Goal: Information Seeking & Learning: Learn about a topic

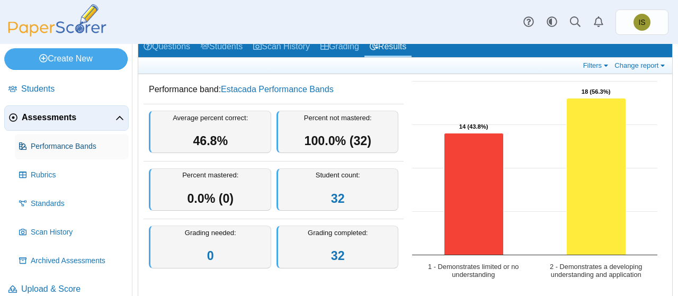
scroll to position [69, 0]
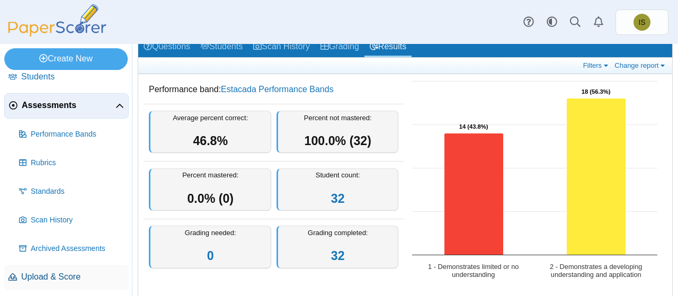
click at [44, 269] on link "Upload & Score" at bounding box center [66, 277] width 124 height 25
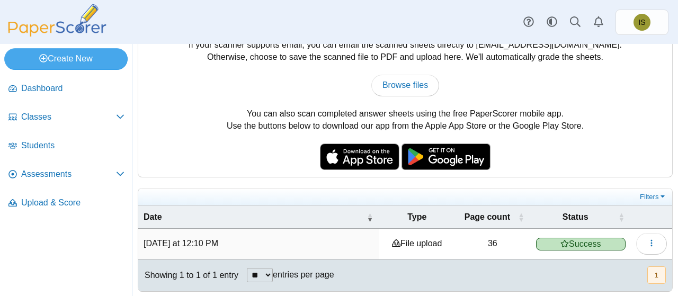
scroll to position [51, 0]
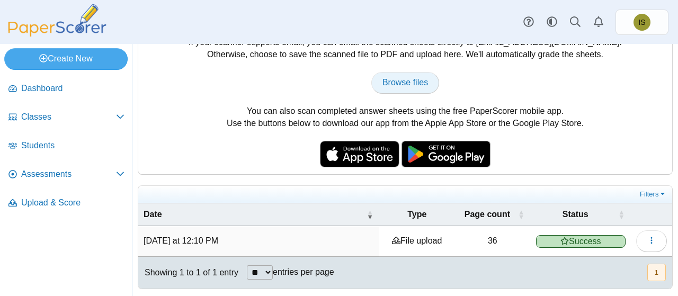
click at [397, 83] on span "Browse files" at bounding box center [405, 82] width 46 height 9
type input "**********"
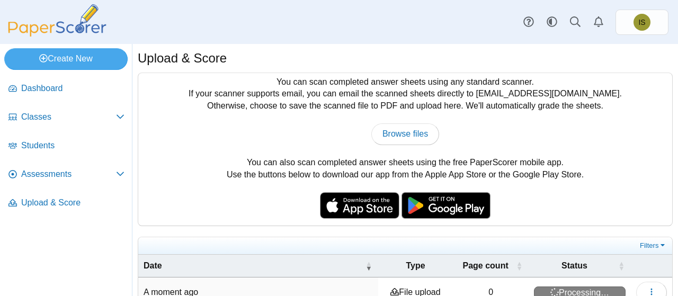
scroll to position [81, 0]
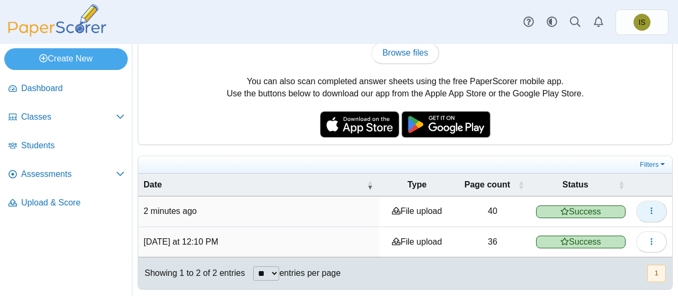
click at [647, 210] on icon "button" at bounding box center [651, 211] width 8 height 8
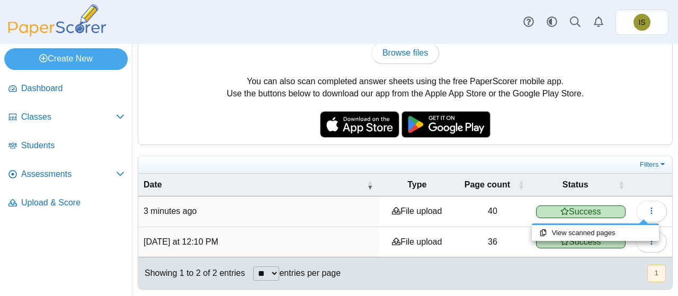
click at [590, 132] on div "You can scan completed answer sheets using any standard scanner. If your scanne…" at bounding box center [405, 68] width 534 height 153
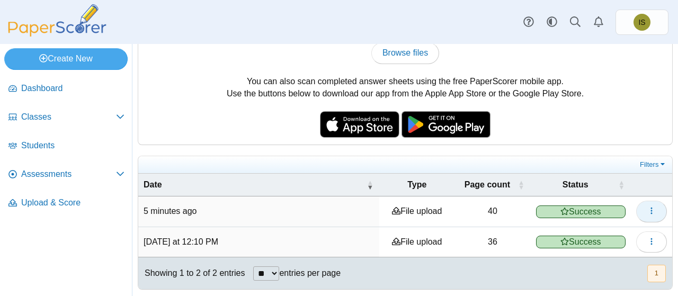
click at [637, 206] on button "button" at bounding box center [651, 211] width 31 height 21
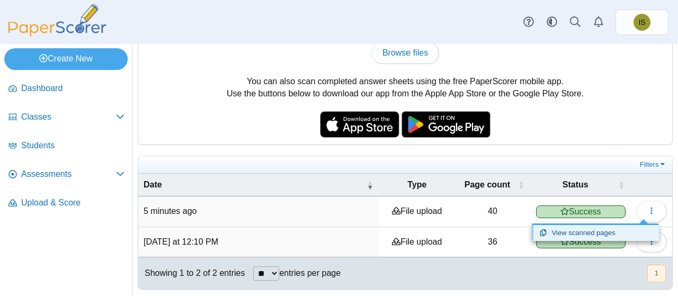
click at [608, 231] on link "View scanned pages" at bounding box center [595, 233] width 127 height 16
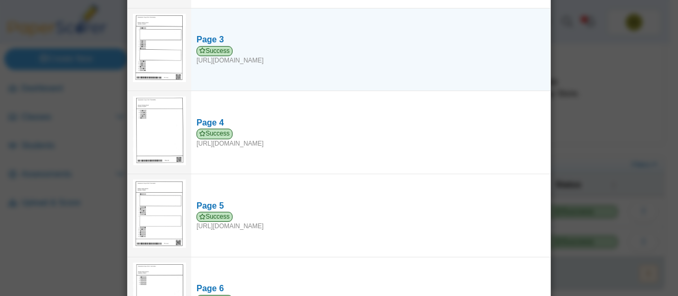
scroll to position [0, 0]
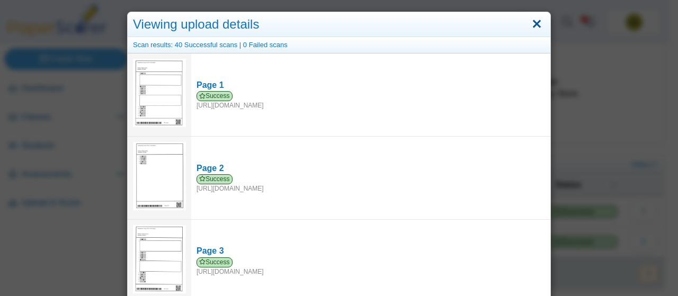
click at [533, 23] on link "Close" at bounding box center [536, 24] width 16 height 18
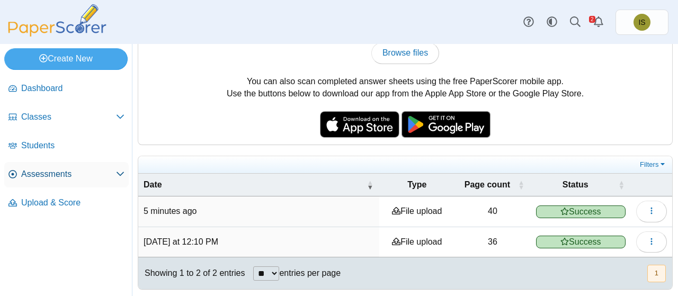
click at [69, 176] on span "Assessments" at bounding box center [68, 174] width 95 height 12
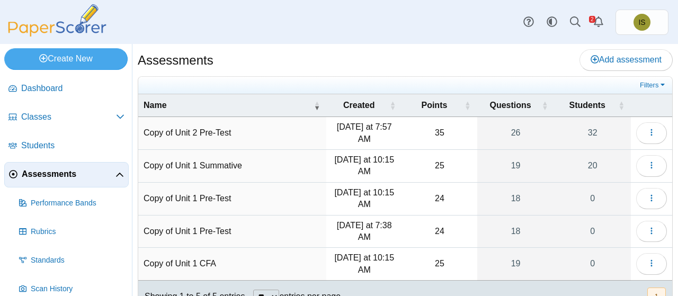
scroll to position [40, 0]
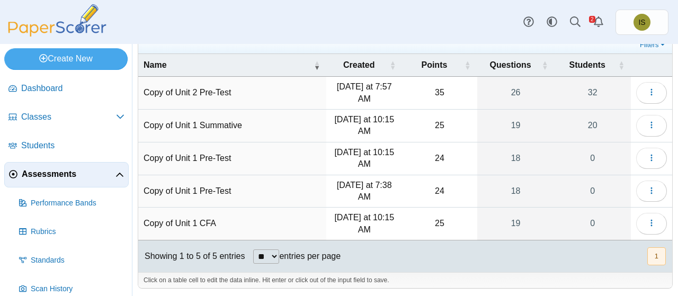
click at [461, 121] on td "25" at bounding box center [439, 126] width 75 height 33
click at [651, 122] on button "button" at bounding box center [651, 125] width 31 height 21
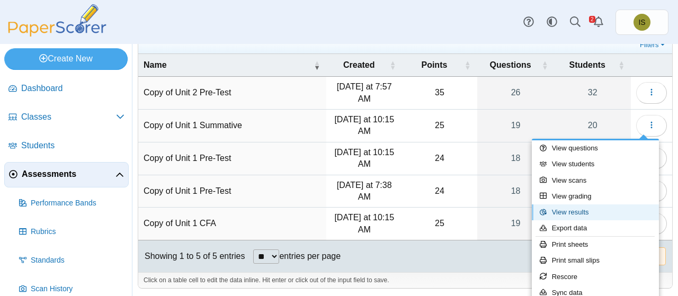
click at [570, 216] on link "View results" at bounding box center [595, 212] width 127 height 16
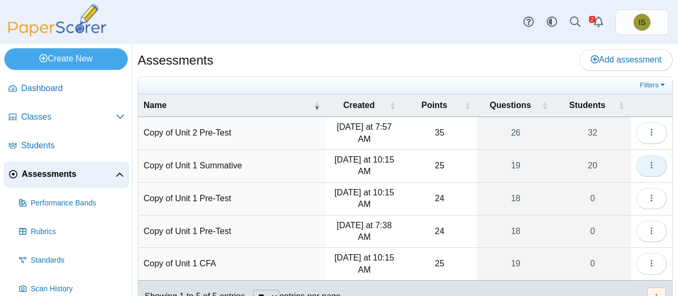
click at [647, 163] on icon "button" at bounding box center [651, 165] width 8 height 8
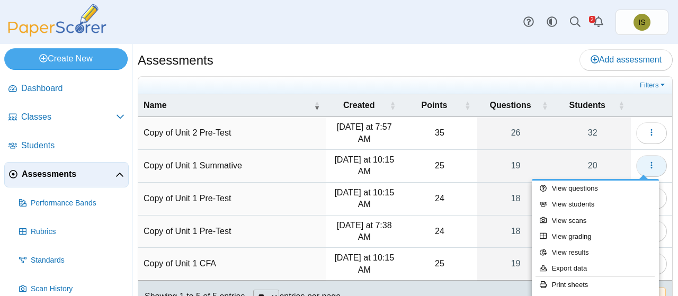
scroll to position [40, 0]
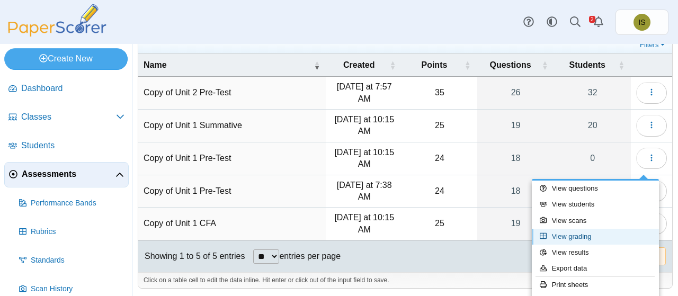
click at [620, 235] on link "View grading" at bounding box center [595, 237] width 127 height 16
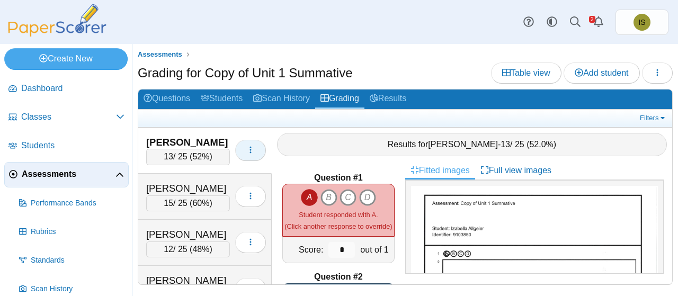
click at [246, 148] on icon "button" at bounding box center [250, 150] width 8 height 8
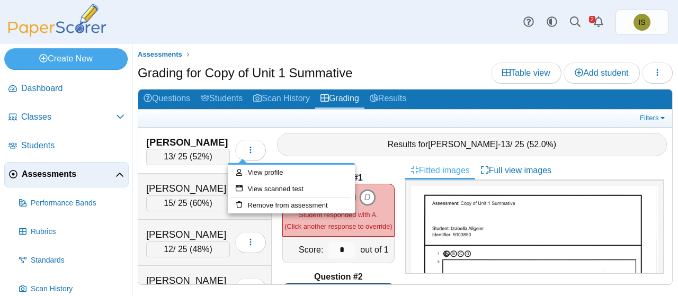
drag, startPoint x: 436, startPoint y: 53, endPoint x: 441, endPoint y: 60, distance: 8.4
click at [441, 60] on div "Assessments Grading for Copy of Unit 1 Summative Table view Add student Loading…" at bounding box center [405, 172] width 535 height 246
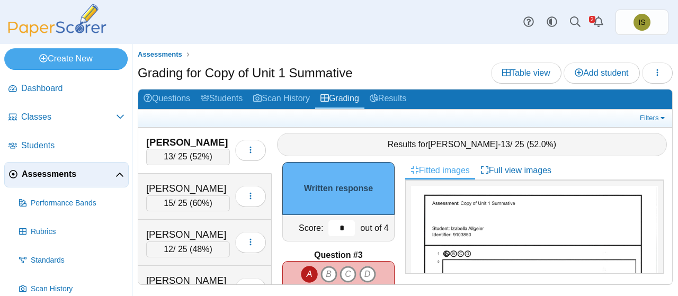
click at [337, 227] on input "*" at bounding box center [341, 228] width 26 height 16
type input "*"
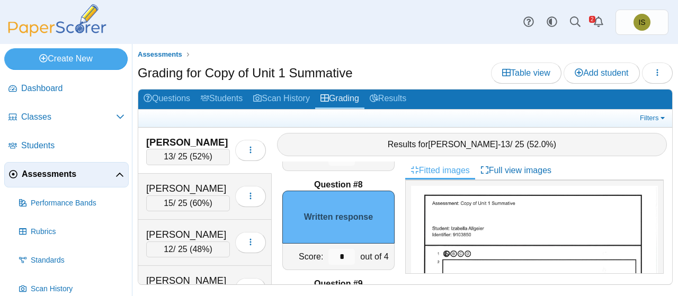
scroll to position [690, 0]
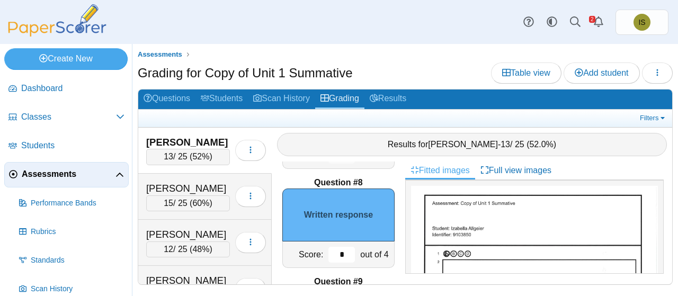
click at [333, 255] on input "*" at bounding box center [341, 255] width 26 height 16
type input "*"
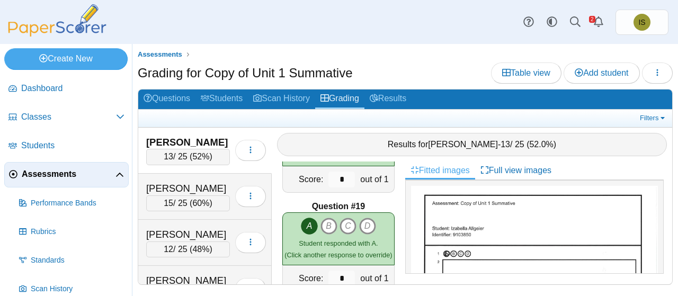
scroll to position [1784, 0]
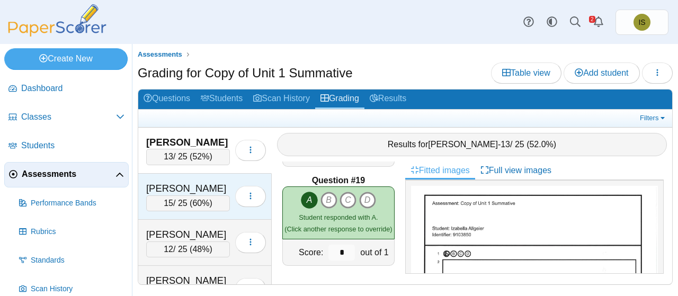
click at [210, 183] on div "[PERSON_NAME]" at bounding box center [188, 189] width 84 height 14
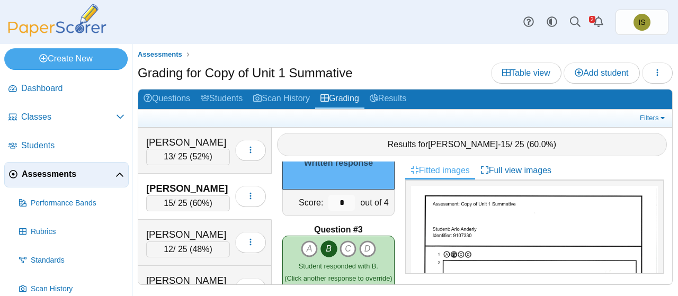
scroll to position [154, 0]
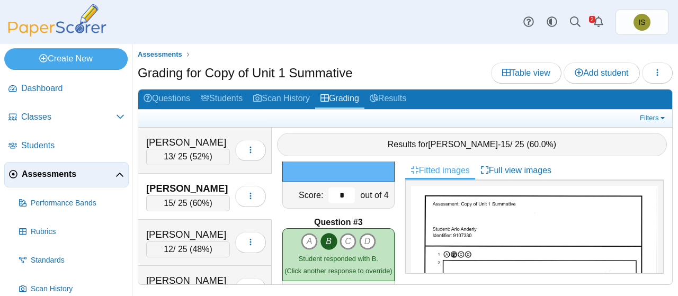
click at [334, 194] on input "*" at bounding box center [341, 195] width 26 height 16
click at [341, 193] on input "*" at bounding box center [341, 195] width 26 height 16
type input "*"
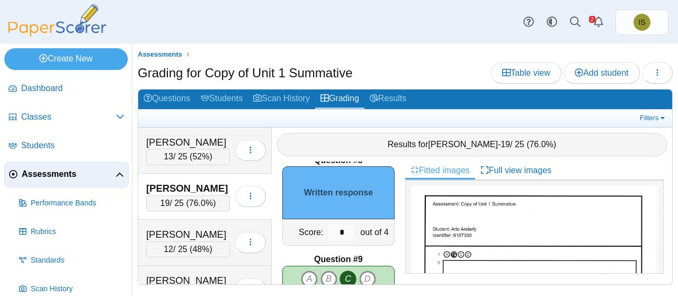
scroll to position [719, 0]
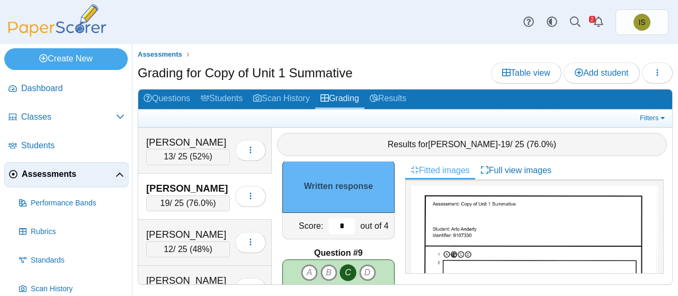
click at [338, 225] on input "*" at bounding box center [341, 226] width 26 height 16
type input "*"
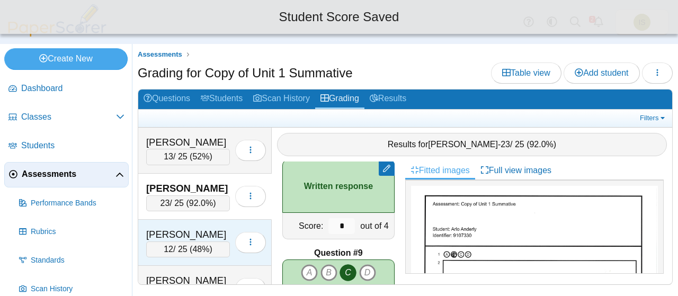
click at [230, 228] on div "[PERSON_NAME]" at bounding box center [188, 235] width 84 height 14
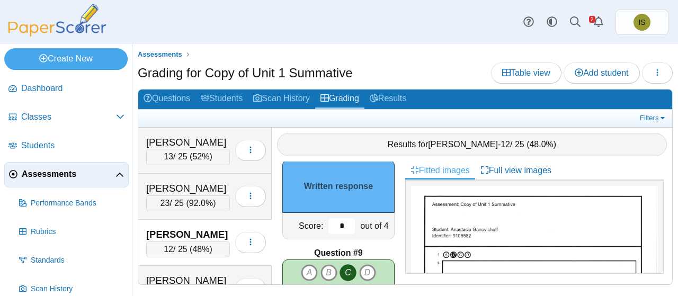
click at [336, 222] on input "*" at bounding box center [341, 226] width 26 height 16
type input "*"
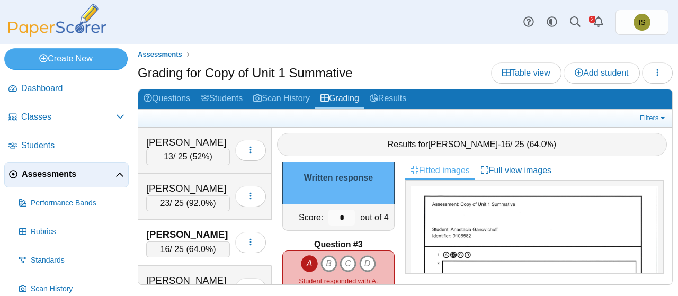
scroll to position [131, 0]
click at [336, 222] on input "*" at bounding box center [341, 219] width 26 height 16
type input "*"
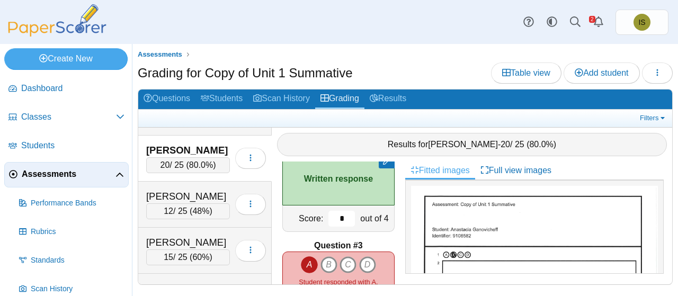
scroll to position [110, 0]
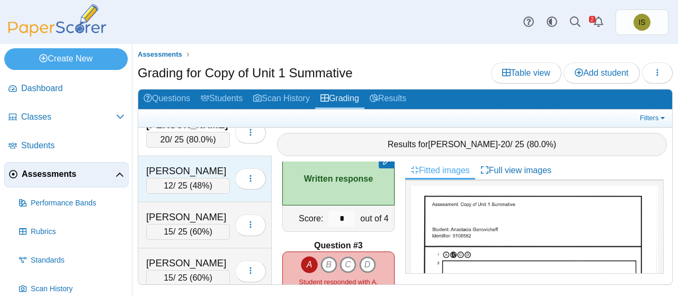
click at [223, 160] on div "Gentemann, Kaden 12 / 25 ( 48% ) Loading…" at bounding box center [204, 179] width 133 height 46
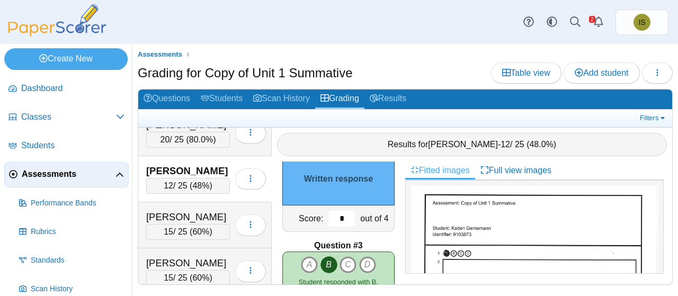
click at [338, 220] on input "*" at bounding box center [341, 219] width 26 height 16
type input "*"
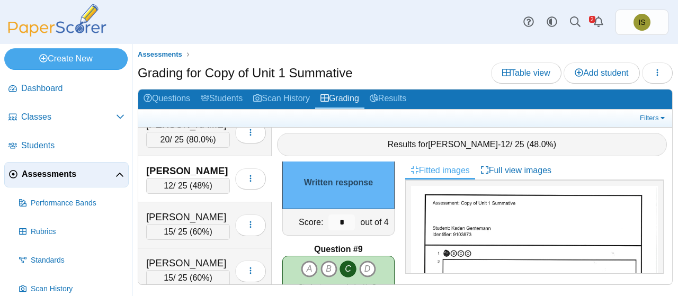
scroll to position [723, 0]
click at [338, 220] on input "*" at bounding box center [341, 222] width 26 height 16
type input "*"
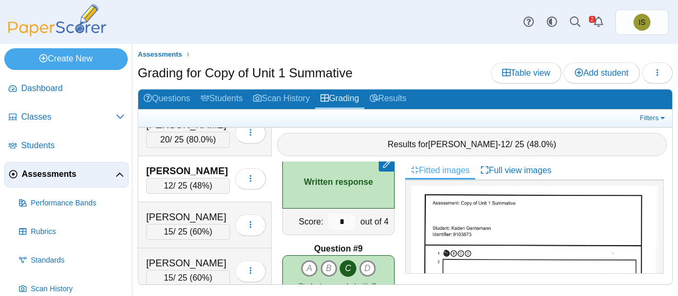
drag, startPoint x: 275, startPoint y: 174, endPoint x: 245, endPoint y: 15, distance: 162.2
click at [245, 15] on div "Dashboard Classes Archived classes Students Assessments" at bounding box center [339, 22] width 678 height 44
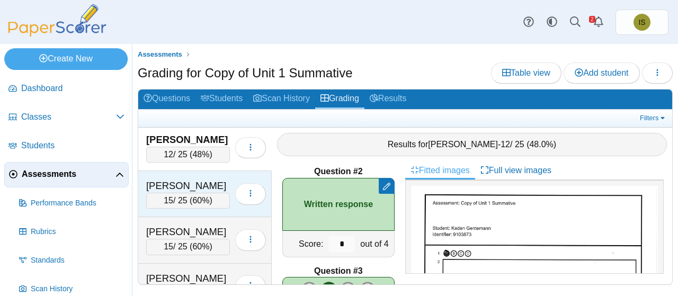
scroll to position [142, 0]
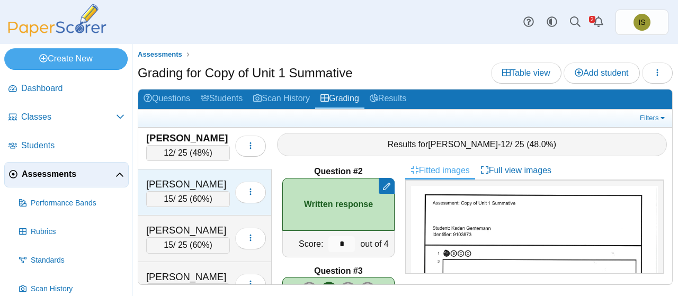
click at [219, 177] on div "[PERSON_NAME]" at bounding box center [188, 184] width 84 height 14
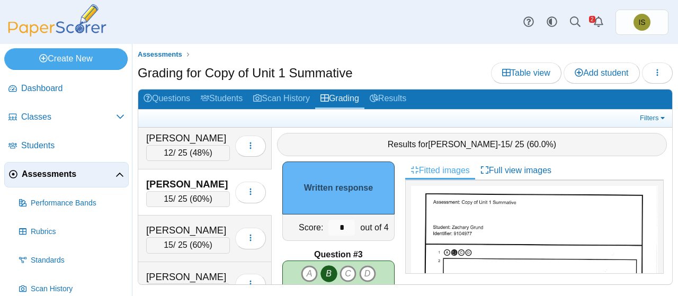
scroll to position [124, 0]
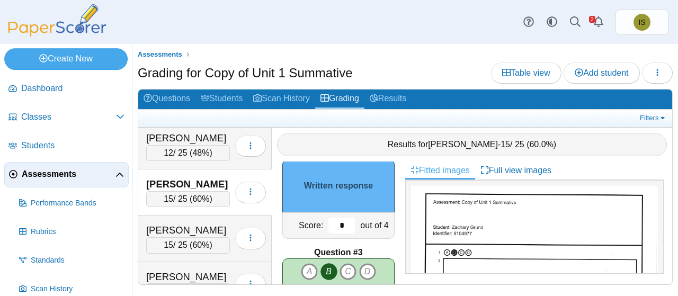
click at [338, 222] on input "*" at bounding box center [341, 226] width 26 height 16
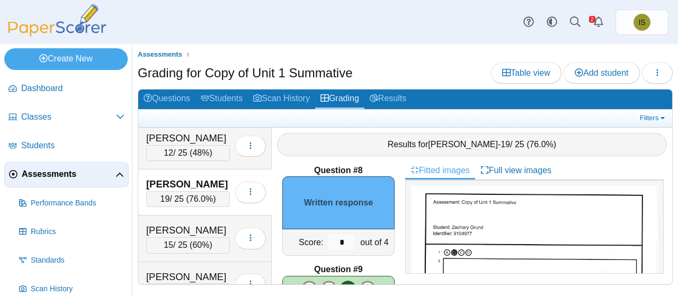
scroll to position [703, 0]
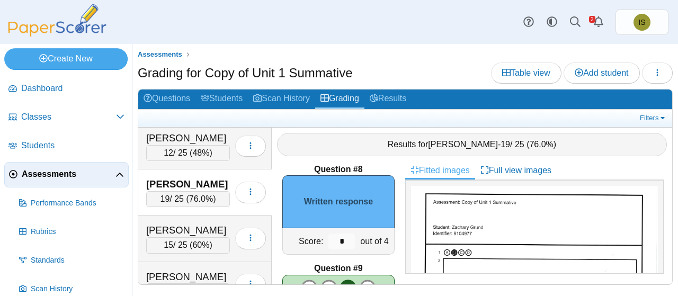
type input "*"
click at [338, 237] on input "*" at bounding box center [341, 242] width 26 height 16
type input "*"
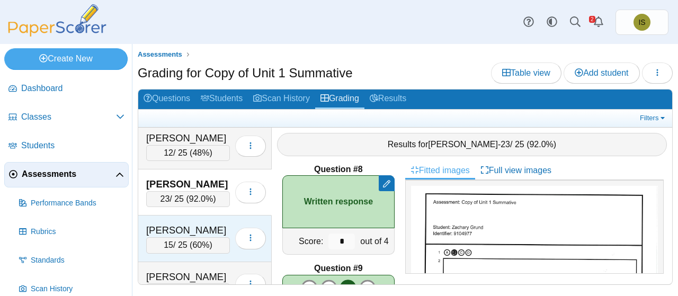
click at [214, 223] on div "Hollier, Makala" at bounding box center [188, 230] width 84 height 14
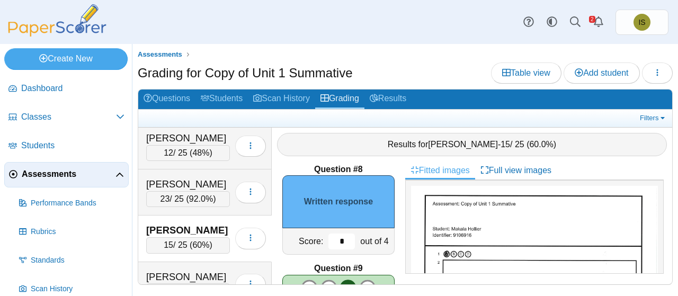
click at [336, 240] on input "*" at bounding box center [341, 242] width 26 height 16
type input "*"
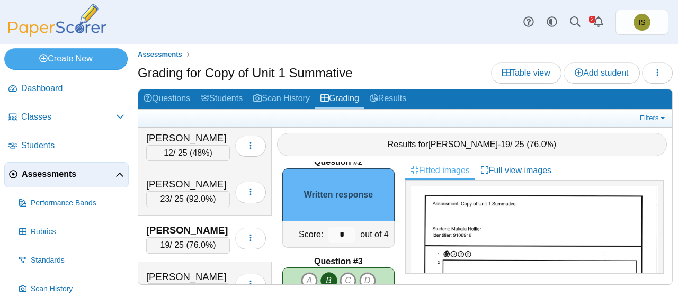
scroll to position [104, 0]
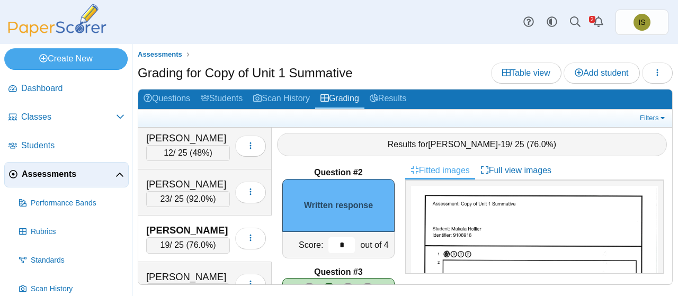
click at [335, 239] on input "*" at bounding box center [341, 245] width 26 height 16
type input "*"
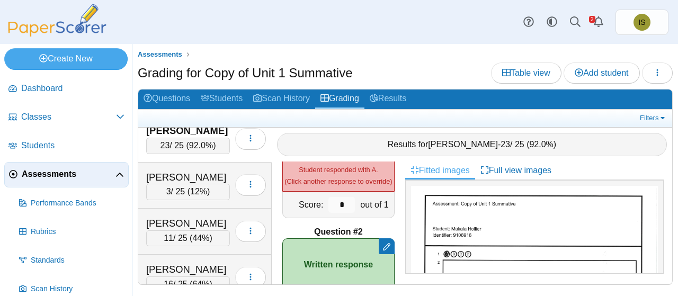
scroll to position [259, 0]
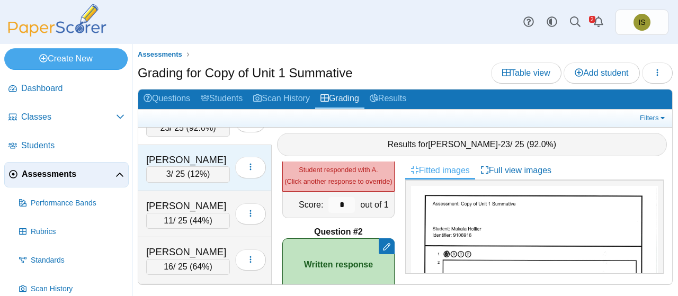
click at [230, 153] on div "Loading…" at bounding box center [248, 168] width 36 height 30
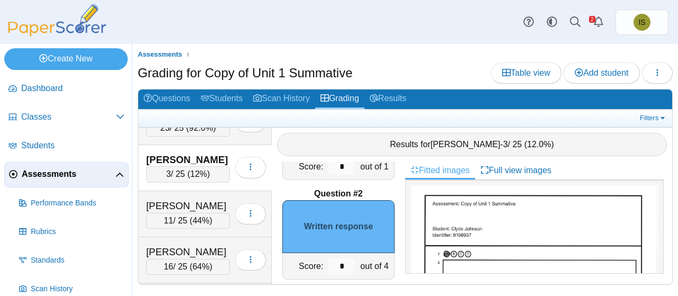
scroll to position [101, 0]
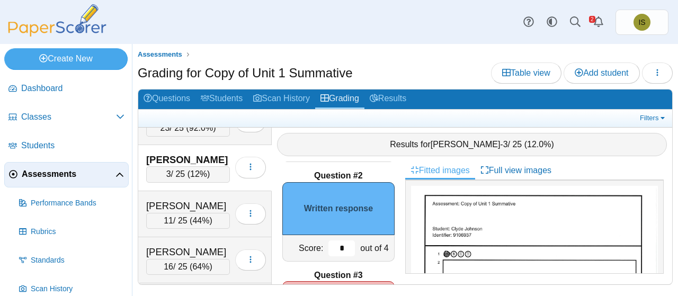
click at [334, 253] on input "*" at bounding box center [341, 248] width 26 height 16
type input "*"
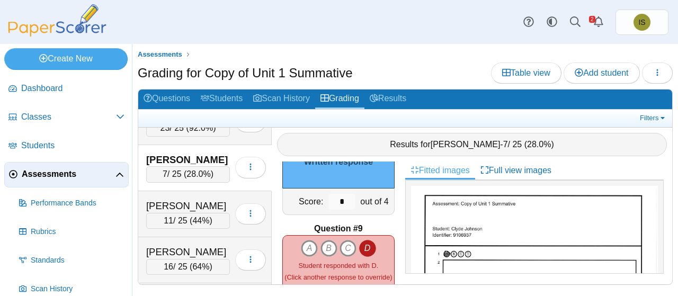
scroll to position [744, 0]
click at [335, 198] on input "*" at bounding box center [341, 201] width 26 height 16
type input "*"
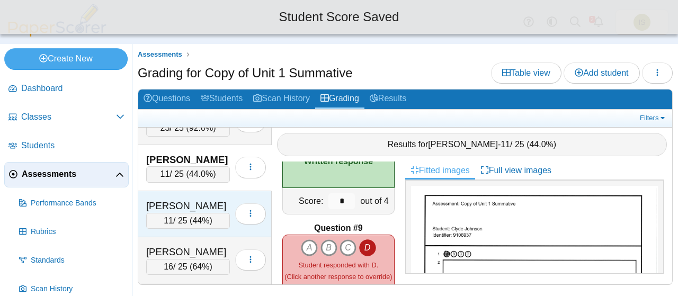
click at [217, 199] on div "[PERSON_NAME]" at bounding box center [188, 206] width 84 height 14
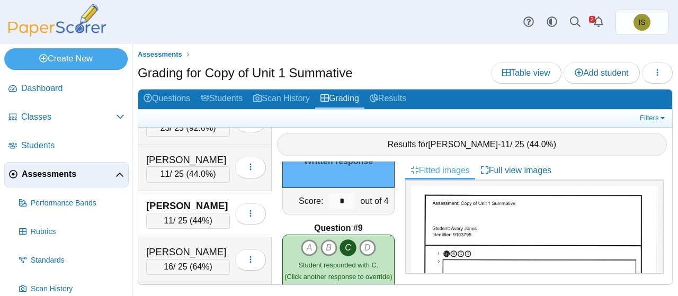
scroll to position [731, 0]
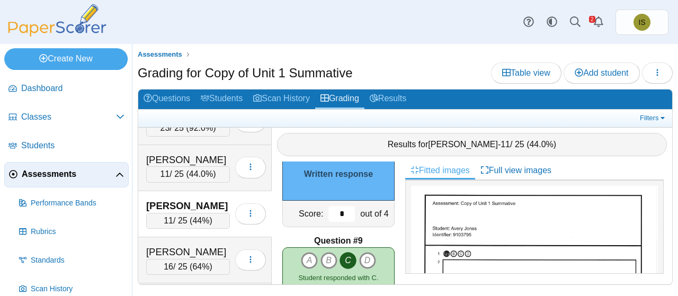
click at [335, 215] on input "*" at bounding box center [341, 214] width 26 height 16
type input "*"
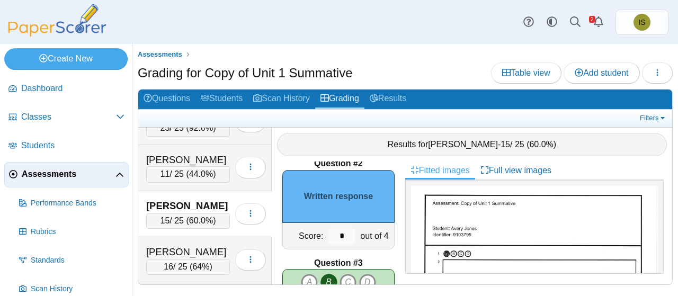
scroll to position [102, 0]
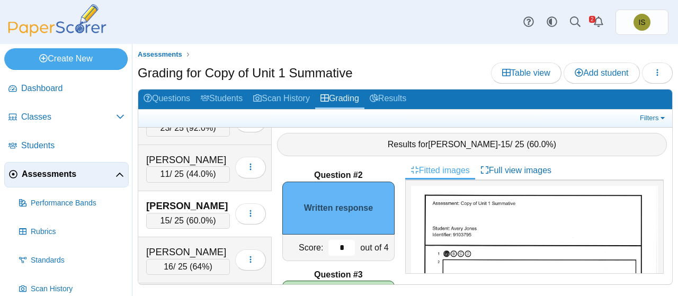
click at [339, 249] on input "*" at bounding box center [341, 248] width 26 height 16
type input "*"
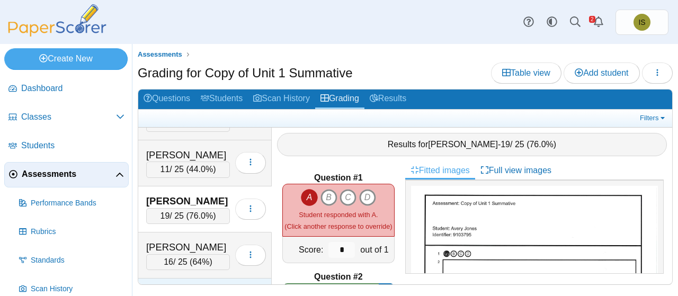
scroll to position [301, 0]
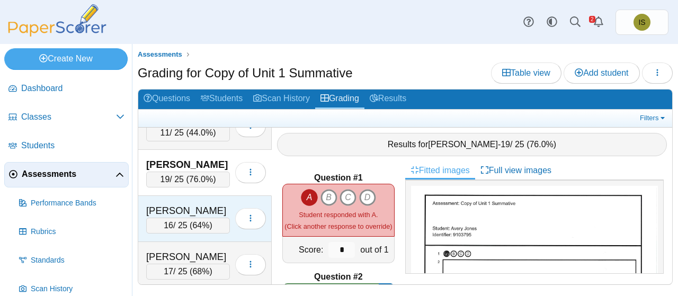
click at [220, 204] on div "McElroy, Michael" at bounding box center [188, 211] width 84 height 14
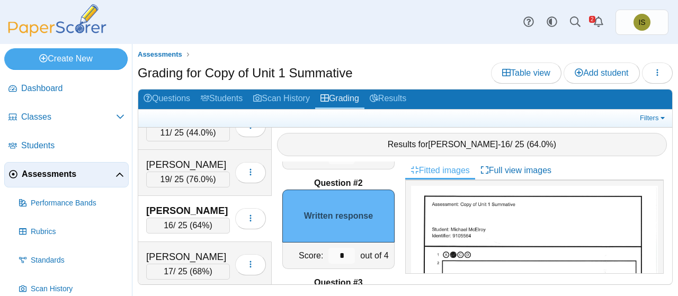
scroll to position [94, 0]
click at [335, 254] on input "*" at bounding box center [341, 255] width 26 height 16
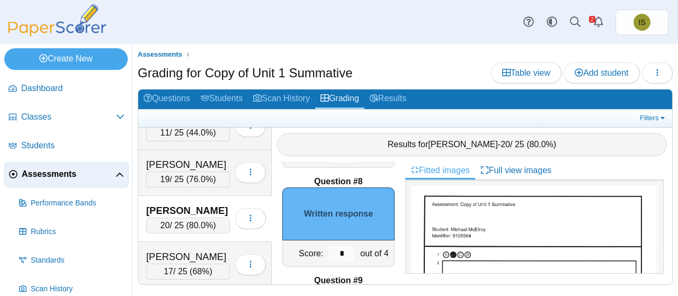
scroll to position [692, 0]
type input "*"
click at [334, 253] on input "*" at bounding box center [341, 253] width 26 height 16
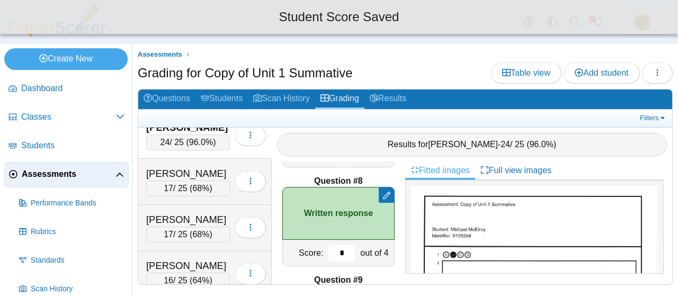
scroll to position [385, 0]
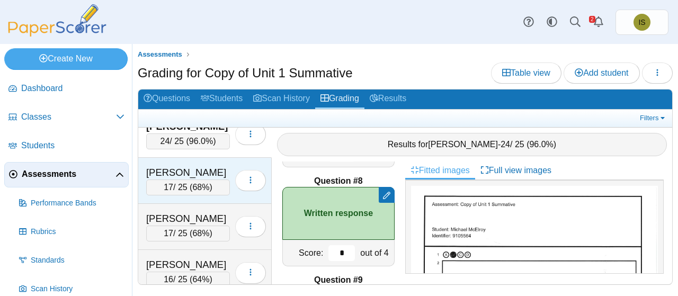
type input "*"
click at [226, 158] on div "Mendoza-Gonzalez, Cristobal 17 / 25 ( 68% )" at bounding box center [204, 181] width 133 height 46
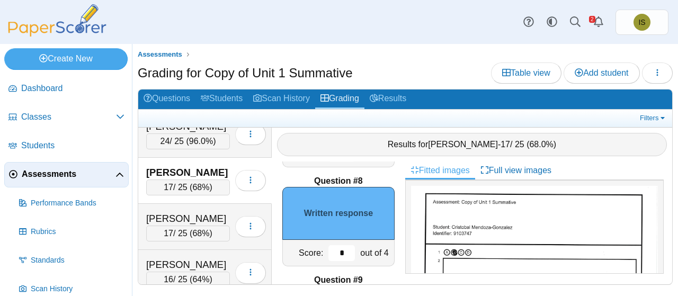
click at [335, 248] on input "*" at bounding box center [341, 253] width 26 height 16
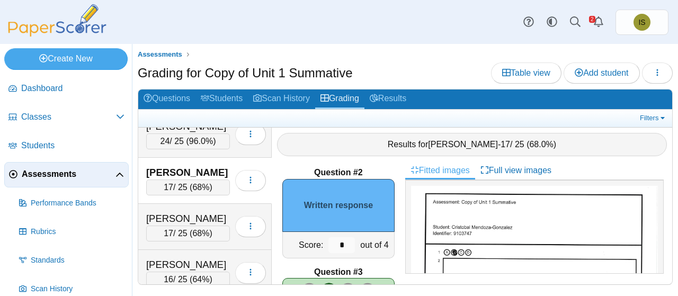
scroll to position [103, 0]
type input "*"
click at [335, 249] on input "*" at bounding box center [341, 246] width 26 height 16
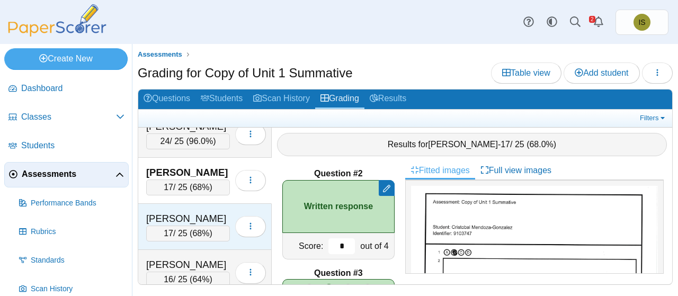
type input "*"
click at [221, 212] on div "Morgan, Serena" at bounding box center [188, 219] width 84 height 14
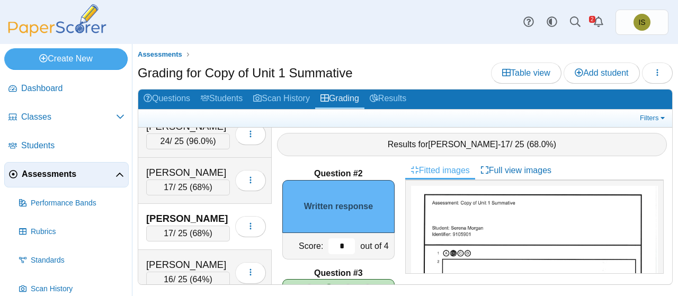
click at [336, 247] on input "*" at bounding box center [341, 246] width 26 height 16
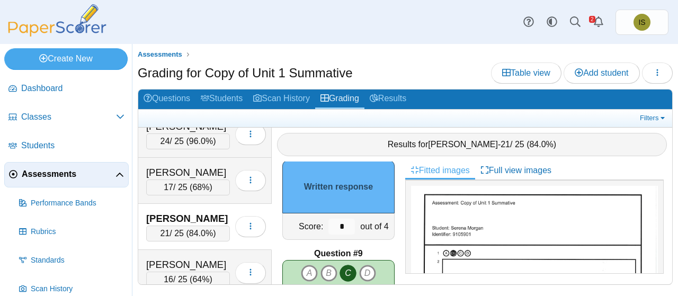
scroll to position [719, 0]
type input "*"
click at [336, 223] on input "*" at bounding box center [341, 226] width 26 height 16
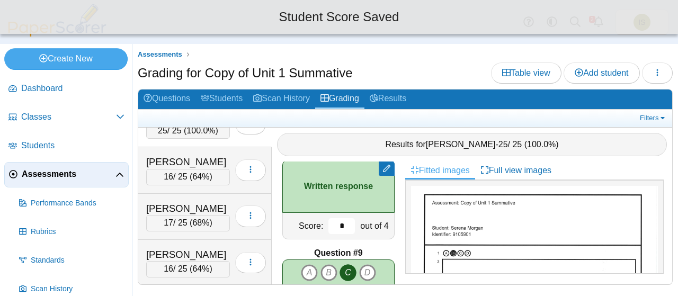
scroll to position [489, 0]
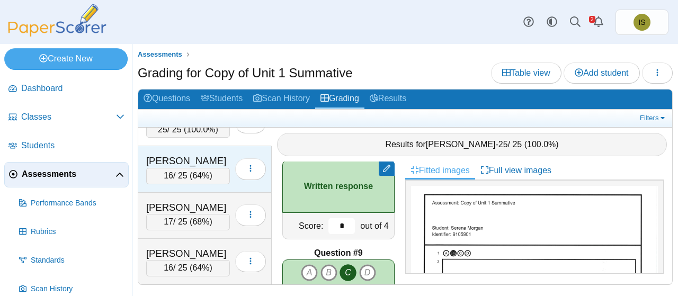
type input "*"
click at [211, 154] on div "Perez, Jazlene" at bounding box center [188, 161] width 84 height 14
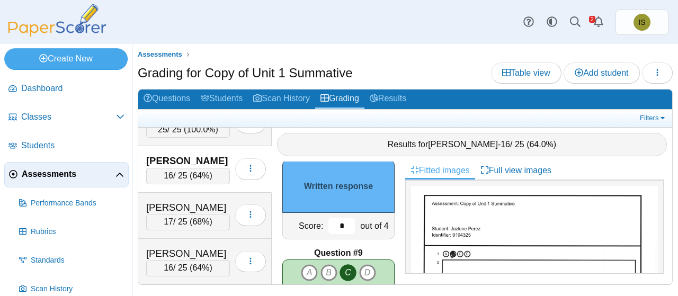
click at [333, 227] on input "*" at bounding box center [341, 226] width 26 height 16
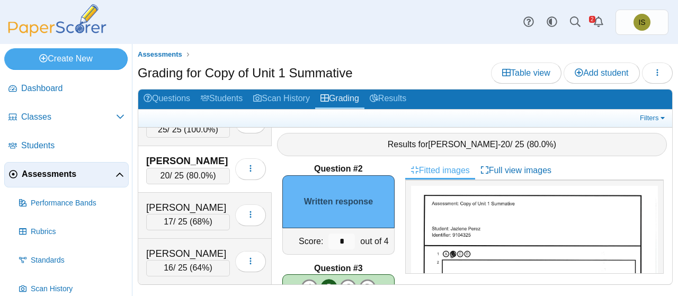
scroll to position [110, 0]
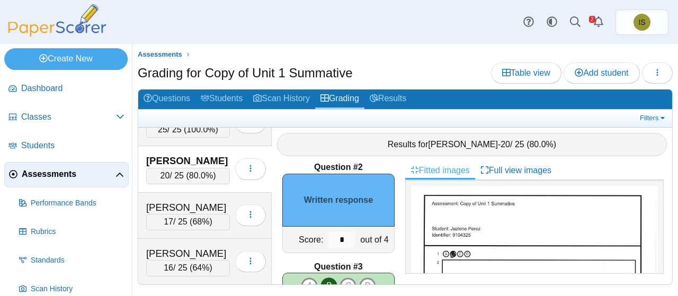
type input "*"
click at [334, 236] on input "*" at bounding box center [341, 240] width 26 height 16
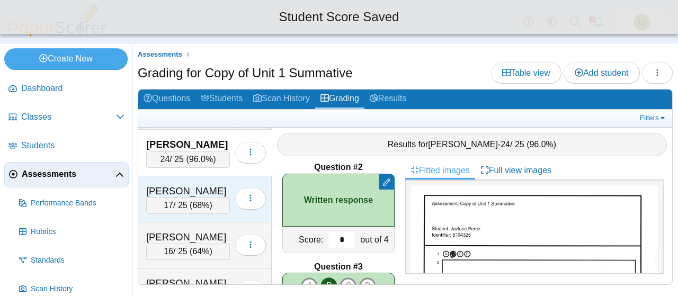
scroll to position [506, 0]
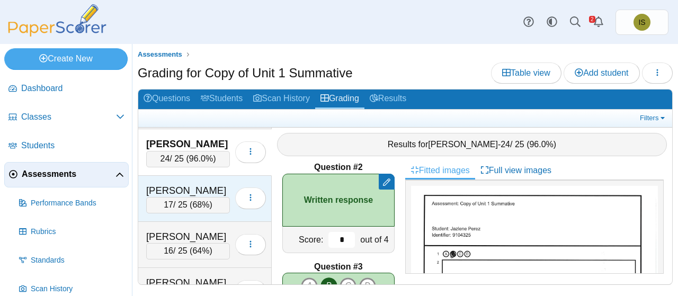
type input "*"
click at [219, 184] on div "Randall, Ashton" at bounding box center [188, 191] width 84 height 14
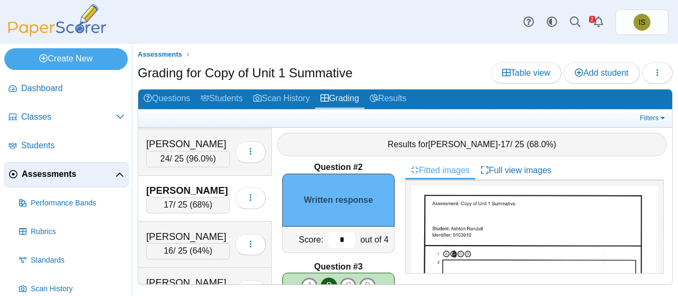
click at [339, 238] on input "*" at bounding box center [341, 240] width 26 height 16
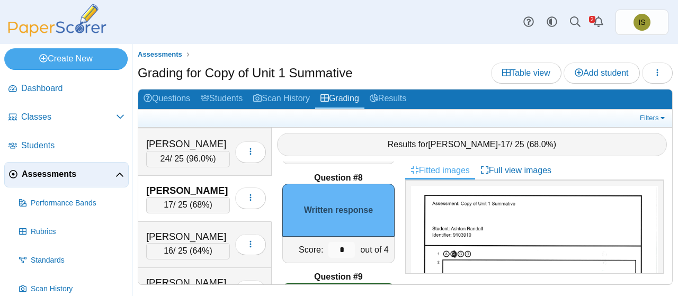
scroll to position [702, 0]
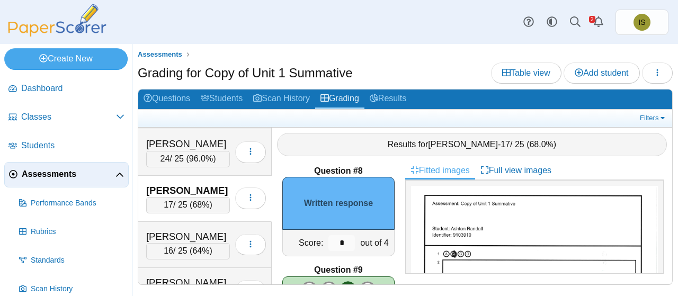
type input "*"
click at [339, 239] on input "*" at bounding box center [341, 243] width 26 height 16
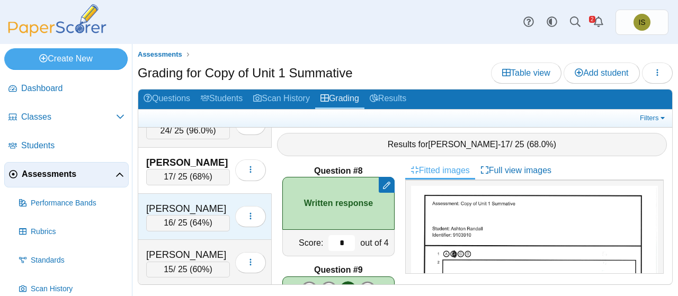
scroll to position [534, 0]
type input "*"
click at [219, 201] on div "Russell, Roman" at bounding box center [188, 208] width 84 height 14
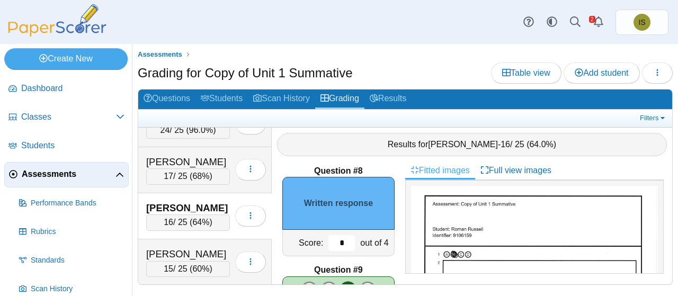
click at [338, 240] on input "*" at bounding box center [341, 243] width 26 height 16
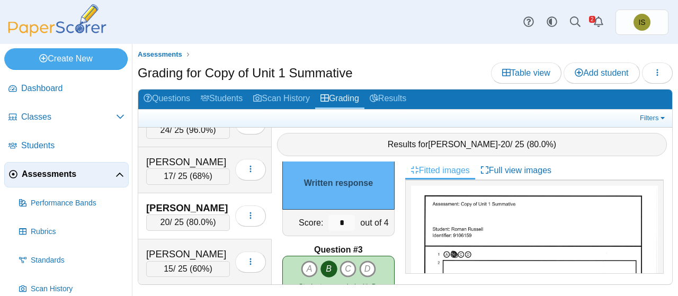
scroll to position [113, 0]
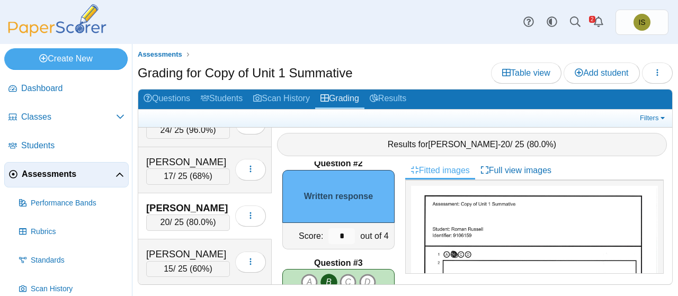
type input "*"
click at [338, 239] on input "*" at bounding box center [341, 236] width 26 height 16
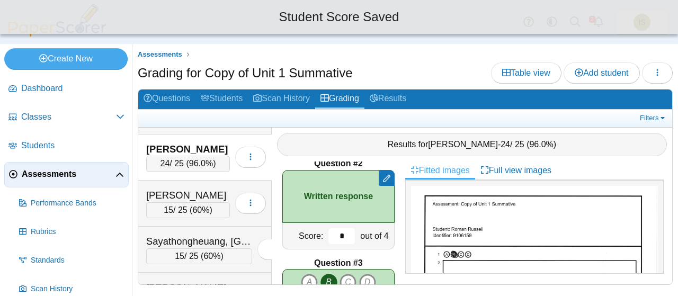
scroll to position [598, 0]
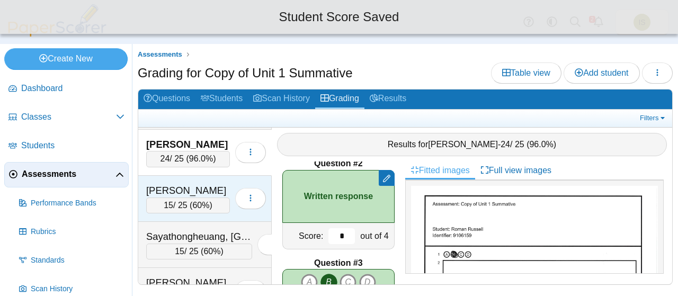
type input "*"
click at [219, 176] on div "Sager, Grace 15 / 25 ( 60% ) Loading…" at bounding box center [204, 199] width 133 height 46
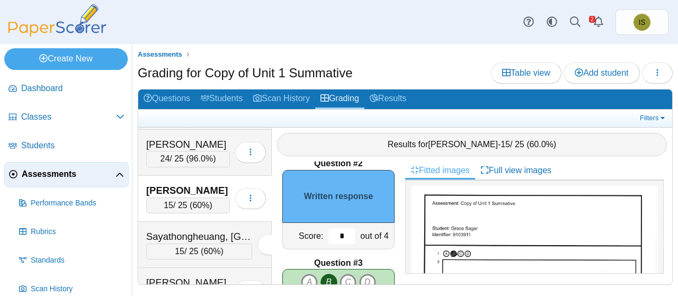
click at [336, 234] on input "*" at bounding box center [341, 236] width 26 height 16
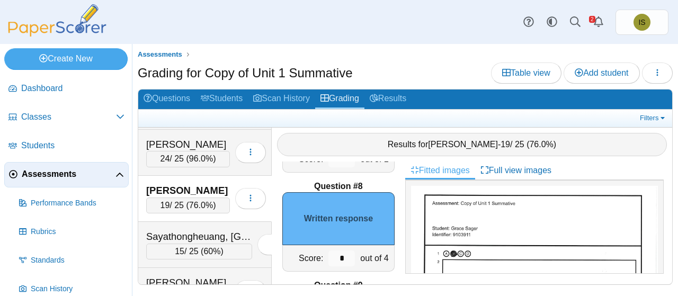
scroll to position [695, 0]
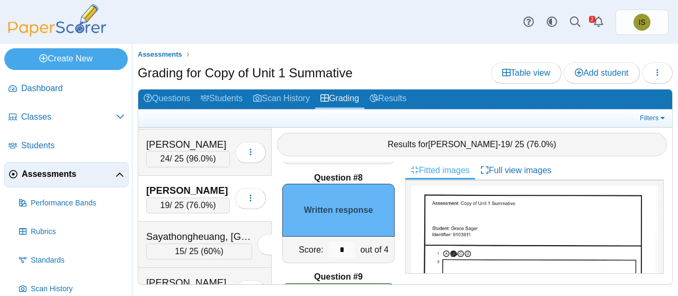
type input "*"
click at [336, 247] on input "*" at bounding box center [341, 250] width 26 height 16
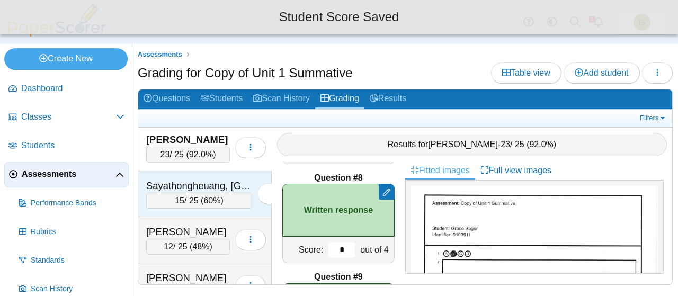
scroll to position [649, 0]
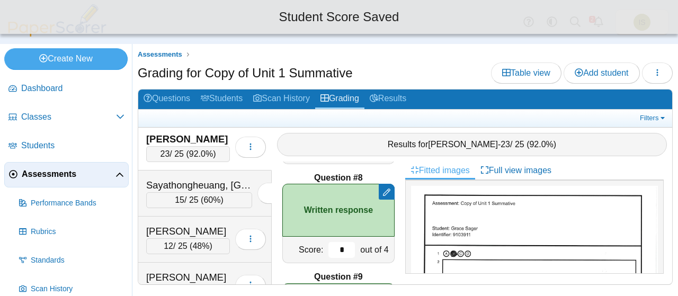
type input "*"
click at [220, 156] on div "Sager, Grace 23 / 25 ( 92.0% ) Loading…" at bounding box center [204, 147] width 133 height 46
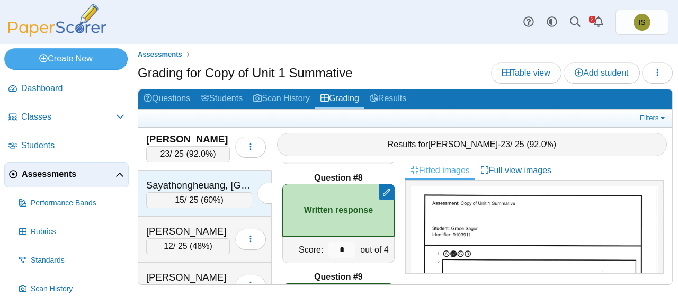
click at [216, 171] on div "Sayathongheuang, Kenji 15 / 25 ( 60% ) Loading…" at bounding box center [204, 194] width 133 height 46
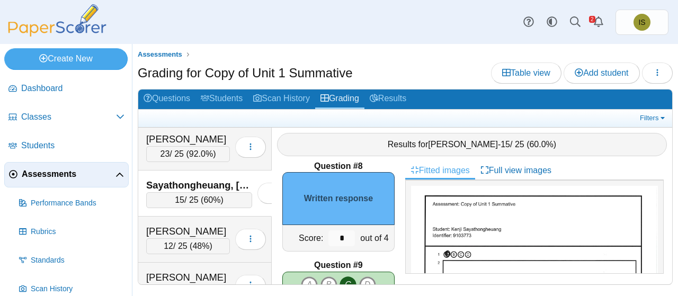
scroll to position [709, 0]
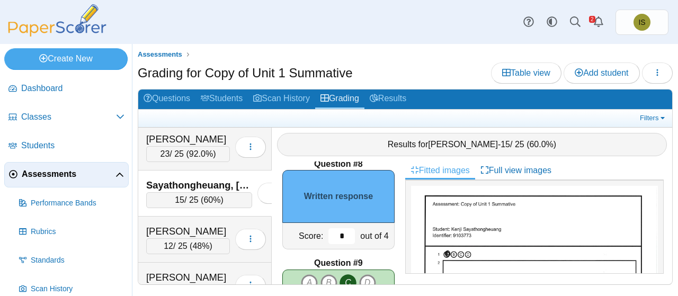
click at [337, 235] on input "*" at bounding box center [341, 236] width 26 height 16
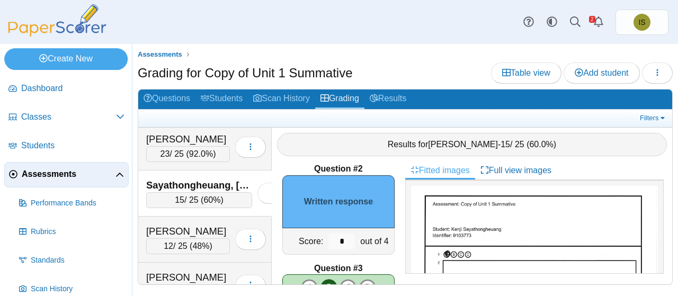
scroll to position [109, 0]
type input "*"
click at [337, 237] on input "*" at bounding box center [341, 240] width 26 height 16
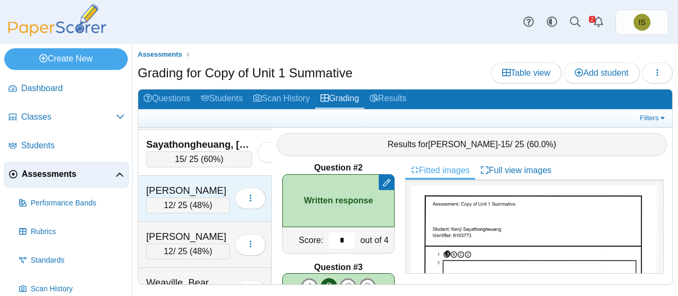
scroll to position [691, 0]
type input "*"
click at [216, 175] on div "Sircin, Mason 12 / 25 ( 48% ) Loading…" at bounding box center [204, 198] width 133 height 46
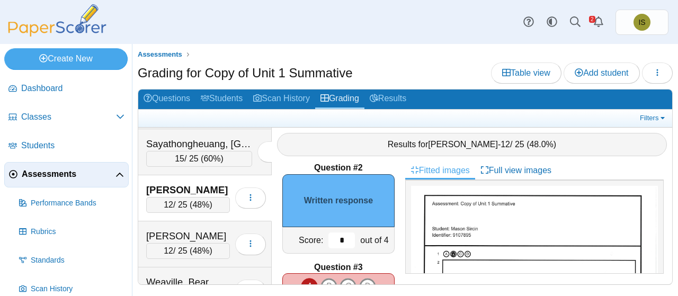
click at [335, 239] on input "*" at bounding box center [341, 240] width 26 height 16
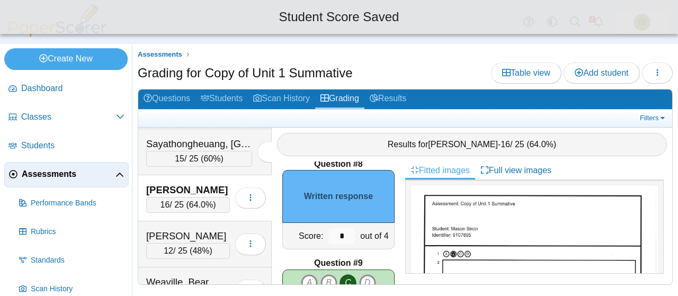
scroll to position [713, 0]
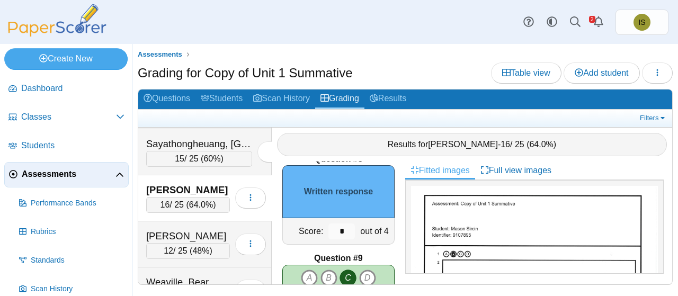
type input "*"
click at [335, 235] on input "*" at bounding box center [341, 231] width 26 height 16
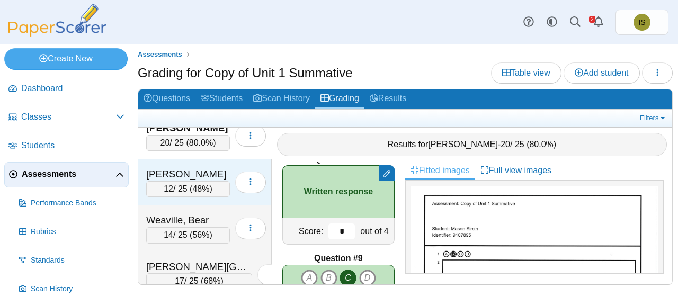
scroll to position [753, 0]
type input "*"
click at [221, 167] on div "Sorenson, Amelia" at bounding box center [188, 174] width 84 height 14
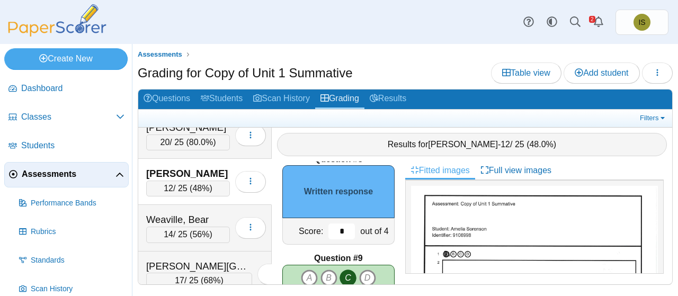
click at [340, 232] on input "*" at bounding box center [341, 231] width 26 height 16
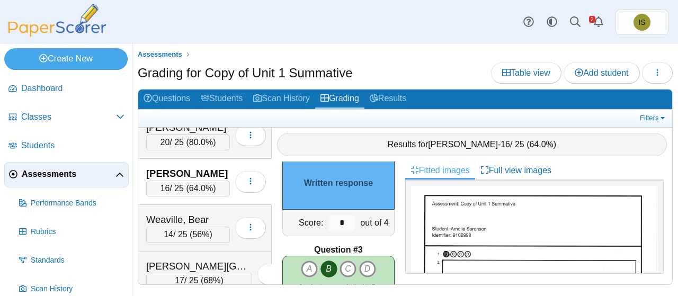
scroll to position [83, 0]
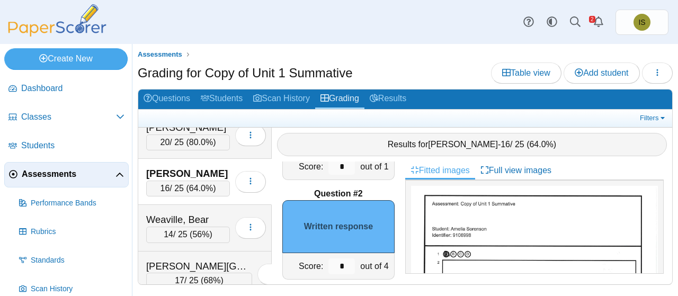
type input "*"
click at [337, 263] on input "*" at bounding box center [341, 266] width 26 height 16
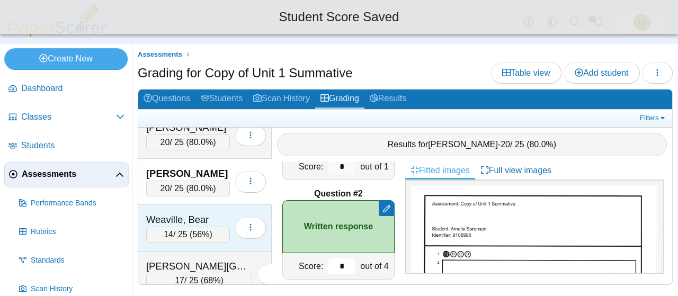
type input "*"
click at [216, 213] on div "Weaville, Bear" at bounding box center [188, 220] width 84 height 14
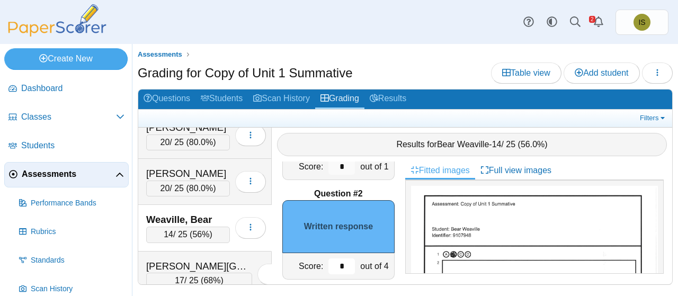
click at [339, 262] on input "*" at bounding box center [341, 266] width 26 height 16
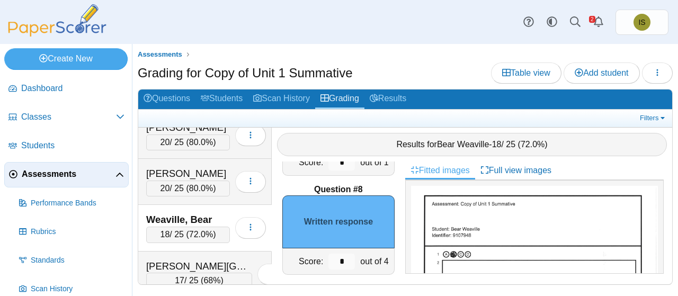
scroll to position [685, 0]
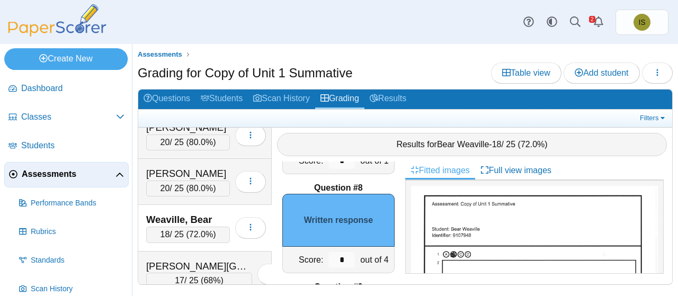
type input "*"
click at [337, 258] on input "*" at bounding box center [341, 260] width 26 height 16
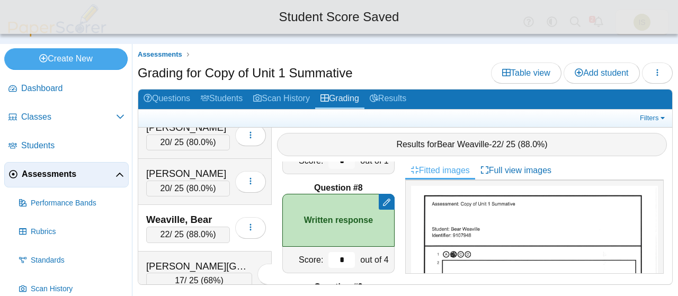
scroll to position [755, 0]
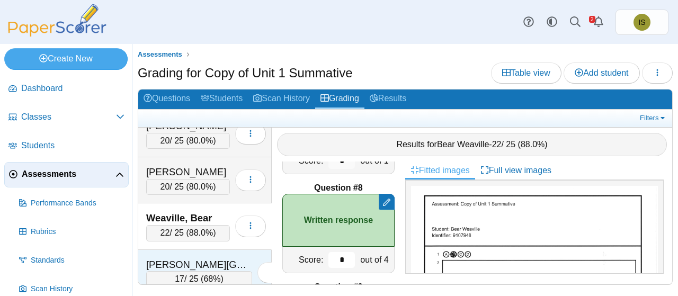
type input "*"
click at [252, 258] on div "Loading…" at bounding box center [270, 273] width 36 height 30
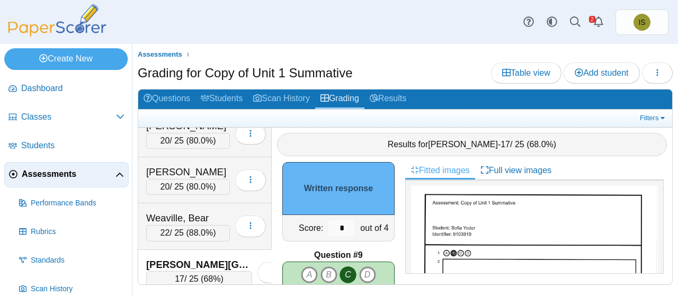
scroll to position [716, 0]
click at [337, 227] on input "*" at bounding box center [341, 229] width 26 height 16
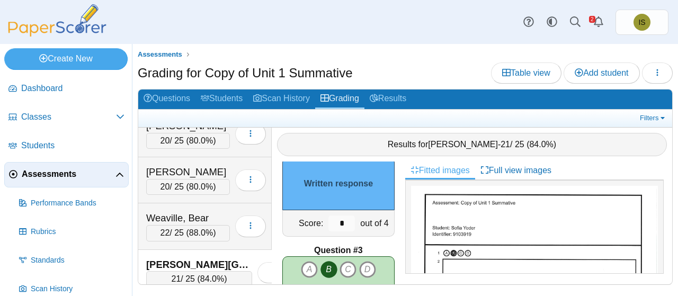
scroll to position [121, 0]
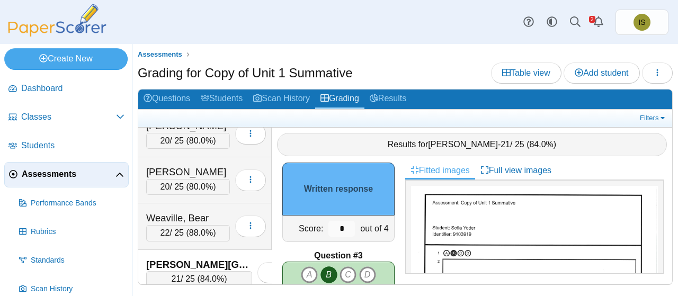
type input "*"
click at [337, 227] on input "*" at bounding box center [341, 229] width 26 height 16
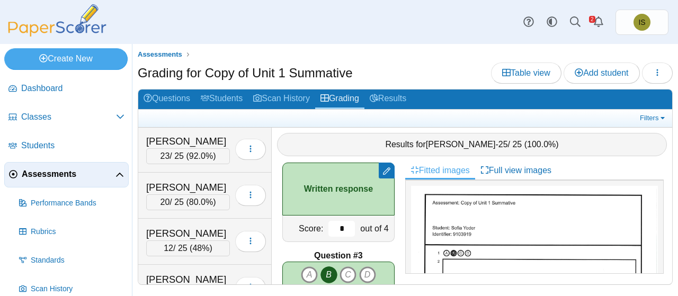
scroll to position [0, 0]
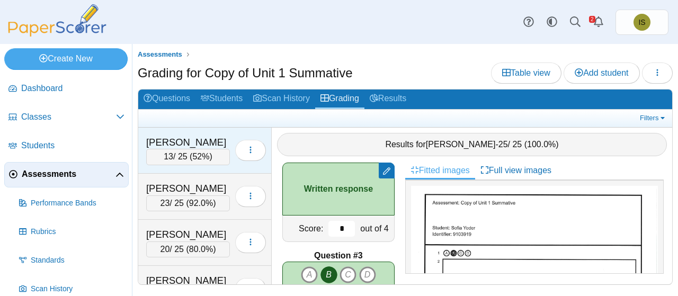
type input "*"
click at [216, 136] on div "[PERSON_NAME]" at bounding box center [188, 143] width 84 height 14
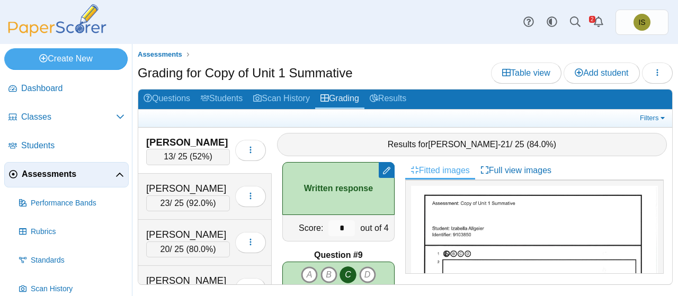
scroll to position [721, 0]
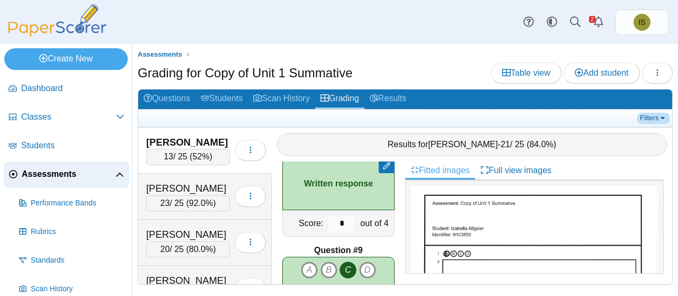
click at [654, 119] on link "Filters" at bounding box center [653, 118] width 32 height 11
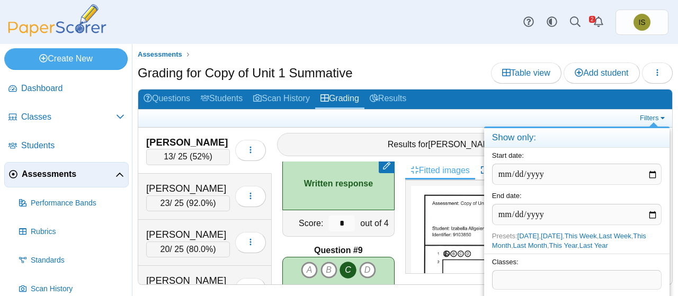
click at [580, 120] on ul at bounding box center [391, 118] width 494 height 11
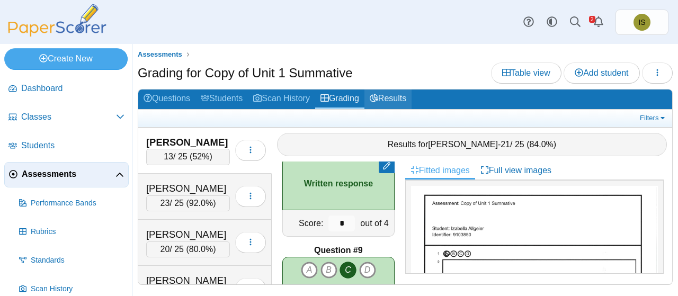
click at [396, 99] on link "Results" at bounding box center [387, 99] width 47 height 20
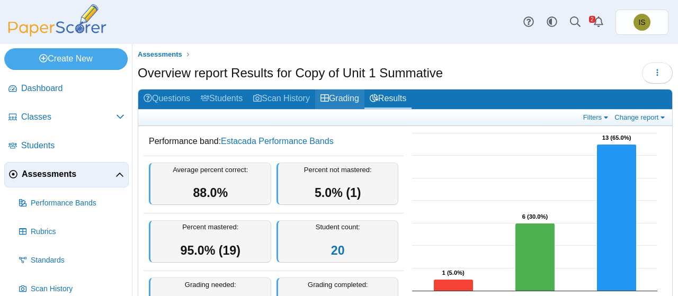
click at [329, 97] on icon at bounding box center [324, 98] width 8 height 8
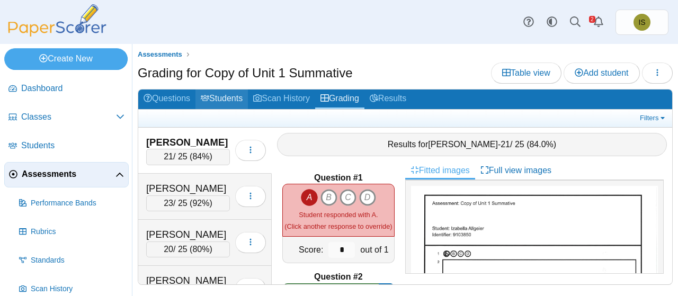
click at [229, 102] on link "Students" at bounding box center [221, 99] width 52 height 20
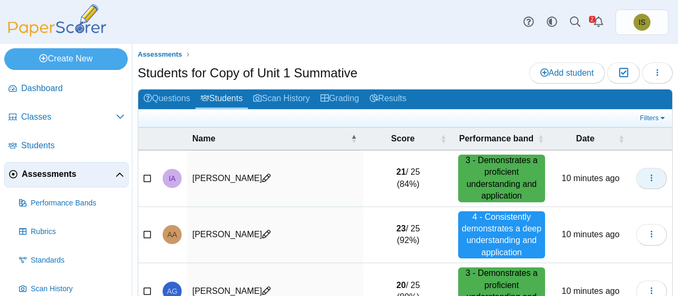
click at [644, 169] on button "button" at bounding box center [651, 178] width 31 height 21
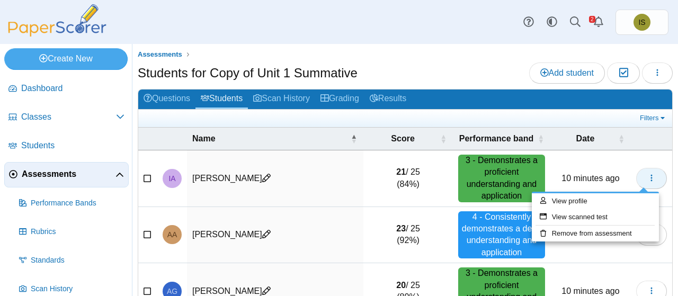
click at [647, 178] on icon "button" at bounding box center [651, 178] width 8 height 8
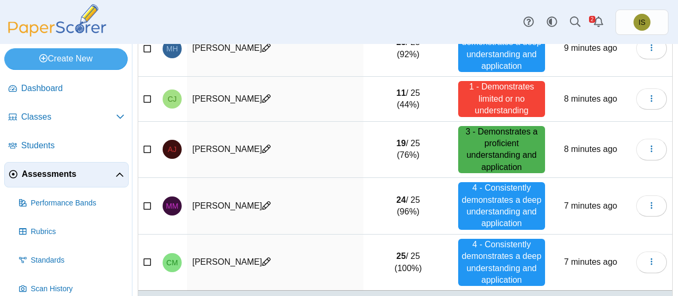
scroll to position [414, 0]
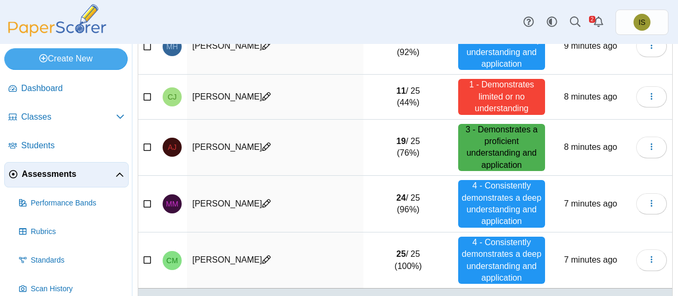
click at [229, 201] on td "[PERSON_NAME]" at bounding box center [275, 204] width 176 height 57
click at [637, 199] on button "button" at bounding box center [651, 203] width 31 height 21
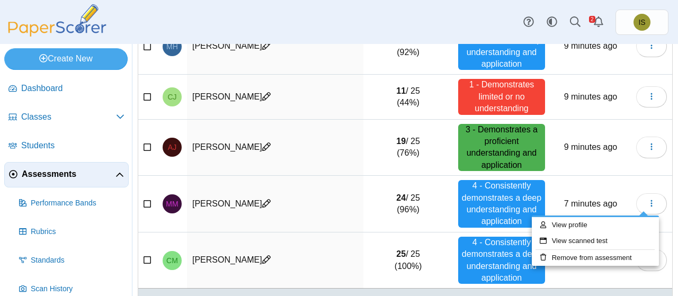
click at [660, 190] on td at bounding box center [651, 204] width 41 height 57
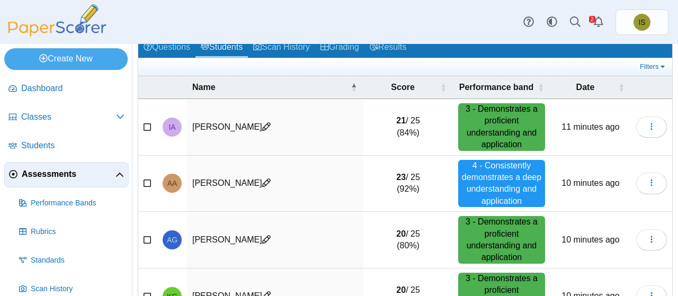
scroll to position [0, 0]
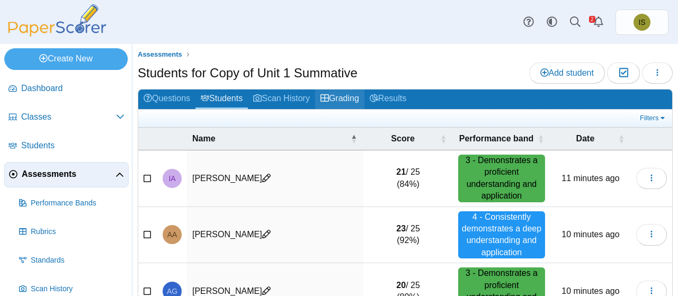
click at [345, 104] on link "Grading" at bounding box center [339, 99] width 49 height 20
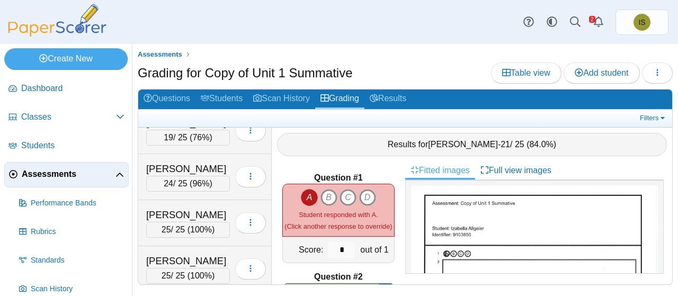
scroll to position [328, 0]
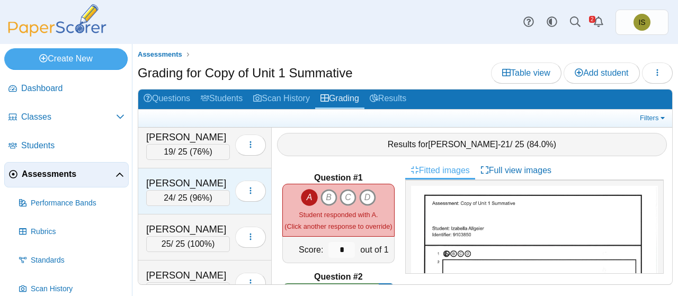
click at [211, 168] on div "[PERSON_NAME] 24 / 25 ( 96% ) Loading…" at bounding box center [204, 191] width 133 height 46
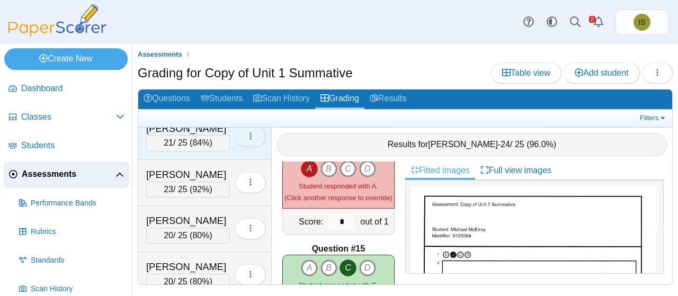
scroll to position [0, 0]
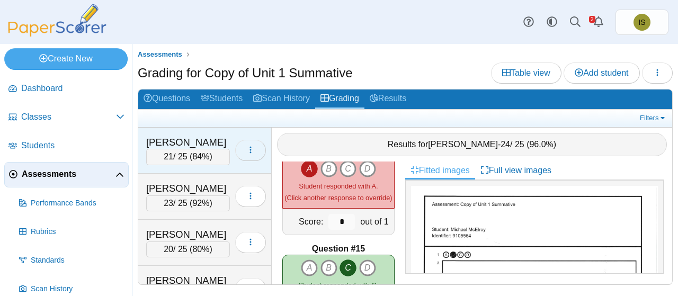
click at [246, 148] on icon "button" at bounding box center [250, 150] width 8 height 8
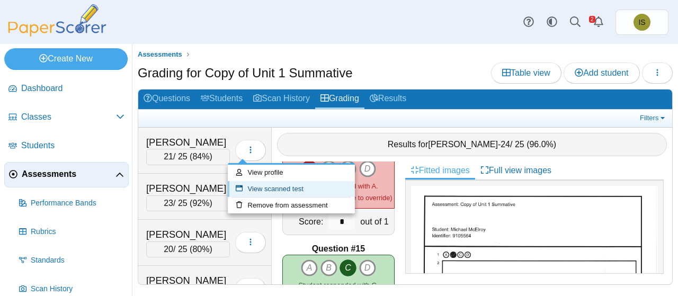
click at [258, 190] on link "View scanned test" at bounding box center [291, 189] width 127 height 16
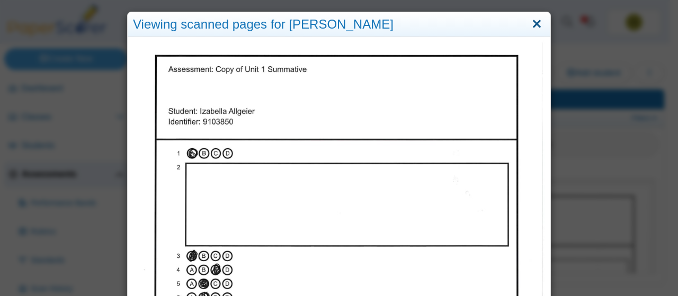
click at [533, 24] on link "Close" at bounding box center [536, 24] width 16 height 18
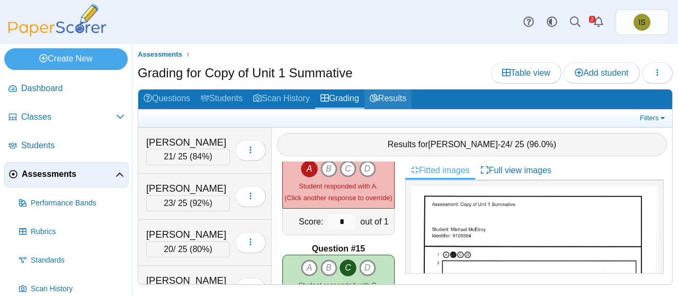
click at [411, 101] on link "Results" at bounding box center [387, 99] width 47 height 20
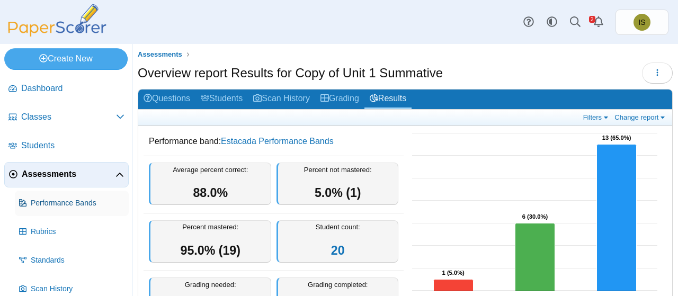
click at [59, 198] on span "Performance Bands" at bounding box center [78, 203] width 94 height 11
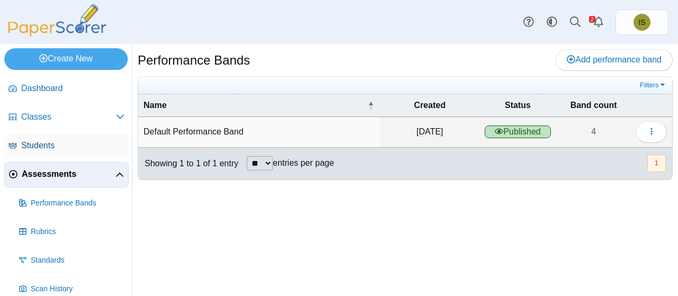
click at [57, 141] on span "Students" at bounding box center [72, 146] width 103 height 12
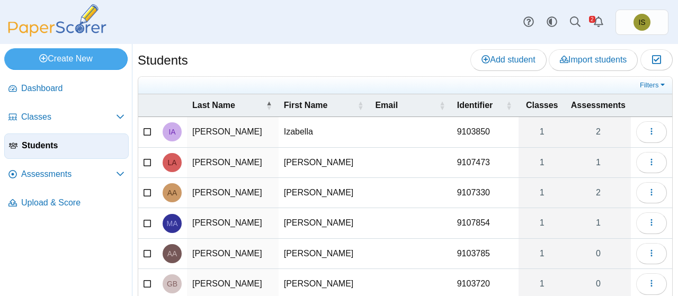
click at [347, 130] on td "Izabella" at bounding box center [325, 132] width 92 height 30
click at [647, 129] on icon "button" at bounding box center [651, 131] width 8 height 8
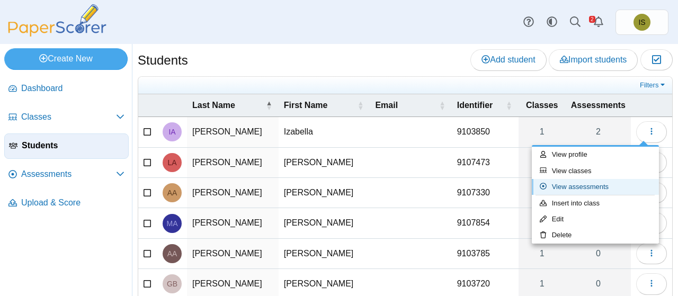
click at [599, 183] on link "View assessments" at bounding box center [595, 187] width 127 height 16
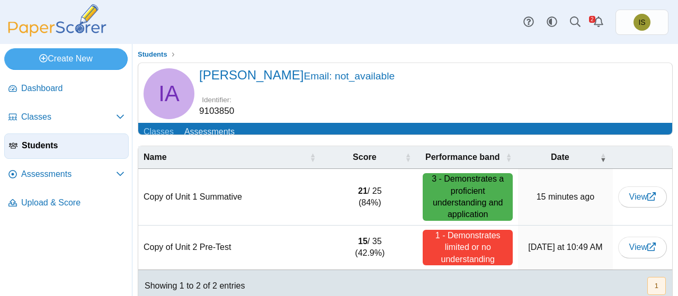
scroll to position [33, 0]
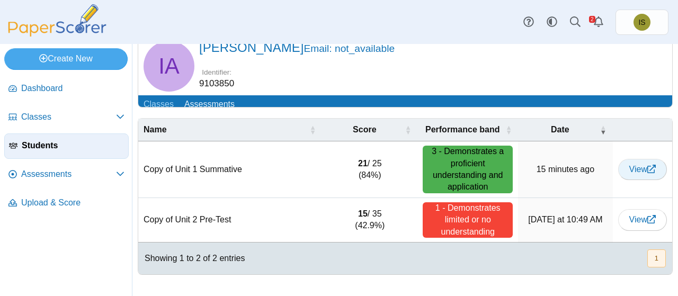
click at [637, 170] on span "View" at bounding box center [642, 169] width 26 height 9
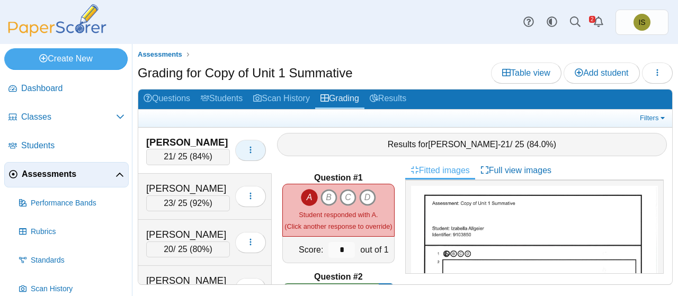
click at [246, 142] on button "button" at bounding box center [250, 150] width 31 height 21
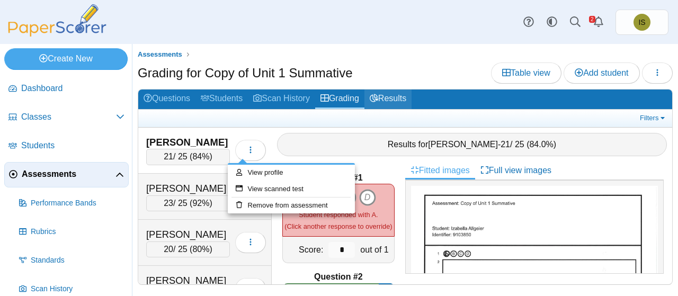
click at [396, 103] on link "Results" at bounding box center [387, 99] width 47 height 20
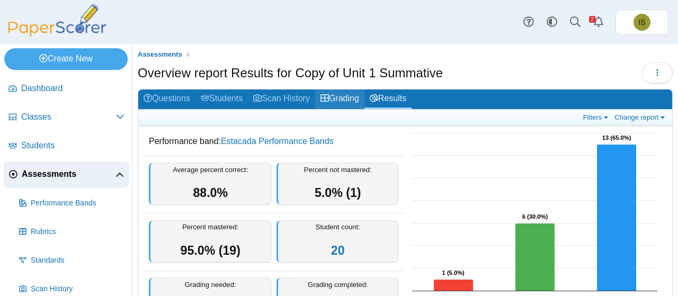
click at [347, 95] on link "Grading" at bounding box center [339, 99] width 49 height 20
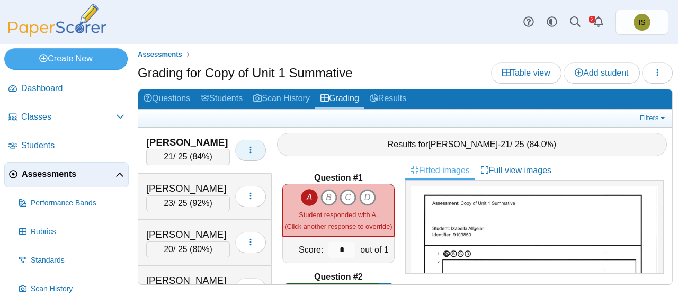
click at [246, 154] on span "button" at bounding box center [250, 150] width 8 height 9
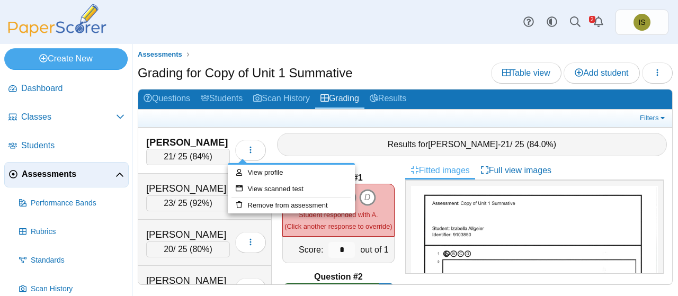
scroll to position [69, 0]
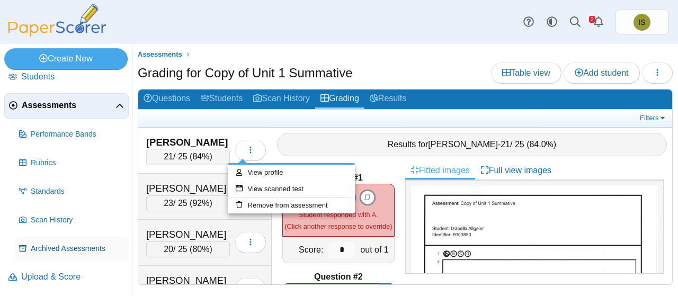
click at [62, 250] on span "Archived Assessments" at bounding box center [78, 249] width 94 height 11
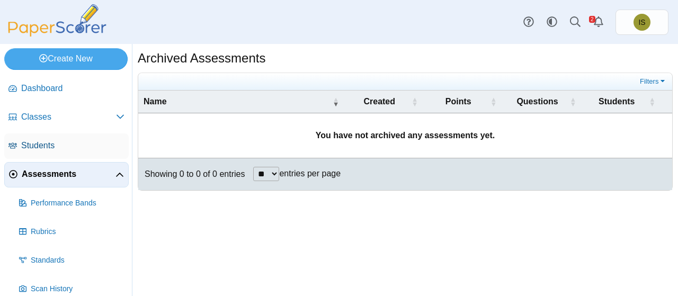
click at [34, 150] on span "Students" at bounding box center [72, 146] width 103 height 12
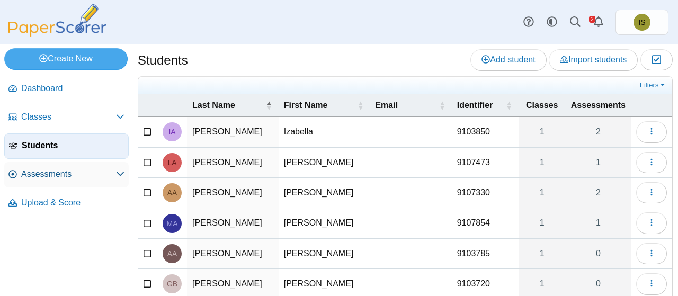
click at [58, 175] on span "Assessments" at bounding box center [68, 174] width 95 height 12
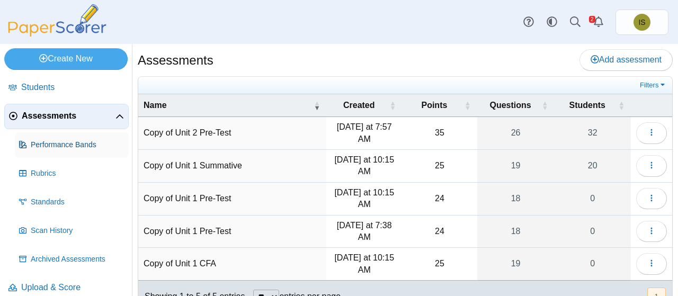
scroll to position [69, 0]
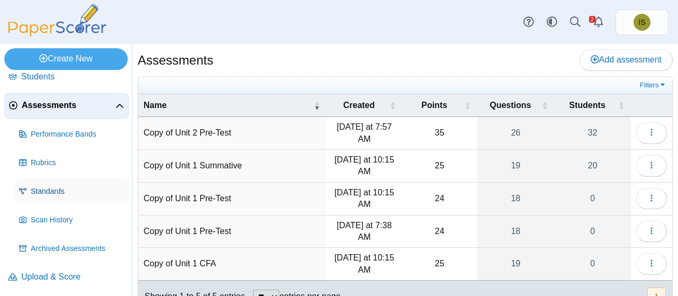
click at [56, 195] on link "Standards" at bounding box center [72, 191] width 114 height 25
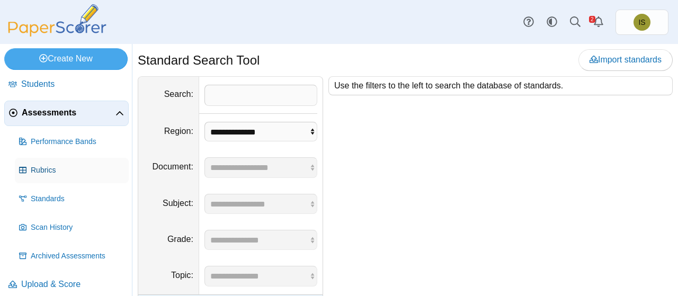
scroll to position [69, 0]
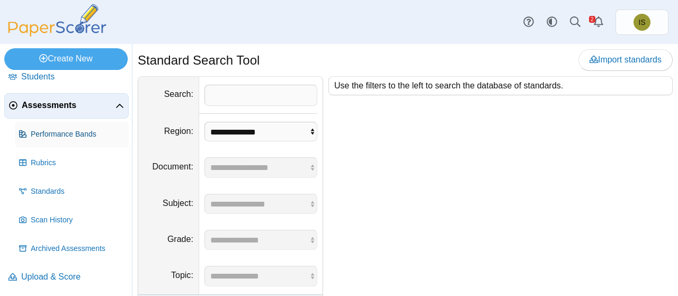
click at [79, 135] on span "Performance Bands" at bounding box center [78, 134] width 94 height 11
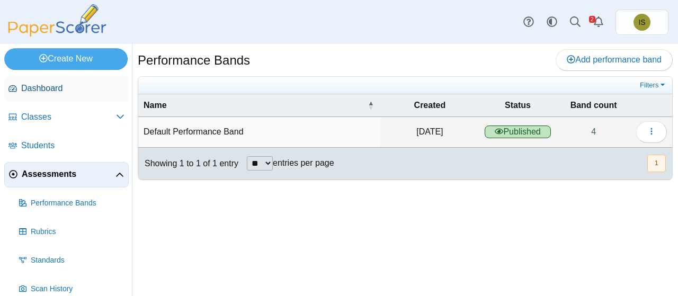
click at [61, 87] on span "Dashboard" at bounding box center [72, 89] width 103 height 12
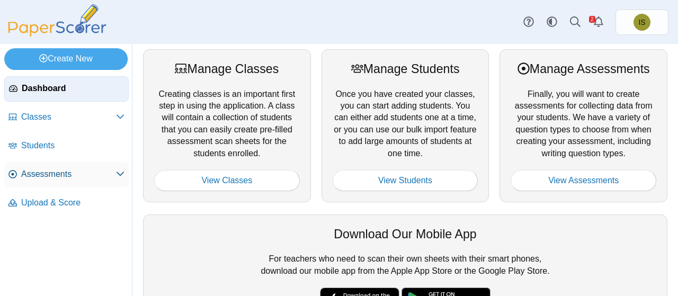
click at [76, 172] on span "Assessments" at bounding box center [68, 174] width 95 height 12
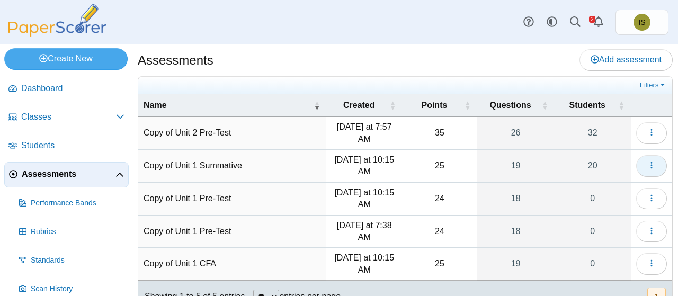
click at [650, 164] on use "button" at bounding box center [651, 165] width 2 height 7
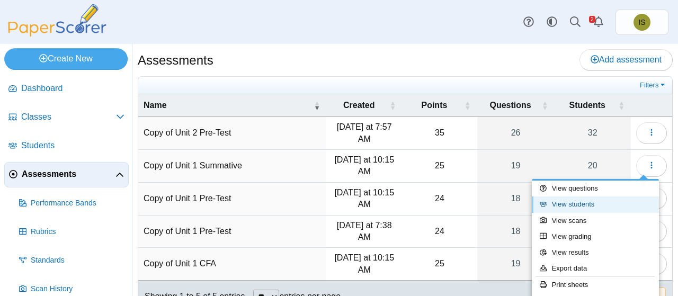
click at [590, 200] on link "View students" at bounding box center [595, 204] width 127 height 16
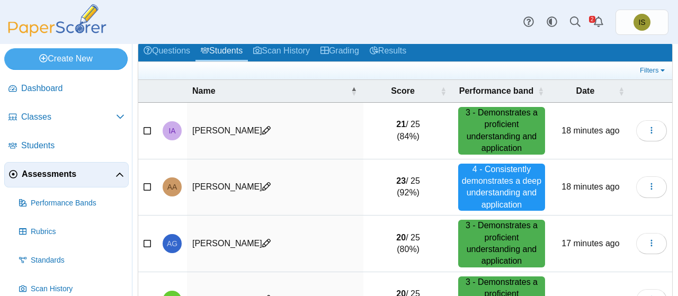
scroll to position [48, 0]
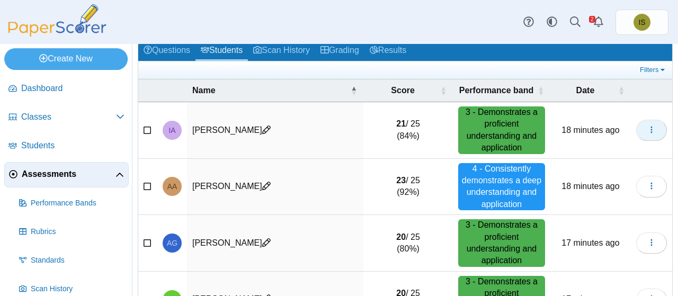
click at [647, 126] on icon "button" at bounding box center [651, 130] width 8 height 8
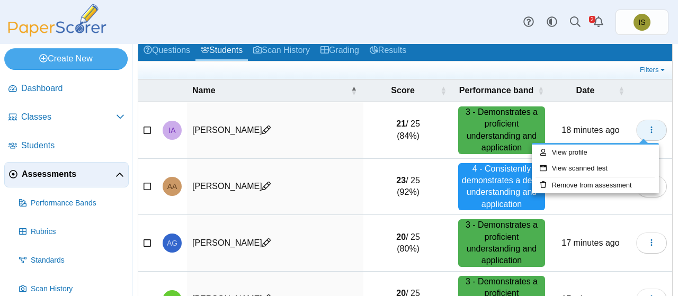
click at [647, 126] on icon "button" at bounding box center [651, 130] width 8 height 8
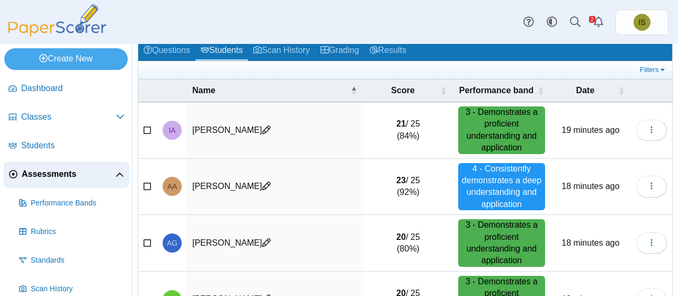
click at [64, 172] on span "Assessments" at bounding box center [69, 174] width 94 height 12
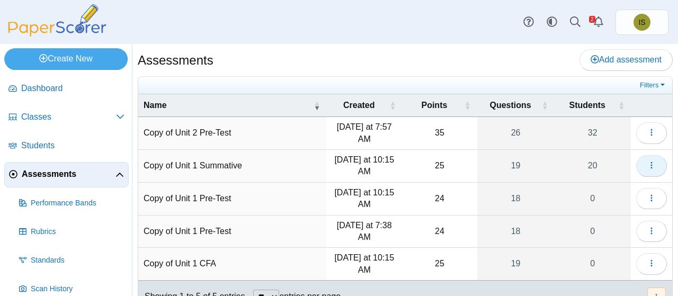
click at [650, 167] on use "button" at bounding box center [651, 165] width 2 height 7
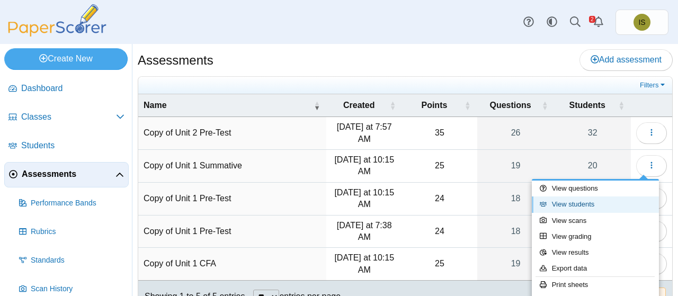
click at [588, 204] on link "View students" at bounding box center [595, 204] width 127 height 16
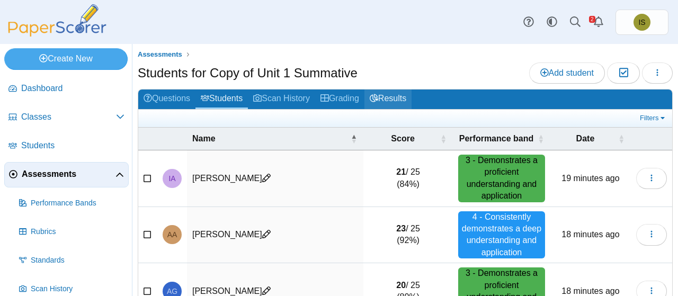
click at [406, 97] on link "Results" at bounding box center [387, 99] width 47 height 20
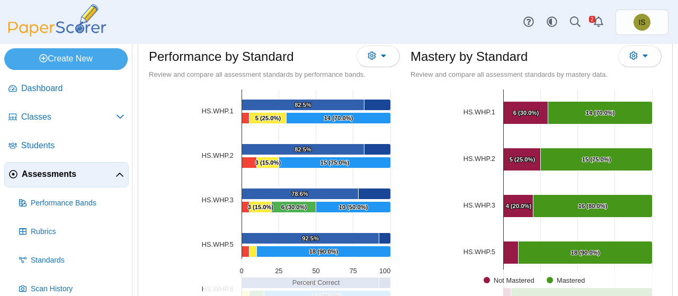
scroll to position [310, 0]
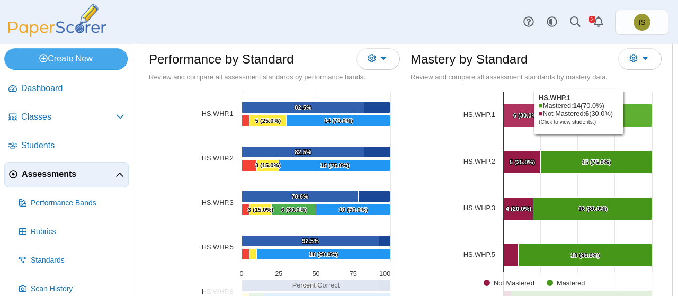
click at [622, 110] on Mastered "[object Object], 14. Mastered." at bounding box center [600, 115] width 104 height 23
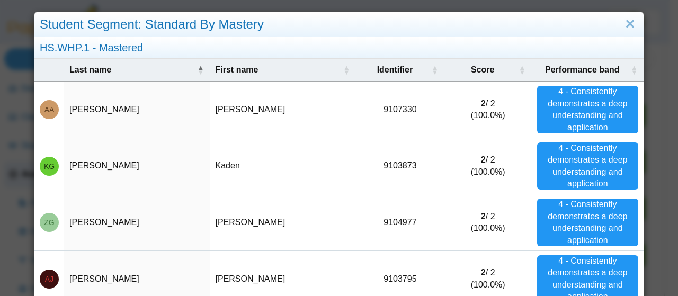
scroll to position [0, 0]
click at [624, 22] on link "Close" at bounding box center [630, 24] width 16 height 18
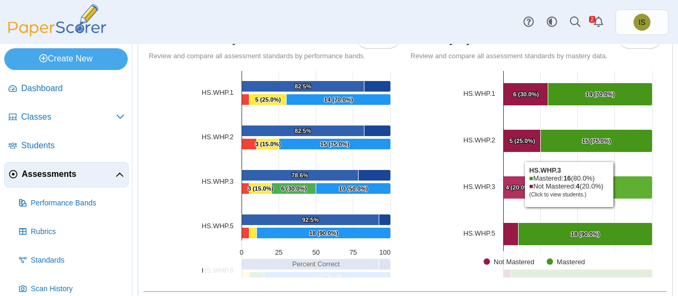
click at [612, 182] on Mastered "[object Object], 16. Mastered." at bounding box center [592, 187] width 119 height 23
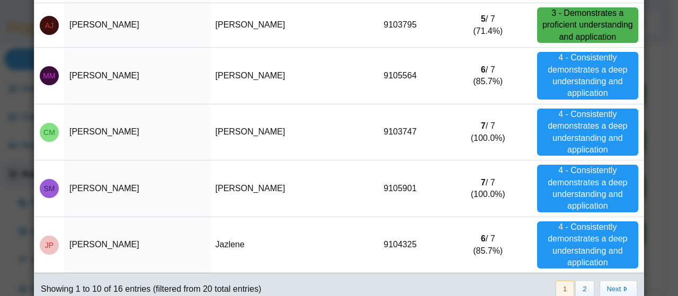
scroll to position [365, 0]
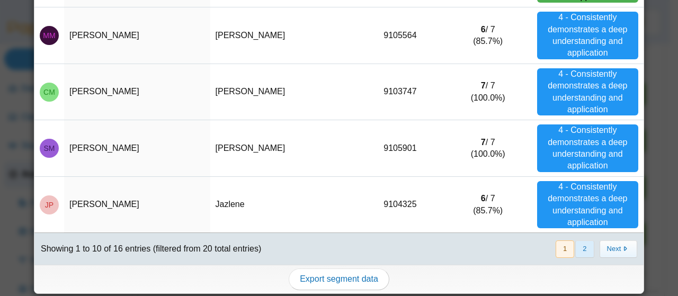
click at [579, 249] on button "2" at bounding box center [584, 248] width 19 height 17
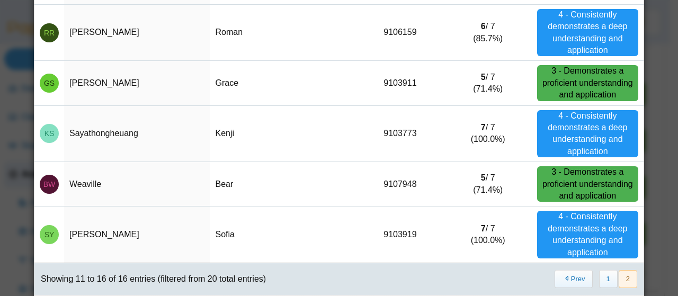
scroll to position [164, 0]
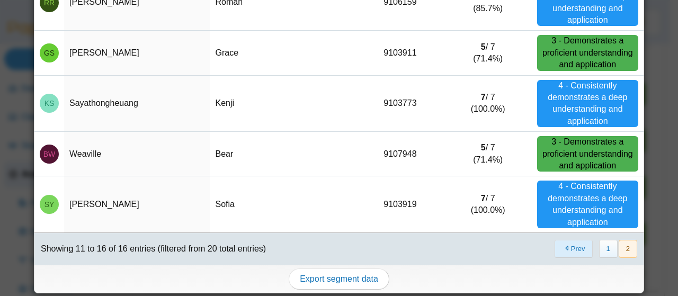
click at [571, 249] on button "Prev" at bounding box center [573, 248] width 38 height 17
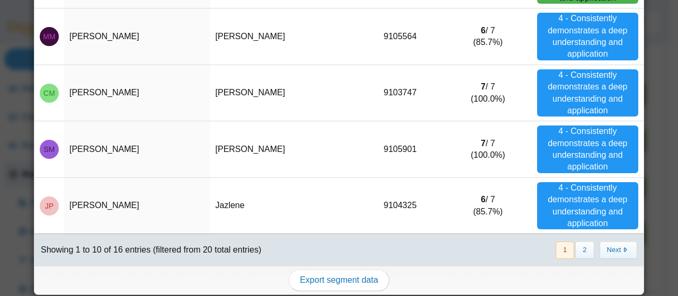
scroll to position [365, 0]
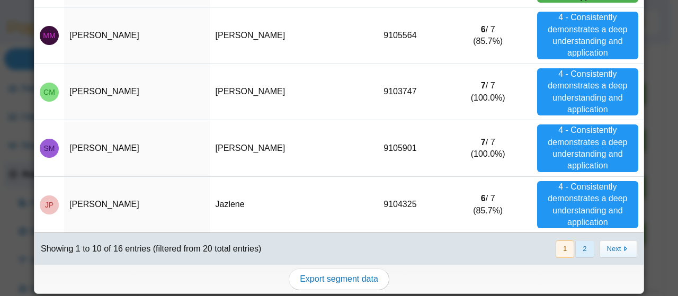
click at [577, 249] on button "2" at bounding box center [584, 248] width 19 height 17
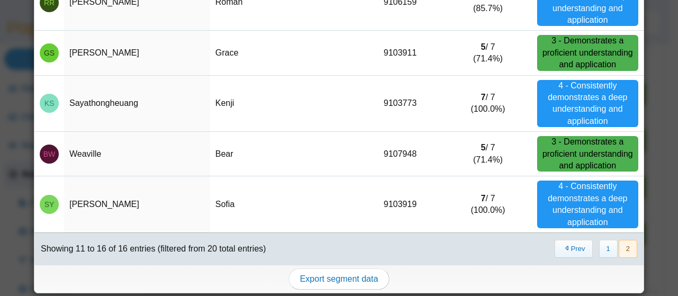
scroll to position [0, 0]
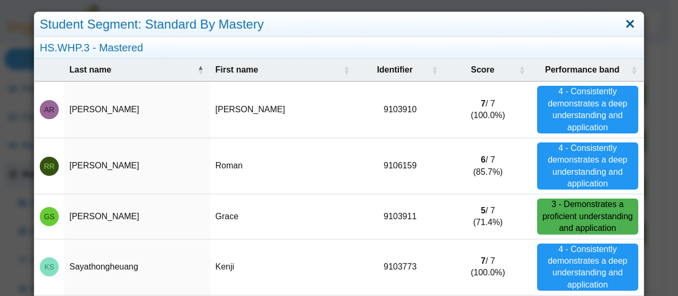
click at [622, 23] on link "Close" at bounding box center [630, 24] width 16 height 18
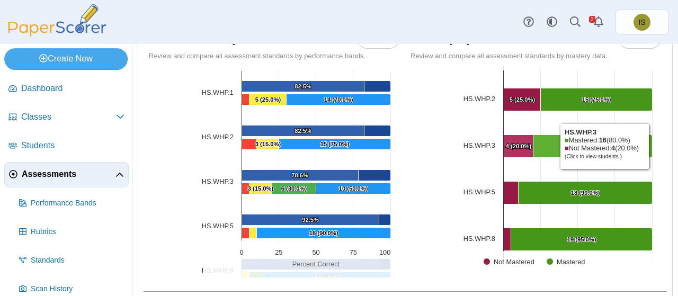
scroll to position [53, 0]
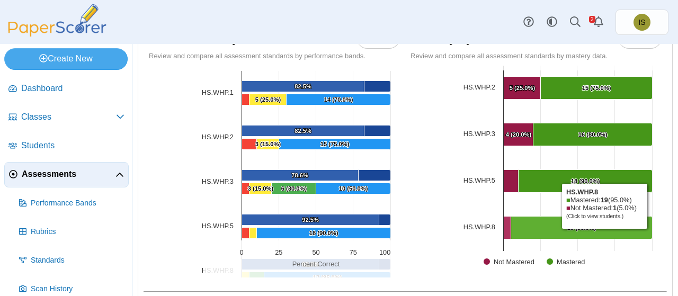
click at [600, 230] on Mastered "[object Object], 19. Mastered." at bounding box center [581, 228] width 141 height 23
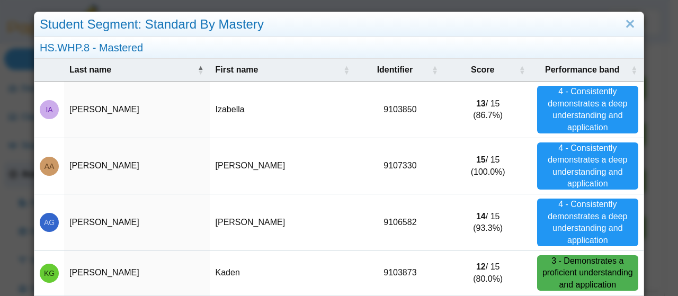
click at [418, 28] on div "Student Segment: Standard By Mastery" at bounding box center [338, 24] width 609 height 25
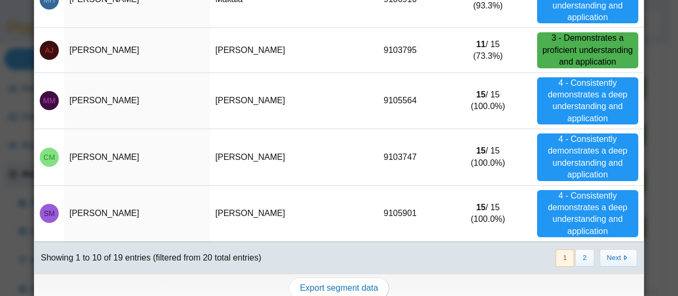
scroll to position [389, 0]
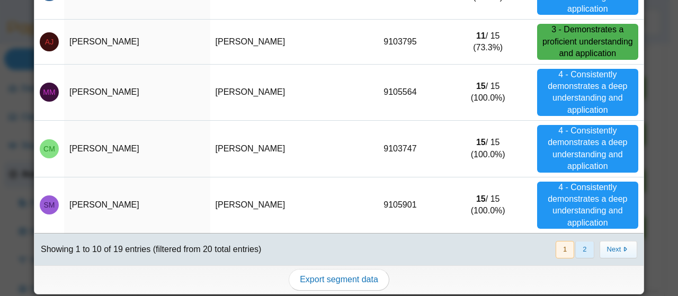
click at [578, 245] on button "2" at bounding box center [584, 249] width 19 height 17
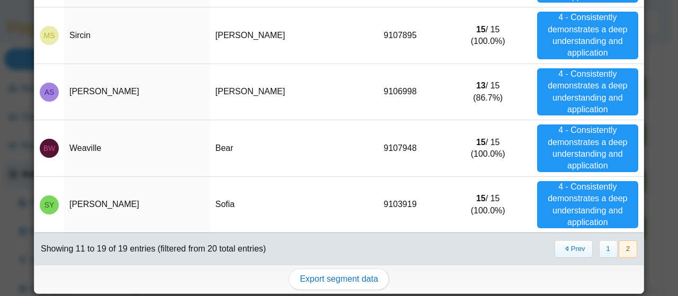
scroll to position [0, 0]
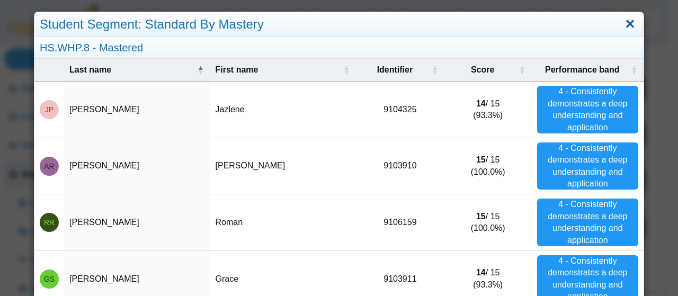
click at [624, 25] on link "Close" at bounding box center [630, 24] width 16 height 18
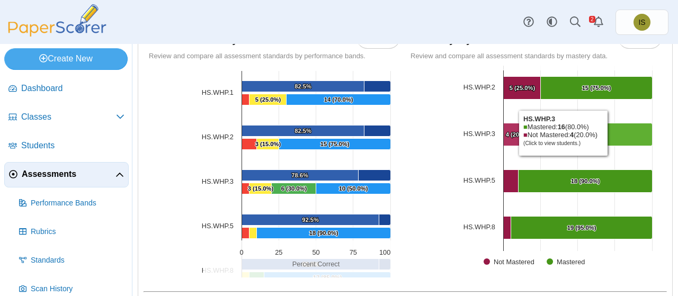
click at [606, 131] on Mastered "[object Object], 16. Mastered." at bounding box center [592, 134] width 119 height 23
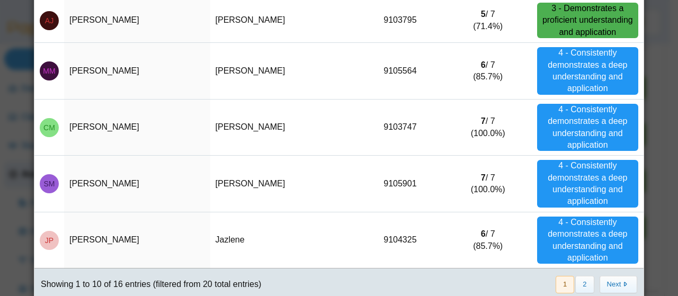
scroll to position [365, 0]
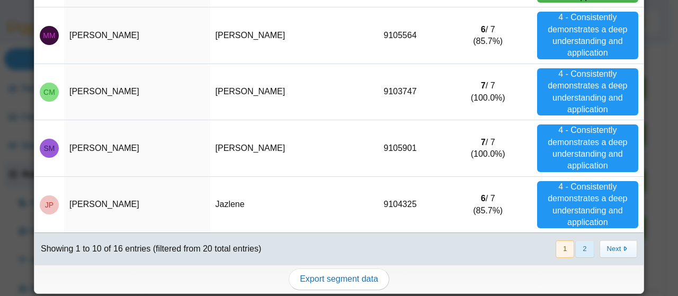
click at [586, 245] on button "2" at bounding box center [584, 248] width 19 height 17
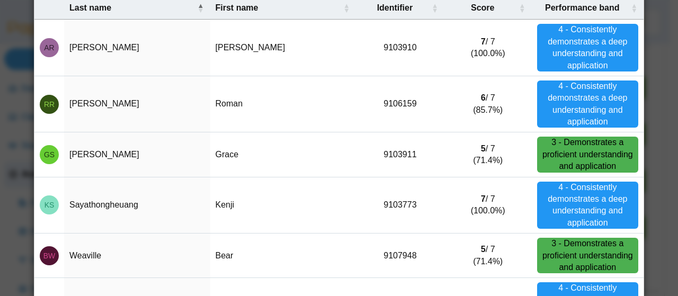
scroll to position [0, 0]
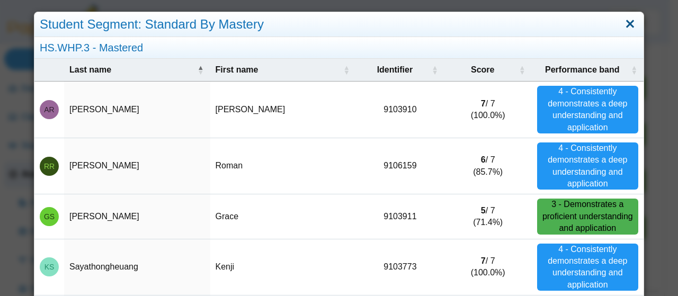
click at [622, 23] on link "Close" at bounding box center [630, 24] width 16 height 18
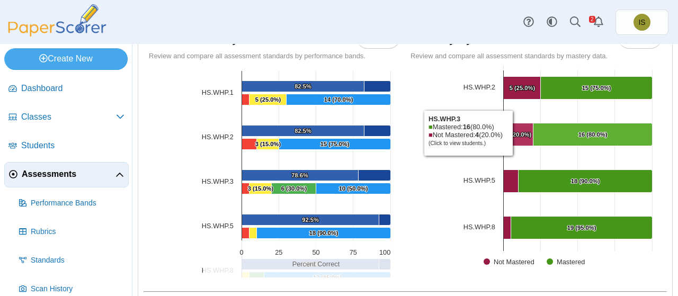
click at [512, 131] on text "4 (20.0%) ​ 4 (20.0%)" at bounding box center [519, 134] width 26 height 6
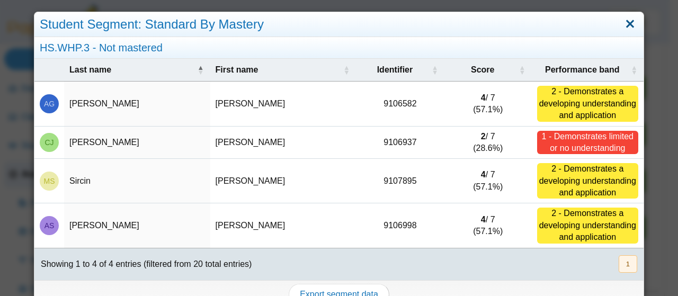
click at [622, 23] on link "Close" at bounding box center [630, 24] width 16 height 18
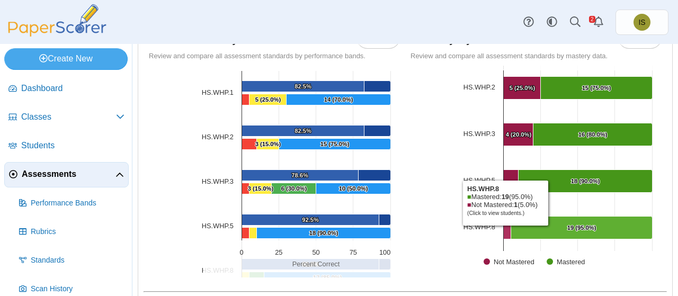
click at [504, 227] on Mastered "[object Object], 1. Not Mastered." at bounding box center [507, 228] width 7 height 23
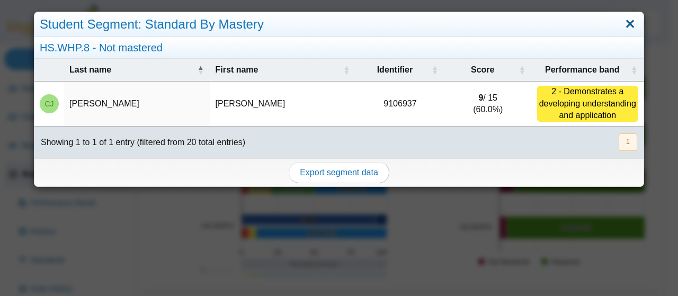
click at [622, 25] on link "Close" at bounding box center [630, 24] width 16 height 18
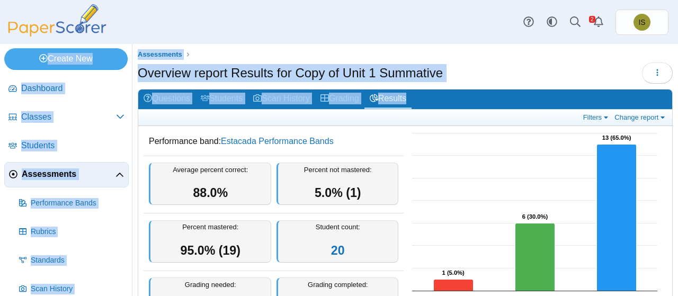
drag, startPoint x: 162, startPoint y: 112, endPoint x: 249, endPoint y: 18, distance: 128.5
click at [249, 18] on div "Dashboard Classes Archived classes Students" at bounding box center [339, 148] width 678 height 296
click at [249, 18] on div "Dashboard Classes Archived classes Students Assessments" at bounding box center [339, 22] width 678 height 44
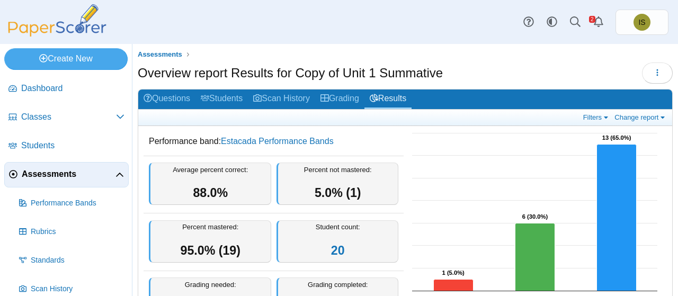
scroll to position [69, 0]
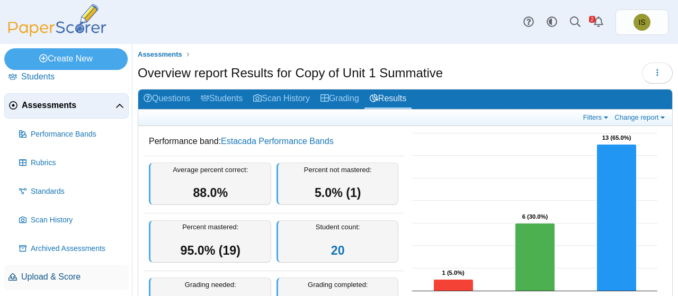
click at [46, 273] on span "Upload & Score" at bounding box center [72, 277] width 103 height 12
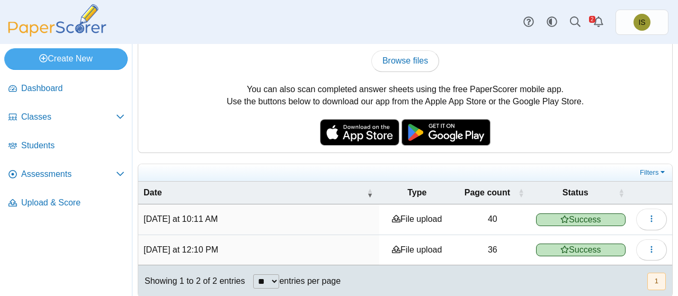
scroll to position [81, 0]
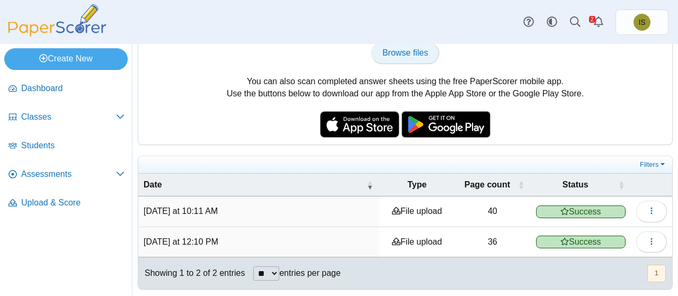
click at [402, 52] on span "Browse files" at bounding box center [405, 52] width 46 height 9
type input "**********"
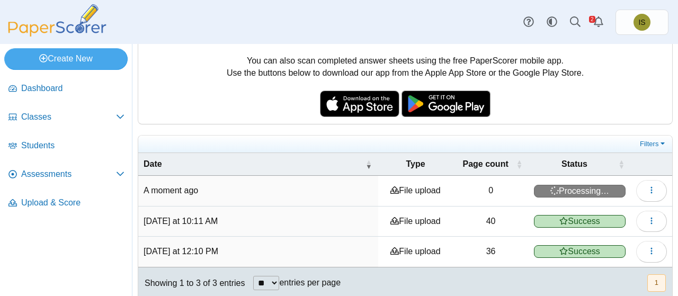
scroll to position [103, 0]
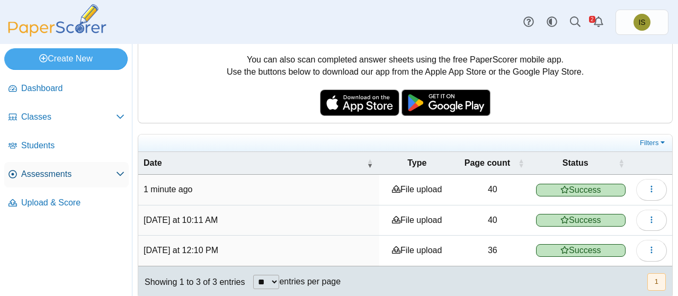
click at [71, 173] on span "Assessments" at bounding box center [68, 174] width 95 height 12
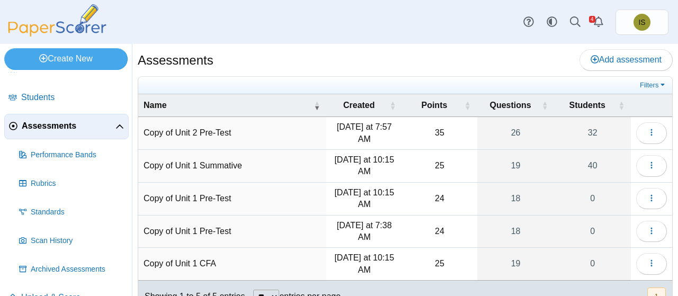
scroll to position [59, 0]
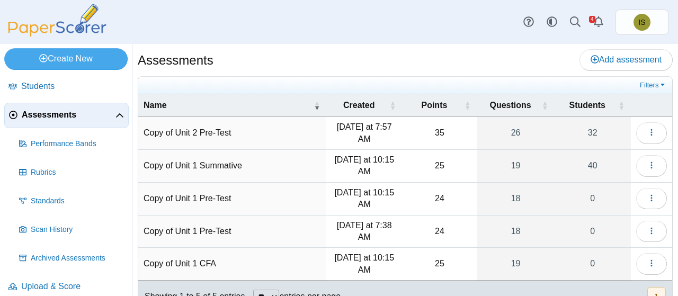
click at [382, 61] on div "Assessments Add assessment" at bounding box center [405, 61] width 535 height 24
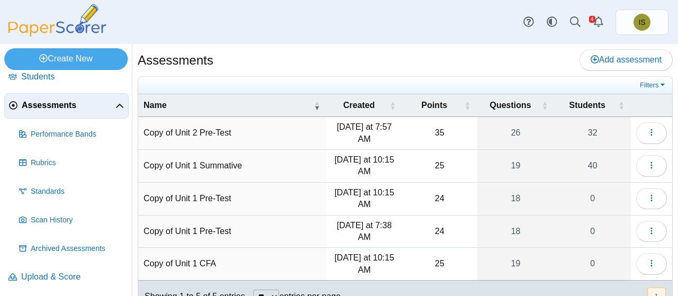
click at [103, 108] on span "Assessments" at bounding box center [69, 106] width 94 height 12
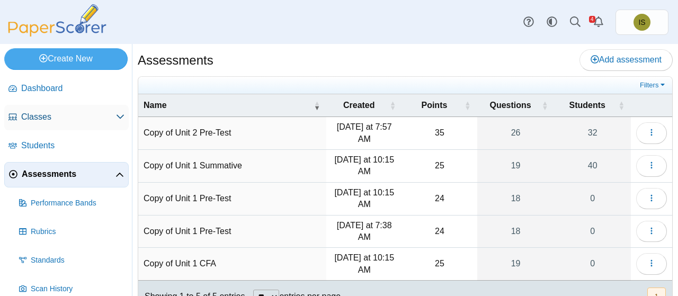
click at [94, 118] on span "Classes" at bounding box center [68, 117] width 95 height 12
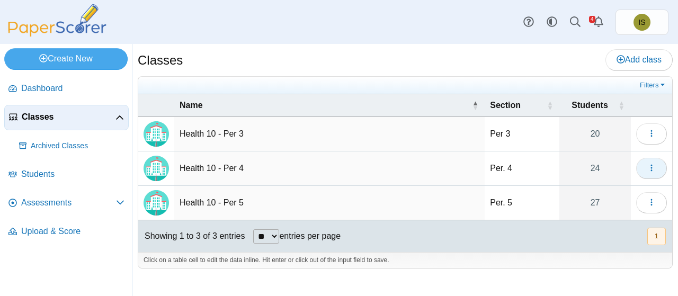
click at [651, 164] on icon "button" at bounding box center [651, 168] width 8 height 8
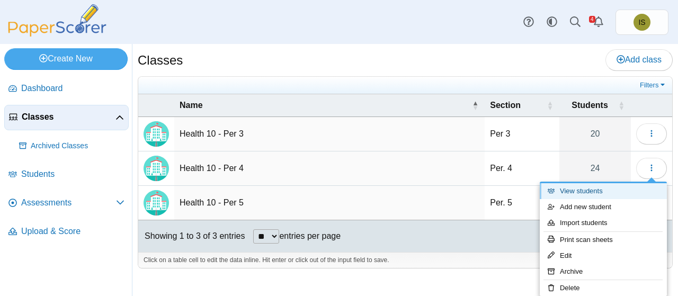
click at [585, 197] on link "View students" at bounding box center [603, 191] width 127 height 16
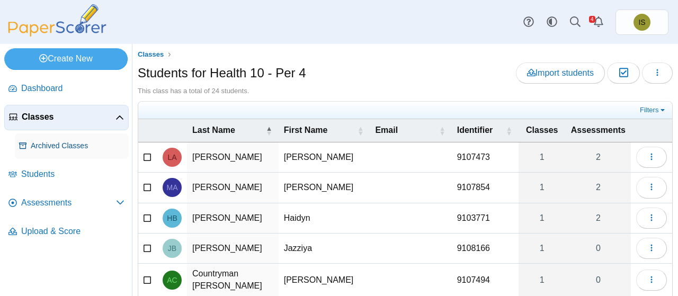
click at [66, 147] on span "Archived Classes" at bounding box center [78, 146] width 94 height 11
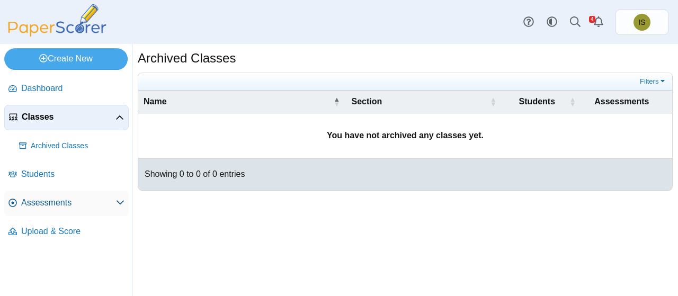
click at [110, 200] on span "Assessments" at bounding box center [68, 203] width 95 height 12
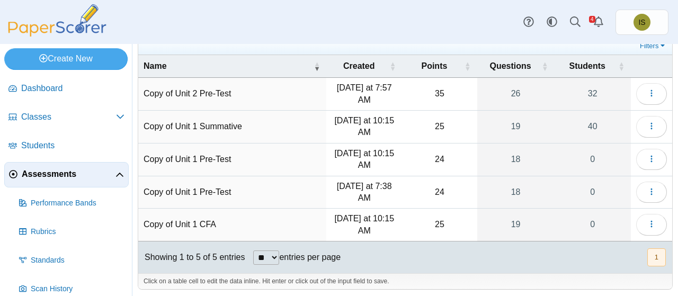
scroll to position [40, 0]
click at [647, 125] on icon "button" at bounding box center [651, 125] width 8 height 8
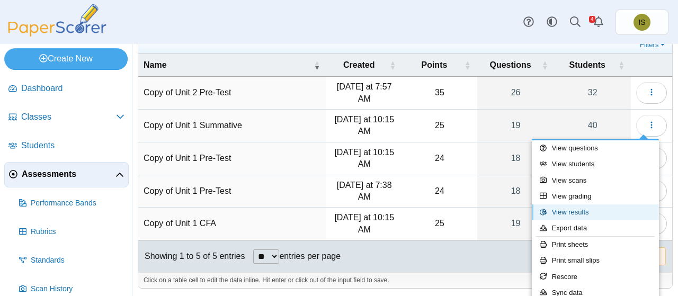
click at [607, 213] on link "View results" at bounding box center [595, 212] width 127 height 16
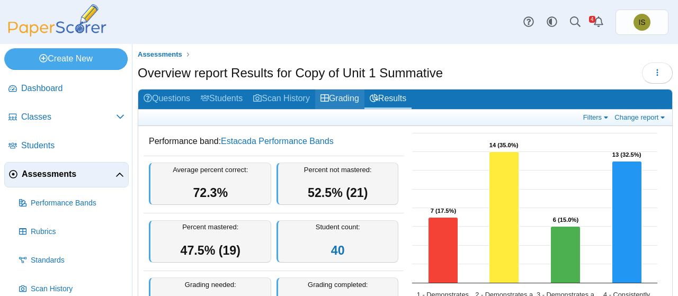
click at [336, 97] on link "Grading" at bounding box center [339, 99] width 49 height 20
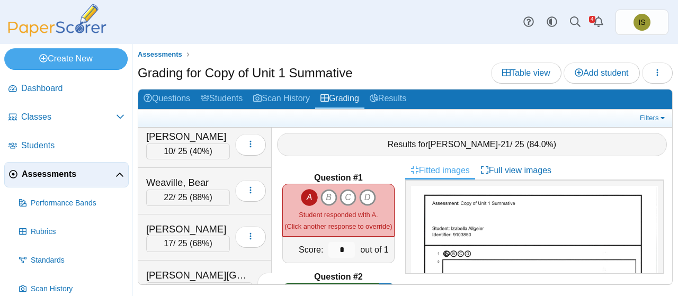
click at [235, 86] on div "Assessments Grading for Copy of Unit 1 Summative Table view Add student Loading…" at bounding box center [405, 172] width 535 height 246
click at [226, 100] on link "Students" at bounding box center [221, 99] width 52 height 20
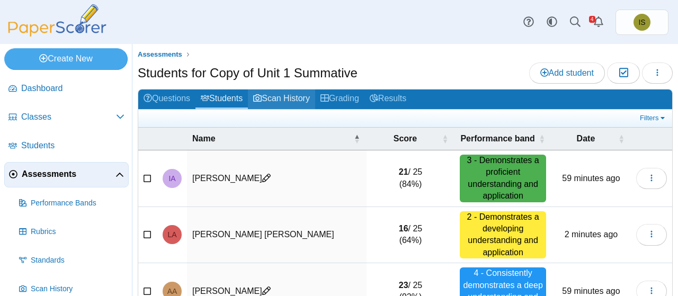
click at [290, 97] on link "Scan History" at bounding box center [281, 99] width 67 height 20
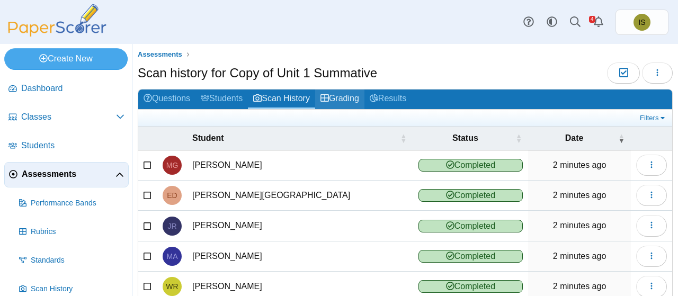
click at [359, 95] on link "Grading" at bounding box center [339, 99] width 49 height 20
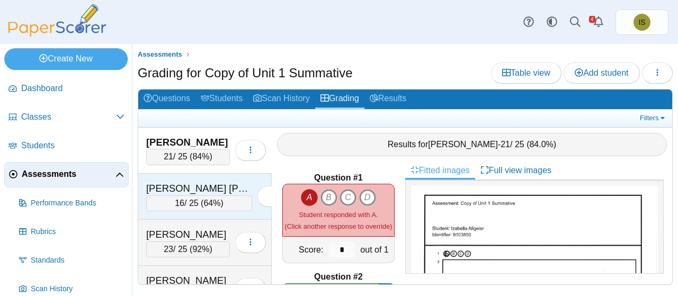
click at [225, 178] on div "Ambriz Trejo, Leonel 16 / 25 ( 64% ) Loading…" at bounding box center [204, 197] width 133 height 46
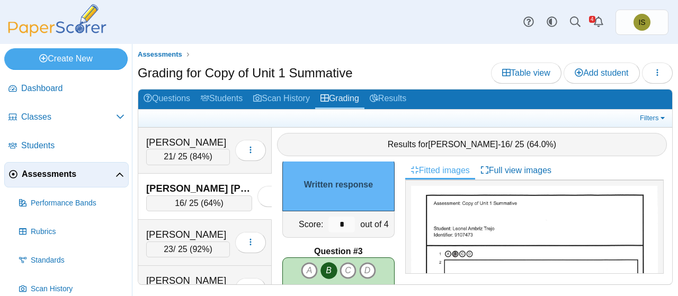
scroll to position [128, 0]
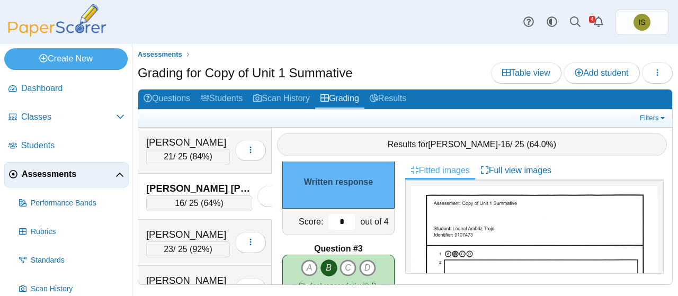
click at [336, 225] on input "*" at bounding box center [341, 222] width 26 height 16
type input "*"
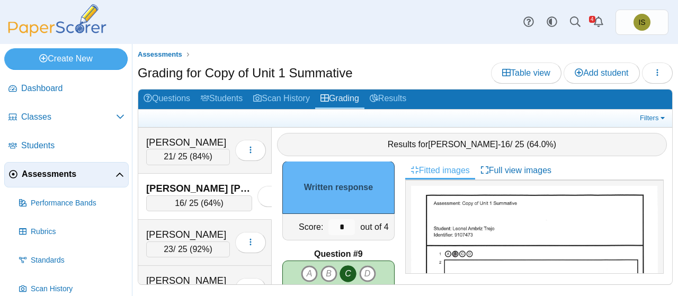
scroll to position [716, 0]
click at [336, 225] on input "*" at bounding box center [341, 228] width 26 height 16
type input "*"
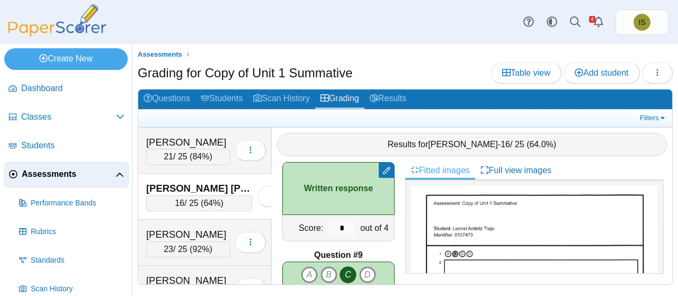
click at [419, 62] on div "Grading for Copy of Unit 1 Summative Table view Add student Loading…" at bounding box center [405, 74] width 535 height 24
click at [651, 70] on button "button" at bounding box center [657, 72] width 31 height 21
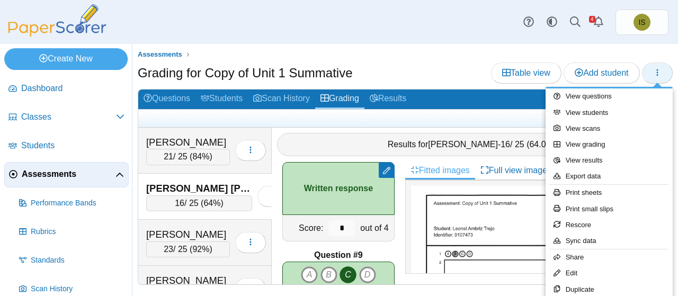
click at [651, 70] on button "button" at bounding box center [657, 72] width 31 height 21
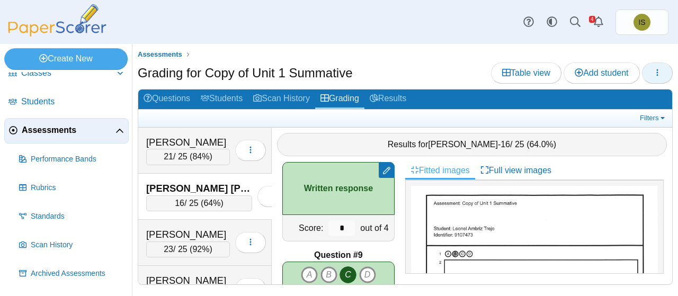
scroll to position [69, 0]
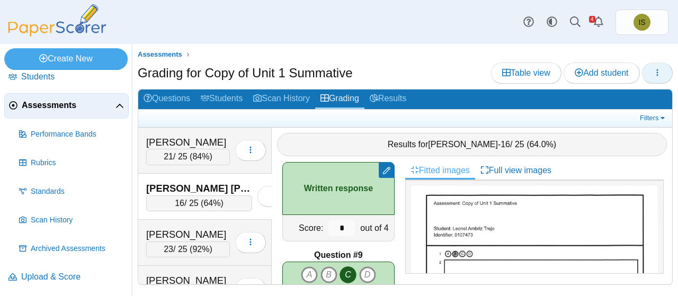
click at [660, 69] on icon "button" at bounding box center [657, 72] width 8 height 8
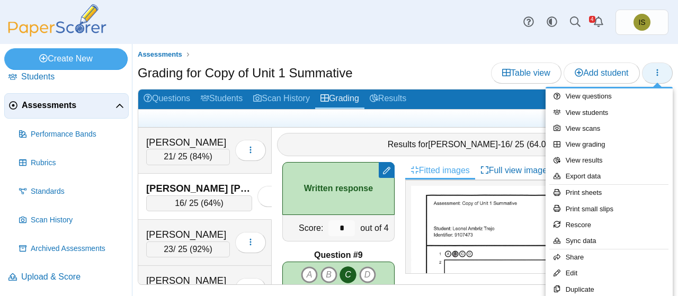
click at [660, 69] on icon "button" at bounding box center [657, 72] width 8 height 8
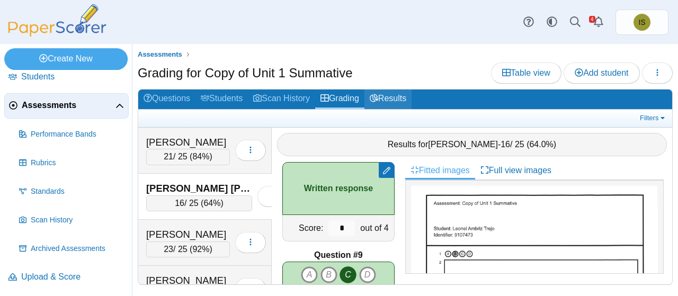
click at [396, 102] on link "Results" at bounding box center [387, 99] width 47 height 20
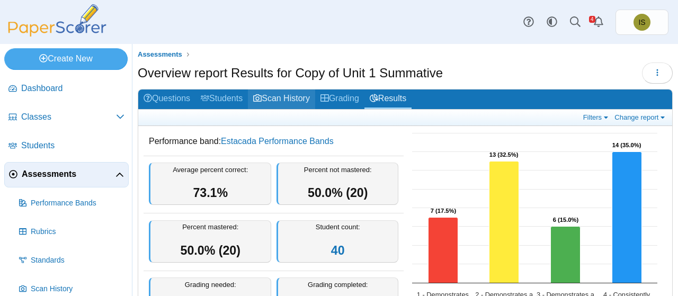
click at [289, 94] on link "Scan History" at bounding box center [281, 99] width 67 height 20
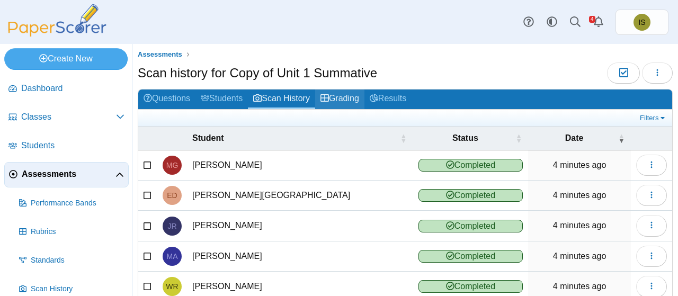
click at [355, 95] on link "Grading" at bounding box center [339, 99] width 49 height 20
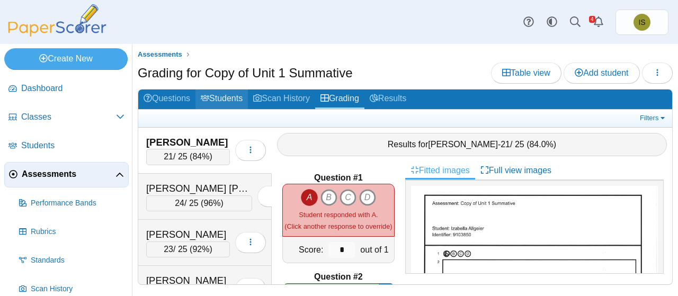
click at [228, 91] on link "Students" at bounding box center [221, 99] width 52 height 20
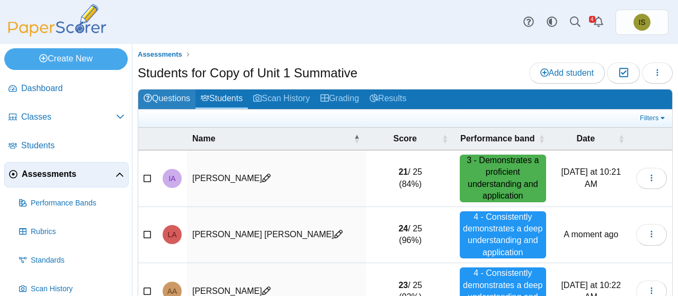
click at [159, 99] on link "Questions" at bounding box center [166, 99] width 57 height 20
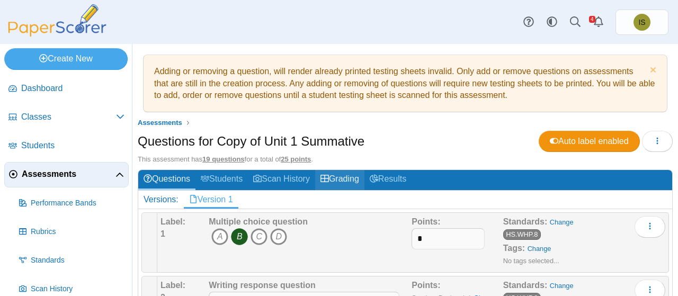
click at [336, 182] on link "Grading" at bounding box center [339, 180] width 49 height 20
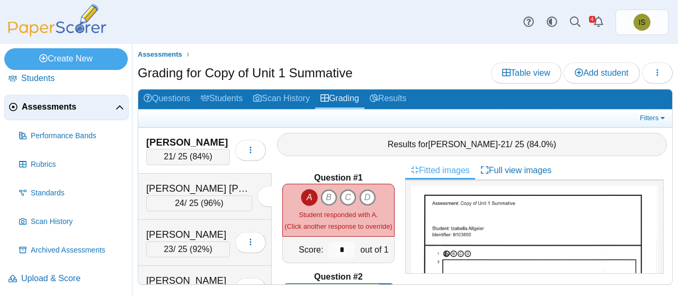
scroll to position [69, 0]
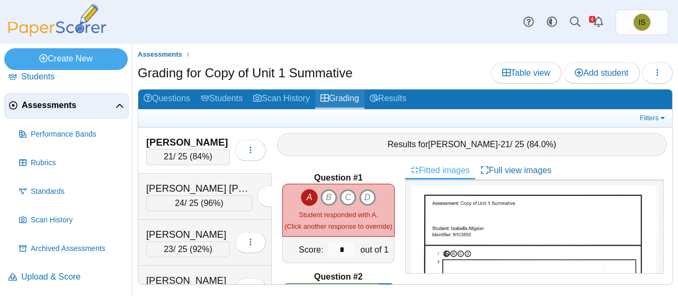
click at [358, 100] on link "Grading" at bounding box center [339, 99] width 49 height 20
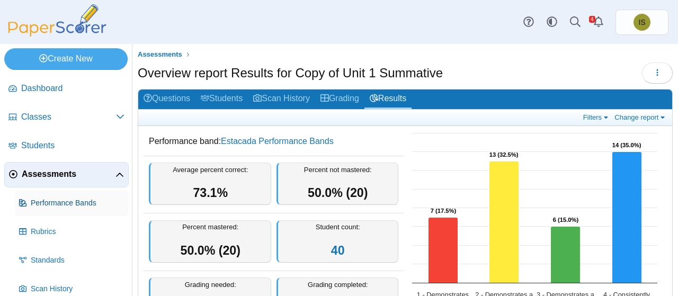
click at [89, 199] on span "Performance Bands" at bounding box center [78, 203] width 94 height 11
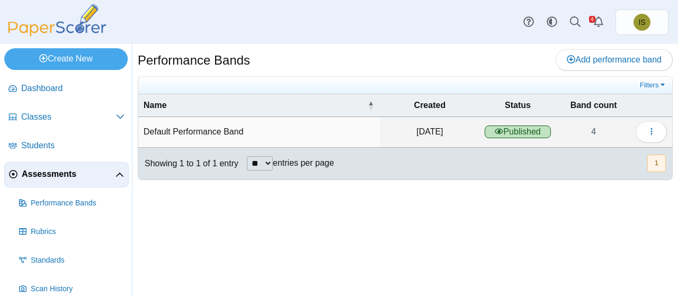
click at [288, 134] on td "Default Performance Band" at bounding box center [259, 132] width 242 height 30
click at [658, 124] on button "button" at bounding box center [651, 131] width 31 height 21
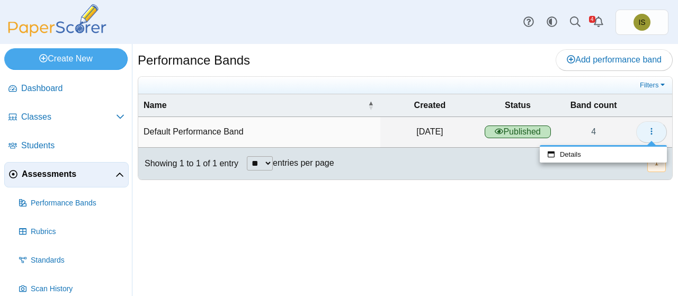
click at [647, 132] on button "button" at bounding box center [651, 131] width 31 height 21
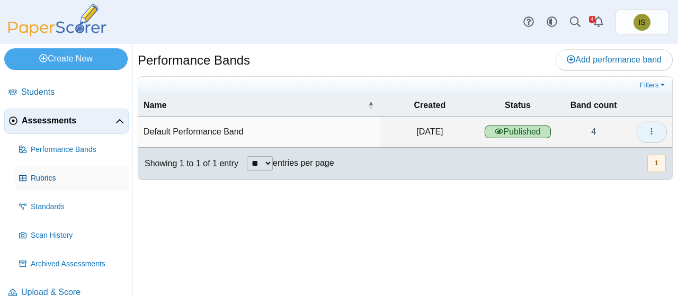
scroll to position [69, 0]
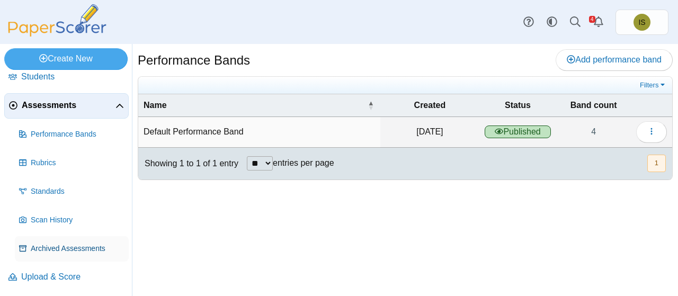
click at [92, 246] on span "Archived Assessments" at bounding box center [78, 249] width 94 height 11
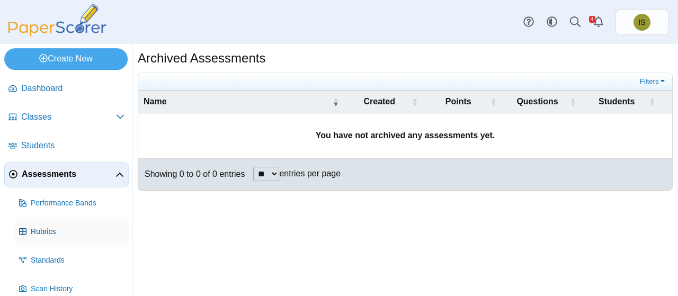
scroll to position [69, 0]
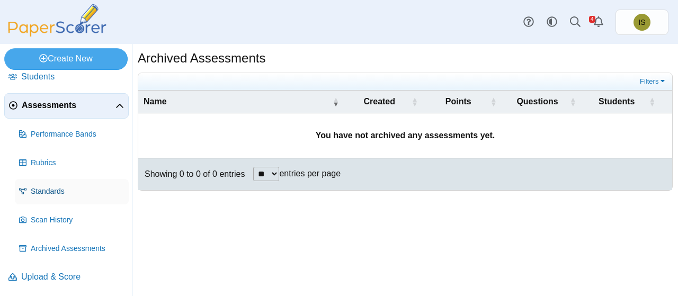
click at [73, 191] on span "Standards" at bounding box center [78, 191] width 94 height 11
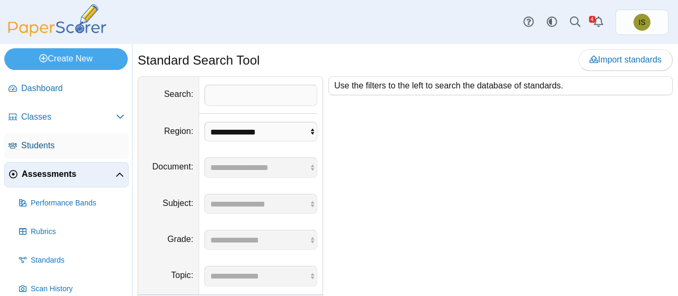
click at [69, 149] on span "Students" at bounding box center [72, 146] width 103 height 12
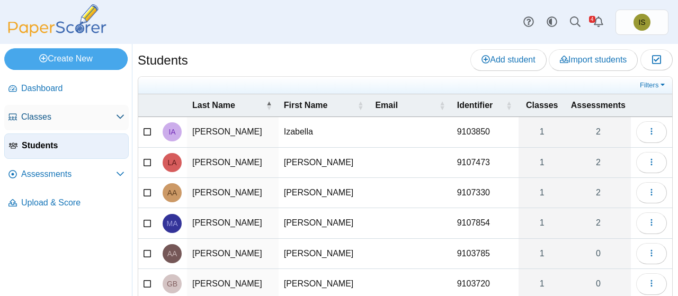
click at [77, 106] on link "Classes" at bounding box center [66, 117] width 124 height 25
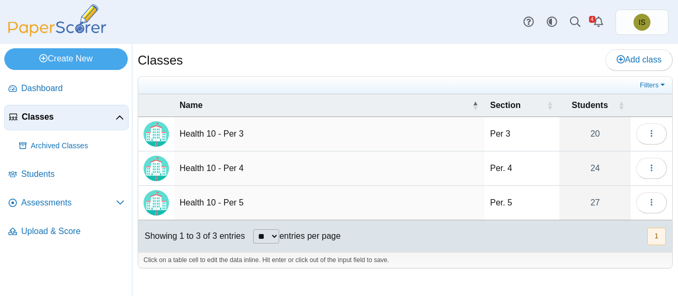
click at [154, 165] on img "Locally created class" at bounding box center [156, 168] width 25 height 25
click at [651, 168] on icon "button" at bounding box center [651, 168] width 8 height 8
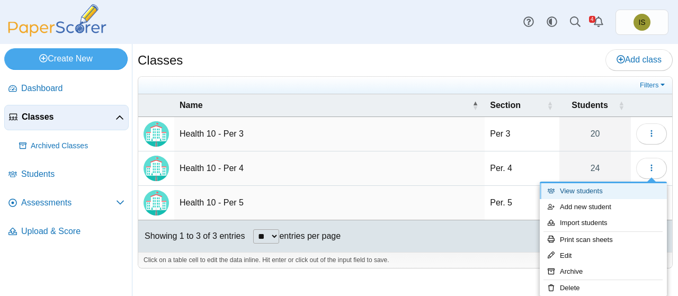
click at [608, 192] on link "View students" at bounding box center [603, 191] width 127 height 16
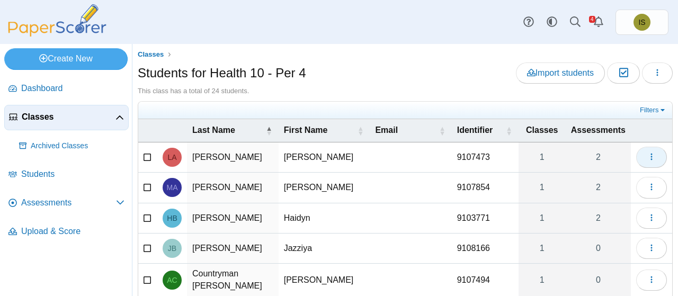
click at [647, 153] on icon "button" at bounding box center [651, 157] width 8 height 8
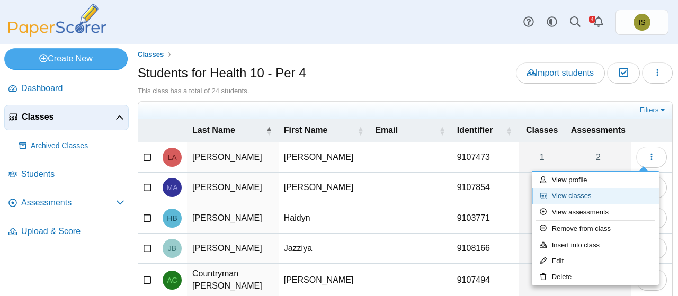
click at [581, 200] on link "View classes" at bounding box center [595, 196] width 127 height 16
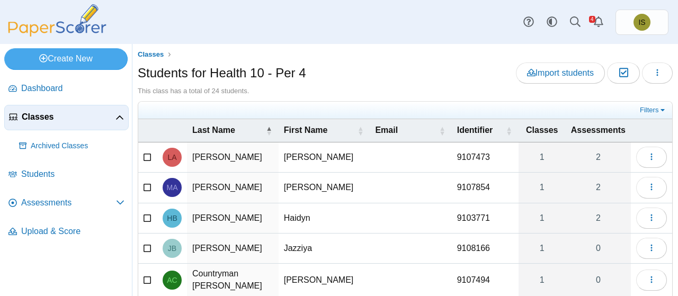
click at [217, 162] on td "Ambriz Trejo" at bounding box center [233, 157] width 92 height 30
click at [368, 78] on div "Students for Health 10 - Per 4 Import students Moderation 0 Loading…" at bounding box center [405, 74] width 535 height 24
click at [643, 71] on button "button" at bounding box center [657, 72] width 31 height 21
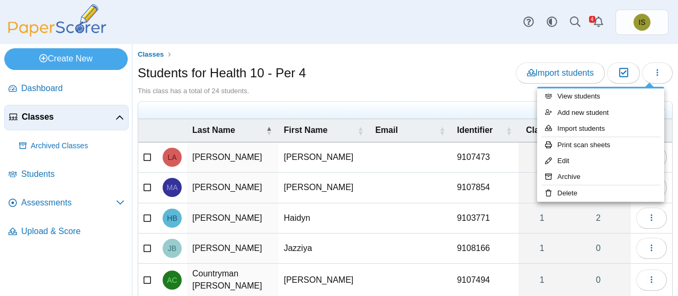
click at [120, 111] on span at bounding box center [119, 117] width 8 height 12
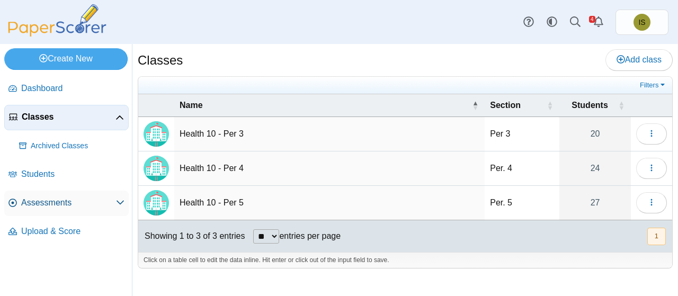
click at [64, 212] on link "Assessments" at bounding box center [66, 203] width 124 height 25
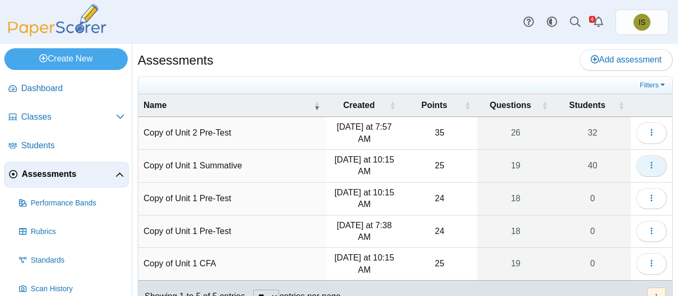
click at [647, 168] on icon "button" at bounding box center [651, 165] width 8 height 8
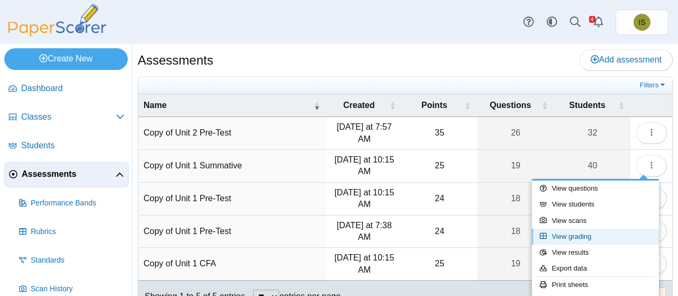
click at [591, 239] on link "View grading" at bounding box center [595, 237] width 127 height 16
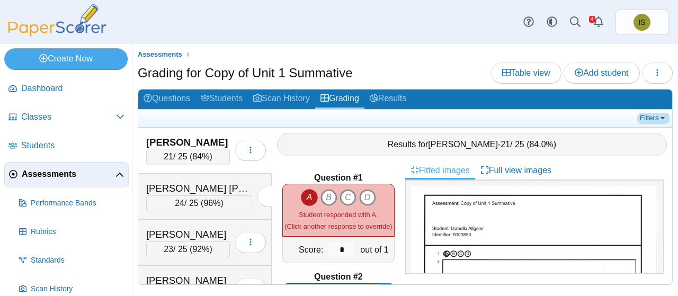
click at [660, 114] on link "Filters" at bounding box center [653, 118] width 32 height 11
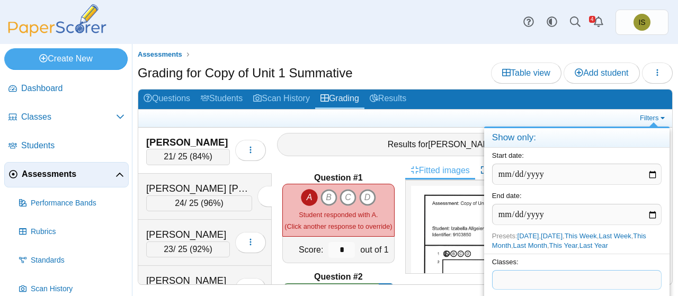
click at [556, 274] on span at bounding box center [576, 280] width 168 height 18
click at [461, 64] on div "Grading for Copy of Unit 1 Summative Table view Add student Loading…" at bounding box center [405, 74] width 535 height 24
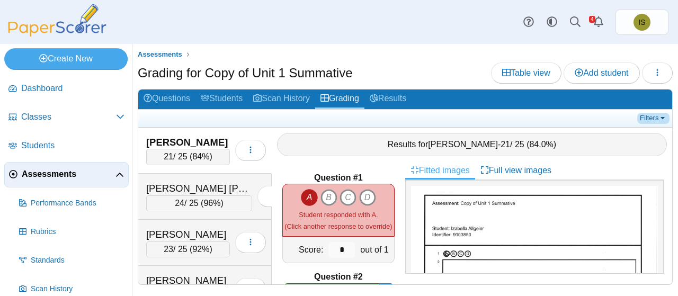
click at [657, 120] on link "Filters" at bounding box center [653, 118] width 32 height 11
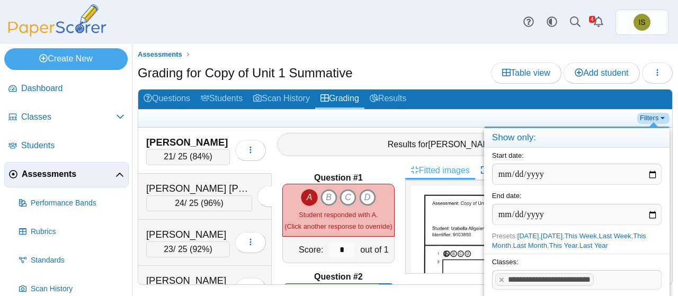
click at [659, 115] on link "Filters" at bounding box center [653, 118] width 32 height 11
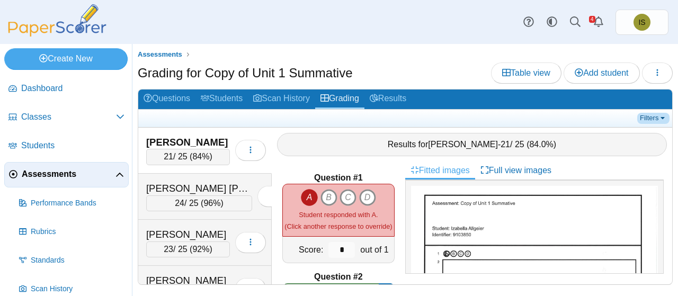
click at [647, 117] on link "Filters" at bounding box center [653, 118] width 32 height 11
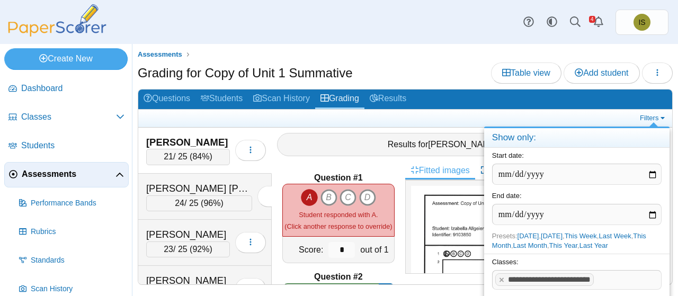
click at [601, 285] on span at bounding box center [628, 280] width 65 height 18
click at [652, 214] on input "date" at bounding box center [576, 214] width 169 height 21
type input "**********"
click at [580, 178] on input "date" at bounding box center [576, 174] width 169 height 21
click at [654, 172] on input "date" at bounding box center [576, 174] width 169 height 21
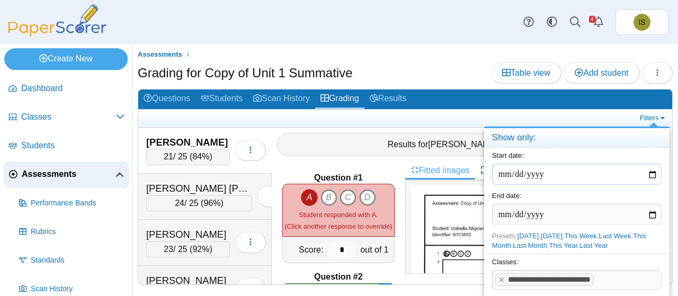
type input "**********"
click at [602, 171] on input "**********" at bounding box center [576, 174] width 169 height 21
click at [606, 156] on div "**********" at bounding box center [576, 168] width 185 height 40
click at [604, 277] on span at bounding box center [628, 280] width 65 height 18
click at [499, 276] on x "remove tag" at bounding box center [501, 279] width 9 height 7
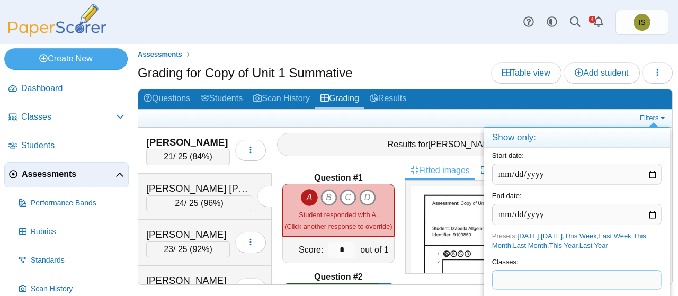
click at [498, 288] on span at bounding box center [576, 280] width 168 height 18
click at [579, 277] on span "**********" at bounding box center [549, 280] width 83 height 8
click at [599, 283] on span at bounding box center [627, 280] width 63 height 18
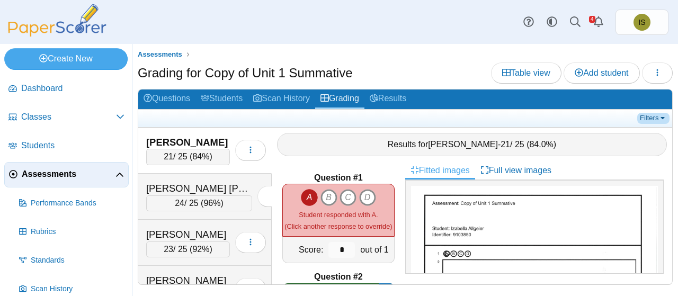
click at [648, 115] on link "Filters" at bounding box center [653, 118] width 32 height 11
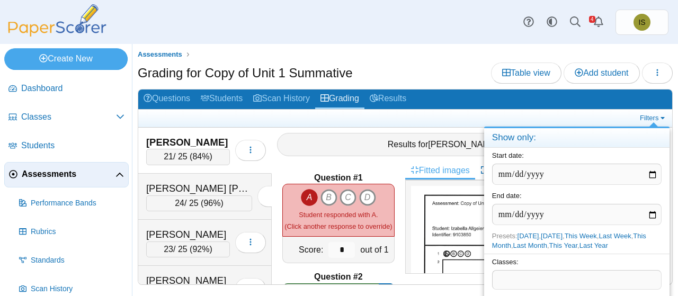
click at [510, 282] on span at bounding box center [576, 280] width 168 height 18
click at [445, 73] on div "Grading for Copy of Unit 1 Summative Table view Add student Loading…" at bounding box center [405, 74] width 535 height 24
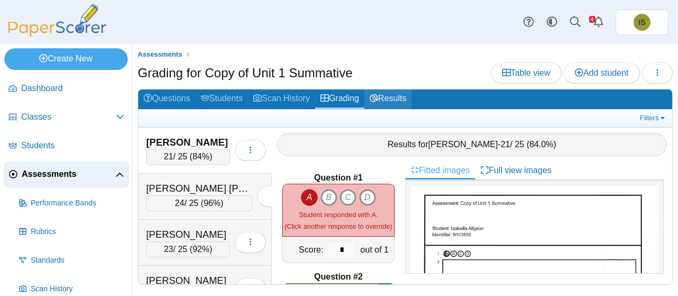
click at [392, 101] on link "Results" at bounding box center [387, 99] width 47 height 20
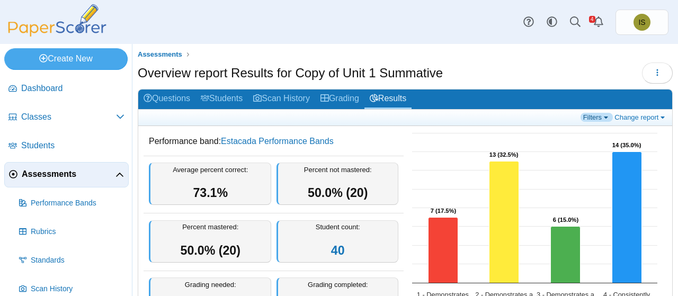
click at [589, 121] on link "Filters" at bounding box center [596, 117] width 32 height 9
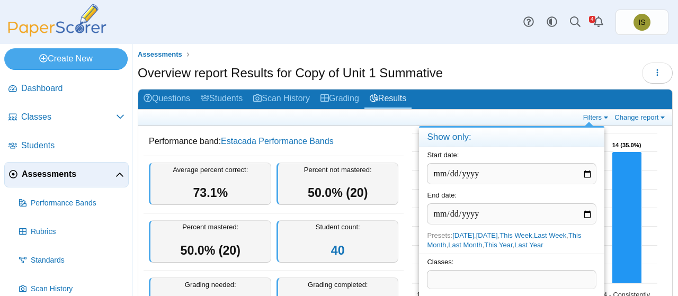
click at [466, 277] on span at bounding box center [511, 280] width 168 height 18
click at [509, 45] on div "Assessments Overview report Results for Copy of Unit 1 Summative Loading…" at bounding box center [404, 170] width 545 height 252
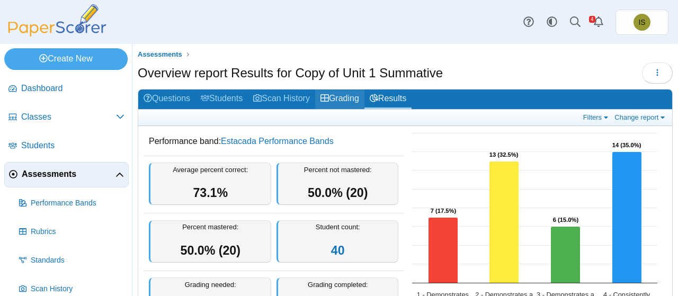
click at [354, 101] on link "Grading" at bounding box center [339, 99] width 49 height 20
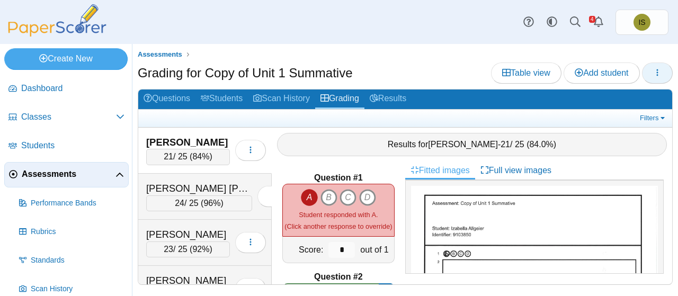
click at [654, 75] on icon "button" at bounding box center [657, 72] width 8 height 8
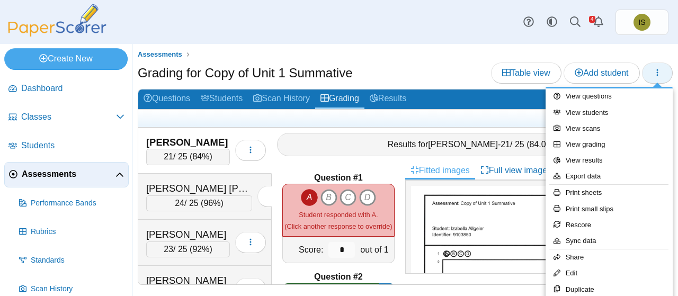
click at [654, 75] on icon "button" at bounding box center [657, 72] width 8 height 8
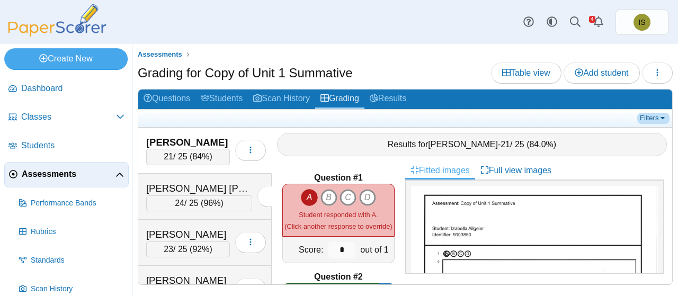
click at [653, 114] on link "Filters" at bounding box center [653, 118] width 32 height 11
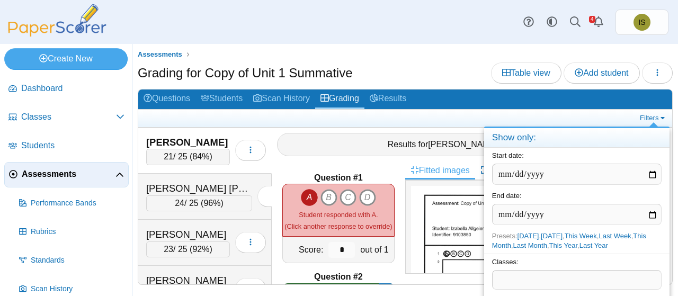
click at [539, 279] on span at bounding box center [576, 280] width 168 height 18
click at [536, 280] on span "**********" at bounding box center [549, 280] width 83 height 8
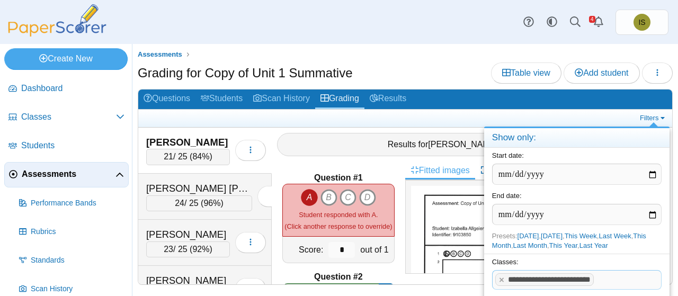
click at [608, 282] on span at bounding box center [627, 280] width 63 height 18
click at [516, 135] on h4 "Show only:" at bounding box center [576, 138] width 185 height 20
click at [431, 55] on ul "Assessments" at bounding box center [405, 54] width 535 height 11
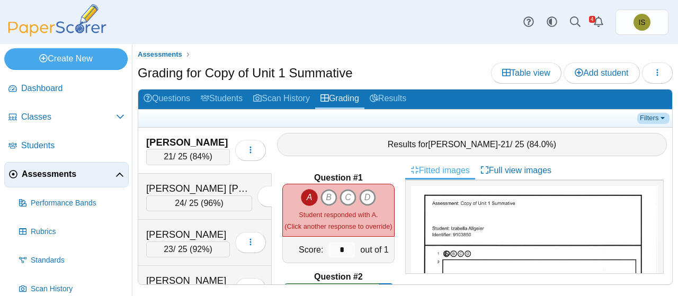
click at [651, 116] on link "Filters" at bounding box center [653, 118] width 32 height 11
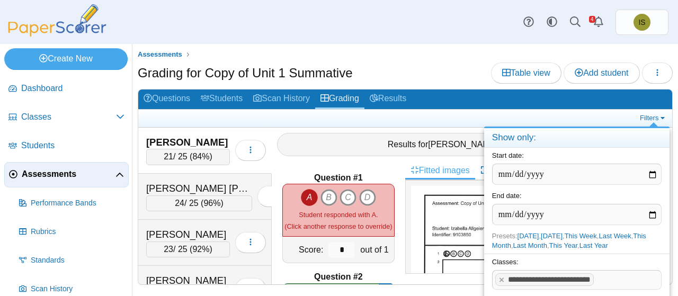
click at [524, 279] on span "**********" at bounding box center [549, 280] width 83 height 8
click at [605, 277] on span at bounding box center [628, 280] width 65 height 18
click at [603, 274] on span at bounding box center [628, 280] width 65 height 18
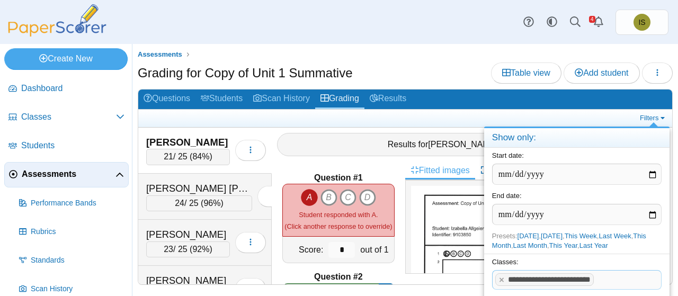
click at [603, 274] on span at bounding box center [628, 280] width 65 height 18
click at [598, 275] on span at bounding box center [628, 280] width 65 height 18
click at [460, 67] on div "Grading for Copy of Unit 1 Summative Table view Add student" at bounding box center [405, 74] width 535 height 24
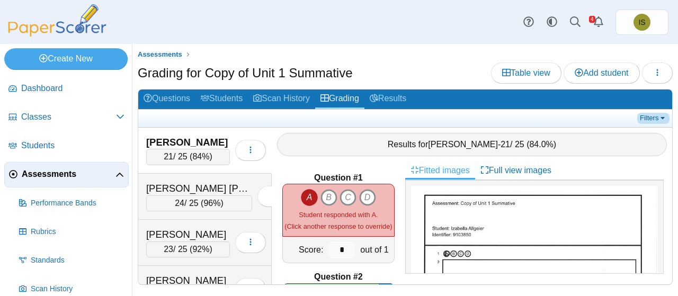
click at [653, 121] on link "Filters" at bounding box center [653, 118] width 32 height 11
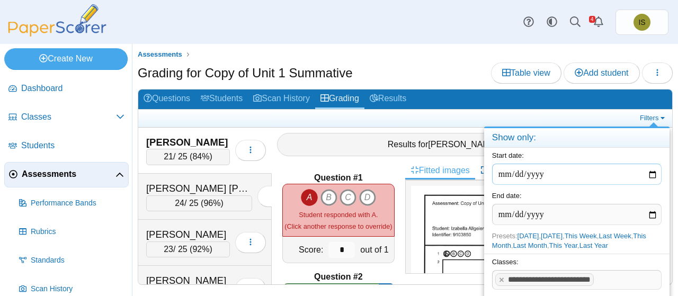
click at [649, 171] on input "date" at bounding box center [576, 174] width 169 height 21
type input "**********"
click at [653, 206] on input "date" at bounding box center [576, 214] width 169 height 21
click at [651, 212] on input "date" at bounding box center [576, 214] width 169 height 21
type input "**********"
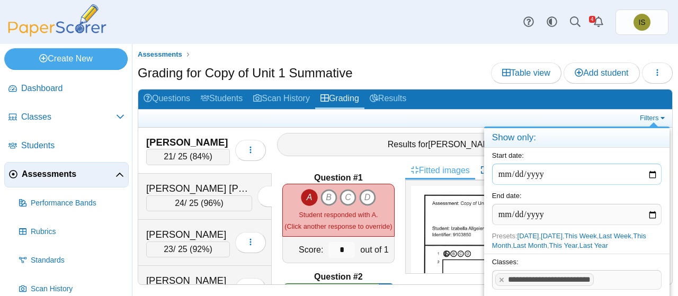
click at [583, 176] on input "**********" at bounding box center [576, 174] width 169 height 21
click at [563, 144] on h4 "Show only:" at bounding box center [576, 138] width 185 height 20
click at [598, 286] on span at bounding box center [628, 280] width 65 height 18
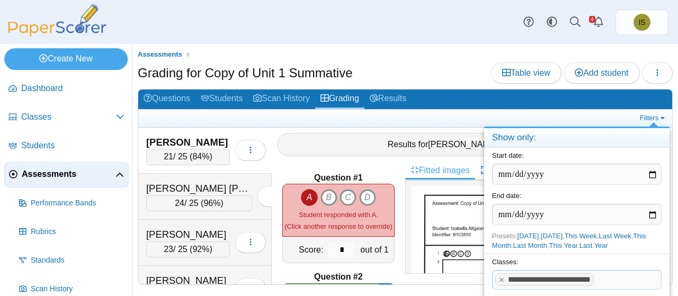
click at [608, 283] on span at bounding box center [628, 280] width 65 height 18
click at [542, 281] on span "**********" at bounding box center [549, 280] width 83 height 8
click at [539, 279] on span "**********" at bounding box center [549, 280] width 83 height 8
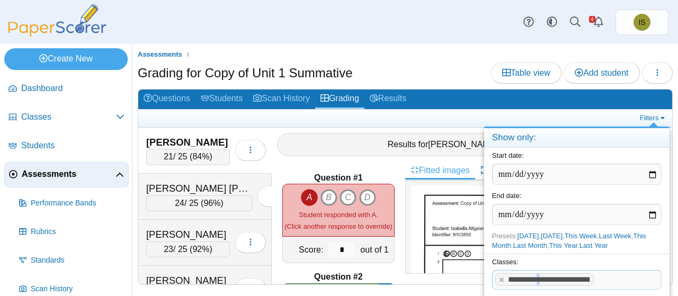
click at [539, 279] on span "**********" at bounding box center [549, 280] width 83 height 8
click at [498, 281] on x "remove tag" at bounding box center [501, 279] width 9 height 7
drag, startPoint x: 510, startPoint y: 281, endPoint x: 498, endPoint y: 281, distance: 12.2
click at [498, 281] on span at bounding box center [576, 280] width 168 height 18
click at [625, 284] on span at bounding box center [625, 280] width 65 height 18
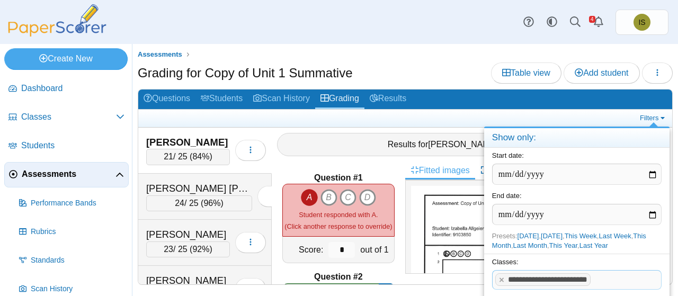
click at [625, 284] on span at bounding box center [625, 280] width 65 height 18
click at [526, 136] on h4 "Show only:" at bounding box center [576, 138] width 185 height 20
click at [540, 143] on h4 "Show only:" at bounding box center [576, 138] width 185 height 20
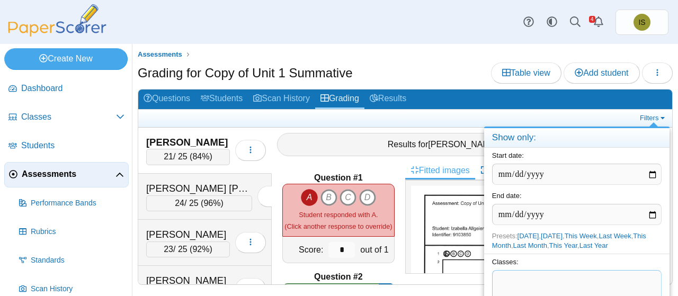
click at [518, 280] on span at bounding box center [576, 280] width 169 height 18
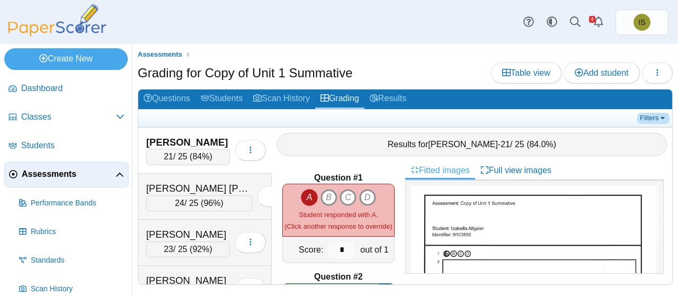
click at [653, 120] on link "Filters" at bounding box center [653, 118] width 32 height 11
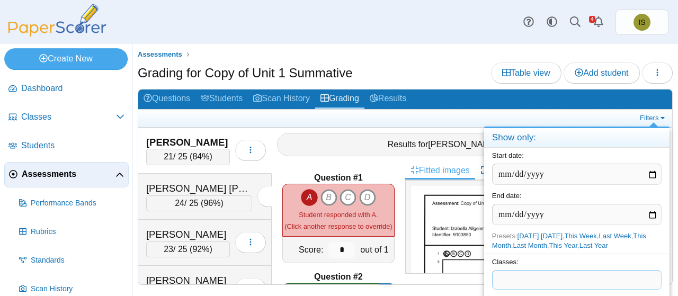
click at [517, 284] on span at bounding box center [576, 280] width 168 height 18
click at [280, 163] on div "Question #1 A B C D Score: *" at bounding box center [338, 223] width 133 height 123
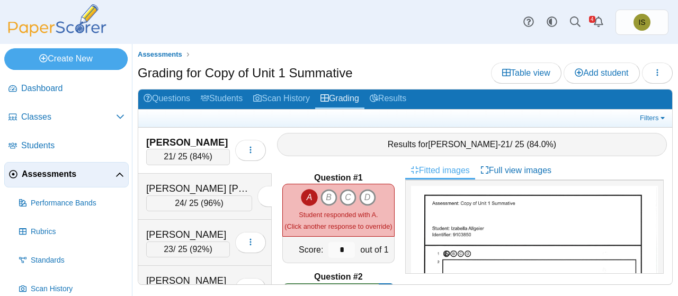
scroll to position [69, 0]
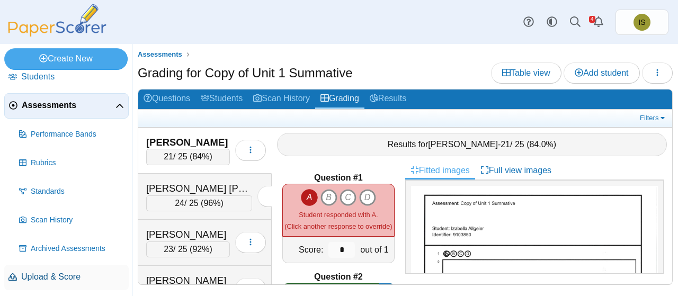
click at [61, 276] on span "Upload & Score" at bounding box center [72, 277] width 103 height 12
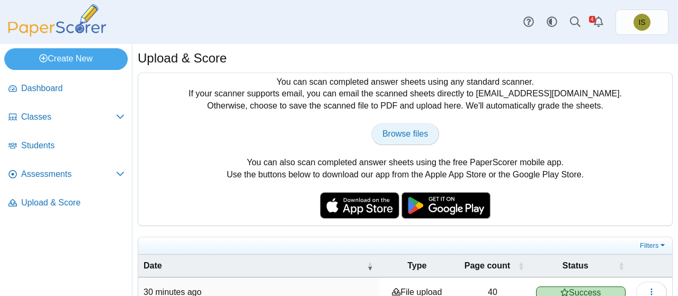
click at [399, 136] on span "Browse files" at bounding box center [405, 133] width 46 height 9
type input "**********"
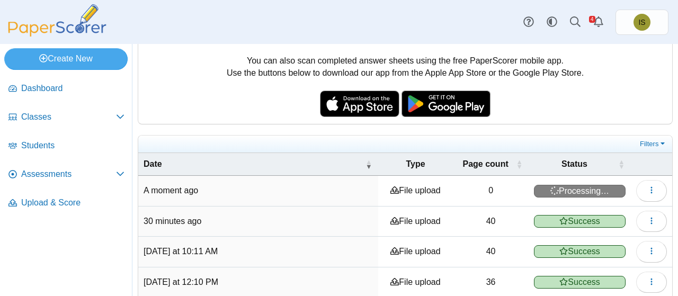
scroll to position [102, 0]
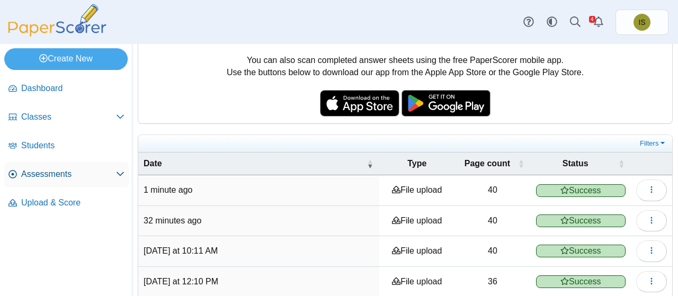
click at [77, 171] on span "Assessments" at bounding box center [68, 174] width 95 height 12
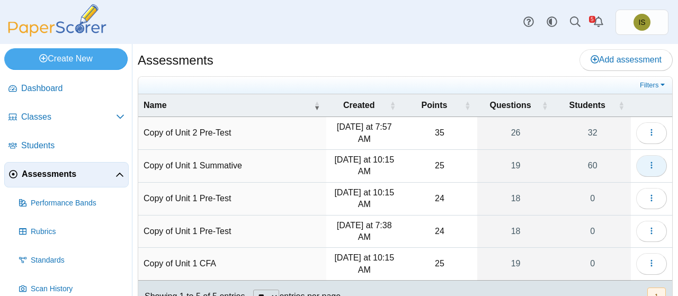
click at [647, 161] on icon "button" at bounding box center [651, 165] width 8 height 8
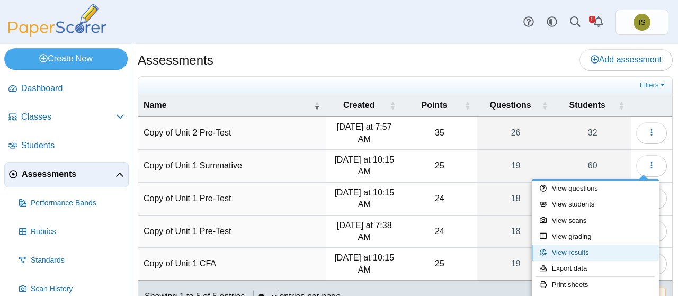
click at [590, 253] on link "View results" at bounding box center [595, 253] width 127 height 16
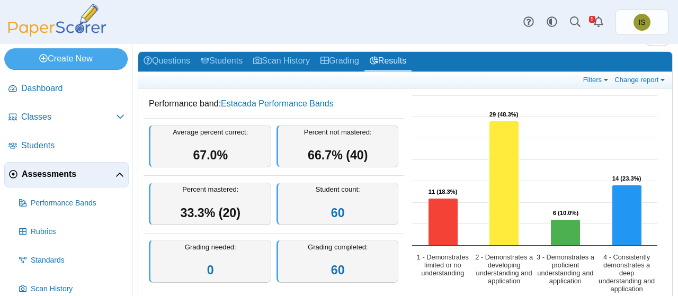
scroll to position [38, 0]
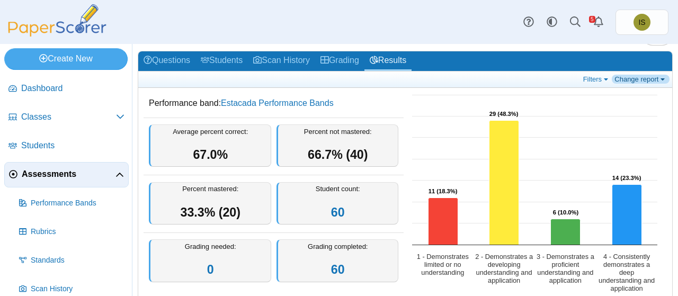
click at [645, 76] on link "Change report" at bounding box center [641, 79] width 58 height 9
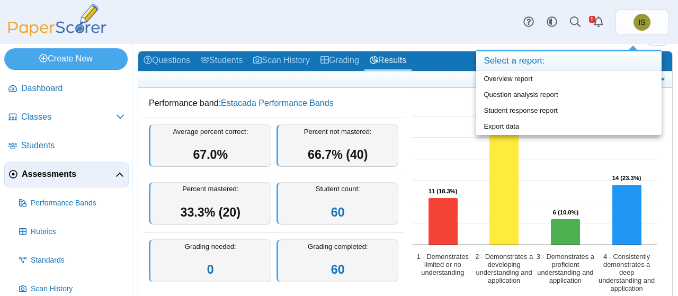
click at [458, 38] on div "Dashboard Classes Archived classes Students Assessments" at bounding box center [339, 22] width 678 height 44
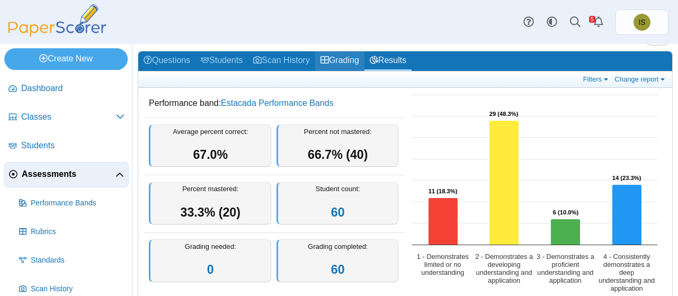
click at [351, 61] on link "Grading" at bounding box center [339, 61] width 49 height 20
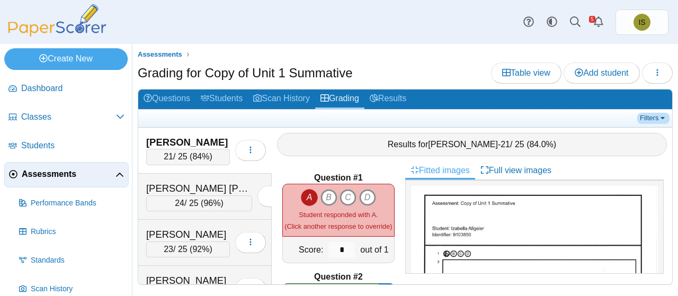
click at [655, 115] on link "Filters" at bounding box center [653, 118] width 32 height 11
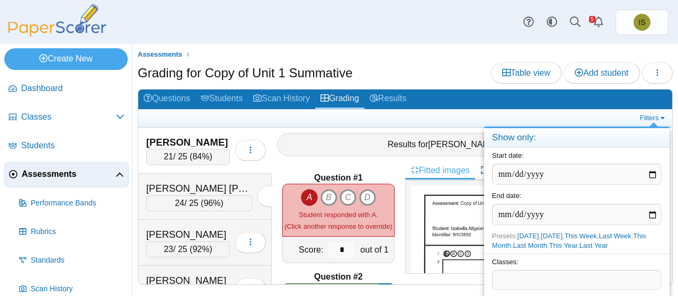
click at [529, 282] on span at bounding box center [576, 280] width 168 height 18
click at [593, 234] on link "This Week" at bounding box center [581, 236] width 32 height 8
type input "**********"
click at [612, 236] on link "Last Week" at bounding box center [614, 236] width 32 height 8
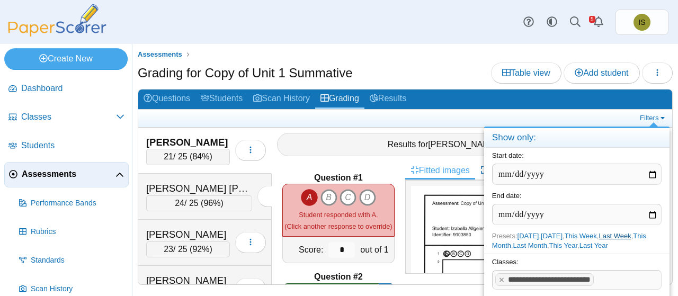
type input "**********"
click at [434, 42] on div "Dashboard Classes Archived classes Students Assessments" at bounding box center [339, 22] width 678 height 44
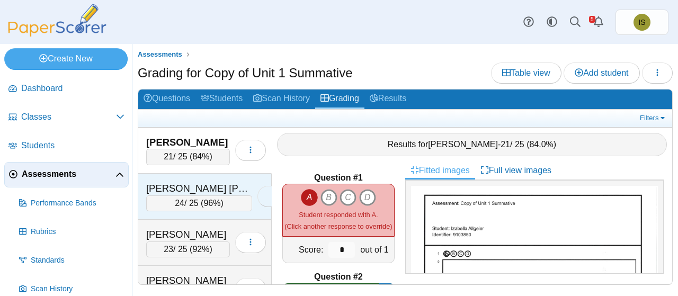
click at [268, 195] on icon "button" at bounding box center [272, 196] width 8 height 8
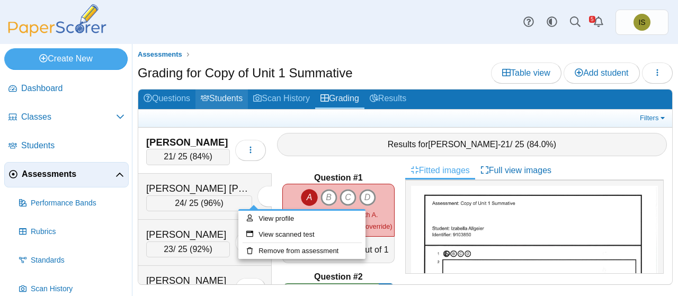
click at [221, 108] on link "Students" at bounding box center [221, 99] width 52 height 20
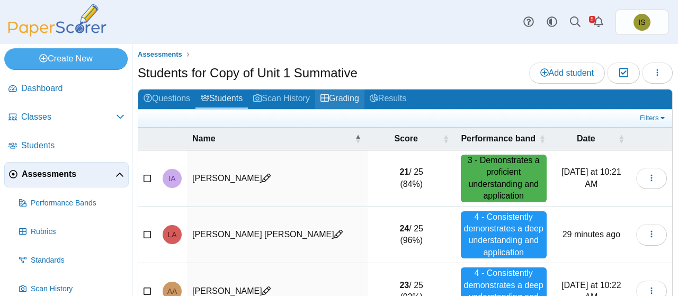
click at [348, 92] on link "Grading" at bounding box center [339, 99] width 49 height 20
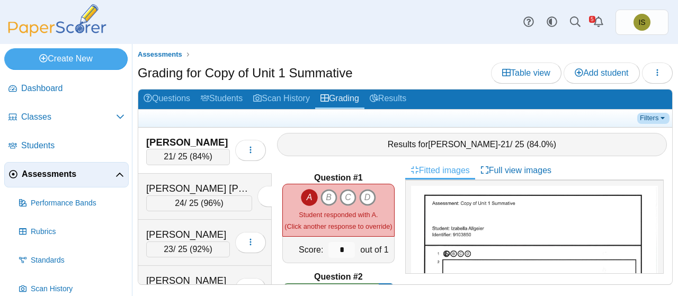
click at [656, 117] on link "Filters" at bounding box center [653, 118] width 32 height 11
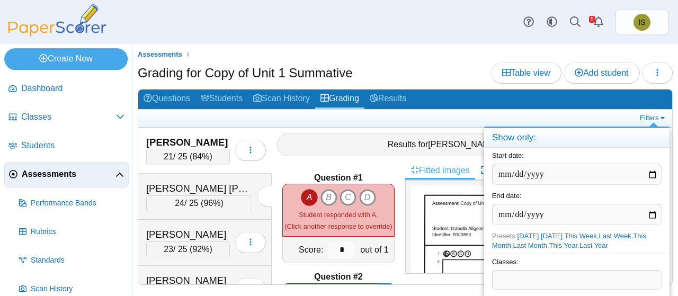
click at [609, 280] on span at bounding box center [576, 280] width 168 height 18
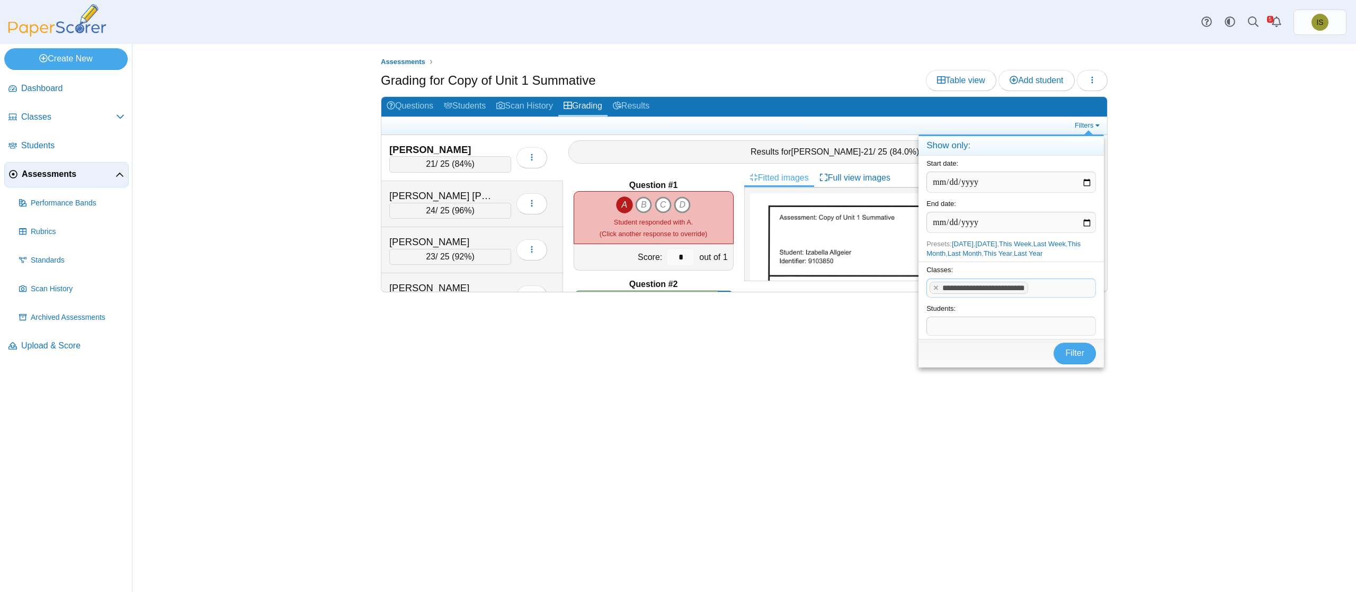
drag, startPoint x: 640, startPoint y: 1, endPoint x: 825, endPoint y: 57, distance: 192.8
click at [677, 57] on ul "Assessments" at bounding box center [744, 62] width 727 height 11
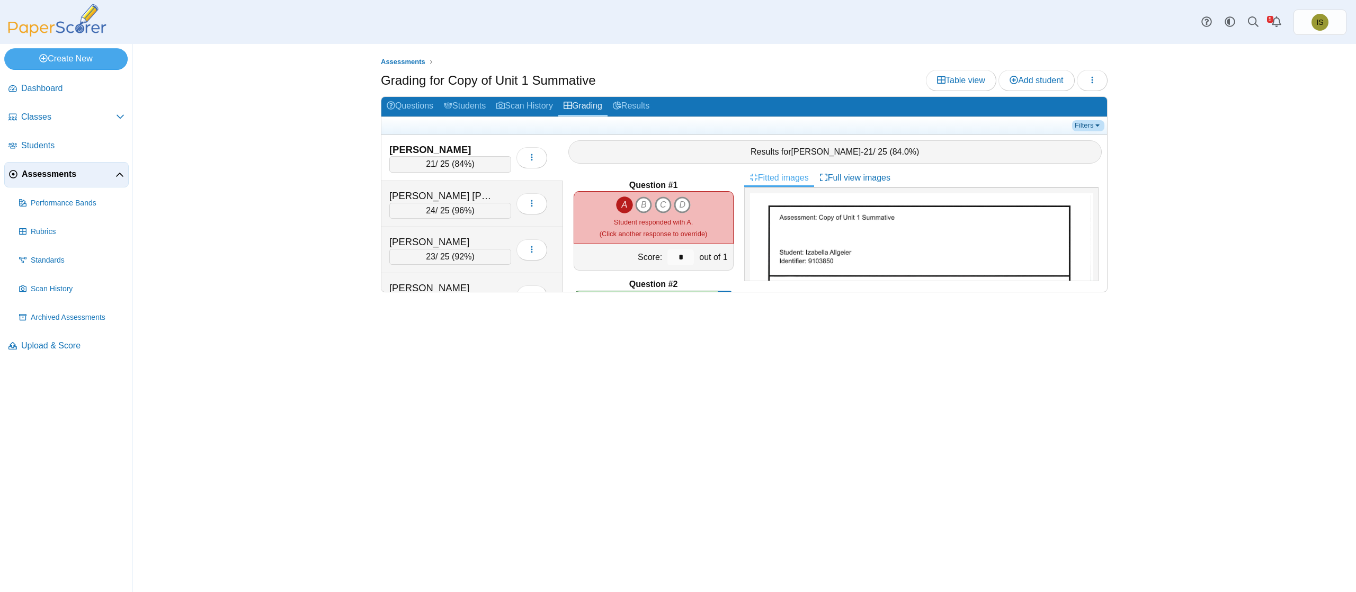
click at [677, 126] on link "Filters" at bounding box center [1088, 125] width 32 height 11
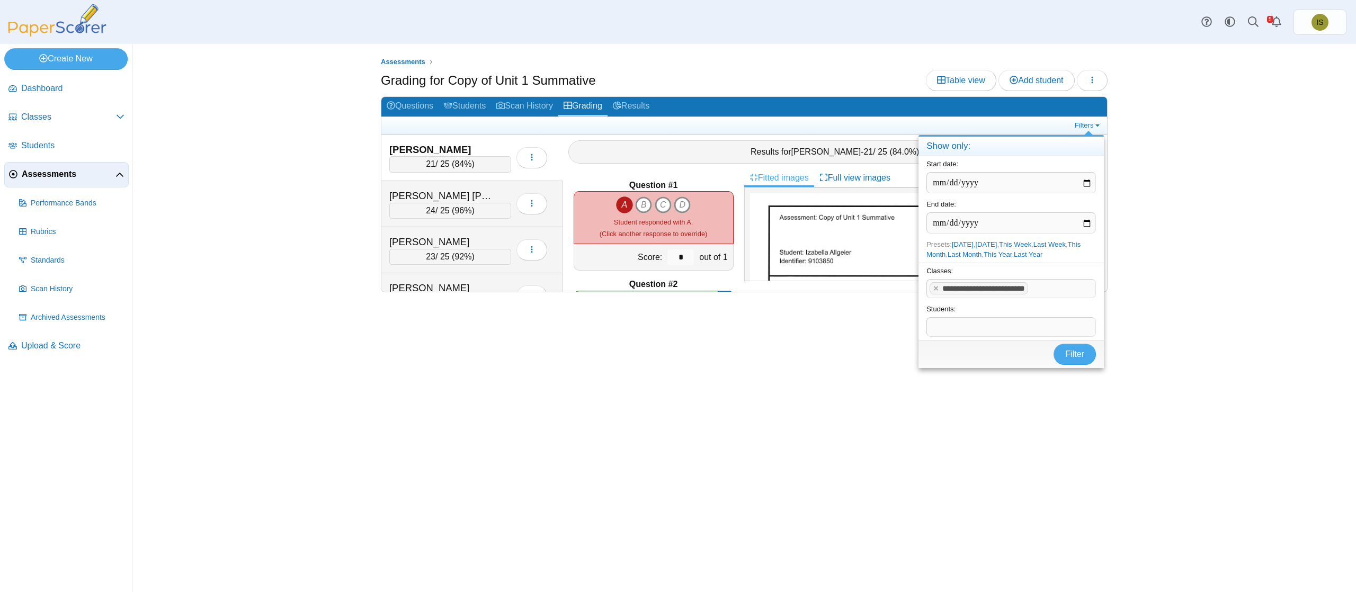
click at [677, 295] on span at bounding box center [1011, 327] width 168 height 18
click at [677, 295] on button "Filter" at bounding box center [1074, 354] width 42 height 21
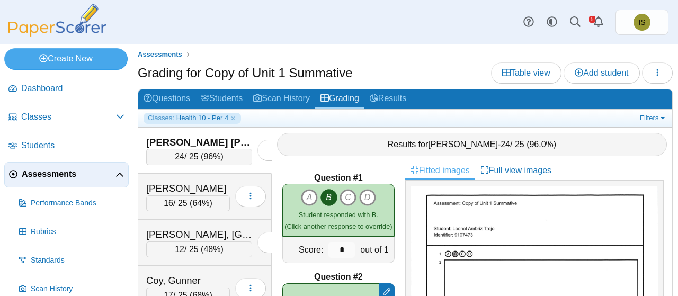
drag, startPoint x: 1324, startPoint y: 4, endPoint x: 427, endPoint y: 55, distance: 898.5
click at [427, 55] on ul "Assessments" at bounding box center [405, 54] width 535 height 11
click at [252, 160] on div "Loading…" at bounding box center [270, 151] width 36 height 30
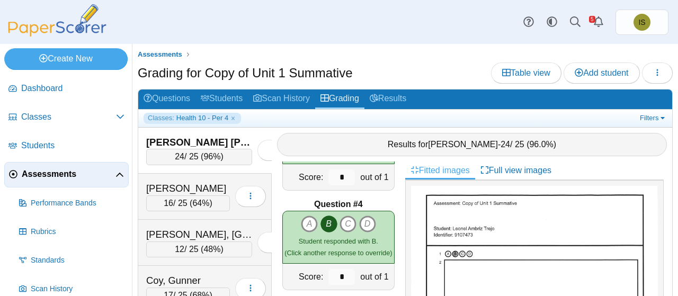
scroll to position [312, 0]
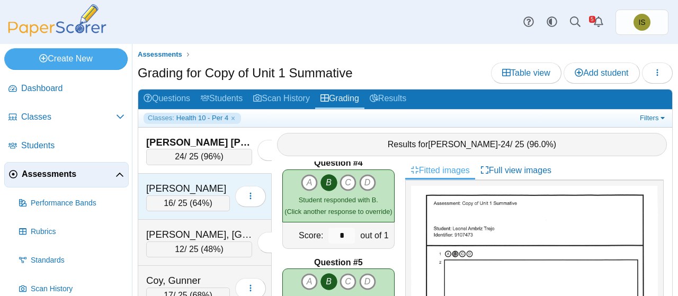
click at [229, 176] on div "Armstrong, Morgan 16 / 25 ( 64% ) Loading…" at bounding box center [204, 197] width 133 height 46
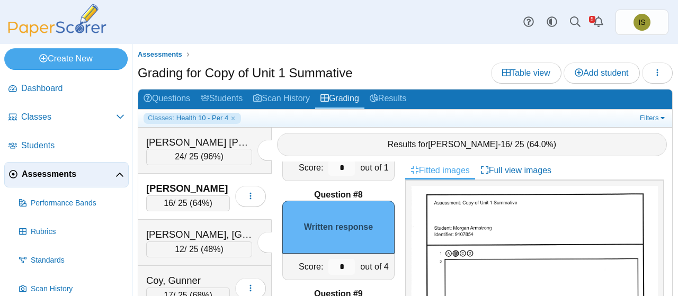
scroll to position [685, 0]
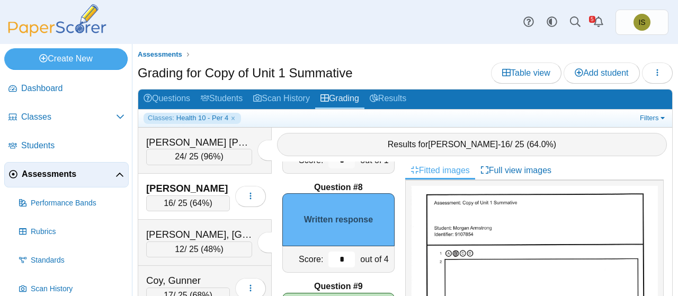
click at [334, 255] on input "*" at bounding box center [341, 260] width 26 height 16
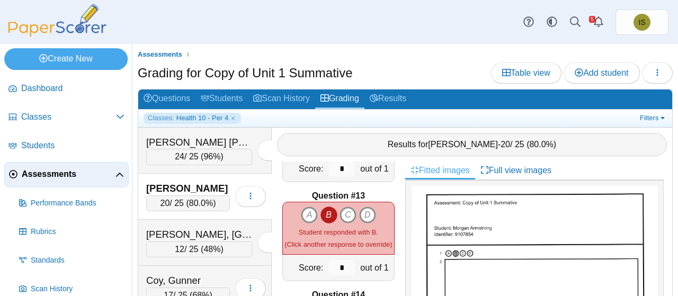
scroll to position [1180, 0]
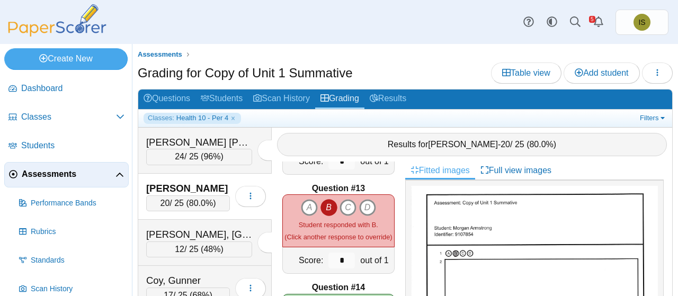
type input "*"
click at [331, 259] on input "*" at bounding box center [341, 261] width 26 height 16
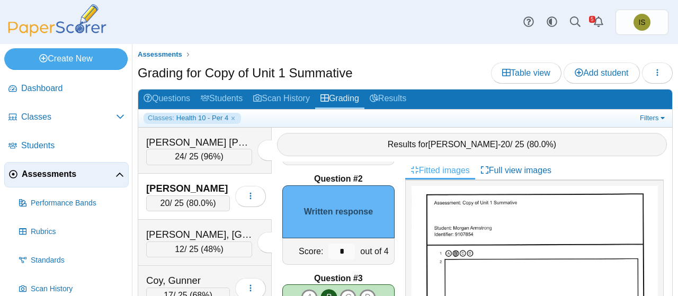
scroll to position [92, 0]
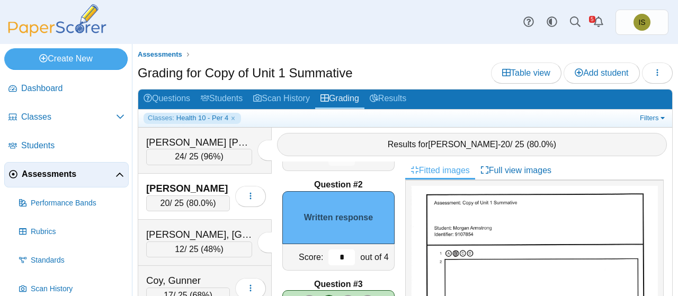
click at [332, 254] on input "*" at bounding box center [341, 257] width 26 height 16
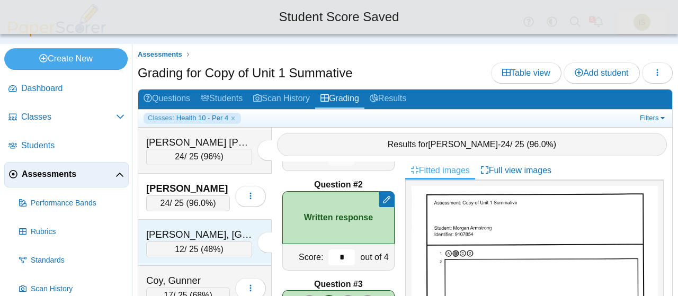
type input "*"
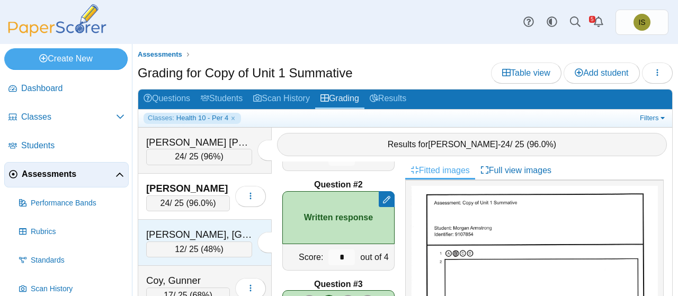
click at [223, 228] on div "Blair-Volchev, Haidyn" at bounding box center [199, 235] width 106 height 14
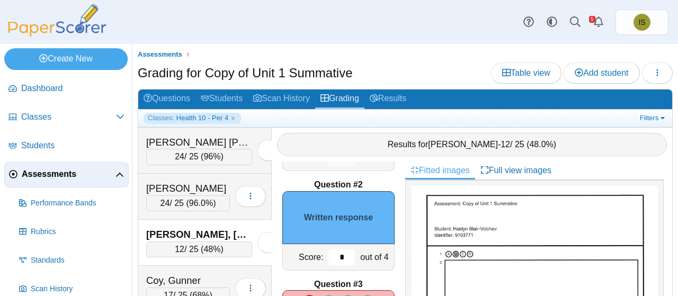
click at [328, 259] on input "*" at bounding box center [341, 257] width 26 height 16
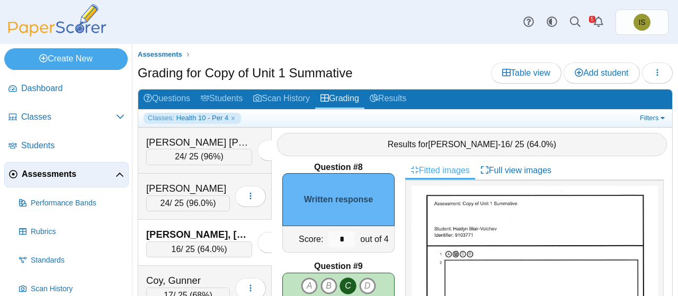
scroll to position [712, 0]
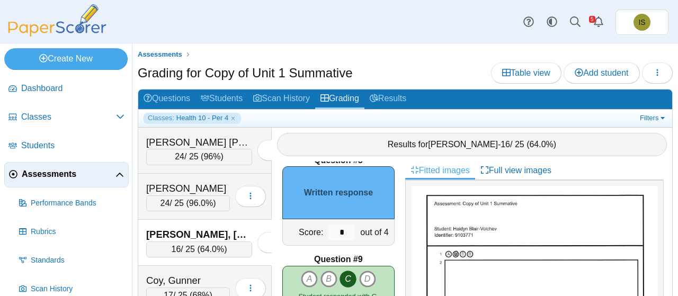
type input "*"
click at [330, 226] on input "*" at bounding box center [341, 233] width 26 height 16
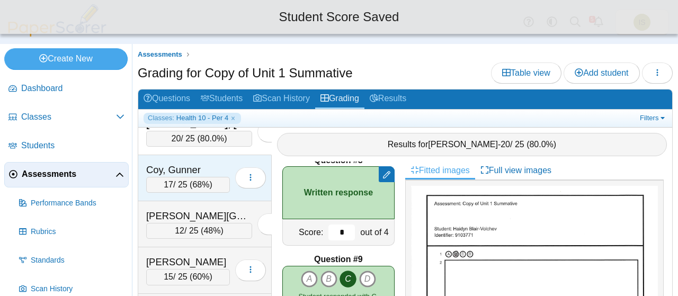
scroll to position [111, 0]
type input "*"
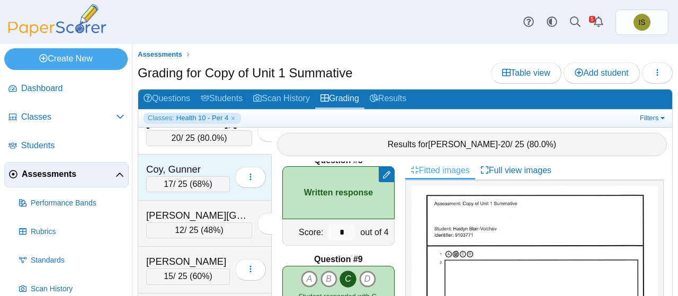
click at [212, 165] on div "Coy, Gunner" at bounding box center [188, 170] width 84 height 14
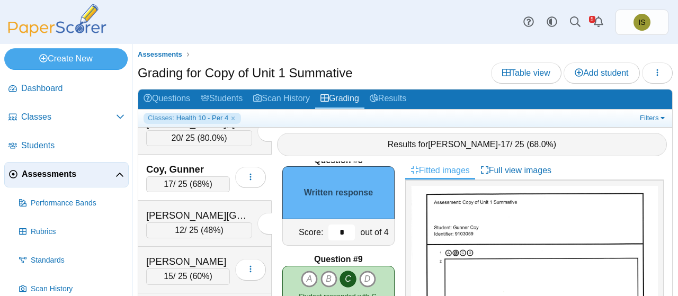
click at [337, 228] on input "*" at bounding box center [341, 233] width 26 height 16
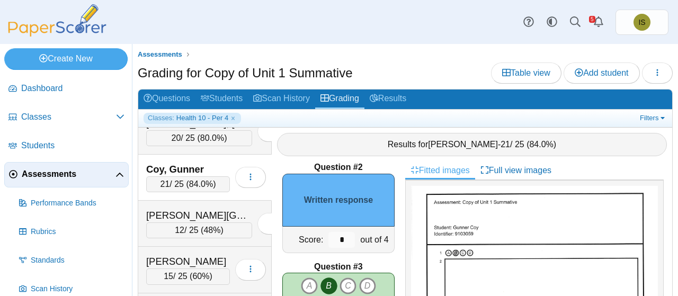
scroll to position [94, 0]
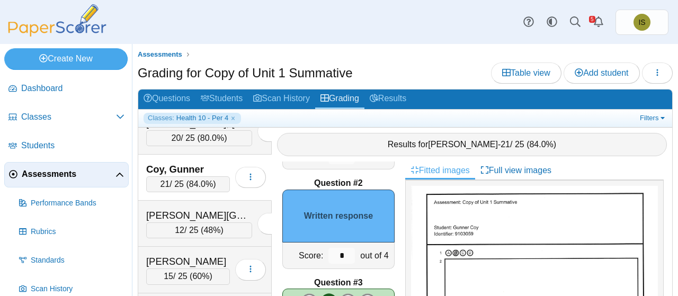
type input "*"
click at [332, 256] on input "*" at bounding box center [341, 256] width 26 height 16
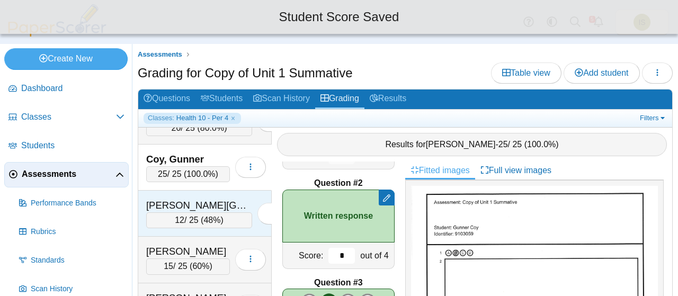
scroll to position [122, 0]
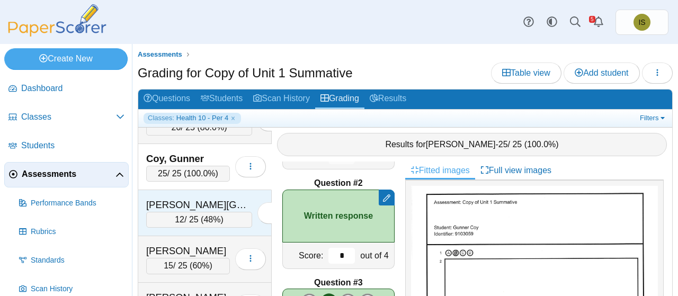
type input "*"
click at [212, 198] on div "Duncan, Elliana" at bounding box center [199, 205] width 106 height 14
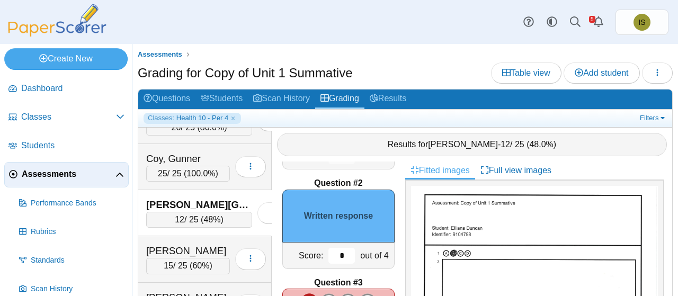
click at [335, 252] on input "*" at bounding box center [341, 256] width 26 height 16
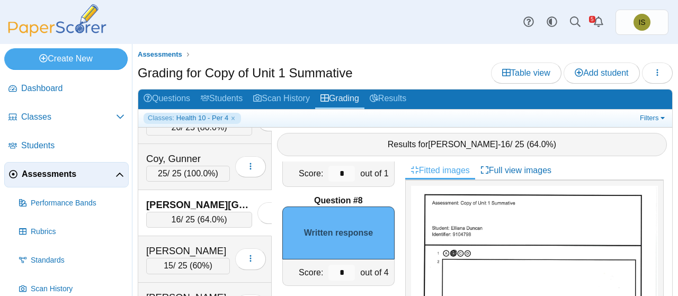
scroll to position [681, 0]
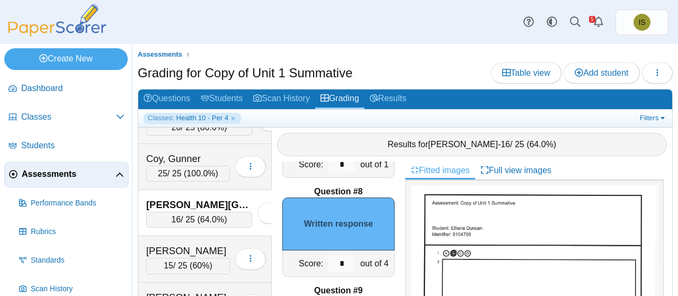
type input "*"
click at [332, 261] on input "*" at bounding box center [341, 264] width 26 height 16
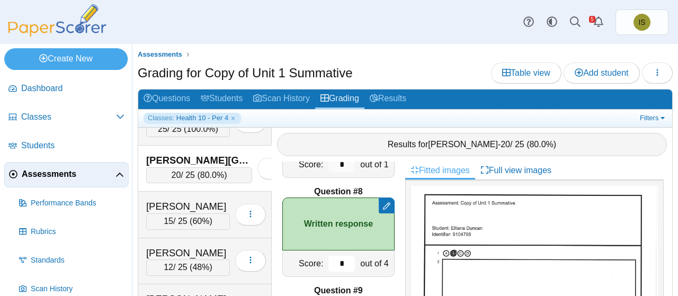
scroll to position [168, 0]
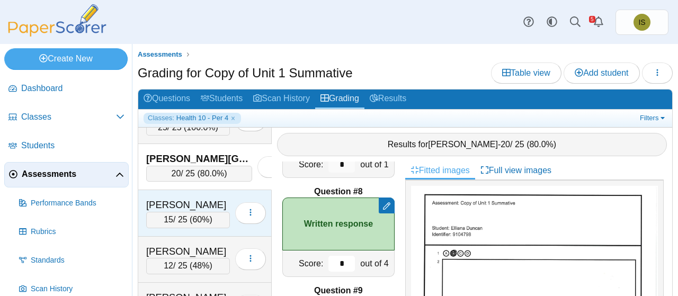
type input "*"
click at [230, 198] on div "Loading…" at bounding box center [248, 213] width 36 height 30
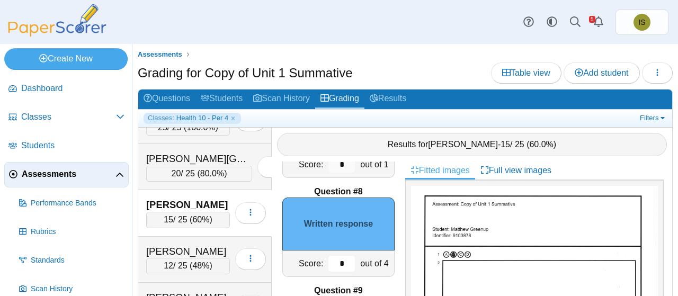
click at [328, 263] on input "*" at bounding box center [341, 264] width 26 height 16
type input "*"
click at [333, 263] on input "*" at bounding box center [341, 264] width 26 height 16
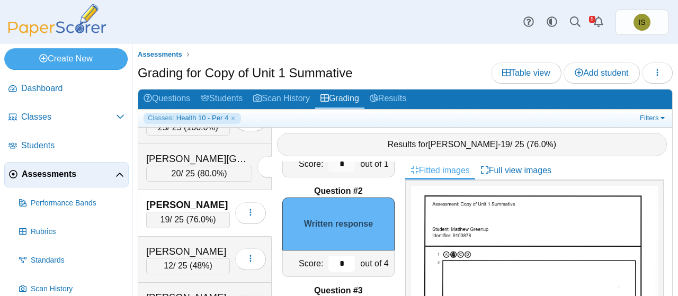
click at [333, 263] on input "*" at bounding box center [341, 264] width 26 height 16
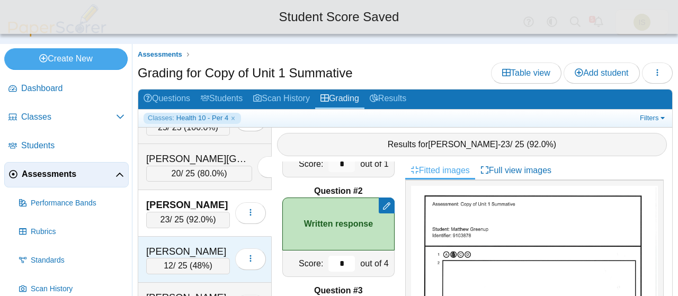
type input "*"
click at [230, 245] on div "Loading…" at bounding box center [248, 260] width 36 height 30
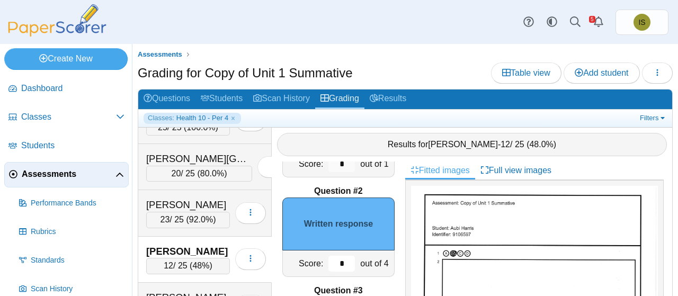
click at [334, 266] on input "*" at bounding box center [341, 264] width 26 height 16
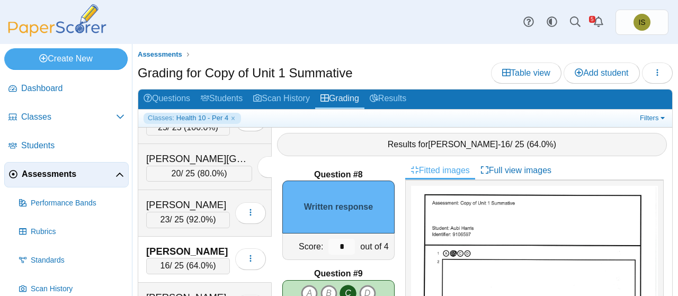
scroll to position [698, 0]
type input "*"
click at [330, 243] on input "*" at bounding box center [341, 247] width 26 height 16
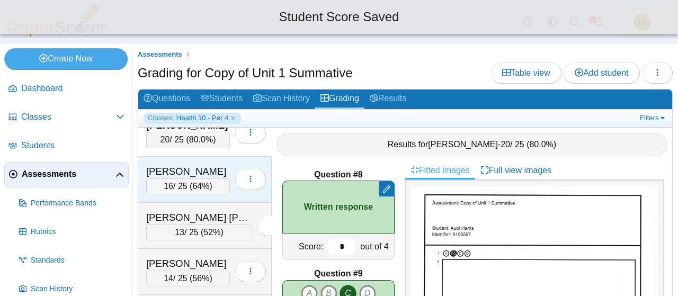
scroll to position [294, 0]
type input "*"
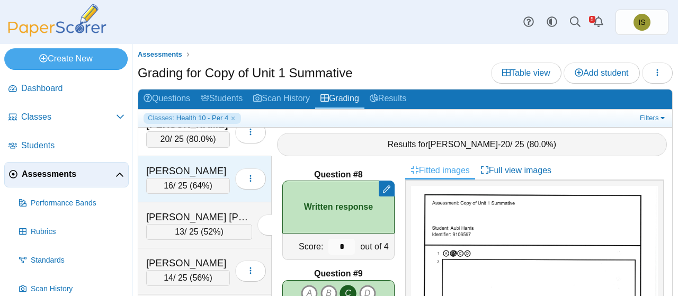
click at [215, 164] on div "Howland, Zaydon" at bounding box center [188, 171] width 84 height 14
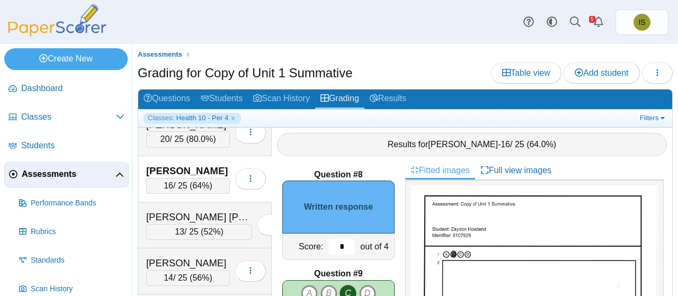
click at [332, 247] on input "*" at bounding box center [341, 247] width 26 height 16
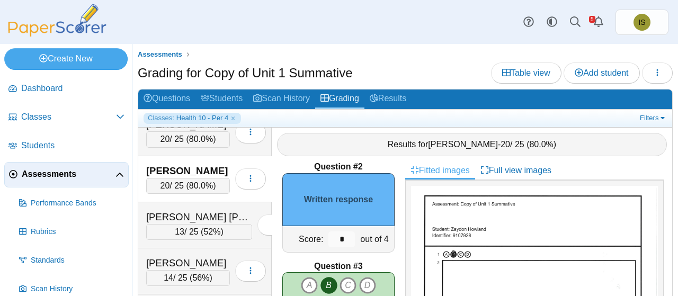
scroll to position [108, 0]
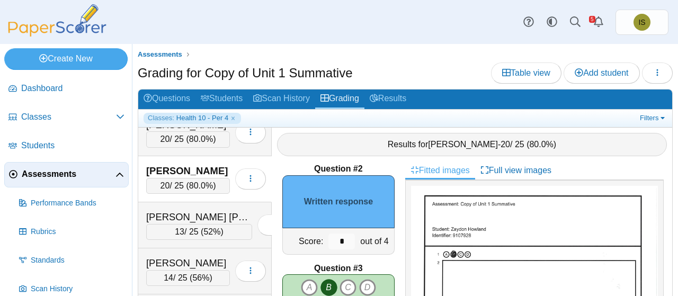
type input "*"
click at [332, 240] on input "*" at bounding box center [341, 242] width 26 height 16
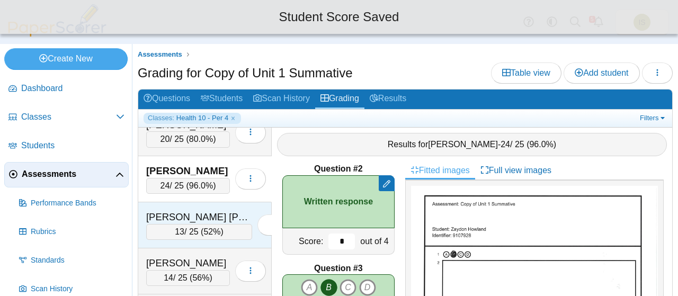
scroll to position [316, 0]
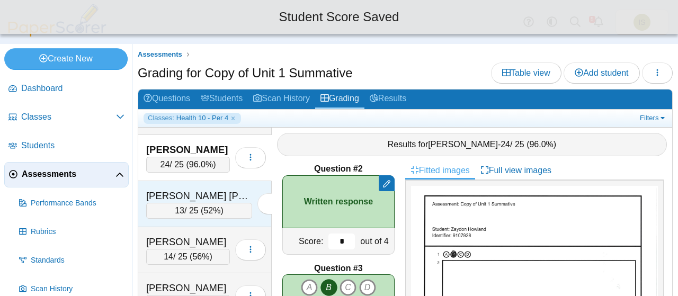
type input "*"
click at [207, 189] on div "Huerta Banuelos, Claudia" at bounding box center [199, 196] width 106 height 14
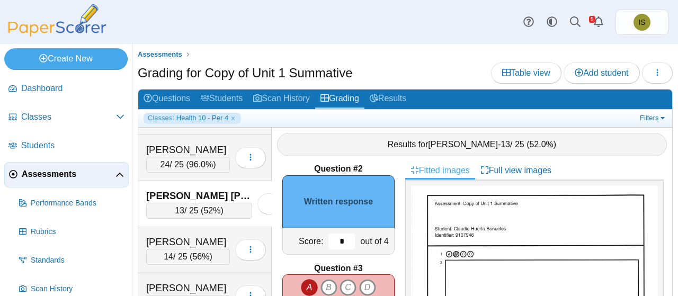
click at [328, 239] on input "*" at bounding box center [341, 242] width 26 height 16
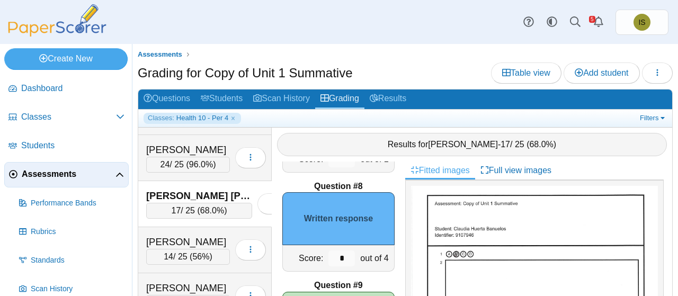
scroll to position [686, 0]
type input "*"
click at [332, 257] on input "*" at bounding box center [341, 258] width 26 height 16
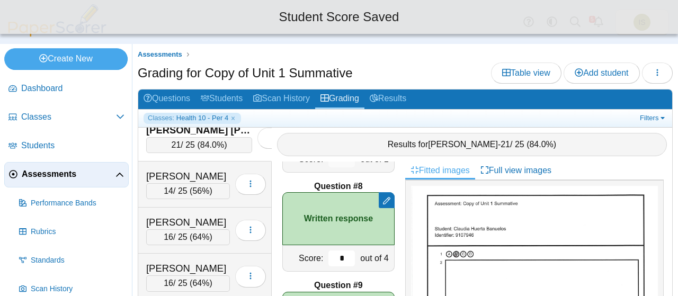
scroll to position [386, 0]
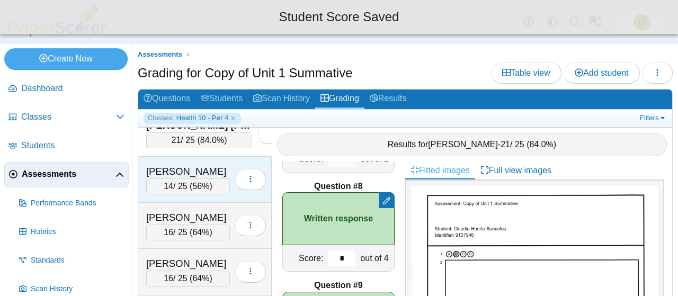
type input "*"
click at [213, 165] on div "Justice, Audrey" at bounding box center [188, 172] width 84 height 14
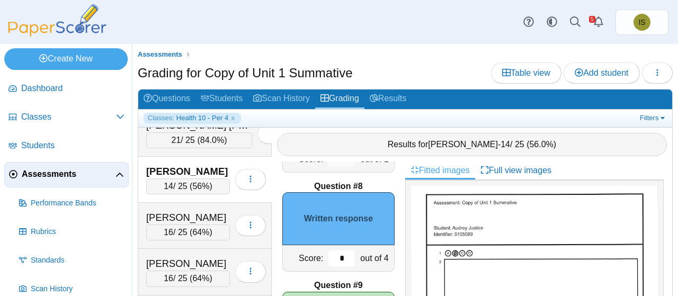
click at [328, 256] on input "*" at bounding box center [341, 258] width 26 height 16
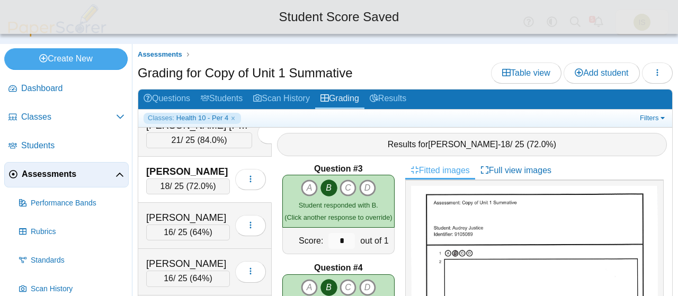
scroll to position [84, 0]
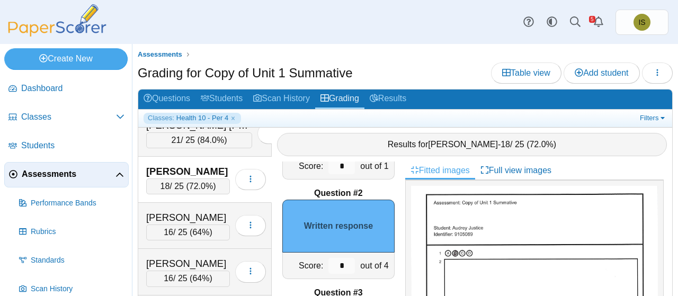
type input "*"
click at [334, 261] on input "*" at bounding box center [341, 266] width 26 height 16
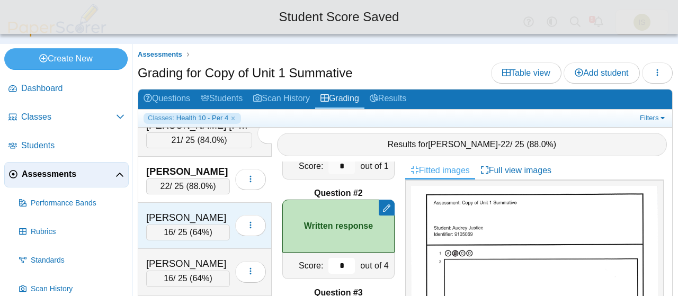
scroll to position [406, 0]
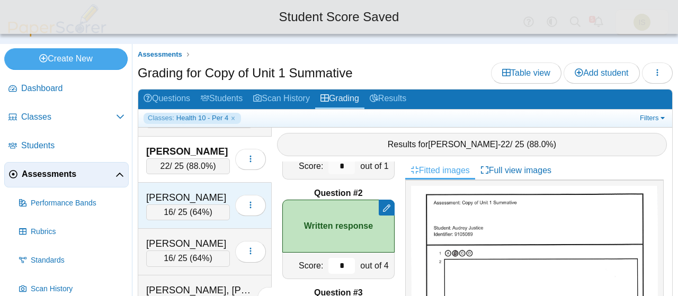
type input "*"
click at [212, 191] on div "Lohmeier, Kao" at bounding box center [188, 198] width 84 height 14
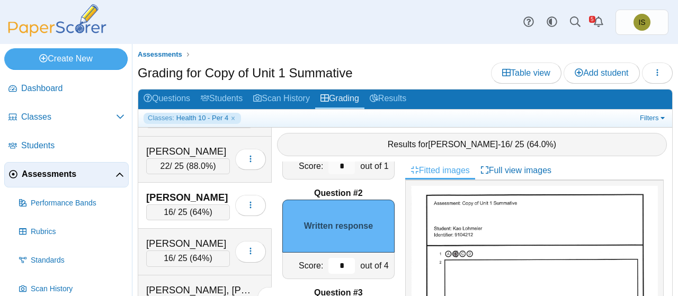
click at [329, 266] on input "*" at bounding box center [341, 266] width 26 height 16
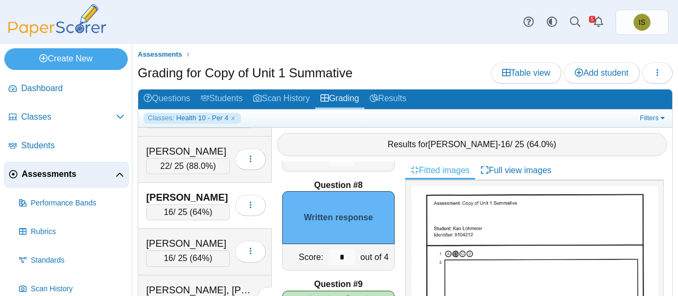
scroll to position [687, 0]
type input "*"
click at [333, 253] on input "*" at bounding box center [341, 257] width 26 height 16
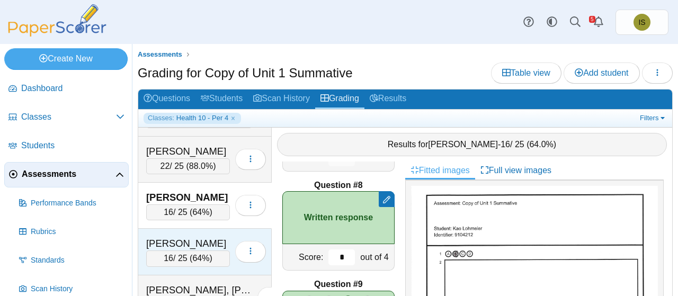
scroll to position [422, 0]
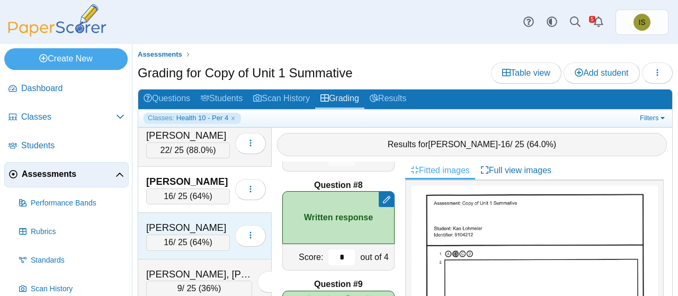
type input "*"
click at [212, 221] on div "Martinez, Liana" at bounding box center [188, 228] width 84 height 14
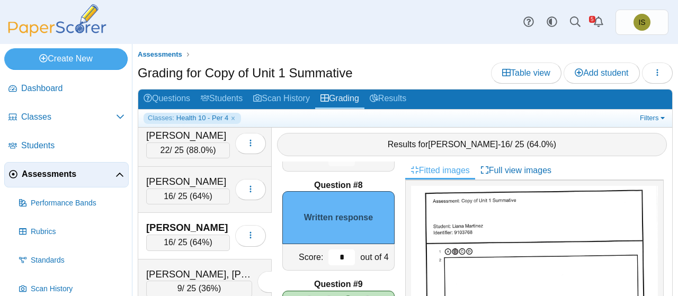
click at [332, 254] on input "*" at bounding box center [341, 257] width 26 height 16
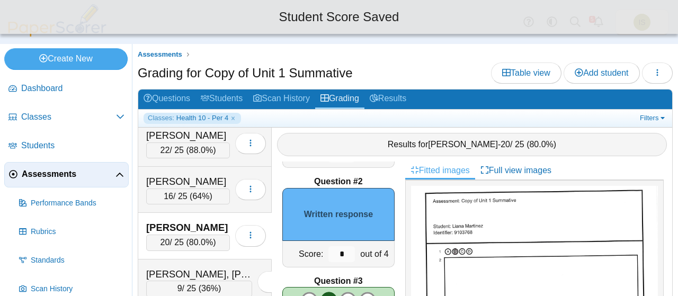
scroll to position [85, 0]
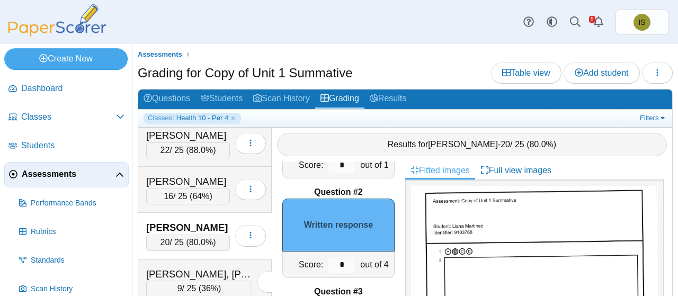
type input "*"
click at [330, 266] on input "*" at bounding box center [341, 265] width 26 height 16
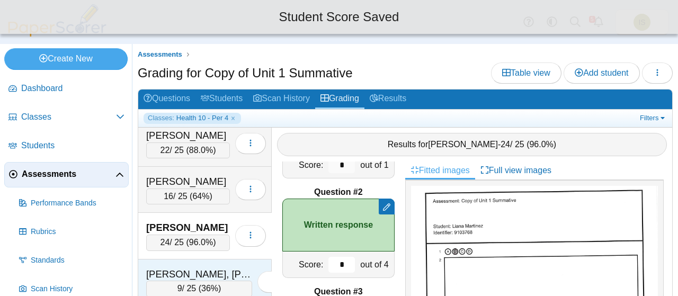
type input "*"
click at [222, 267] on div "Ramirez-Bardell, Adyson" at bounding box center [199, 274] width 106 height 14
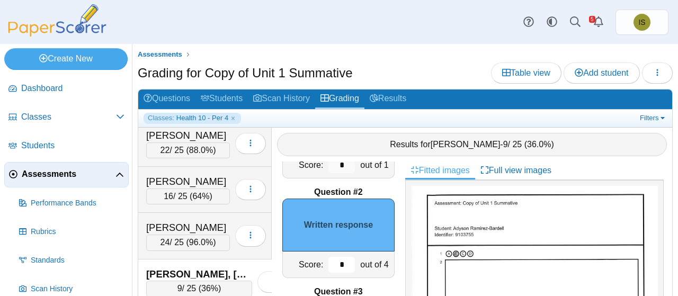
click at [328, 261] on input "*" at bounding box center [341, 265] width 26 height 16
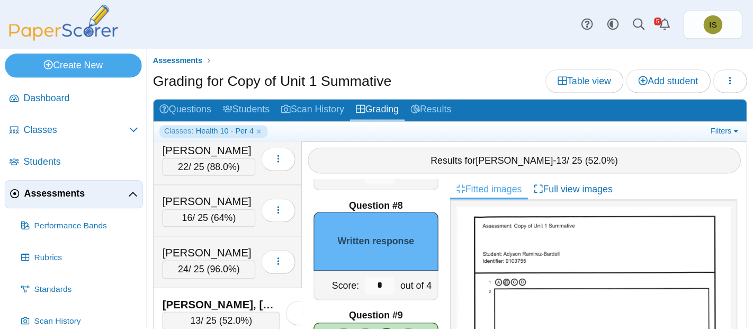
scroll to position [688, 0]
type input "*"
click at [332, 257] on input "*" at bounding box center [341, 256] width 26 height 16
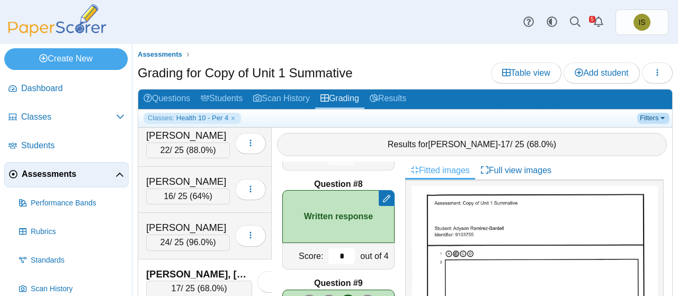
type input "*"
click at [643, 117] on link "Filters" at bounding box center [653, 118] width 32 height 11
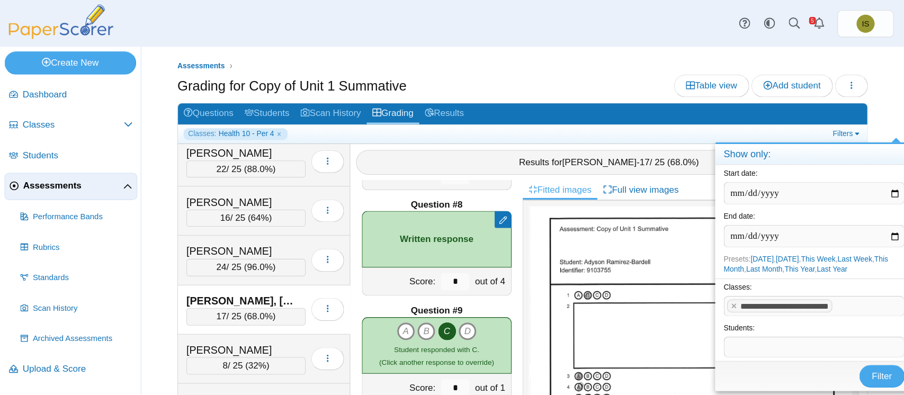
scroll to position [688, 0]
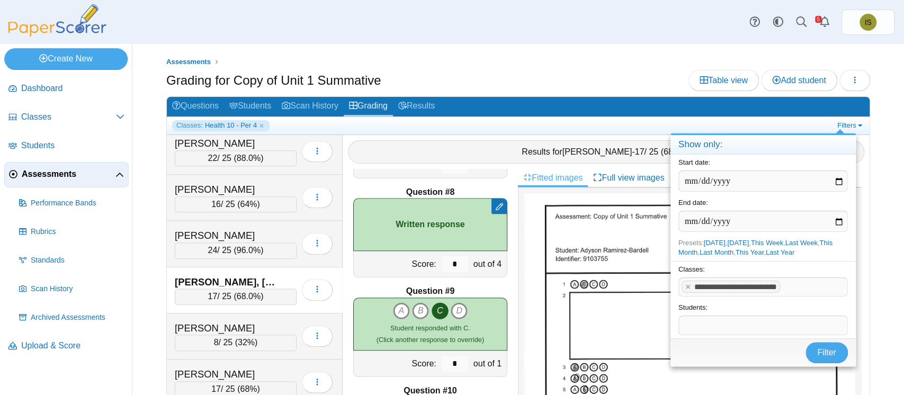
drag, startPoint x: 663, startPoint y: 3, endPoint x: 573, endPoint y: 50, distance: 101.6
click at [573, 50] on div "Assessments Grading for Copy of Unit 1 Summative Table view Add student Loading…" at bounding box center [518, 219] width 772 height 351
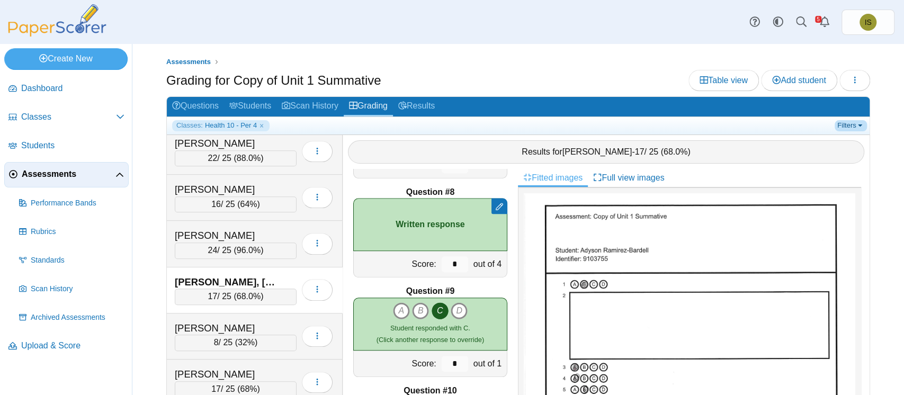
click at [838, 122] on link "Filters" at bounding box center [851, 125] width 32 height 11
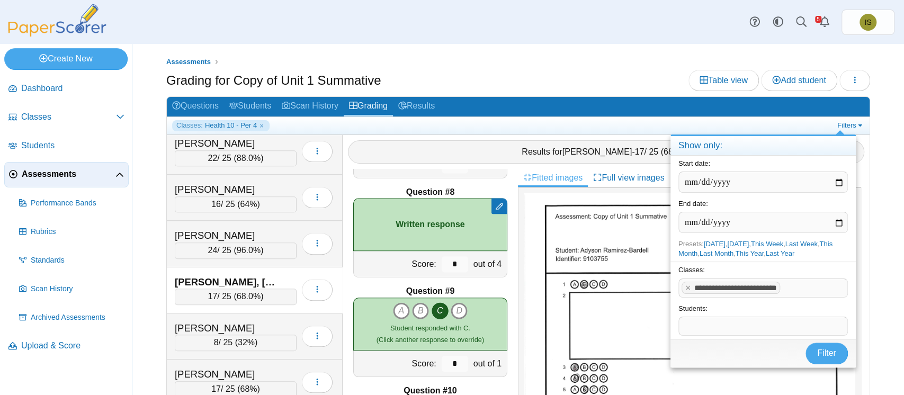
click at [807, 292] on span at bounding box center [815, 288] width 65 height 18
click at [684, 285] on x "remove tag" at bounding box center [688, 287] width 9 height 7
click at [740, 298] on div "Classes: ​" at bounding box center [762, 281] width 185 height 39
click at [740, 291] on span at bounding box center [763, 288] width 168 height 18
click at [823, 351] on span "Filter" at bounding box center [826, 352] width 19 height 9
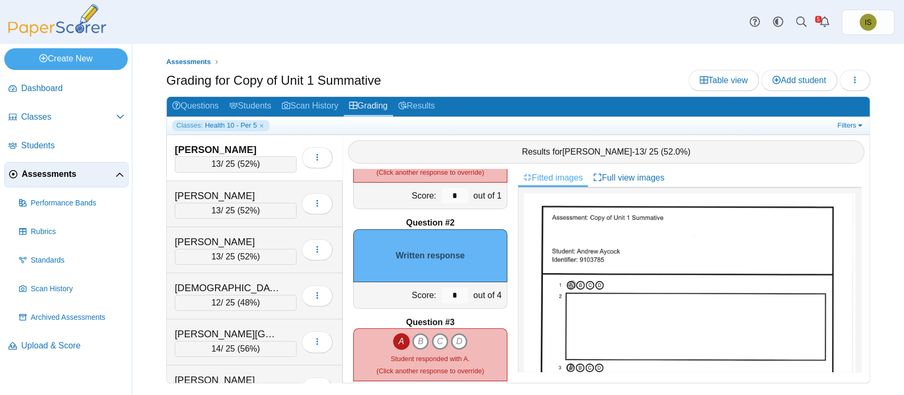
scroll to position [70, 0]
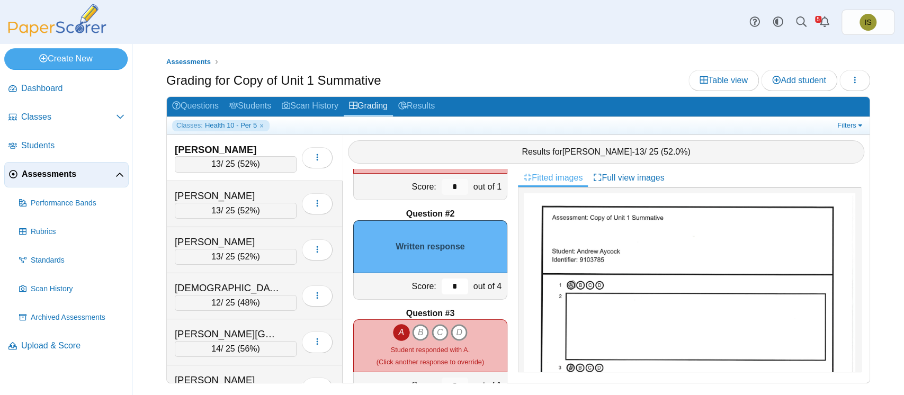
click at [448, 287] on input "*" at bounding box center [455, 287] width 26 height 16
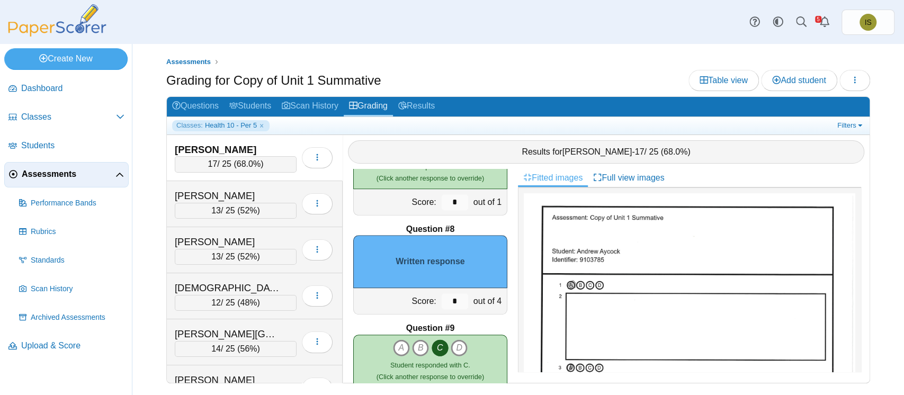
scroll to position [665, 0]
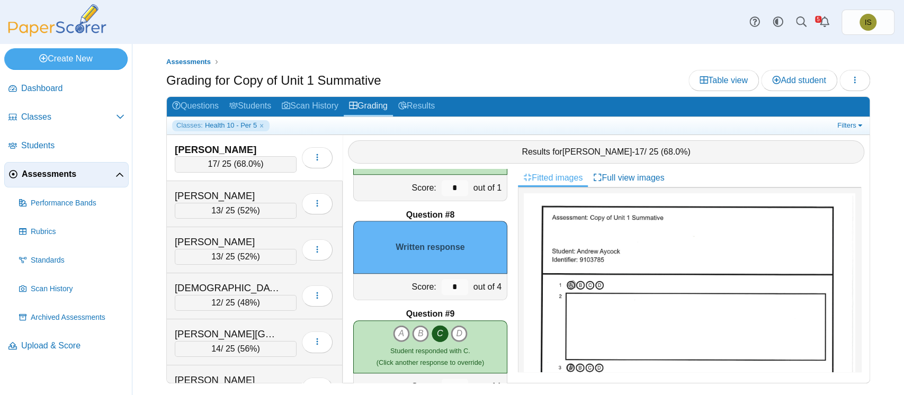
type input "*"
click at [451, 276] on div "*" at bounding box center [455, 287] width 32 height 26
click at [442, 287] on input "*" at bounding box center [455, 287] width 26 height 16
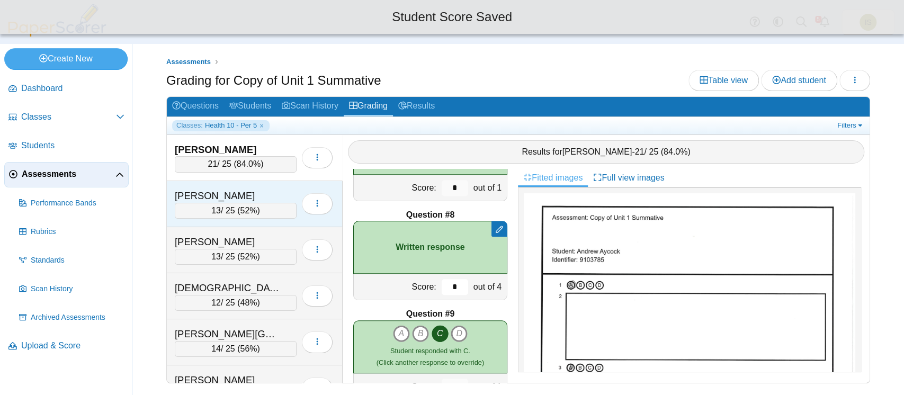
type input "*"
click at [259, 190] on div "[PERSON_NAME]" at bounding box center [228, 196] width 106 height 14
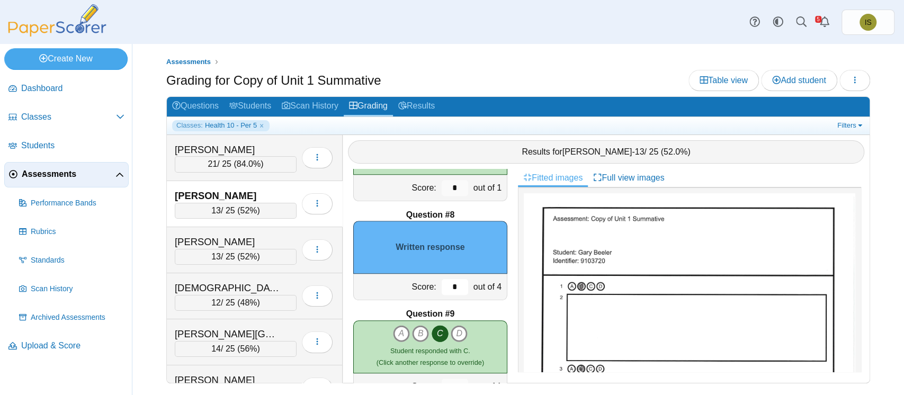
click at [443, 286] on input "*" at bounding box center [455, 287] width 26 height 16
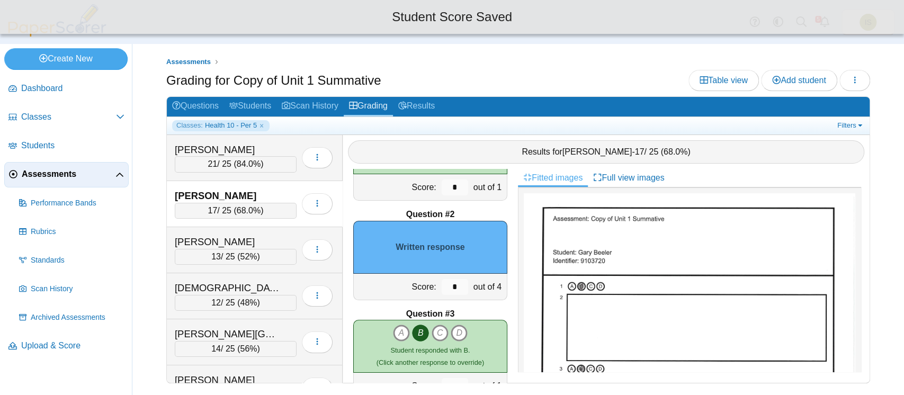
scroll to position [68, 0]
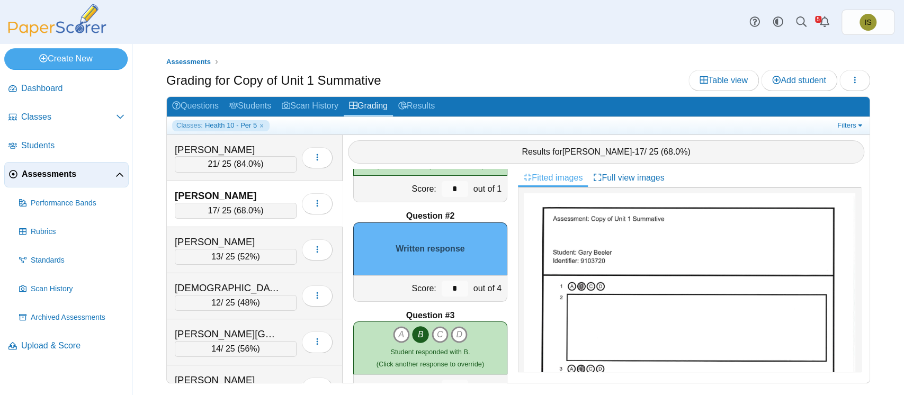
type input "*"
click at [443, 286] on input "*" at bounding box center [455, 289] width 26 height 16
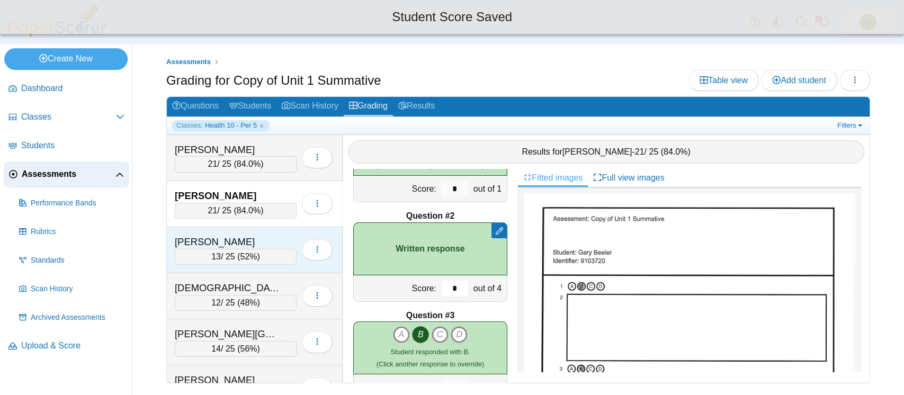
type input "*"
click at [283, 228] on div "[PERSON_NAME] 13 / 25 ( 52% ) Loading…" at bounding box center [255, 250] width 176 height 46
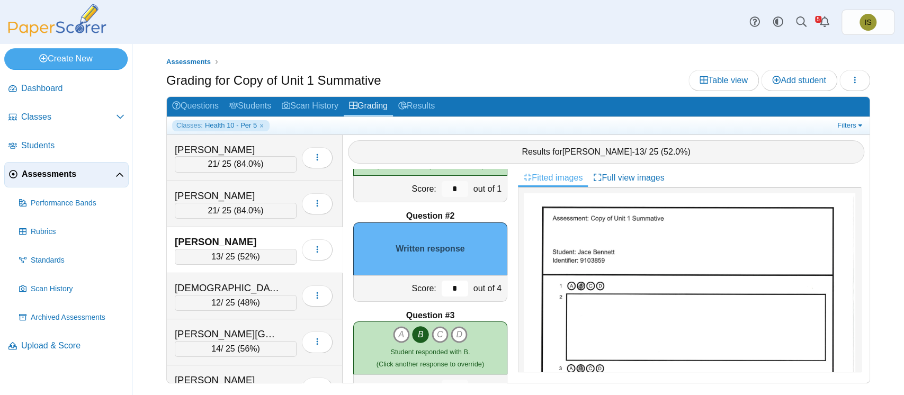
click at [442, 293] on input "*" at bounding box center [455, 289] width 26 height 16
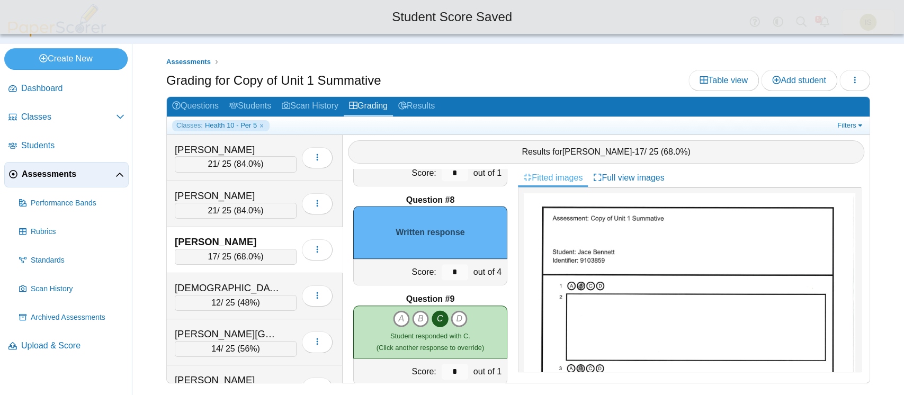
scroll to position [691, 0]
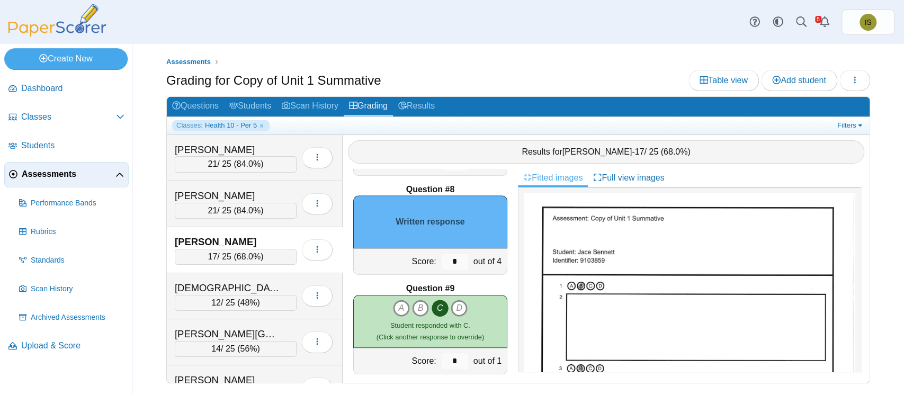
type input "*"
click at [449, 254] on input "*" at bounding box center [455, 262] width 26 height 16
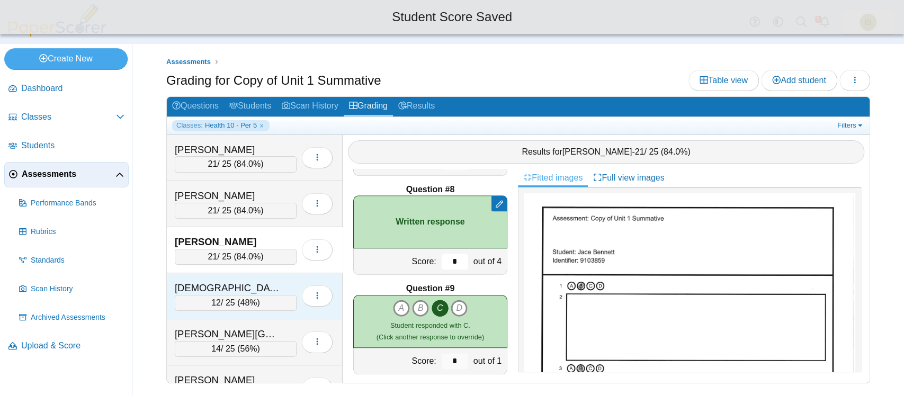
type input "*"
click at [275, 275] on div "[DEMOGRAPHIC_DATA][PERSON_NAME] 12 / 25 ( 48% ) Loading…" at bounding box center [255, 296] width 176 height 46
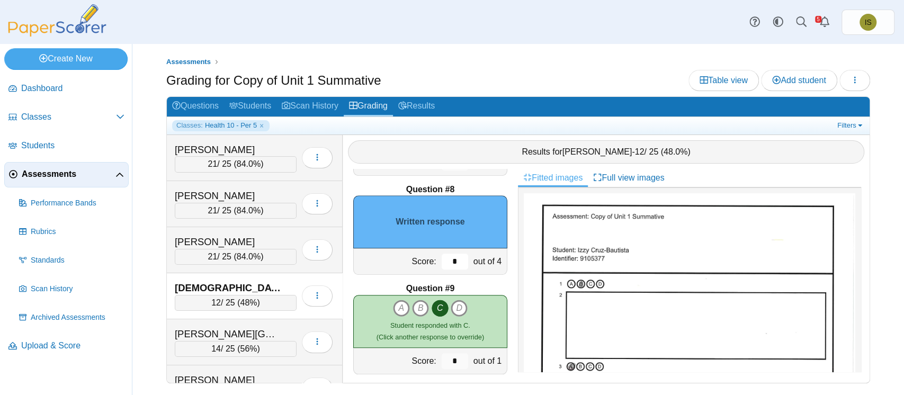
click at [444, 260] on input "*" at bounding box center [455, 262] width 26 height 16
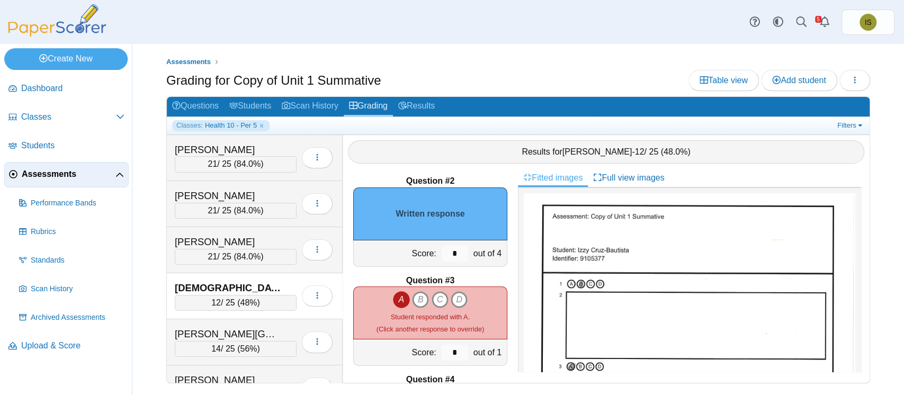
scroll to position [97, 0]
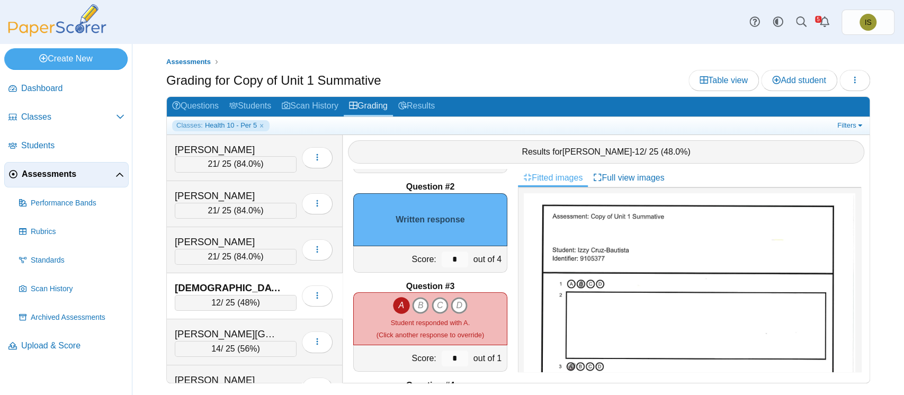
type input "*"
click at [445, 255] on input "*" at bounding box center [455, 260] width 26 height 16
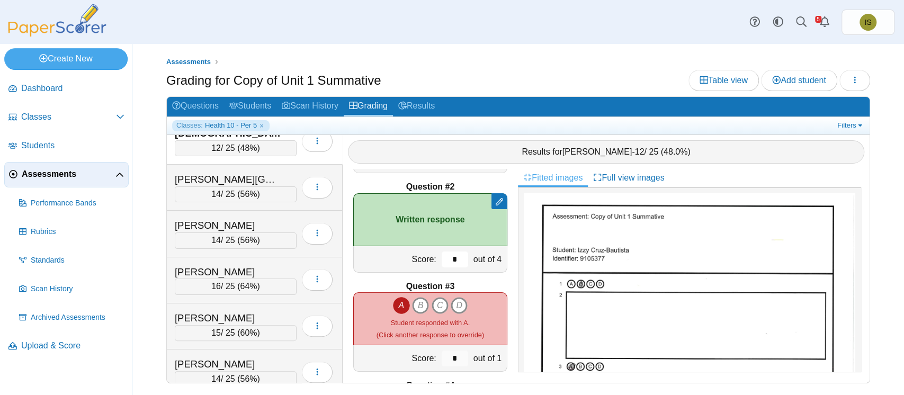
scroll to position [157, 0]
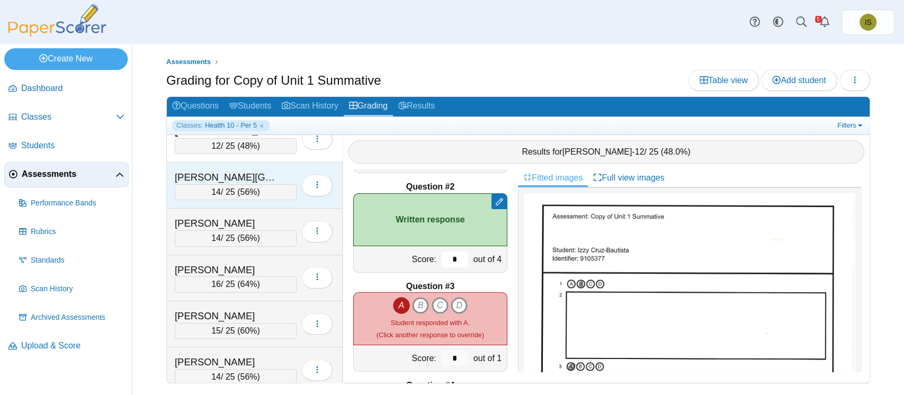
type input "*"
click at [284, 164] on div "[PERSON_NAME][GEOGRAPHIC_DATA] 14 / 25 ( 56% ) Loading…" at bounding box center [255, 186] width 176 height 46
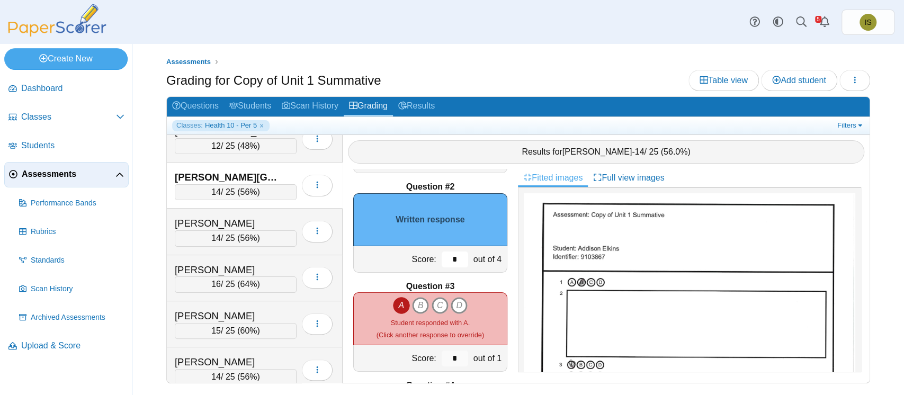
click at [445, 253] on input "*" at bounding box center [455, 260] width 26 height 16
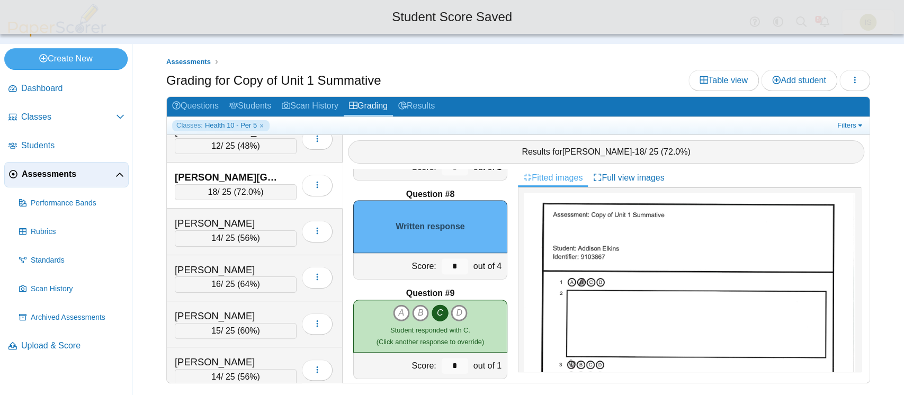
scroll to position [686, 0]
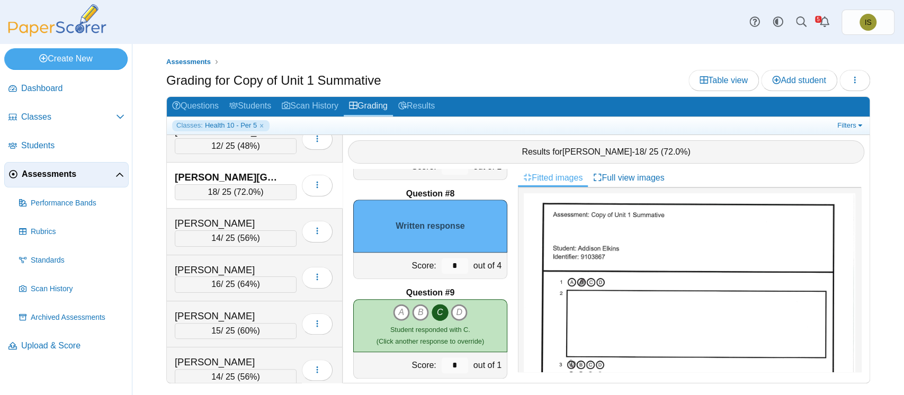
type input "*"
click at [443, 265] on input "*" at bounding box center [455, 266] width 26 height 16
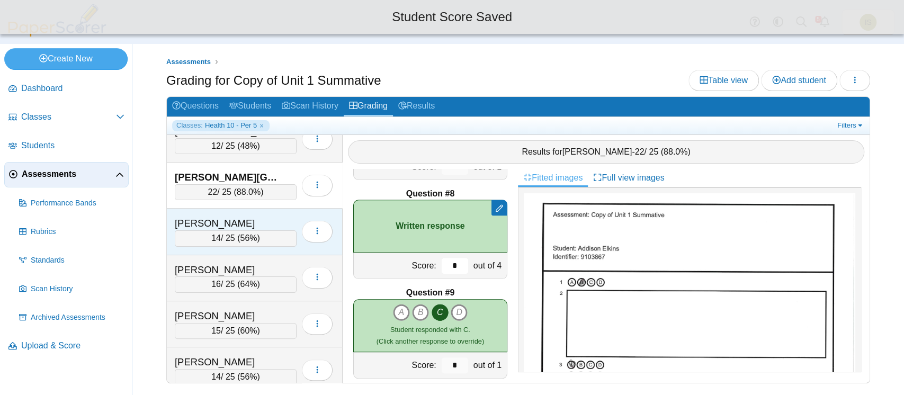
type input "*"
click at [270, 212] on div "Feil, Cody 14 / 25 ( 56% ) Loading…" at bounding box center [255, 232] width 176 height 46
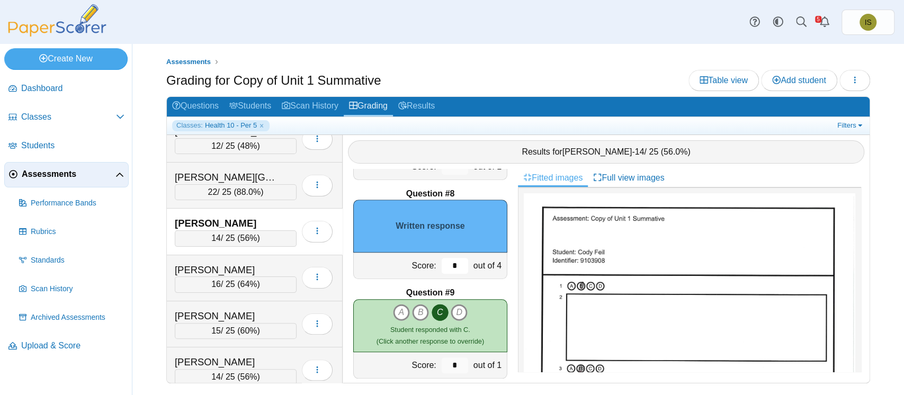
click at [444, 265] on input "*" at bounding box center [455, 266] width 26 height 16
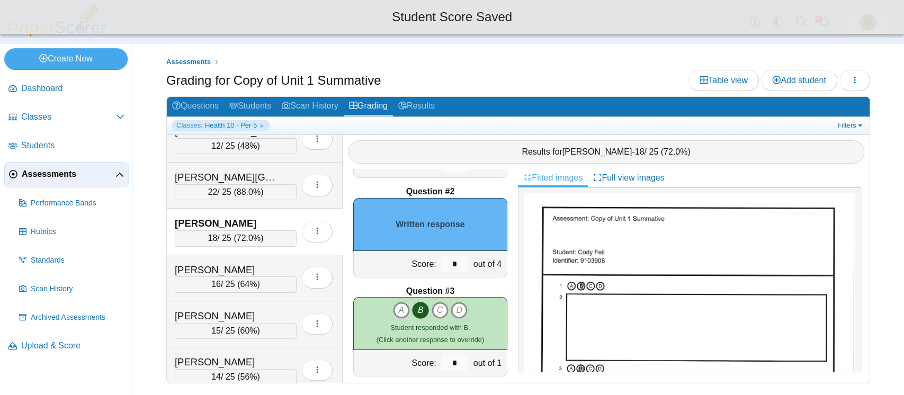
scroll to position [87, 0]
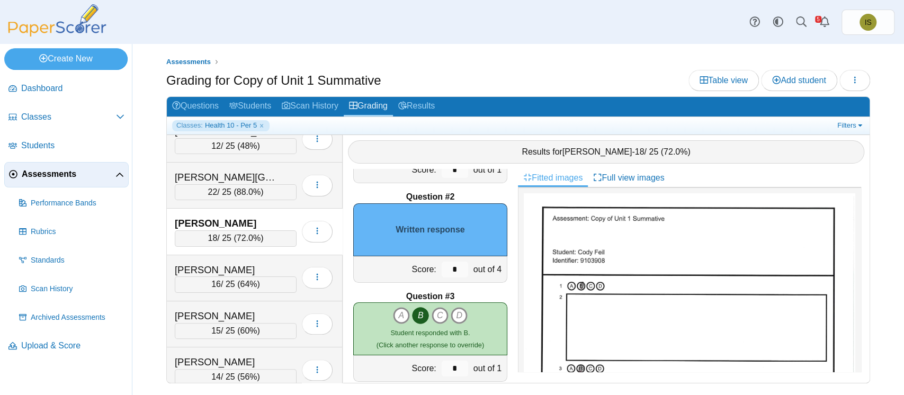
type input "*"
click at [446, 273] on input "*" at bounding box center [455, 270] width 26 height 16
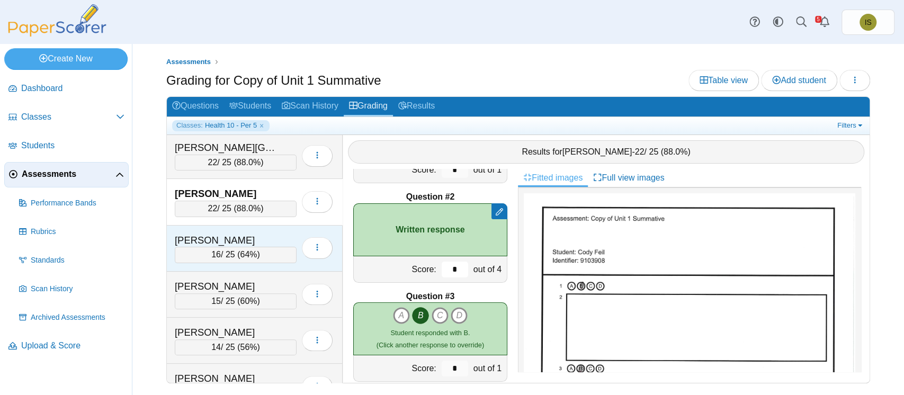
scroll to position [187, 0]
type input "*"
click at [282, 232] on div "Fleming, Michael" at bounding box center [236, 239] width 122 height 14
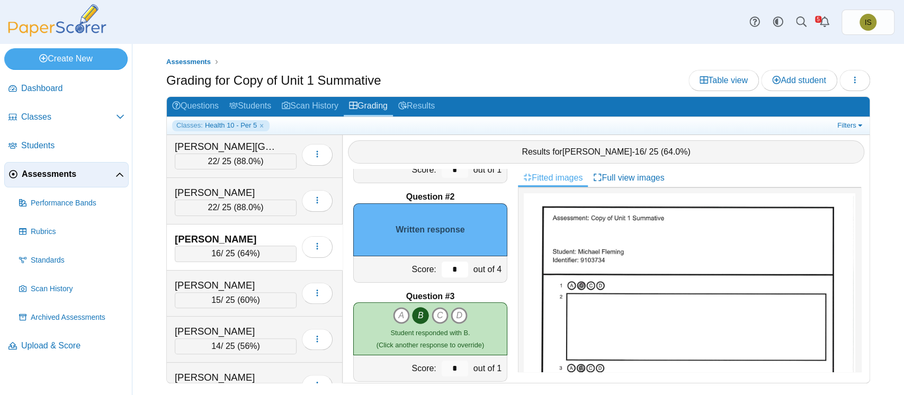
click at [442, 267] on input "*" at bounding box center [455, 270] width 26 height 16
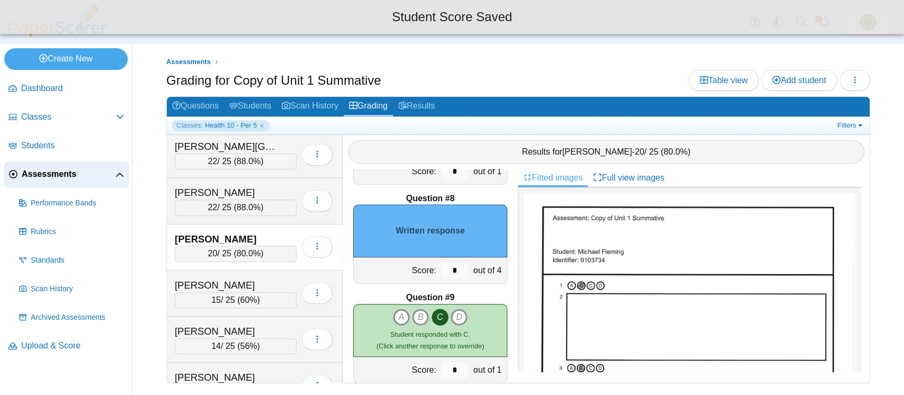
scroll to position [682, 0]
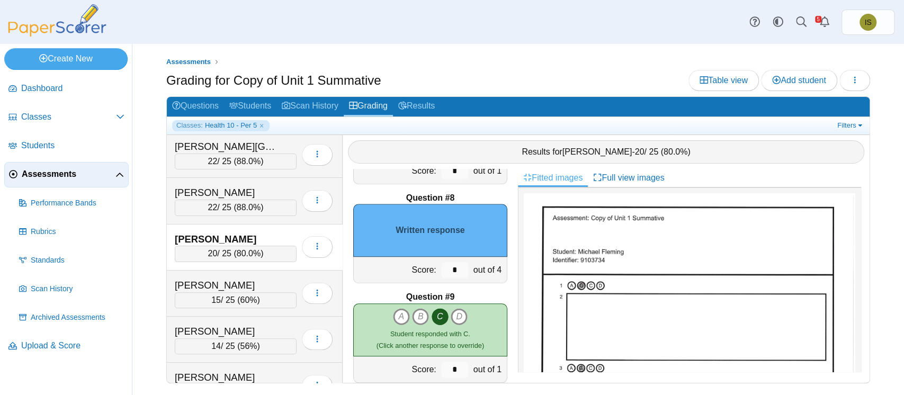
type input "*"
click at [450, 269] on input "*" at bounding box center [455, 270] width 26 height 16
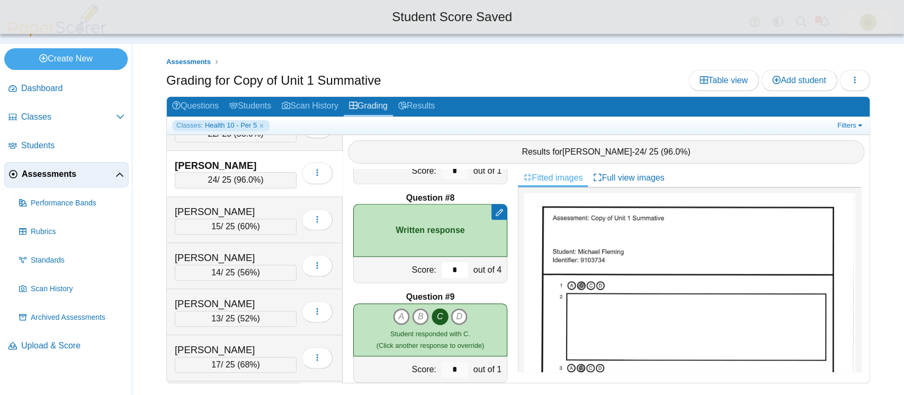
scroll to position [263, 0]
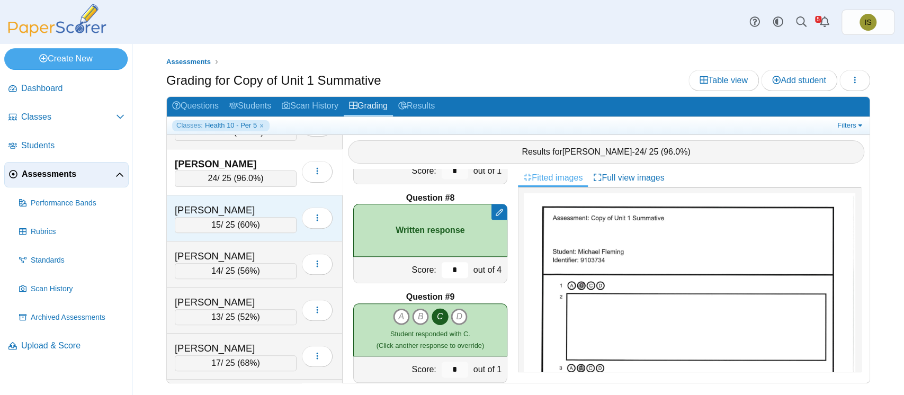
type input "*"
click at [275, 203] on div "Hamilton, Riley" at bounding box center [228, 210] width 106 height 14
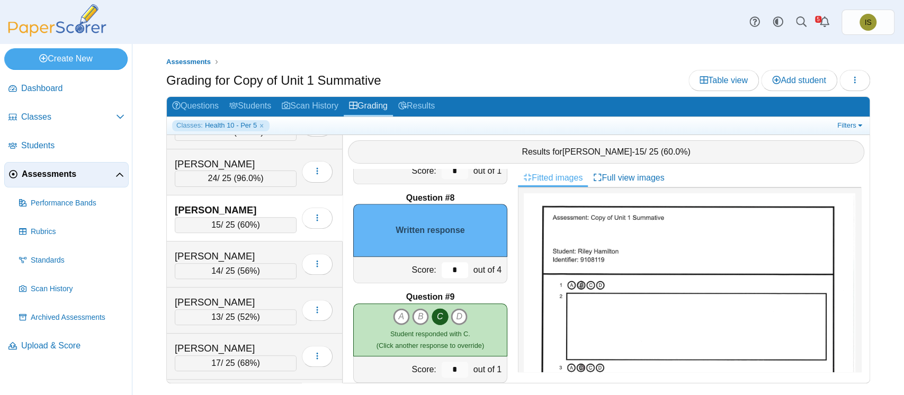
click at [444, 267] on input "*" at bounding box center [455, 270] width 26 height 16
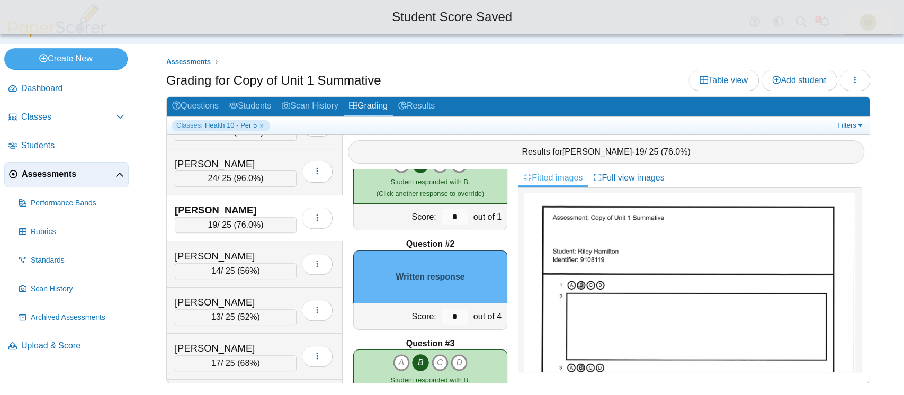
scroll to position [34, 0]
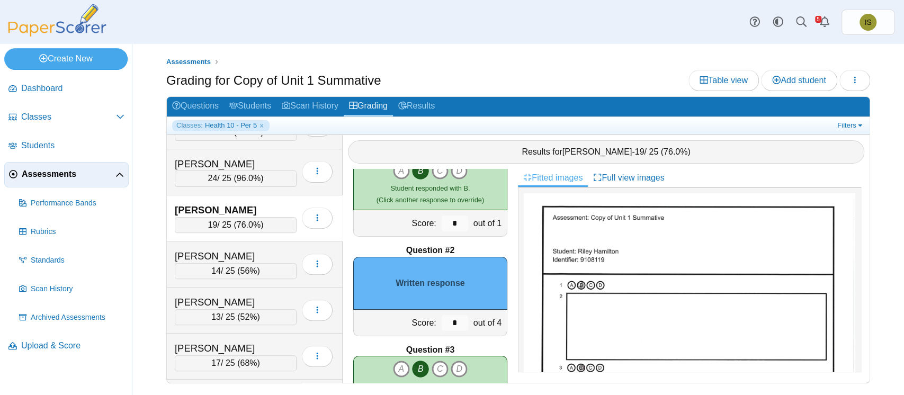
type input "*"
click at [442, 319] on input "*" at bounding box center [455, 323] width 26 height 16
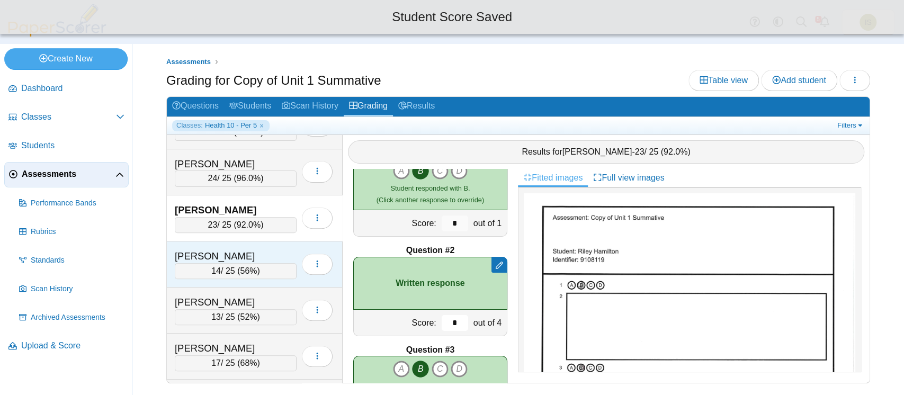
type input "*"
click at [274, 252] on div "[PERSON_NAME]" at bounding box center [228, 256] width 106 height 14
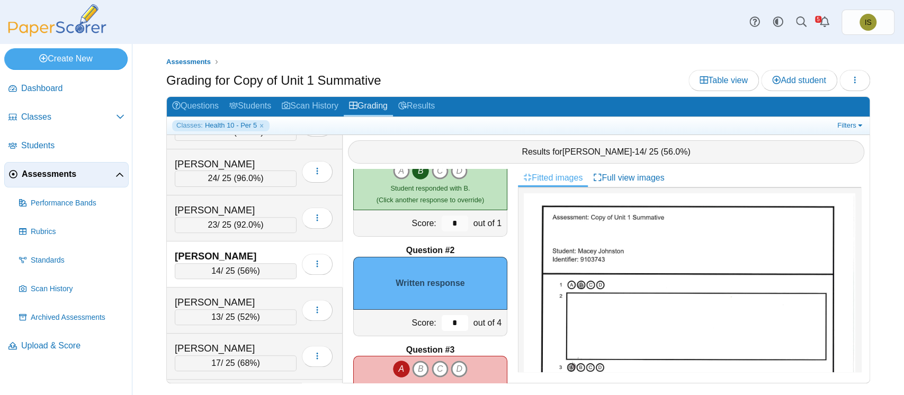
click at [442, 321] on input "*" at bounding box center [455, 323] width 26 height 16
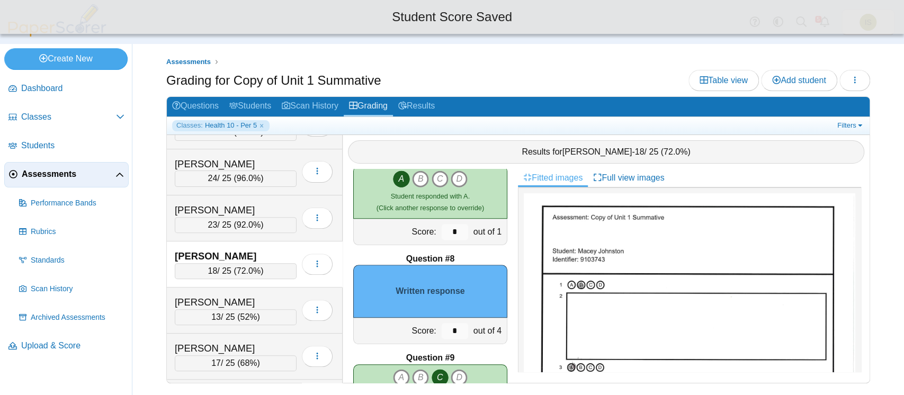
scroll to position [624, 0]
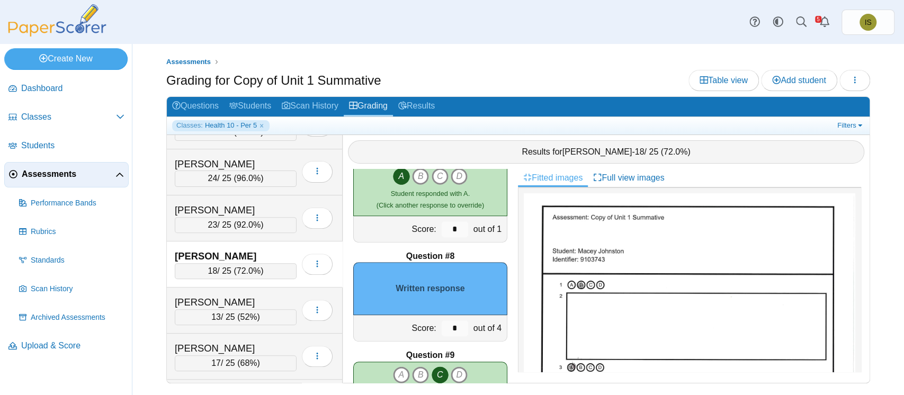
type input "*"
click at [444, 328] on input "*" at bounding box center [455, 328] width 26 height 16
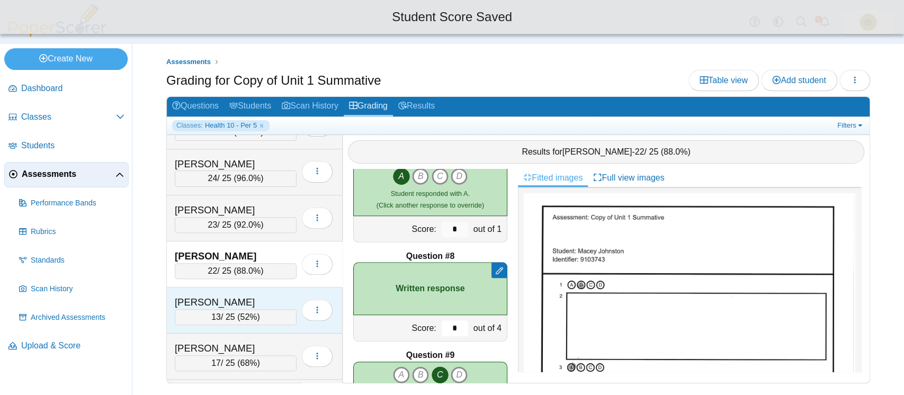
type input "*"
click at [271, 290] on div "Koch, Ryker 13 / 25 ( 52% ) Loading…" at bounding box center [255, 311] width 176 height 46
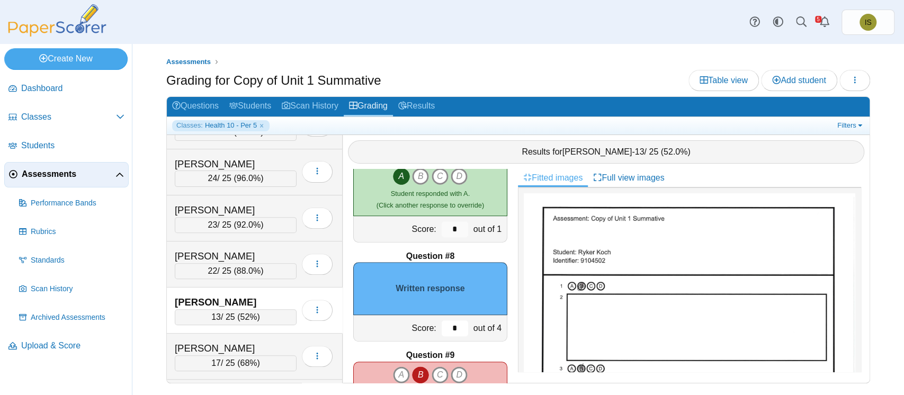
click at [442, 320] on input "*" at bounding box center [455, 328] width 26 height 16
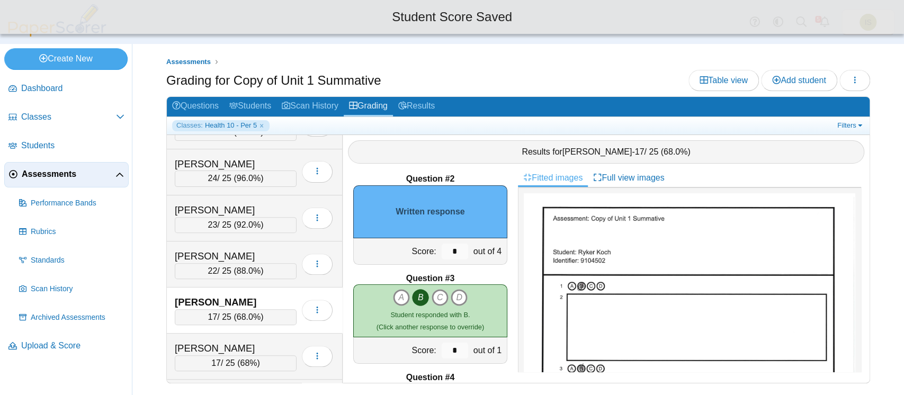
scroll to position [53, 0]
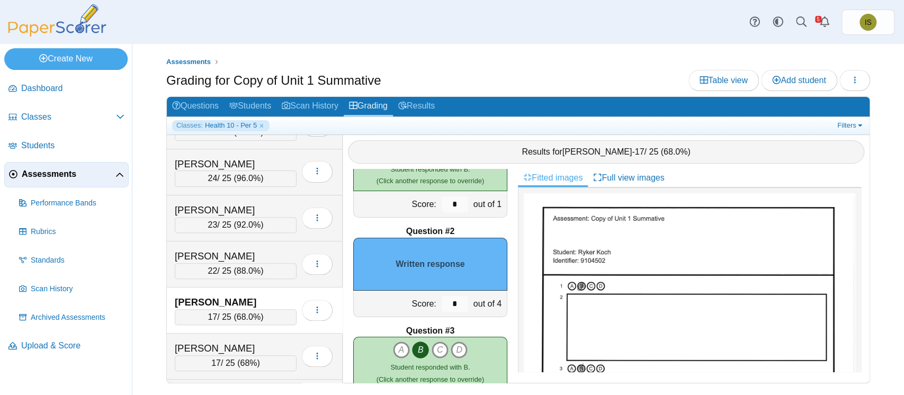
type input "*"
click at [444, 300] on input "*" at bounding box center [455, 304] width 26 height 16
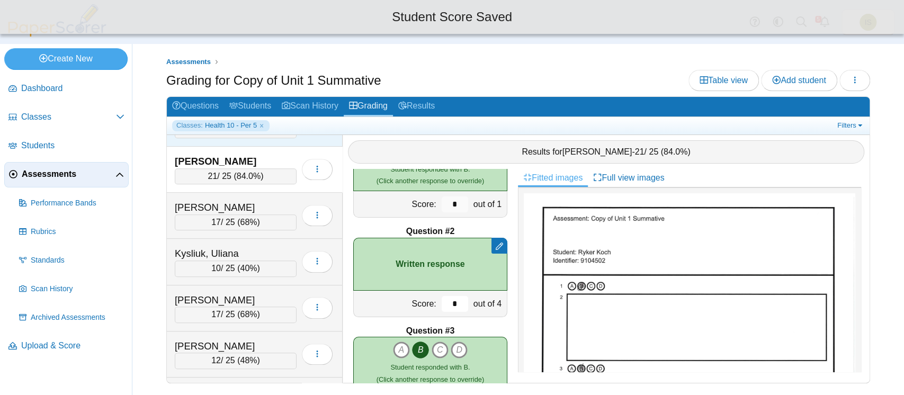
scroll to position [405, 0]
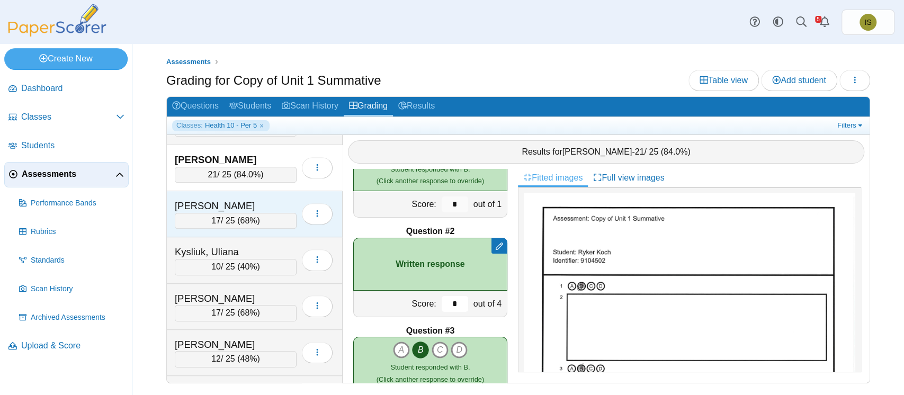
type input "*"
click at [267, 192] on div "Kyler, Caleb 17 / 25 ( 68% ) Loading…" at bounding box center [255, 214] width 176 height 46
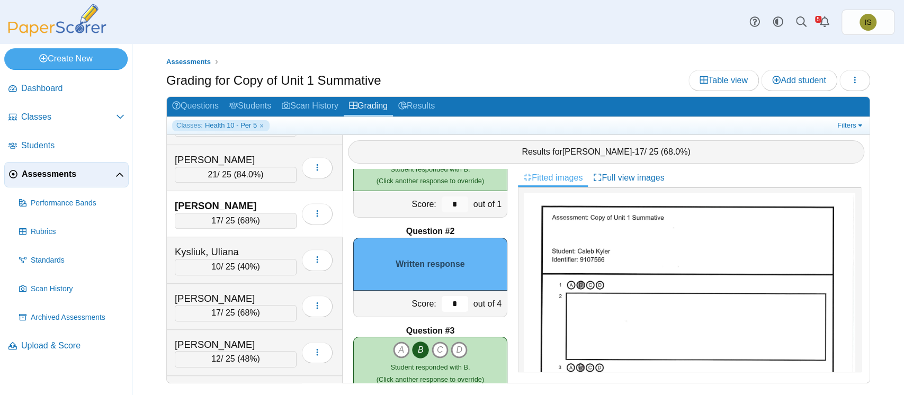
click at [442, 303] on input "*" at bounding box center [455, 304] width 26 height 16
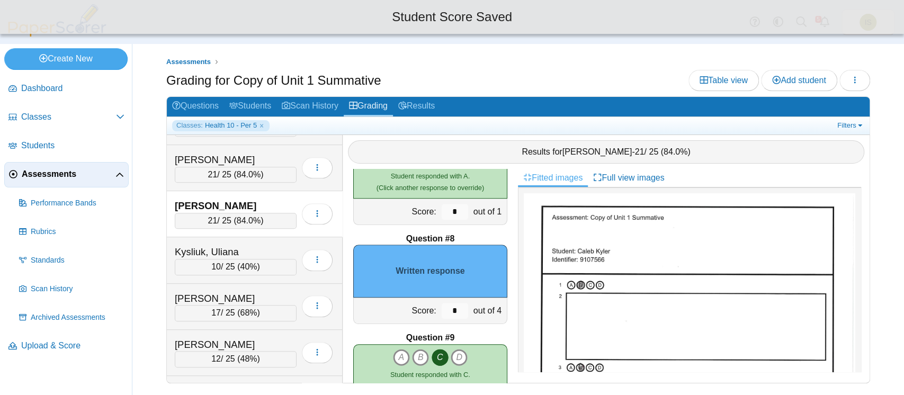
scroll to position [642, 0]
type input "*"
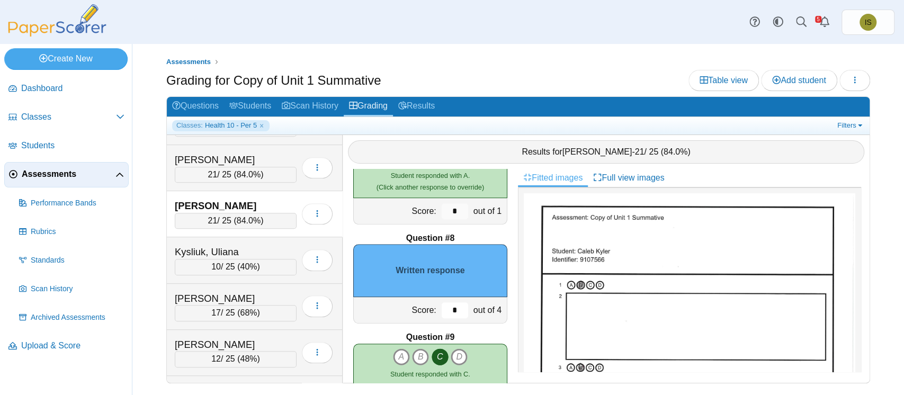
click at [444, 312] on input "*" at bounding box center [455, 310] width 26 height 16
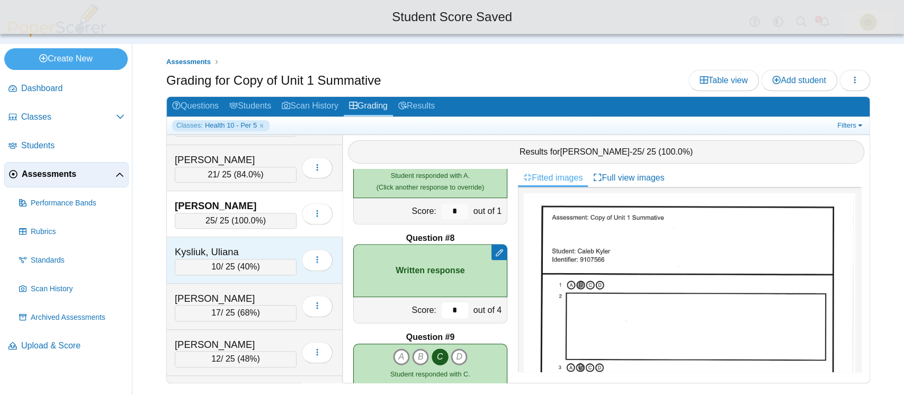
type input "*"
click at [272, 239] on div "Kysliuk, Uliana 10 / 25 ( 40% ) Loading…" at bounding box center [255, 260] width 176 height 46
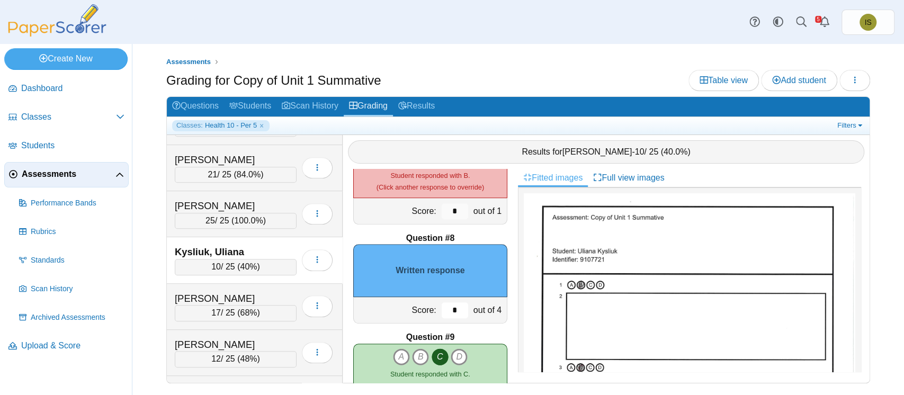
click at [444, 308] on input "*" at bounding box center [455, 310] width 26 height 16
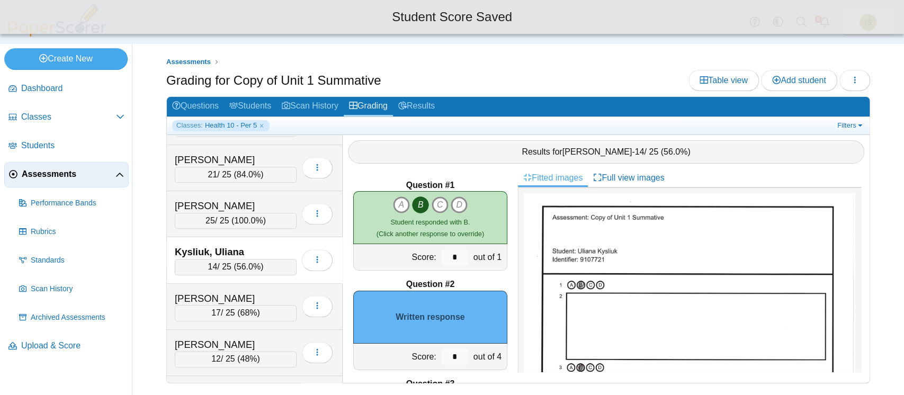
scroll to position [0, 0]
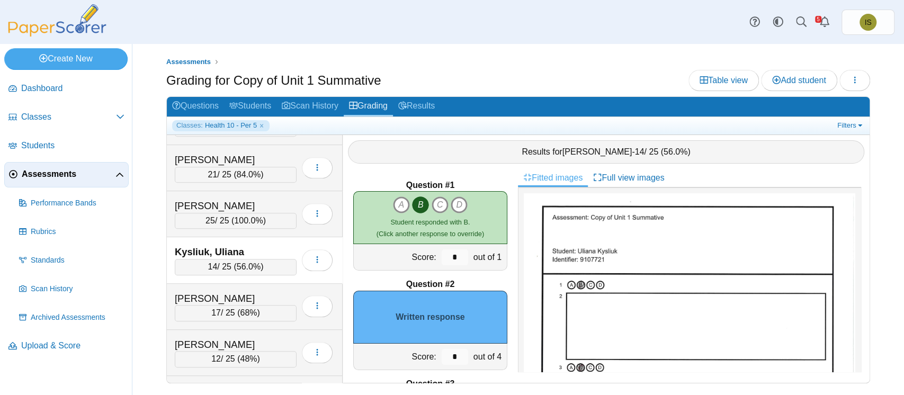
type input "*"
click at [443, 351] on input "*" at bounding box center [455, 357] width 26 height 16
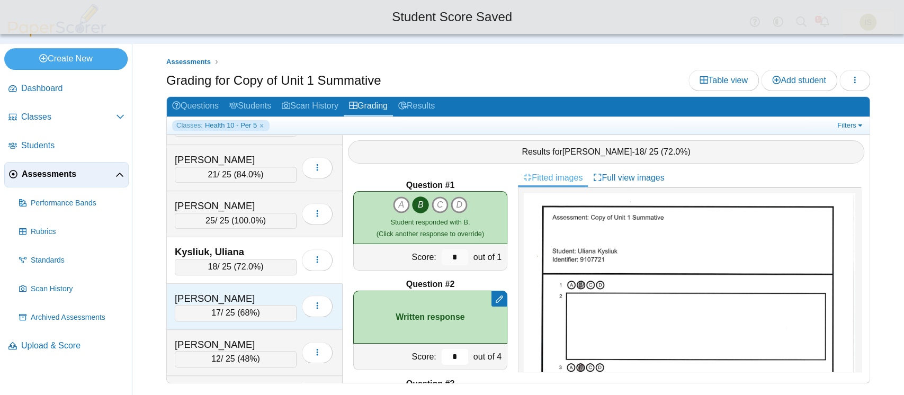
type input "*"
click at [280, 286] on div "Mullins, Ellajean 17 / 25 ( 68% ) Loading…" at bounding box center [255, 307] width 176 height 46
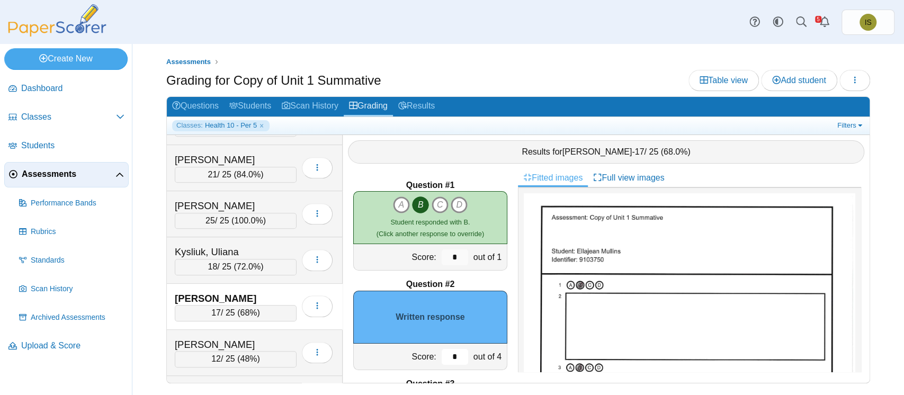
click at [444, 356] on input "*" at bounding box center [455, 357] width 26 height 16
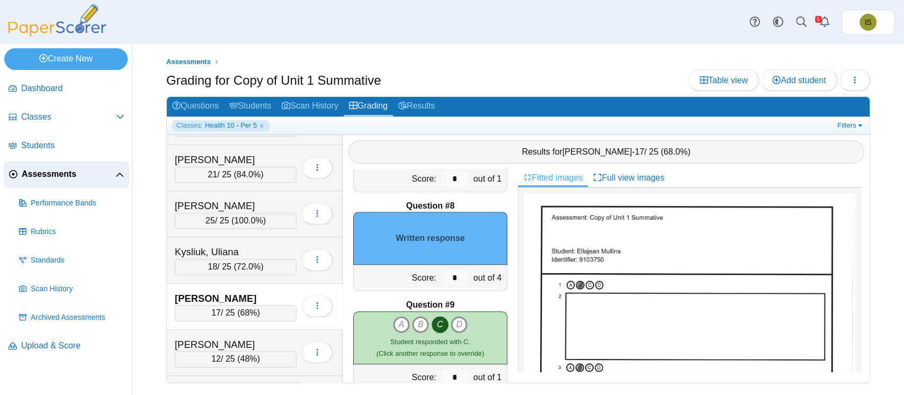
scroll to position [677, 0]
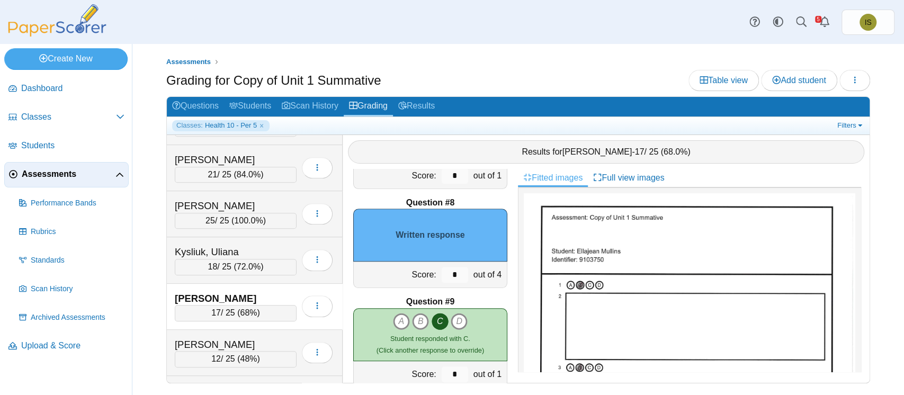
type input "*"
click at [445, 273] on input "*" at bounding box center [455, 275] width 26 height 16
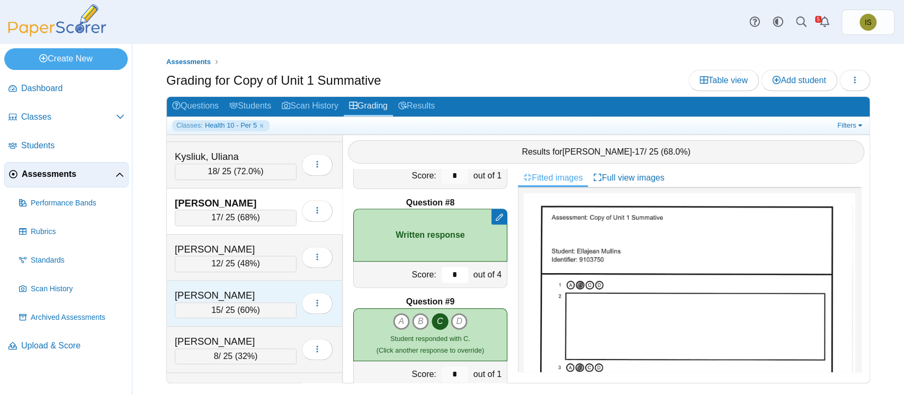
scroll to position [500, 0]
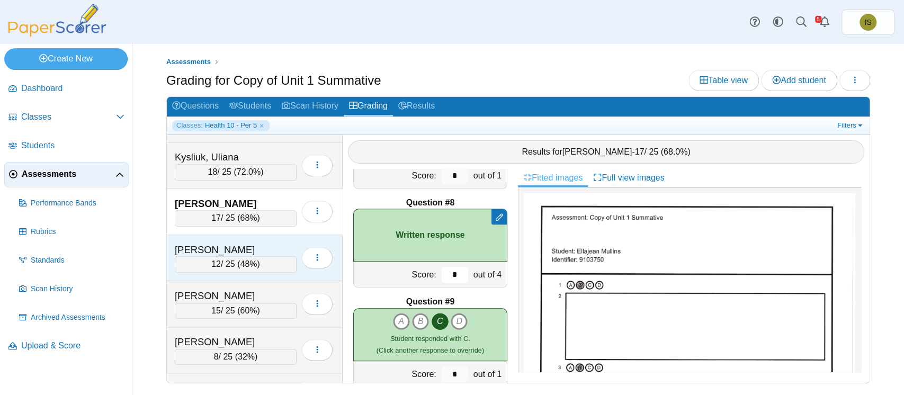
type input "*"
click at [268, 235] on div "Pace-Tracy, Ashlyn 12 / 25 ( 48% ) Loading…" at bounding box center [255, 258] width 176 height 46
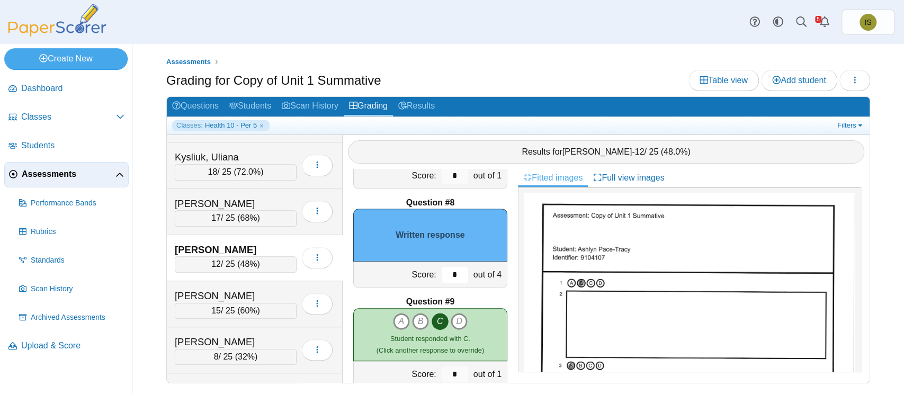
click at [446, 277] on input "*" at bounding box center [455, 275] width 26 height 16
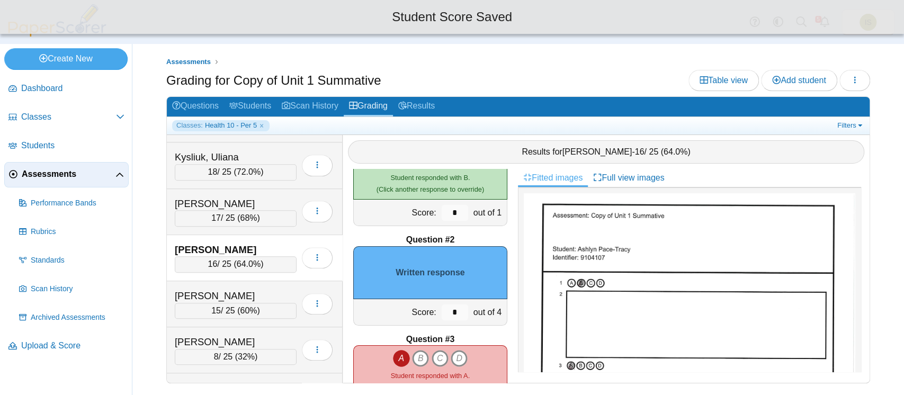
scroll to position [44, 0]
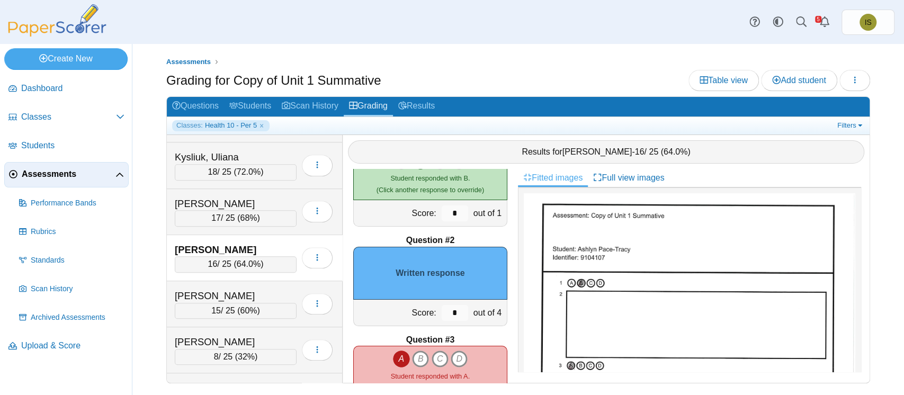
type input "*"
click at [444, 310] on input "*" at bounding box center [455, 313] width 26 height 16
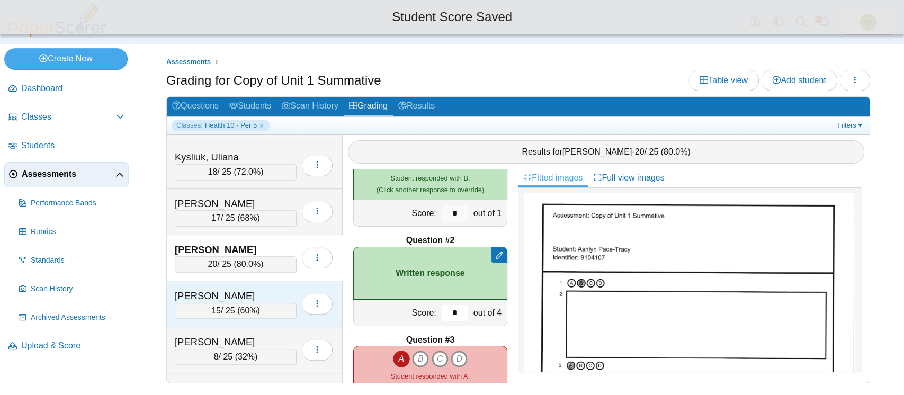
type input "*"
click at [267, 293] on div "Payzant, Nicole" at bounding box center [228, 296] width 106 height 14
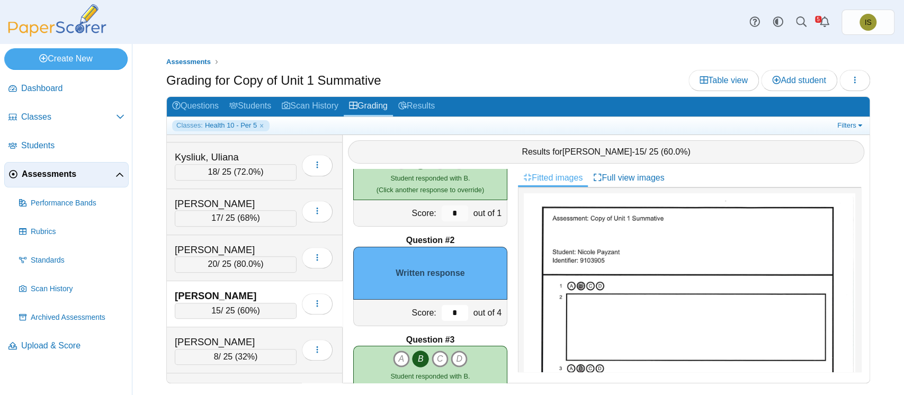
click at [444, 312] on input "*" at bounding box center [455, 313] width 26 height 16
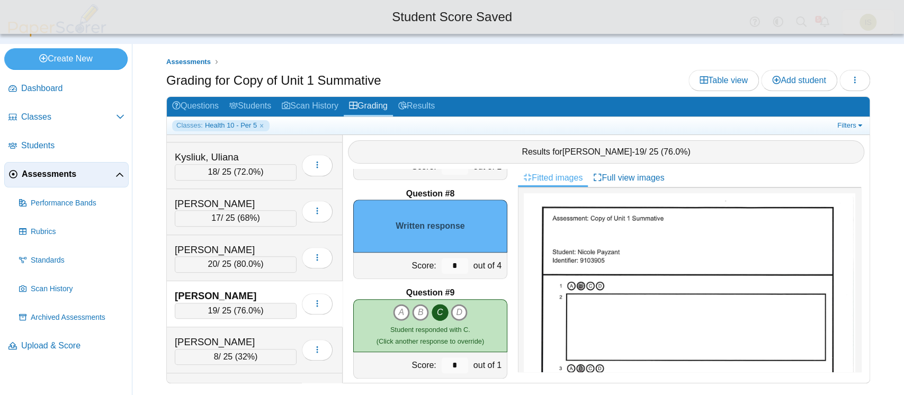
scroll to position [688, 0]
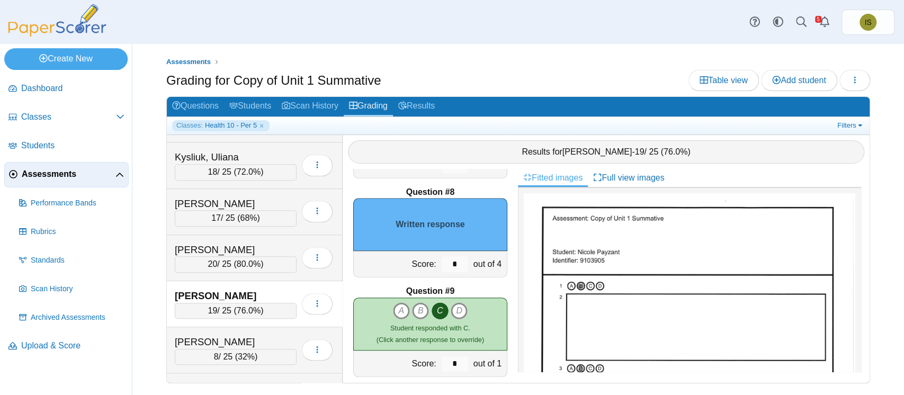
type input "*"
click at [449, 260] on input "*" at bounding box center [455, 264] width 26 height 16
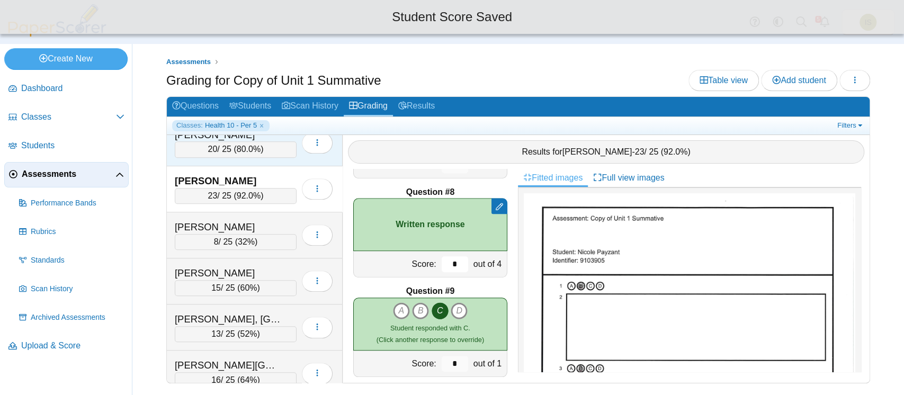
scroll to position [615, 0]
type input "*"
click at [277, 221] on div "[PERSON_NAME]" at bounding box center [228, 227] width 106 height 14
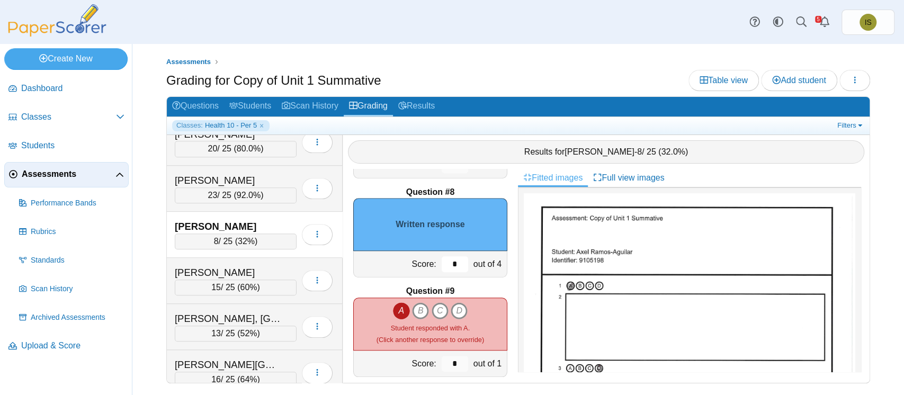
click at [447, 264] on input "*" at bounding box center [455, 264] width 26 height 16
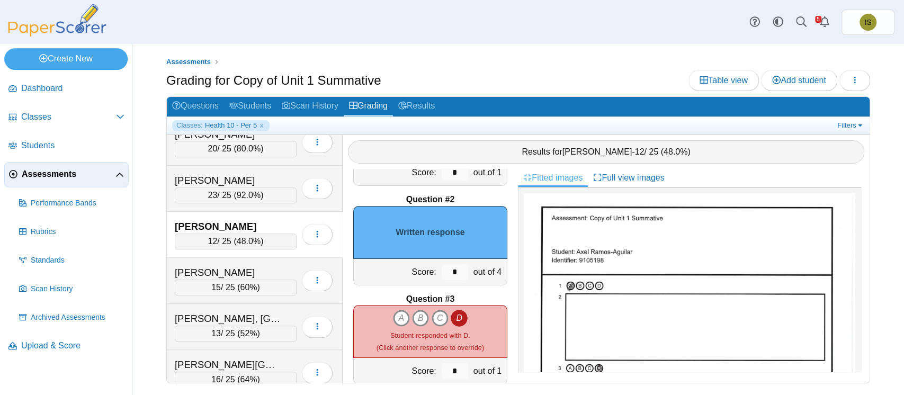
scroll to position [85, 0]
type input "*"
click at [447, 273] on input "*" at bounding box center [455, 272] width 26 height 16
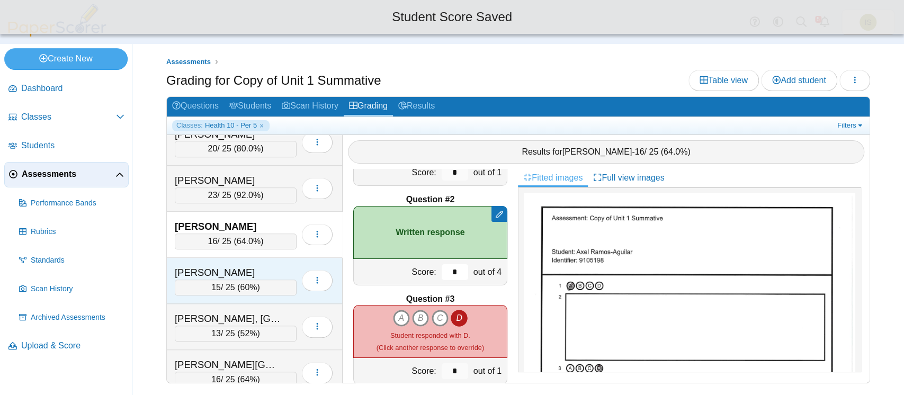
type input "*"
click at [268, 266] on div "Sherman, Alyssa" at bounding box center [228, 273] width 106 height 14
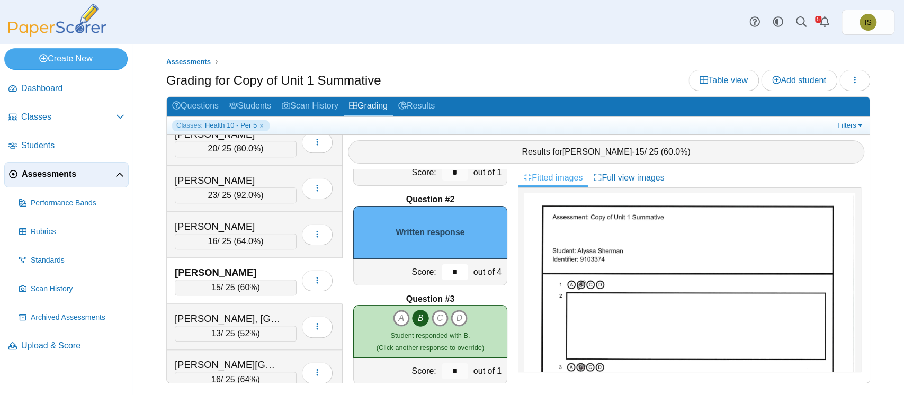
click at [446, 268] on input "*" at bounding box center [455, 272] width 26 height 16
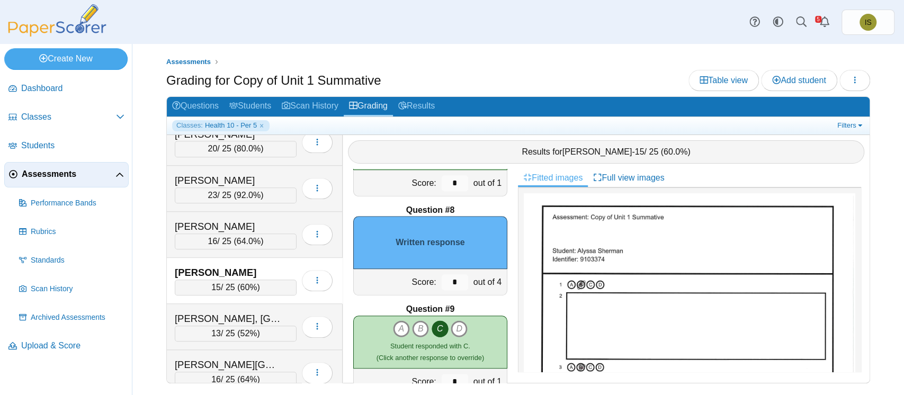
scroll to position [674, 0]
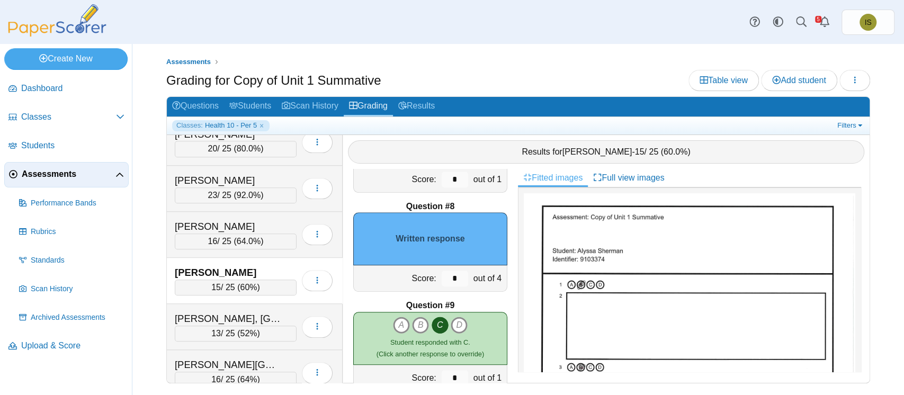
type input "*"
click at [449, 282] on input "*" at bounding box center [455, 279] width 26 height 16
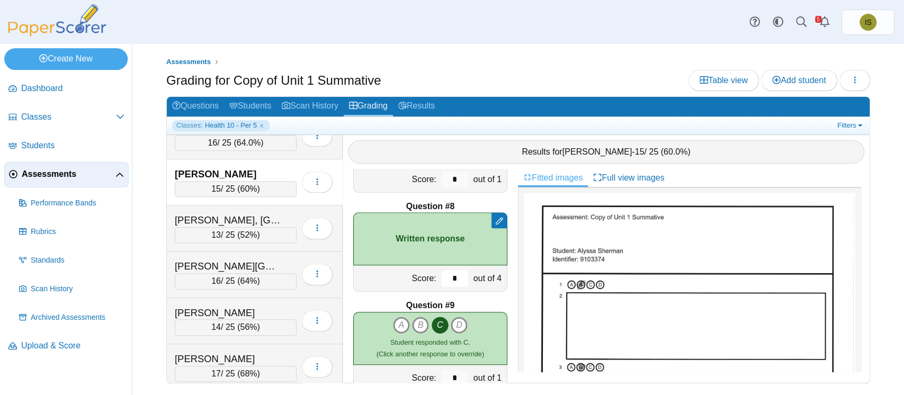
scroll to position [716, 0]
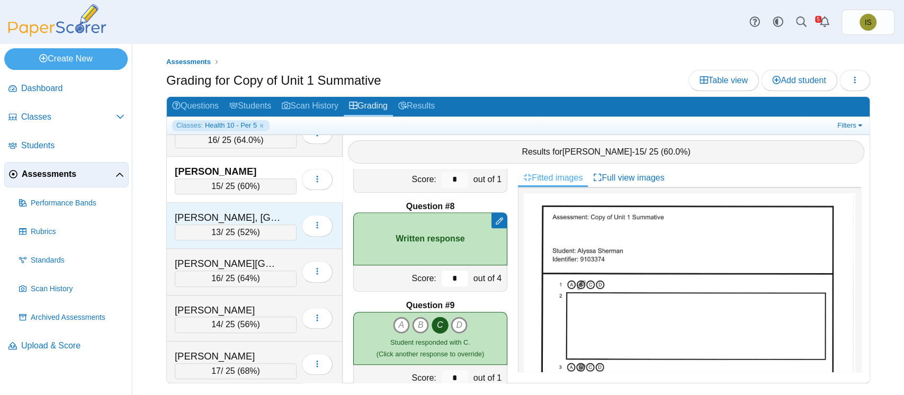
type input "*"
click at [276, 211] on div "Spencer, Brooklyn" at bounding box center [228, 218] width 106 height 14
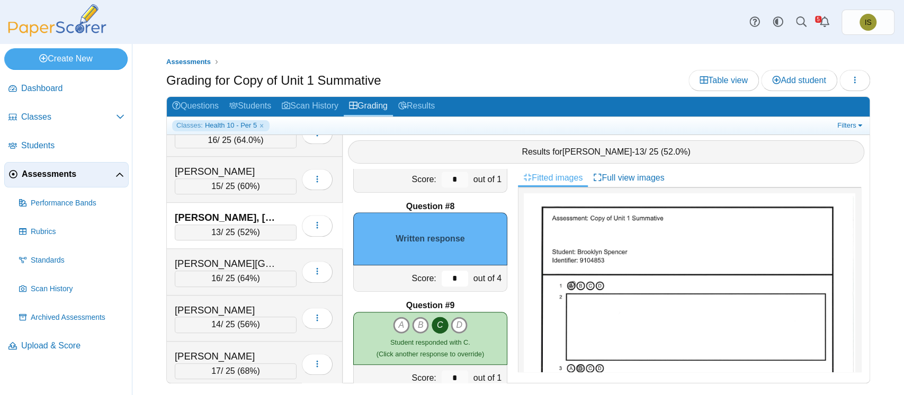
click at [449, 277] on input "*" at bounding box center [455, 279] width 26 height 16
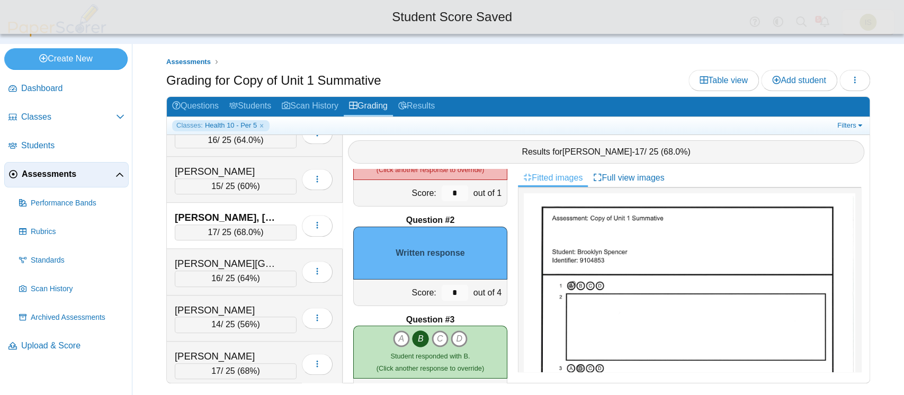
scroll to position [63, 0]
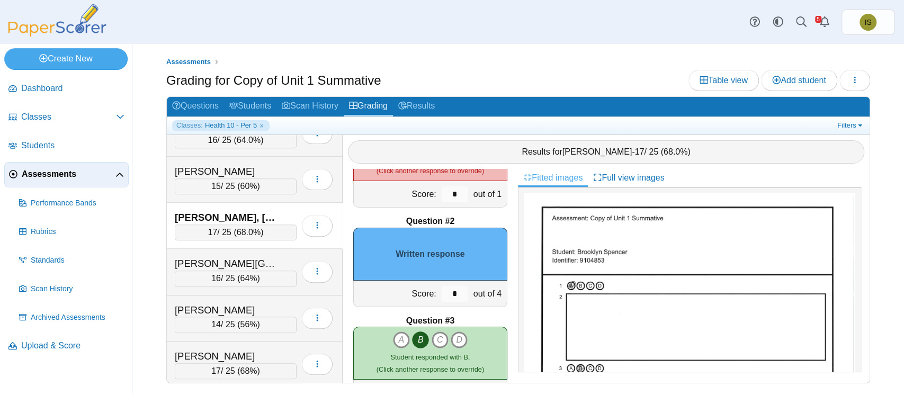
type input "*"
click at [446, 293] on input "*" at bounding box center [455, 294] width 26 height 16
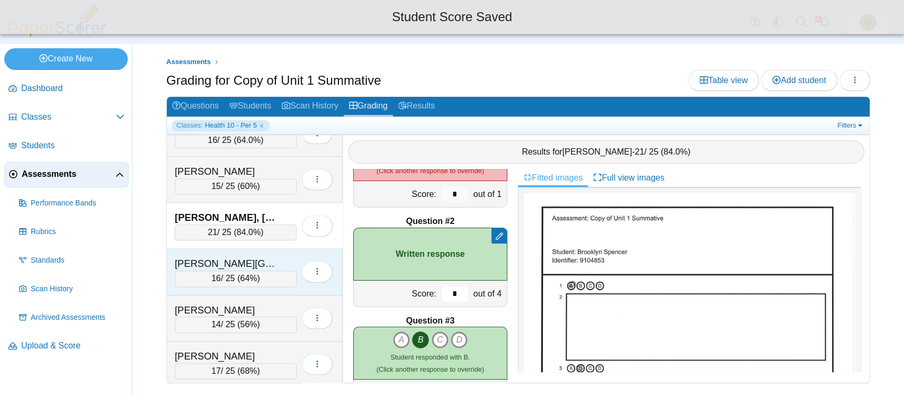
type input "*"
click at [276, 249] on div "Stabenow, Addison 16 / 25 ( 64% ) Loading…" at bounding box center [255, 272] width 176 height 46
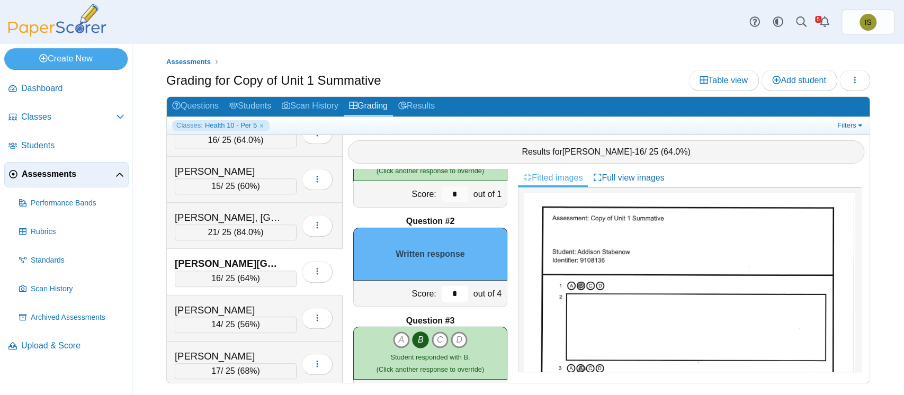
click at [445, 293] on input "*" at bounding box center [455, 294] width 26 height 16
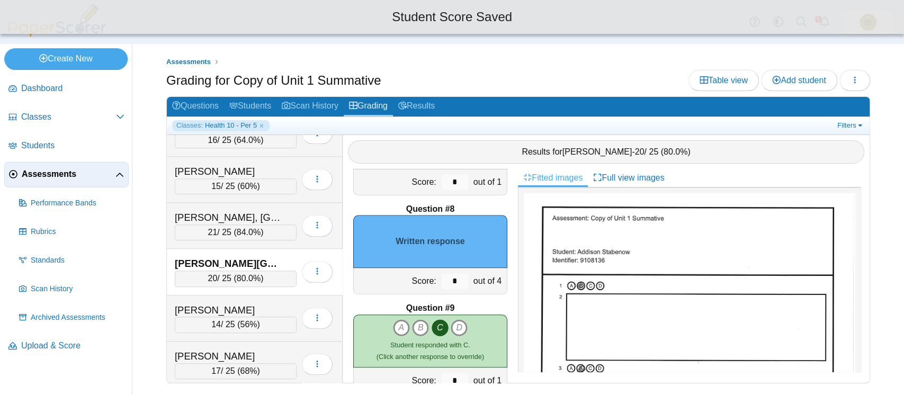
scroll to position [691, 0]
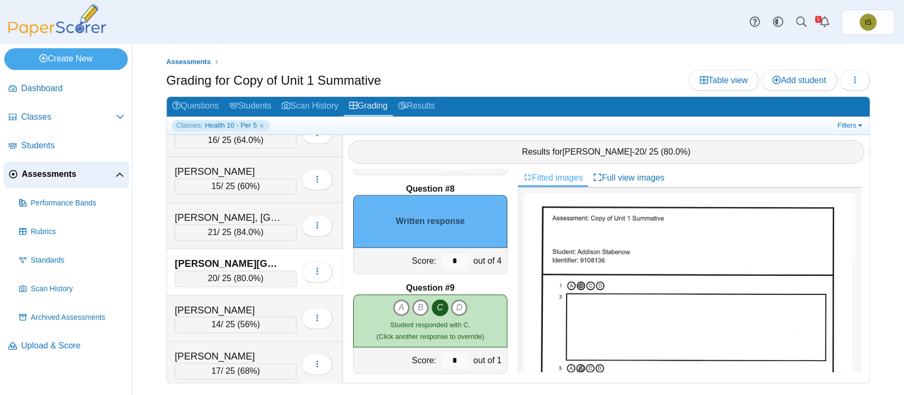
type input "*"
click at [445, 260] on input "*" at bounding box center [455, 261] width 26 height 16
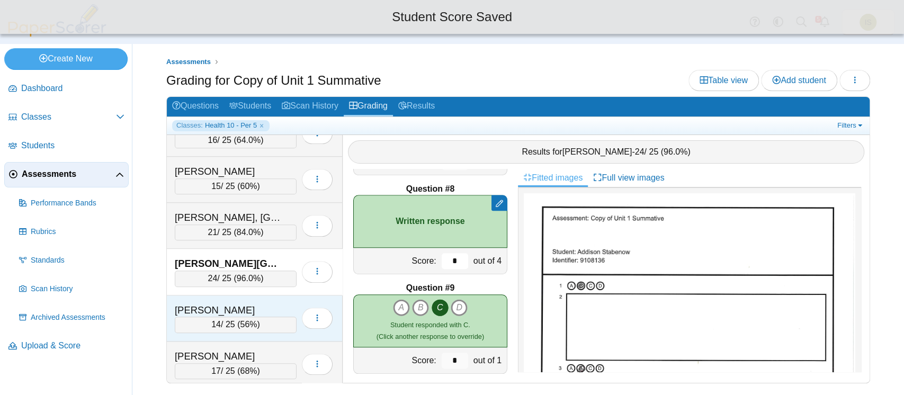
type input "*"
click at [280, 295] on div "Vaughn, Avery 14 / 25 ( 56% ) Loading…" at bounding box center [255, 318] width 176 height 46
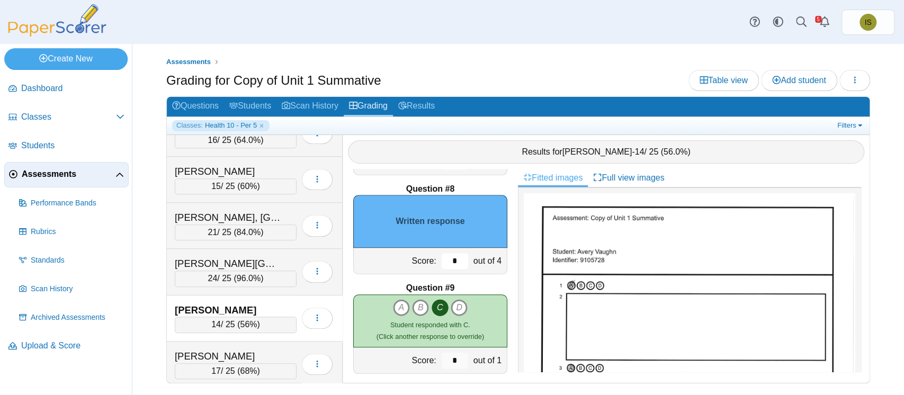
click at [445, 261] on input "*" at bounding box center [455, 261] width 26 height 16
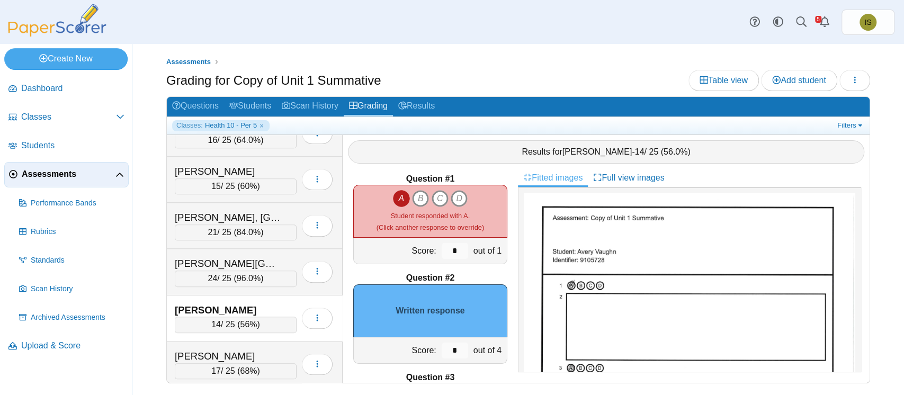
scroll to position [6, 0]
type input "*"
click at [443, 351] on input "*" at bounding box center [455, 351] width 26 height 16
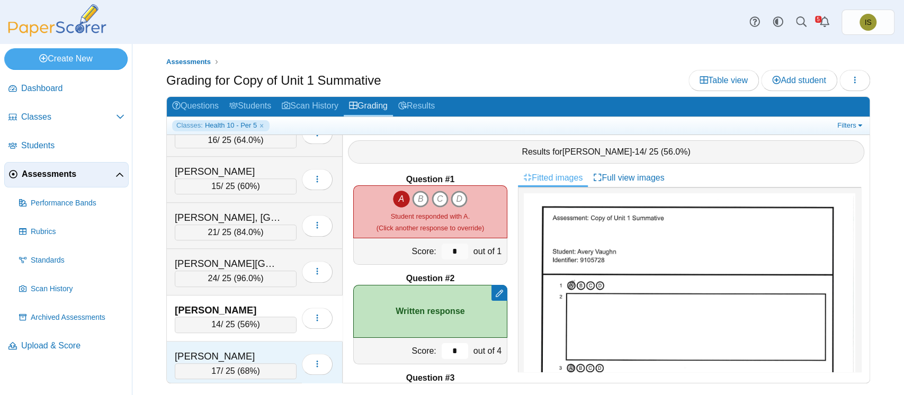
type input "*"
click at [275, 351] on div "Vollmer, Peyton" at bounding box center [228, 357] width 106 height 14
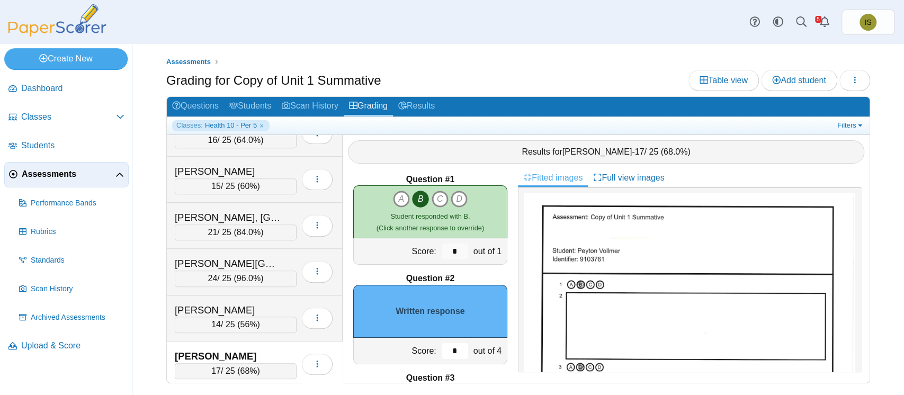
click at [449, 352] on input "*" at bounding box center [455, 351] width 26 height 16
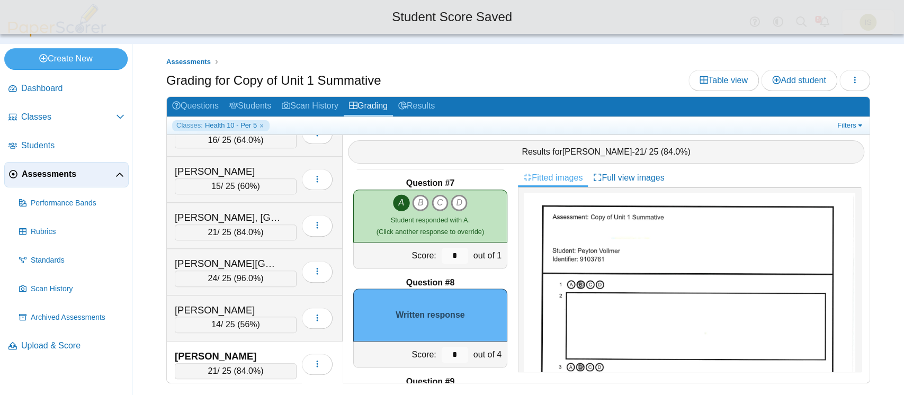
scroll to position [617, 0]
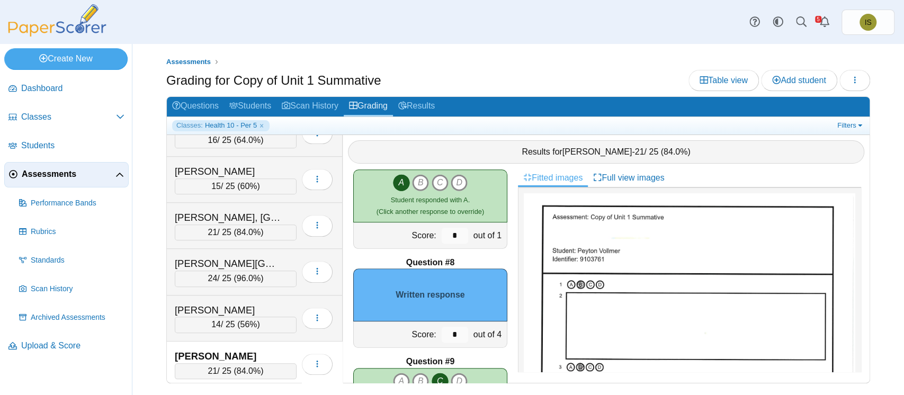
type input "*"
click at [444, 330] on input "*" at bounding box center [455, 335] width 26 height 16
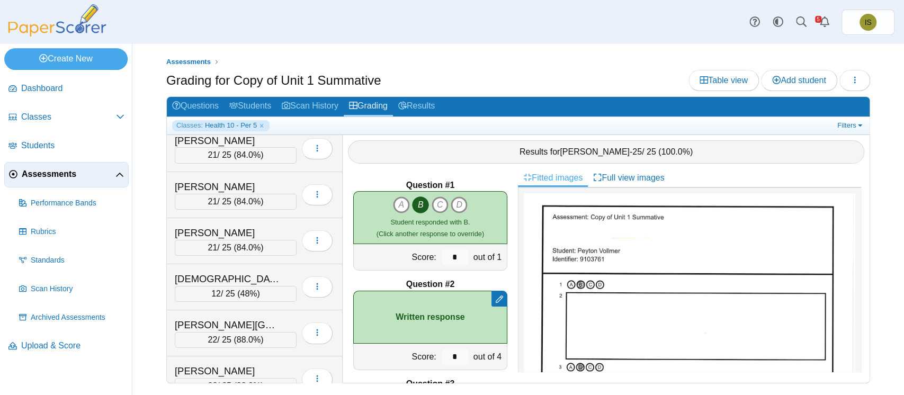
scroll to position [0, 0]
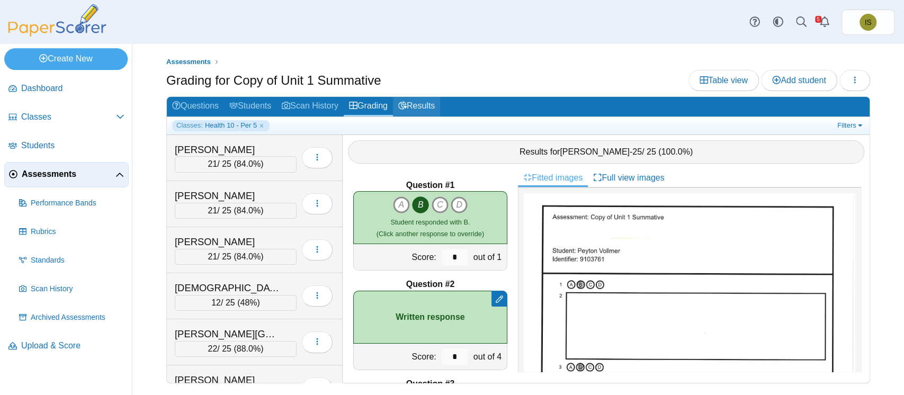
type input "*"
click at [422, 105] on link "Results" at bounding box center [416, 107] width 47 height 20
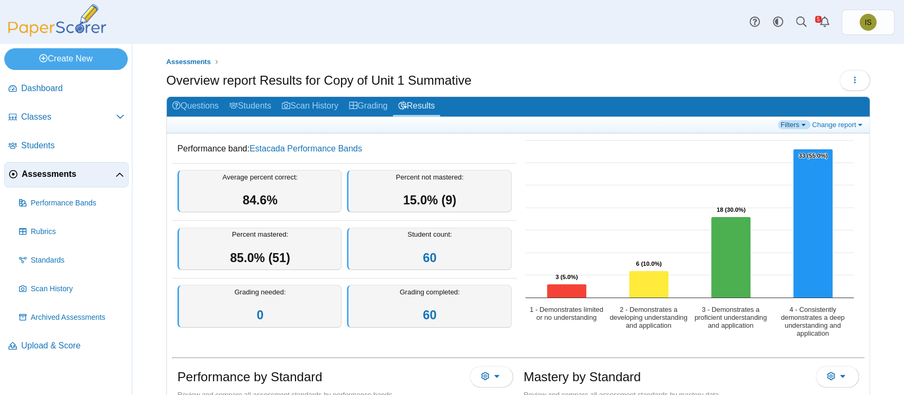
click at [787, 124] on link "Filters" at bounding box center [794, 124] width 32 height 9
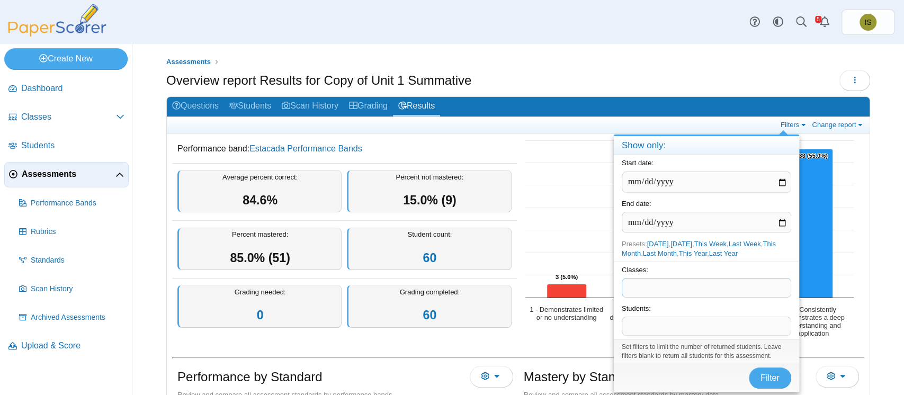
click at [703, 294] on span at bounding box center [706, 288] width 168 height 18
click at [761, 374] on span "Filter" at bounding box center [769, 377] width 19 height 9
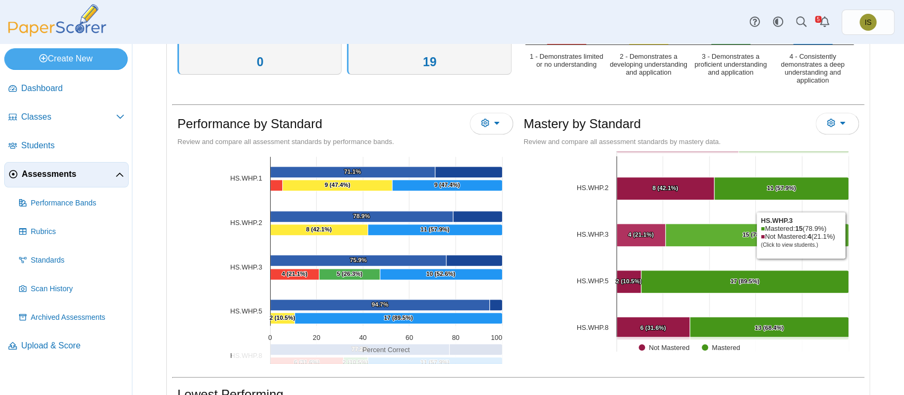
scroll to position [52, 0]
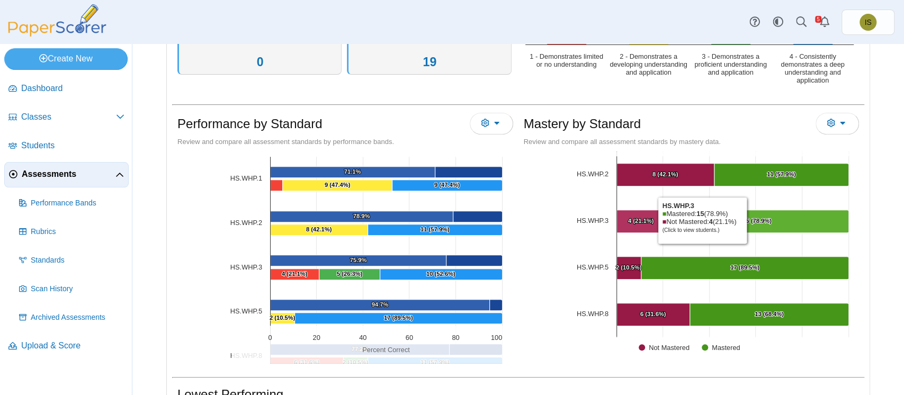
click at [744, 219] on text "15 (78.9%) ​ 15 (78.9%)" at bounding box center [756, 221] width 29 height 6
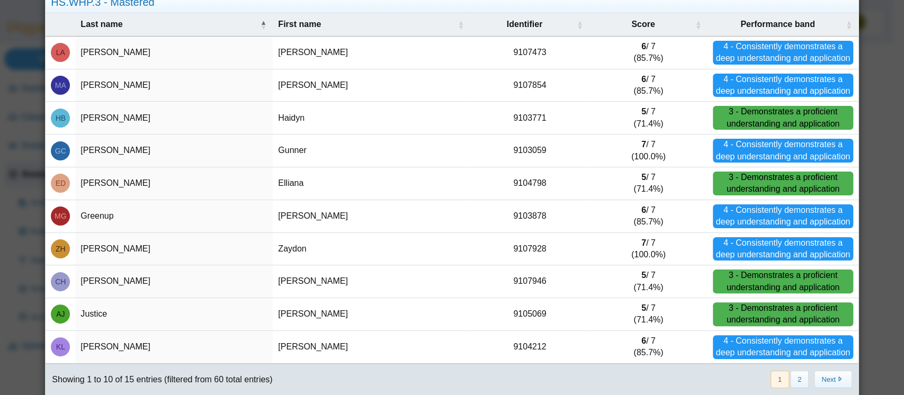
scroll to position [83, 0]
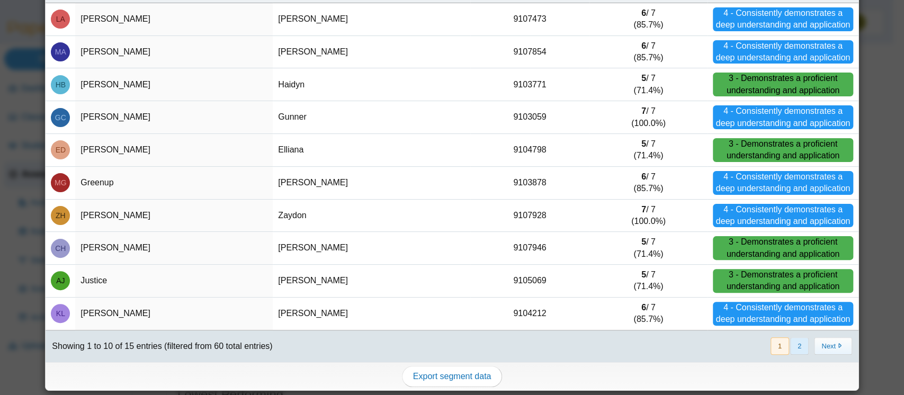
click at [790, 342] on button "2" at bounding box center [799, 345] width 19 height 17
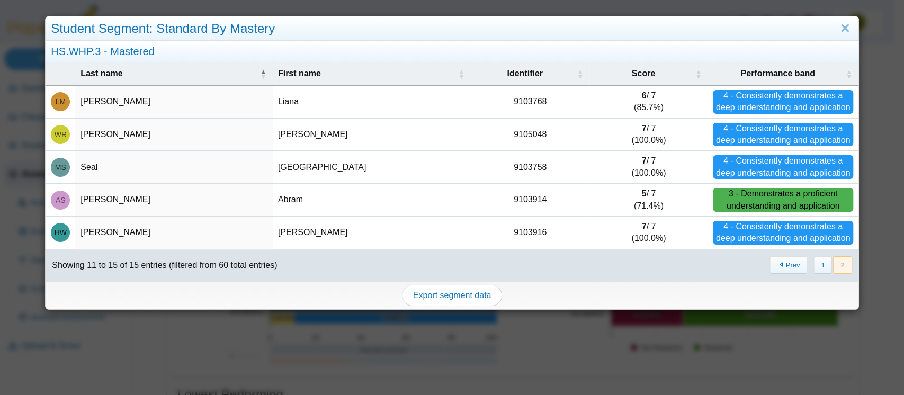
scroll to position [0, 0]
click at [837, 31] on link "Close" at bounding box center [845, 29] width 16 height 18
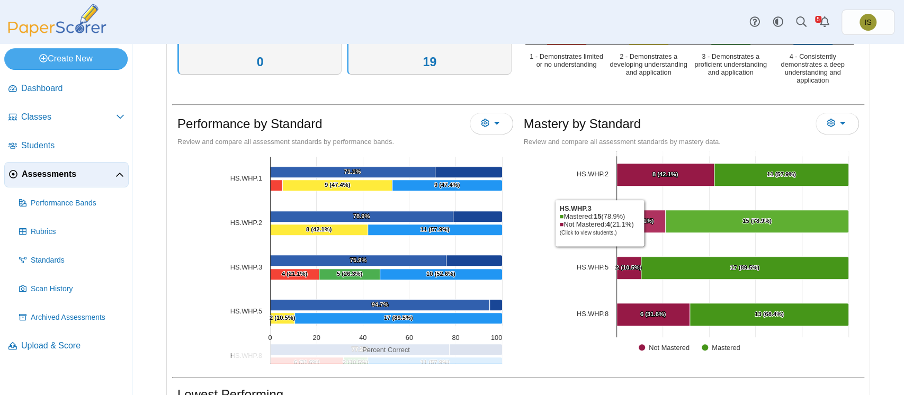
click at [641, 221] on text "4 (21.1%) ​ 4 (21.1%)" at bounding box center [641, 221] width 26 height 6
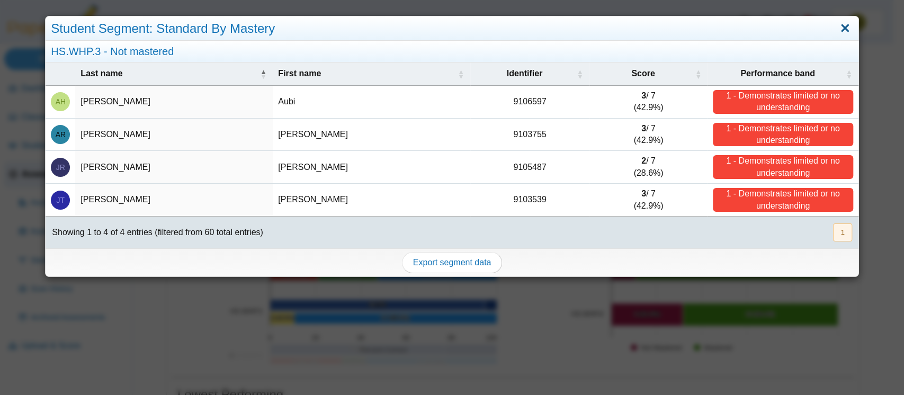
click at [837, 29] on link "Close" at bounding box center [845, 29] width 16 height 18
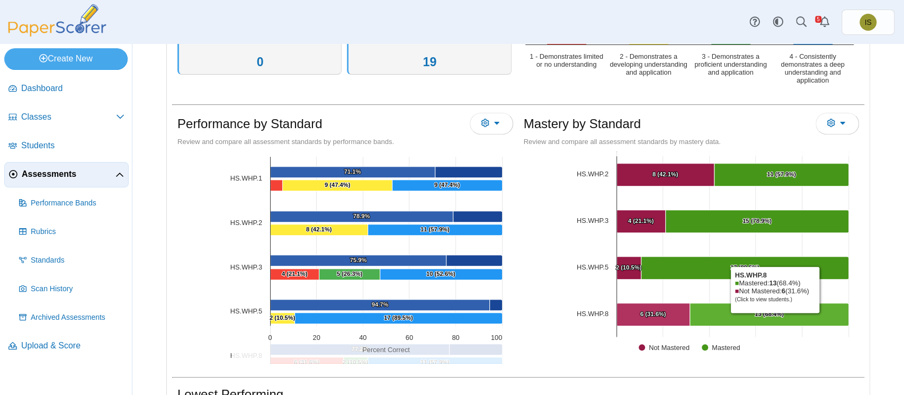
click at [765, 318] on Mastered "[object Object], 13. Mastered." at bounding box center [768, 314] width 159 height 23
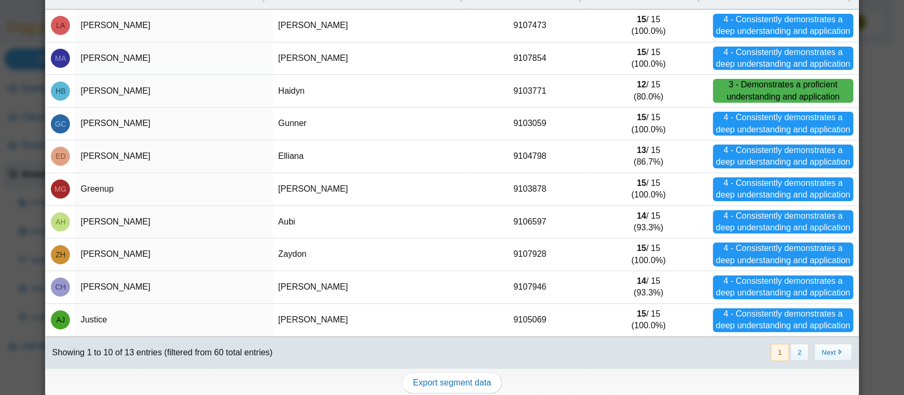
scroll to position [83, 0]
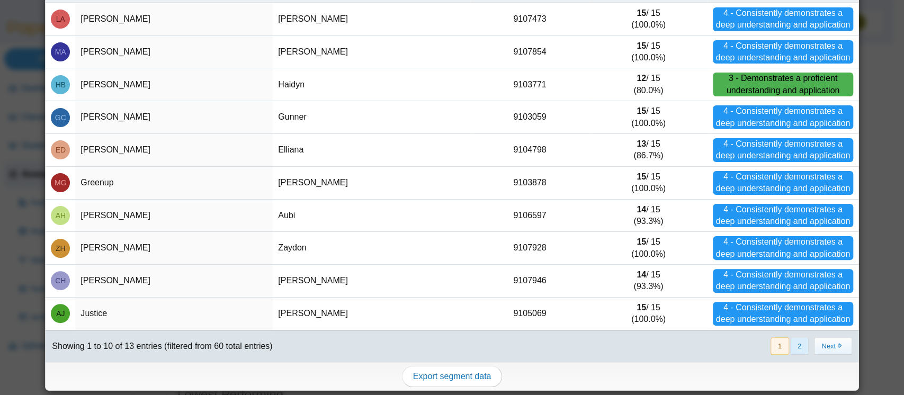
click at [790, 349] on button "2" at bounding box center [799, 345] width 19 height 17
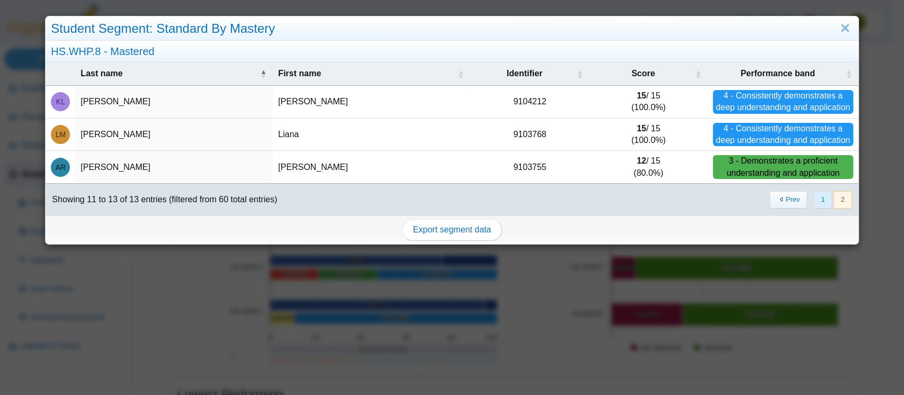
click at [813, 201] on button "1" at bounding box center [822, 199] width 19 height 17
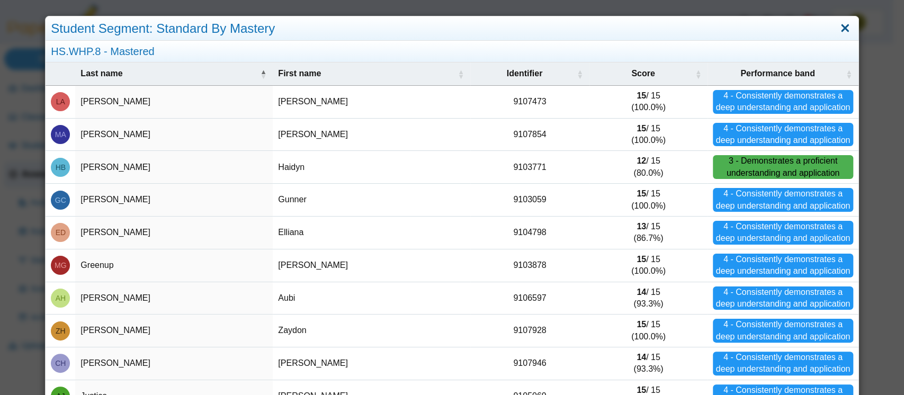
click at [837, 26] on link "Close" at bounding box center [845, 29] width 16 height 18
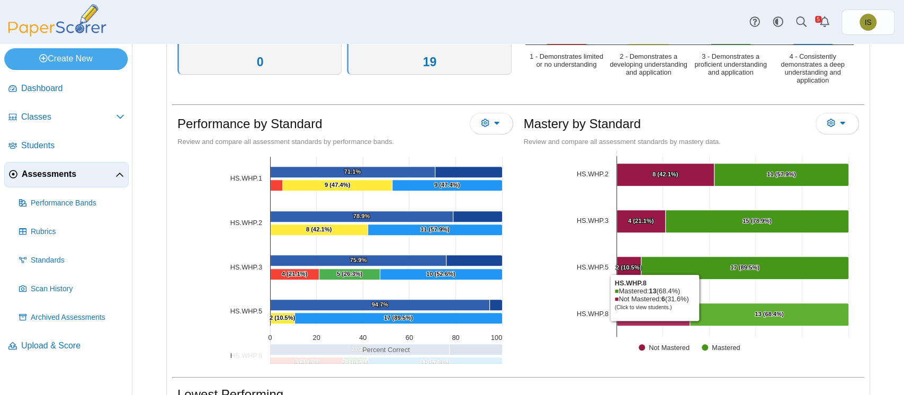
click at [649, 323] on Mastered "[object Object], 6. Not Mastered." at bounding box center [652, 314] width 73 height 23
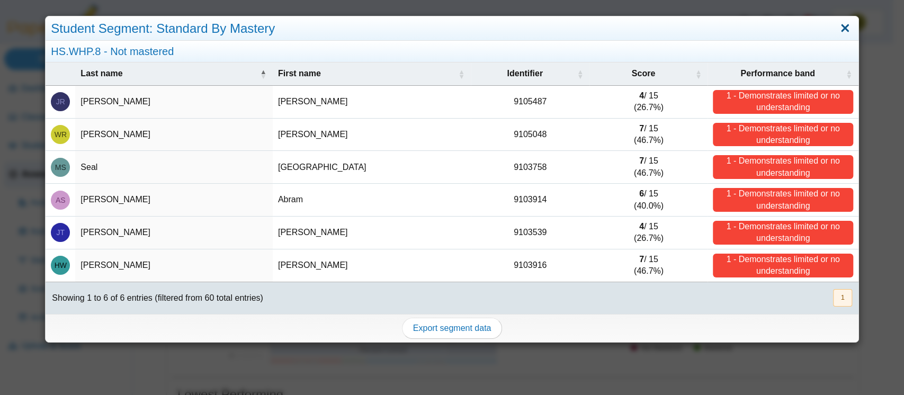
click at [837, 26] on link "Close" at bounding box center [845, 29] width 16 height 18
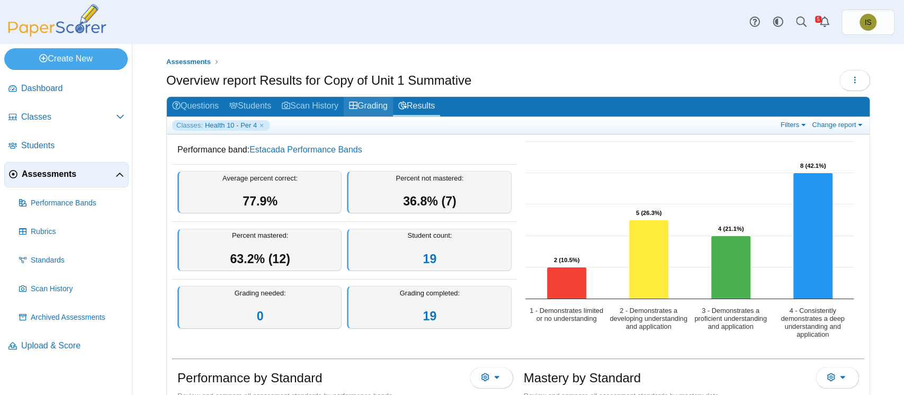
click at [372, 110] on link "Grading" at bounding box center [368, 107] width 49 height 20
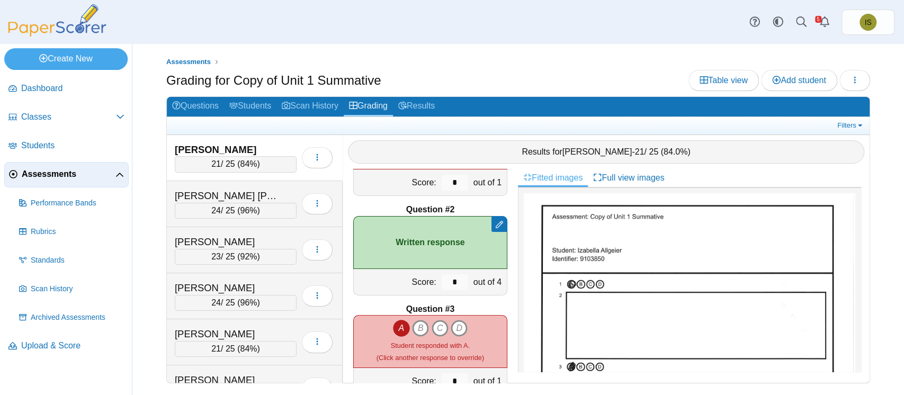
scroll to position [77, 0]
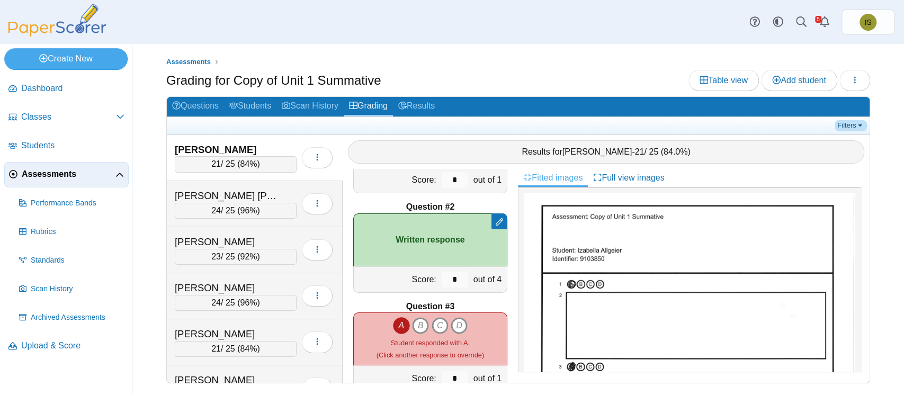
click at [852, 124] on link "Filters" at bounding box center [851, 125] width 32 height 11
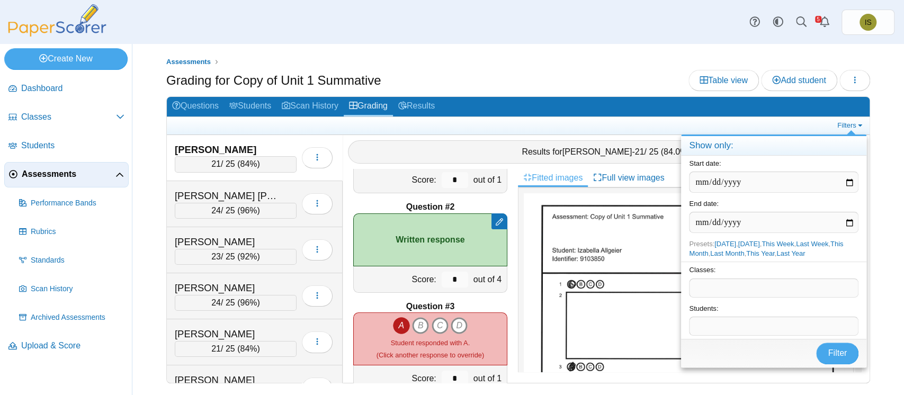
click at [763, 284] on span at bounding box center [773, 288] width 168 height 18
click at [838, 354] on span "Filter" at bounding box center [837, 352] width 19 height 9
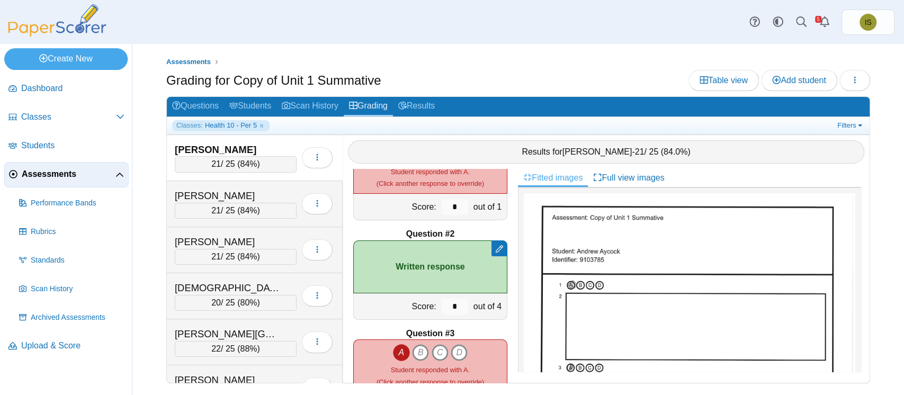
scroll to position [56, 0]
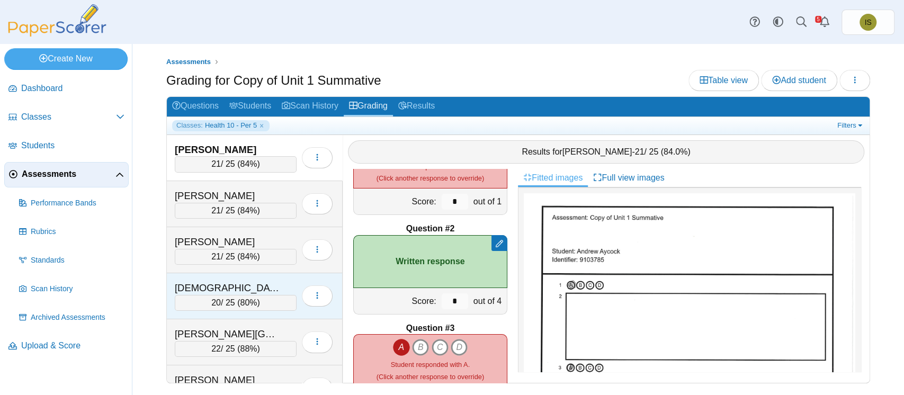
click at [285, 281] on div "[DEMOGRAPHIC_DATA][PERSON_NAME]" at bounding box center [236, 288] width 122 height 14
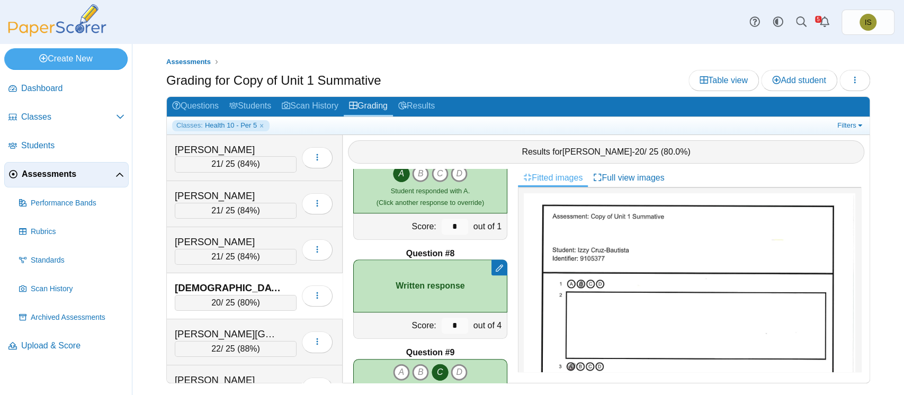
scroll to position [630, 0]
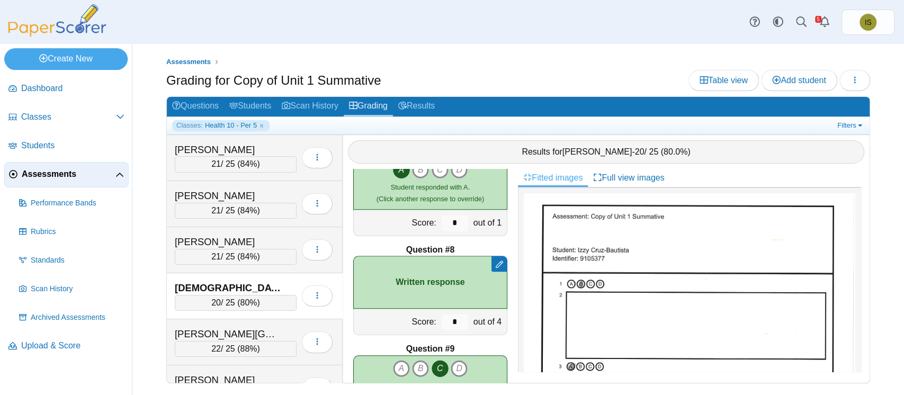
click at [532, 52] on div "Assessments Grading for Copy of Unit 1 Summative Table view Add student Loading…" at bounding box center [518, 219] width 772 height 351
click at [413, 108] on link "Results" at bounding box center [416, 107] width 47 height 20
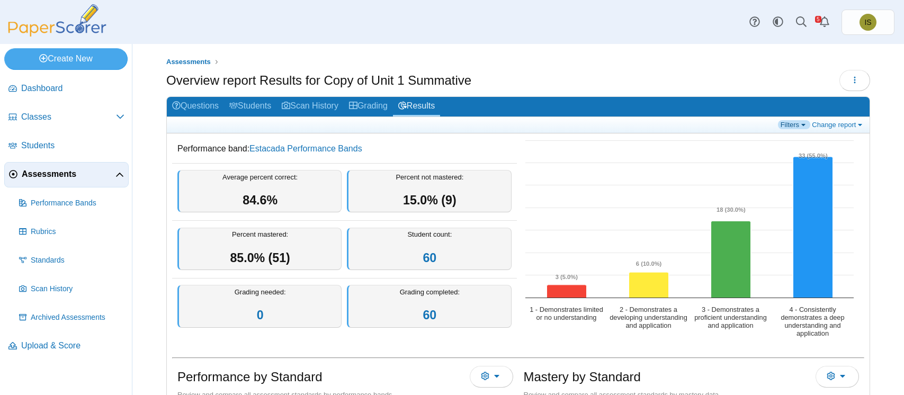
click at [787, 123] on link "Filters" at bounding box center [794, 124] width 32 height 9
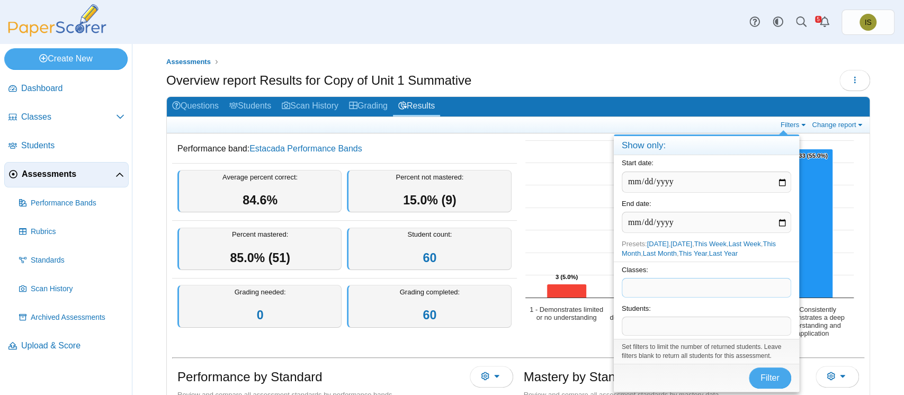
click at [701, 285] on span at bounding box center [706, 288] width 168 height 18
click at [769, 381] on span "Filter" at bounding box center [769, 377] width 19 height 9
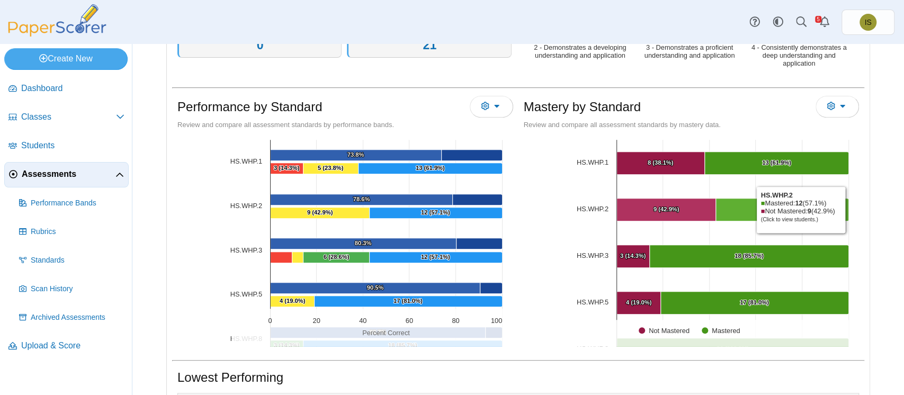
scroll to position [52, 0]
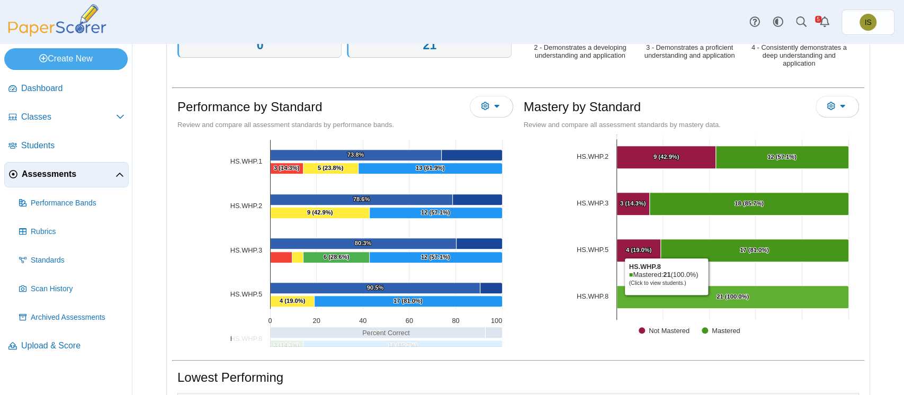
click at [660, 297] on Mastered "[object Object], 21. Mastered." at bounding box center [732, 297] width 232 height 23
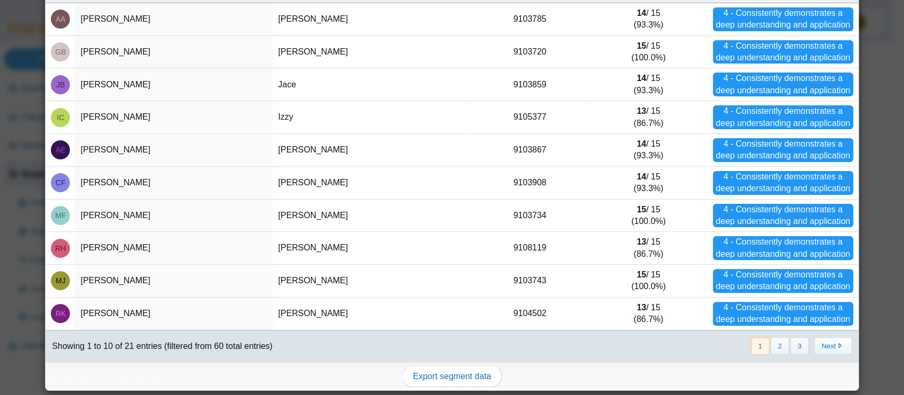
scroll to position [0, 0]
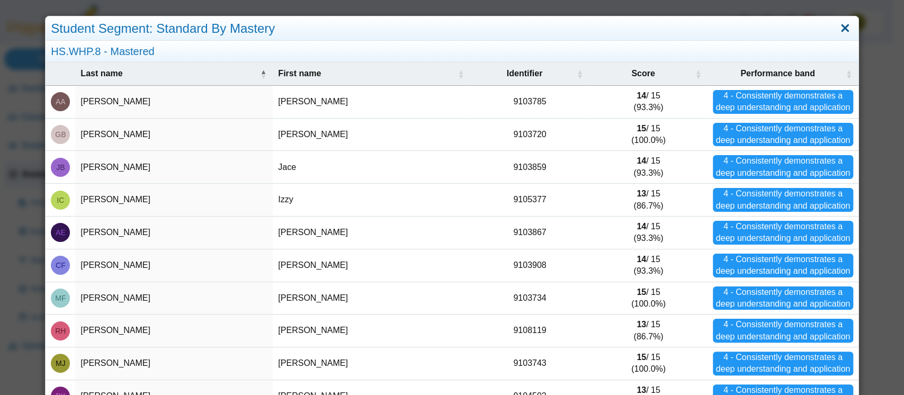
click at [837, 26] on link "Close" at bounding box center [845, 29] width 16 height 18
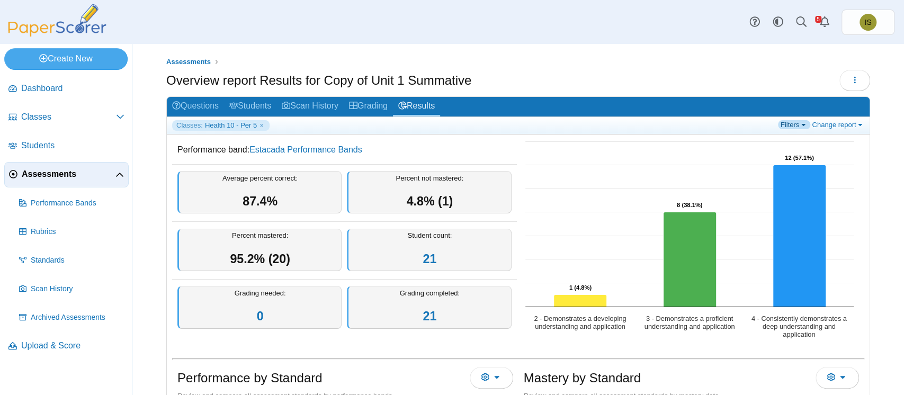
click at [790, 124] on link "Filters" at bounding box center [794, 124] width 32 height 9
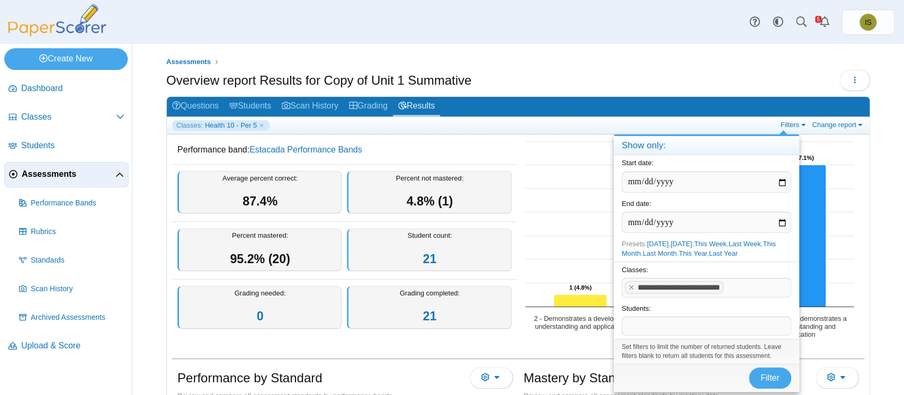
click at [737, 290] on span at bounding box center [758, 288] width 65 height 18
click at [765, 380] on span "Filter" at bounding box center [769, 377] width 19 height 9
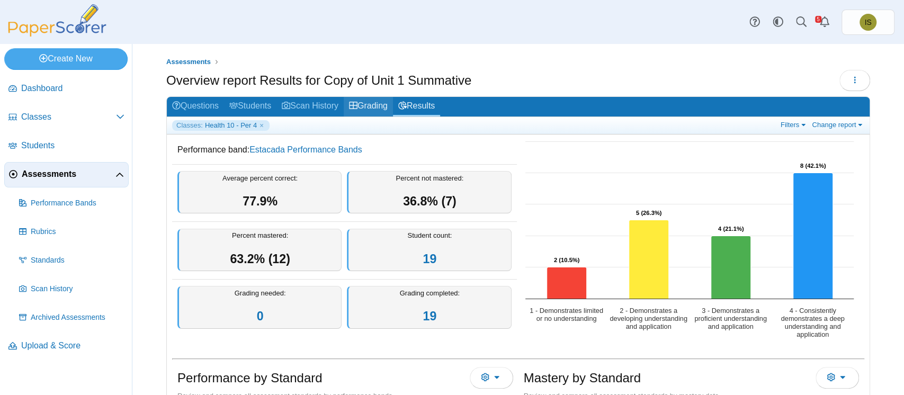
click at [372, 110] on link "Grading" at bounding box center [368, 107] width 49 height 20
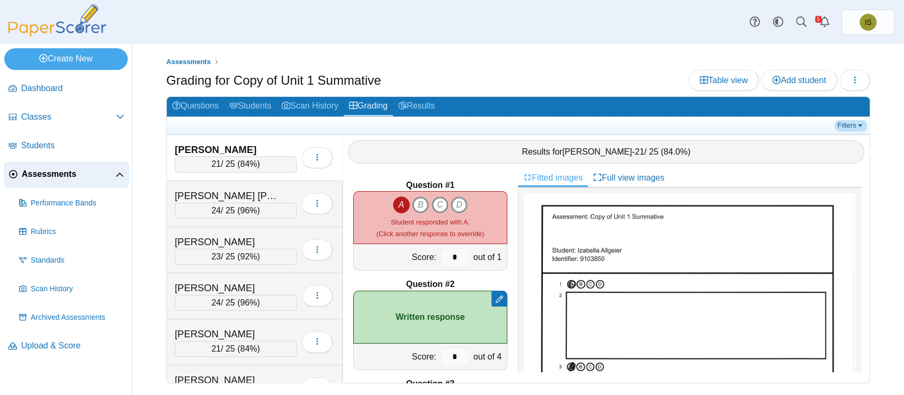
click at [844, 121] on link "Filters" at bounding box center [851, 125] width 32 height 11
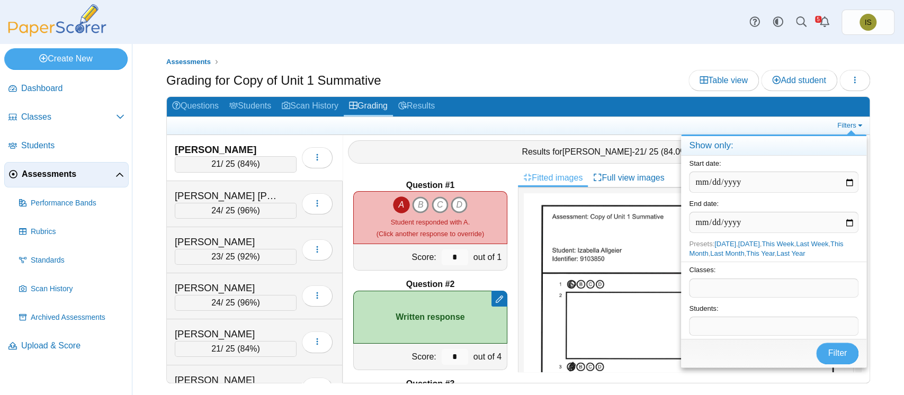
click at [721, 288] on span at bounding box center [773, 288] width 168 height 18
click at [839, 352] on span "Filter" at bounding box center [837, 352] width 19 height 9
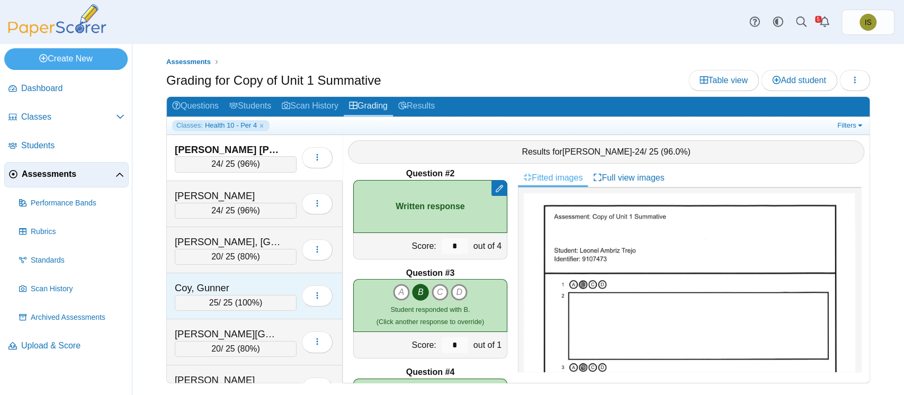
scroll to position [111, 0]
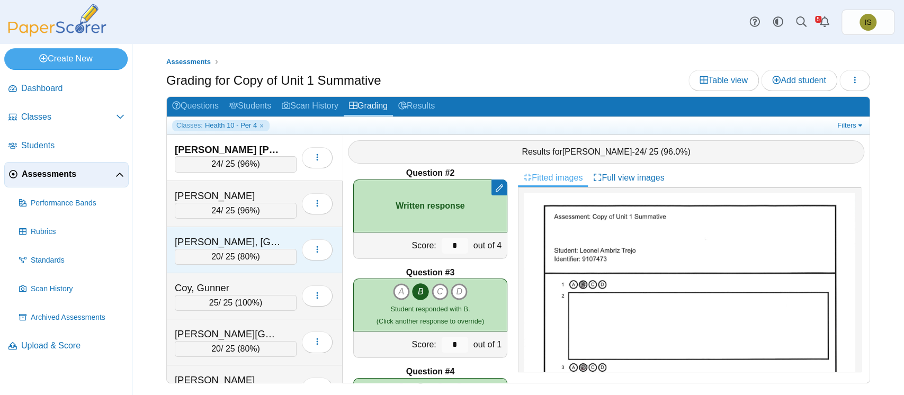
click at [263, 271] on div "Blair-Volchev, Haidyn 20 / 25 ( 80% ) Loading…" at bounding box center [255, 250] width 176 height 46
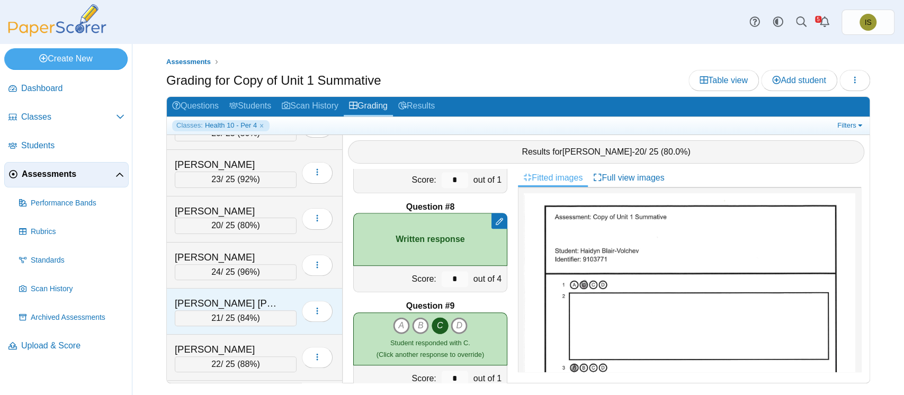
scroll to position [216, 0]
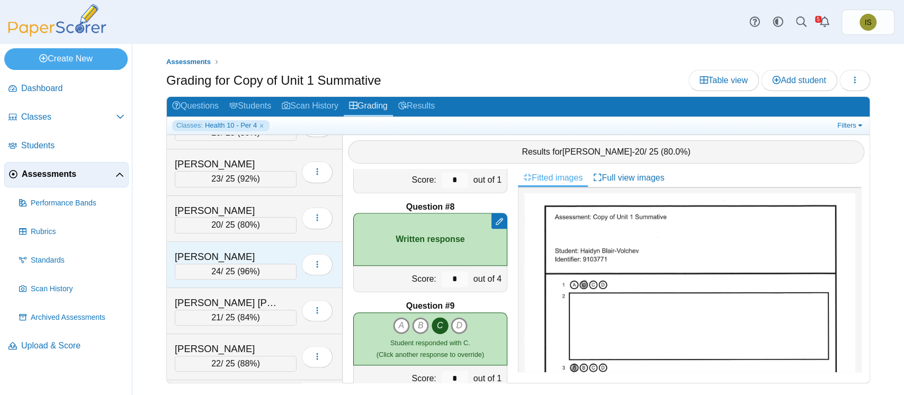
click at [284, 250] on div "Howland, Zaydon" at bounding box center [236, 257] width 122 height 14
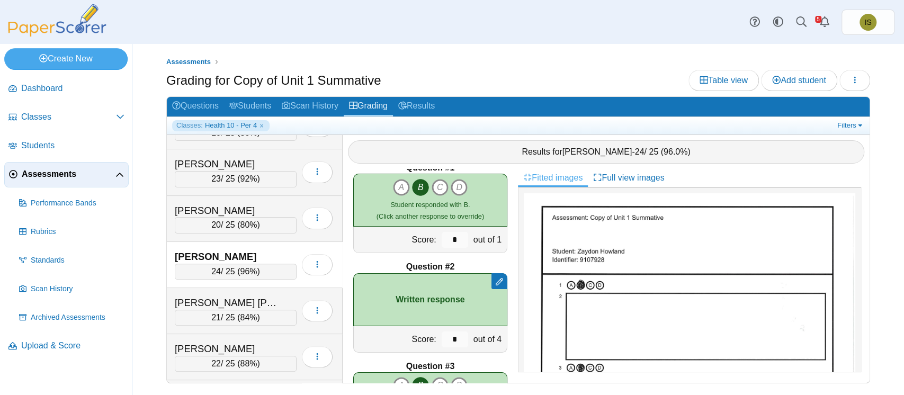
scroll to position [14, 0]
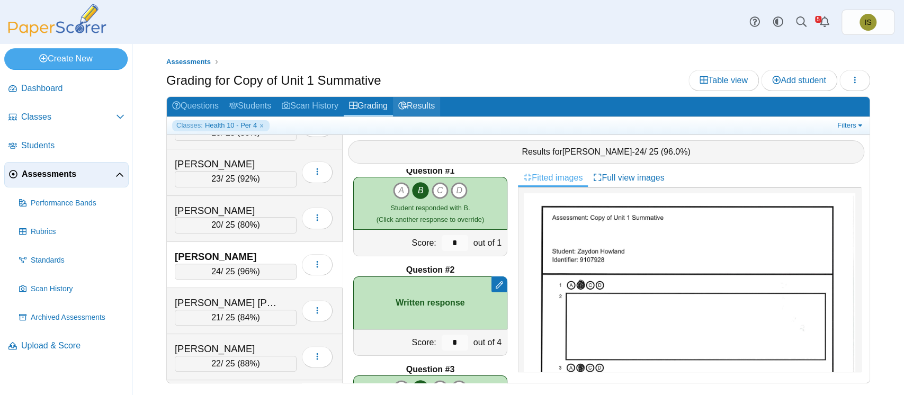
click at [424, 104] on link "Results" at bounding box center [416, 107] width 47 height 20
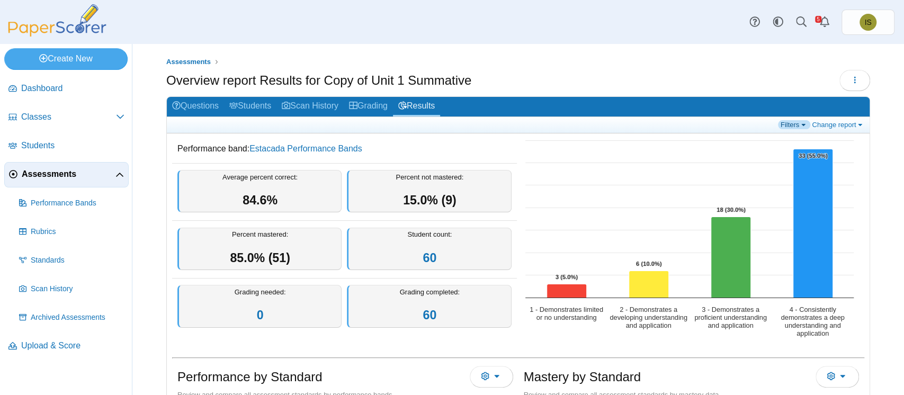
click at [787, 121] on link "Filters" at bounding box center [794, 124] width 32 height 9
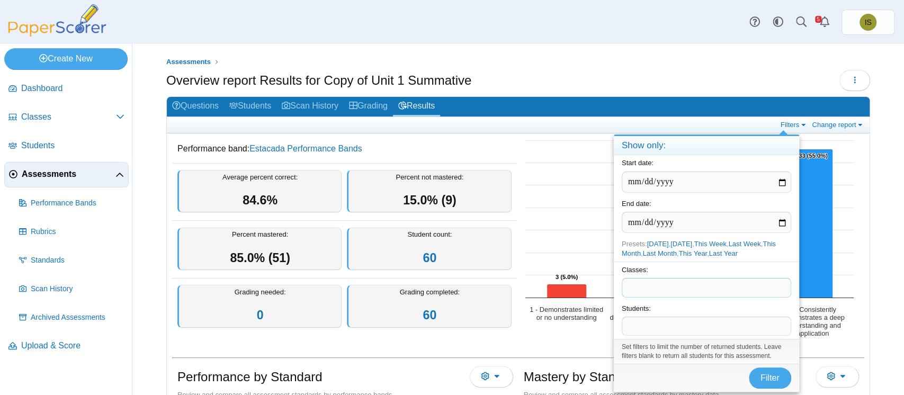
click at [671, 286] on span at bounding box center [706, 288] width 168 height 18
click at [765, 382] on button "Filter" at bounding box center [770, 378] width 42 height 21
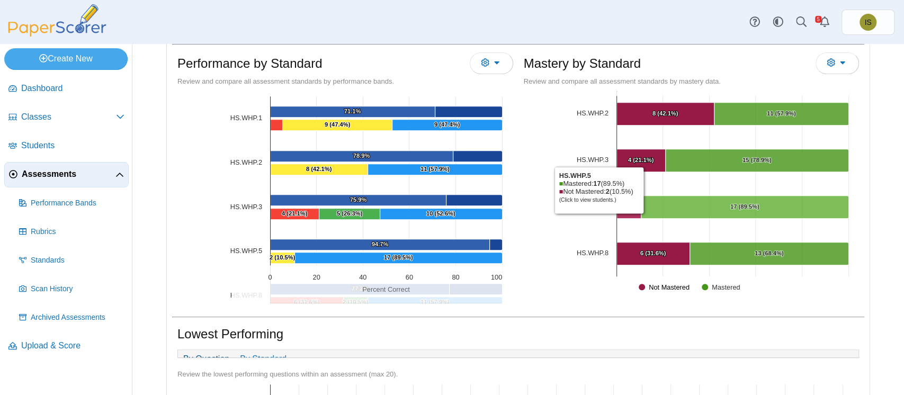
scroll to position [316, 0]
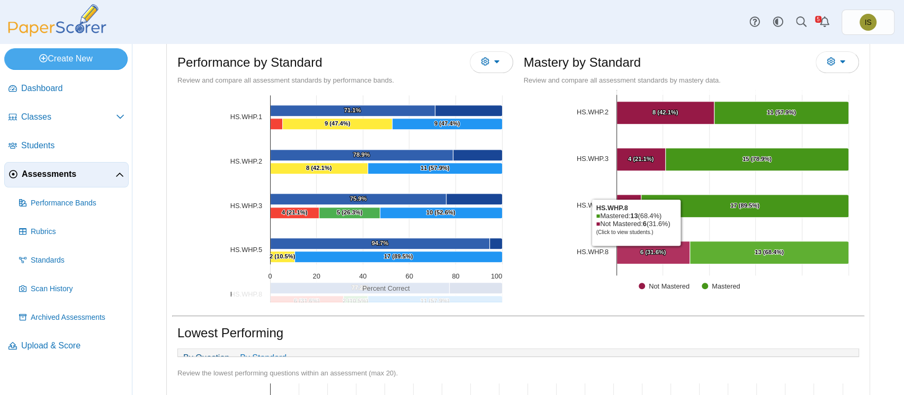
click at [630, 247] on Mastered "[object Object], 6. Not Mastered." at bounding box center [652, 252] width 73 height 23
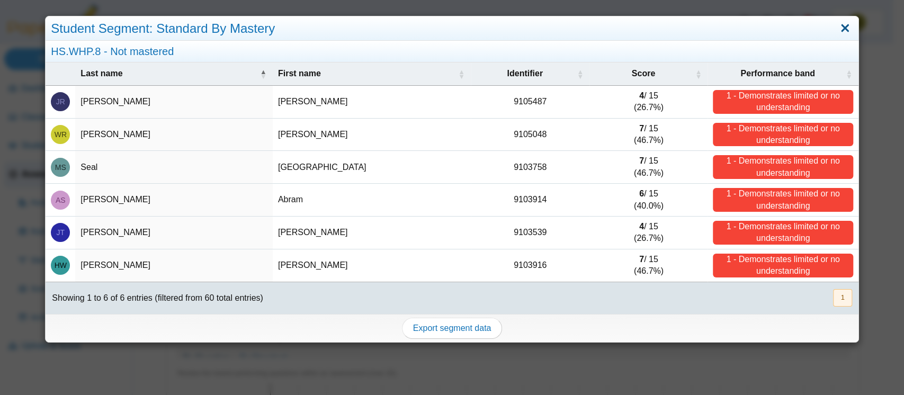
click at [837, 25] on link "Close" at bounding box center [845, 29] width 16 height 18
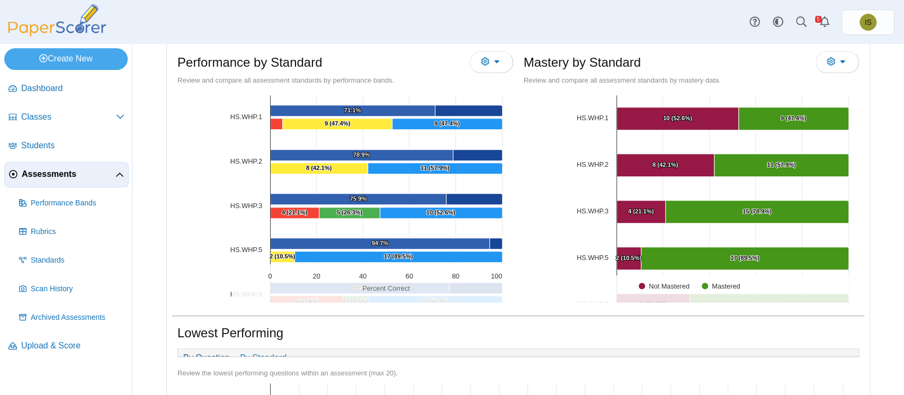
scroll to position [0, 0]
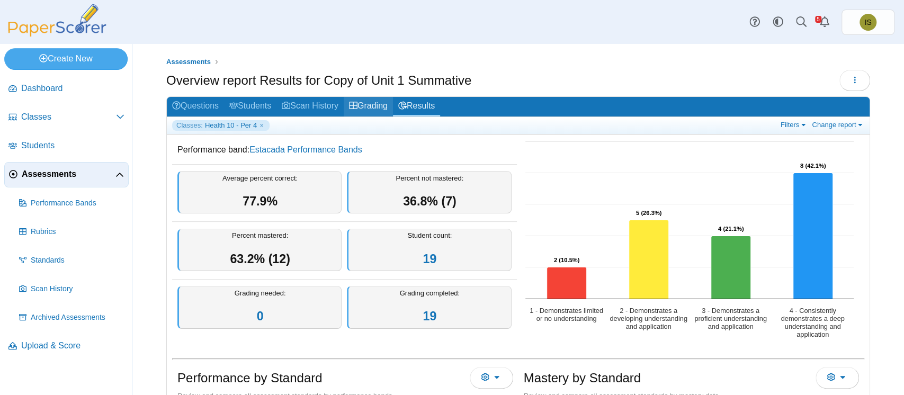
click at [377, 109] on link "Grading" at bounding box center [368, 107] width 49 height 20
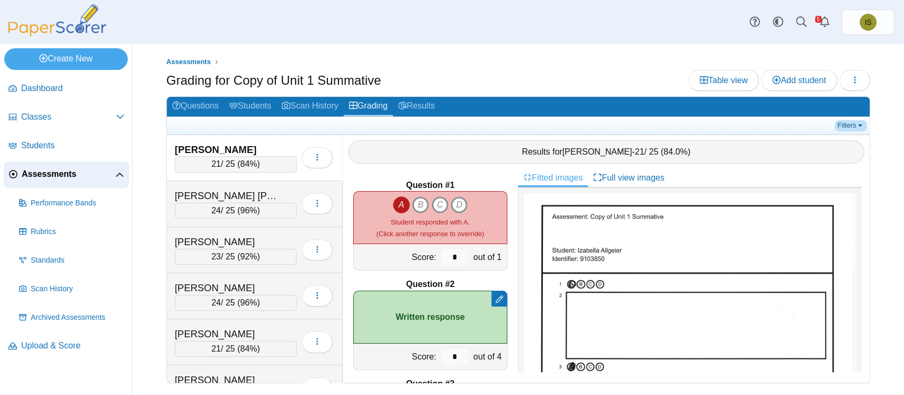
click at [851, 128] on link "Filters" at bounding box center [851, 125] width 32 height 11
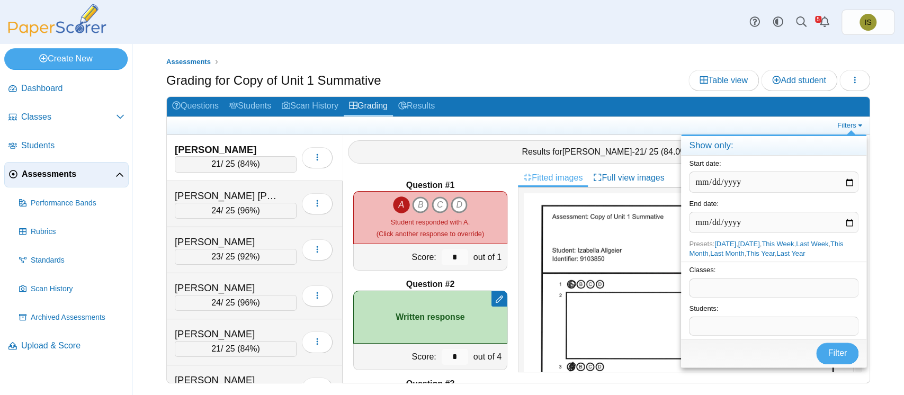
click at [750, 285] on span at bounding box center [773, 288] width 168 height 18
click at [837, 355] on span "Filter" at bounding box center [837, 352] width 19 height 9
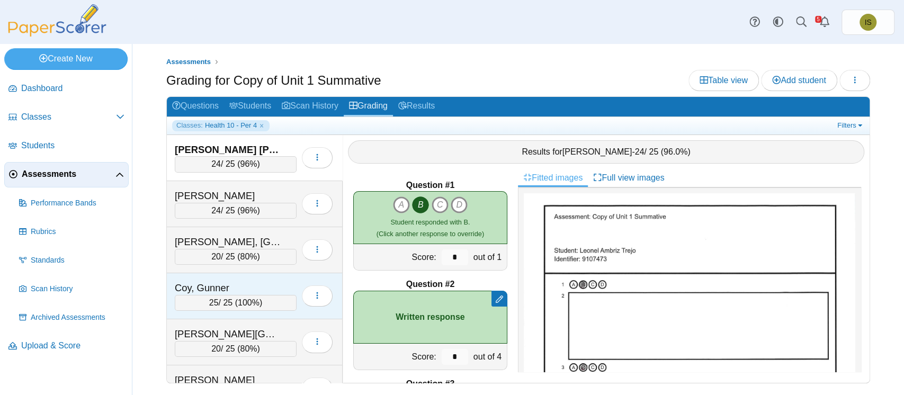
scroll to position [625, 0]
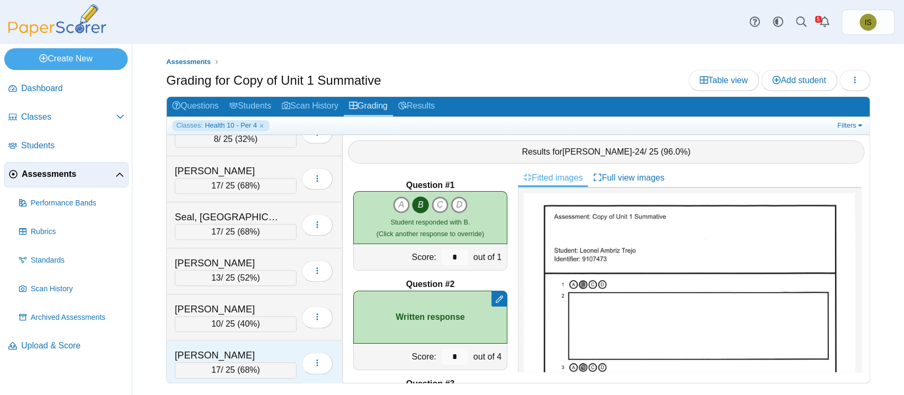
click at [213, 348] on div "[PERSON_NAME]" at bounding box center [228, 355] width 106 height 14
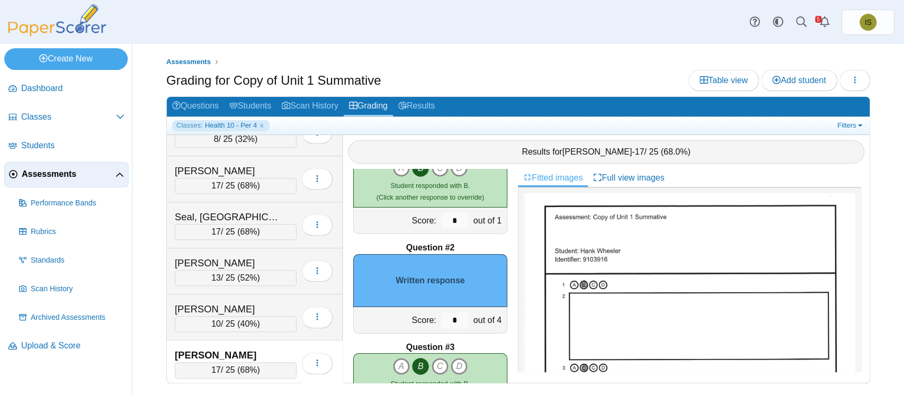
scroll to position [38, 0]
click at [444, 323] on input "*" at bounding box center [455, 319] width 26 height 16
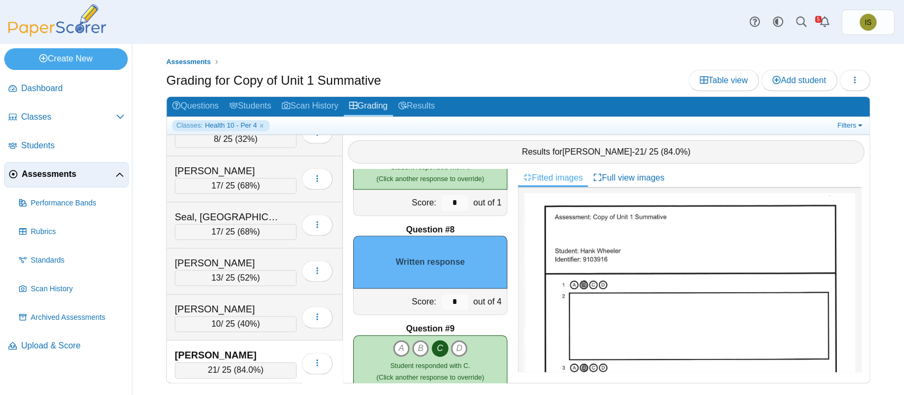
scroll to position [651, 0]
type input "*"
click at [445, 301] on input "*" at bounding box center [455, 301] width 26 height 16
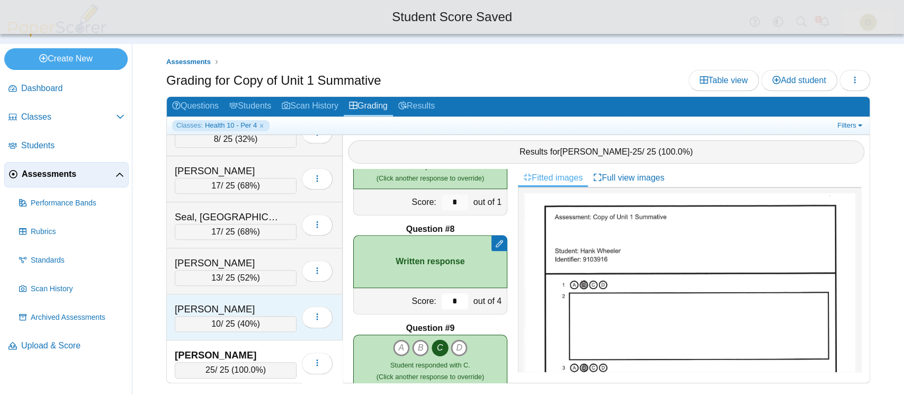
type input "*"
click at [281, 302] on div "Tanner, Jameson" at bounding box center [236, 309] width 122 height 14
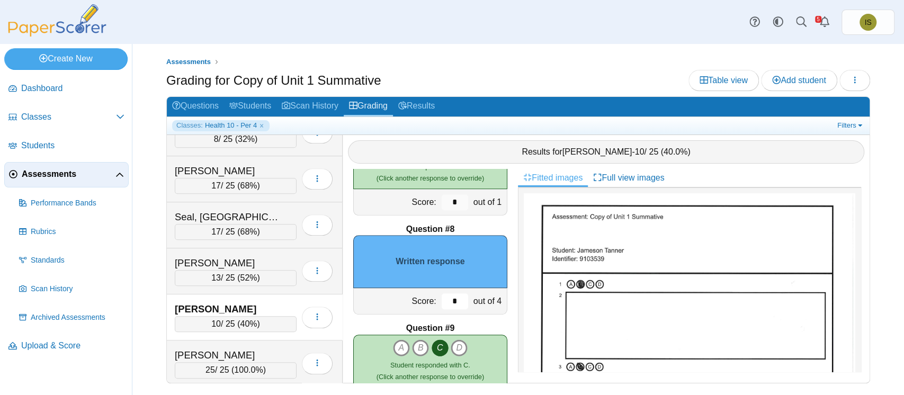
click at [442, 298] on input "*" at bounding box center [455, 301] width 26 height 16
type input "*"
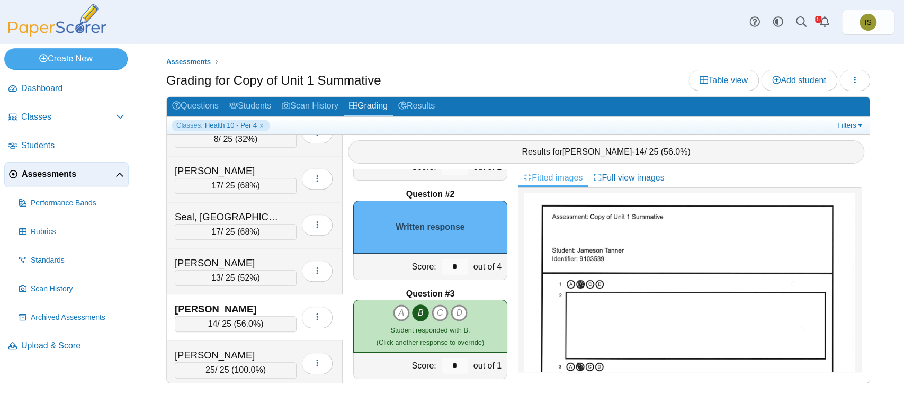
scroll to position [89, 0]
click at [449, 263] on input "*" at bounding box center [455, 267] width 26 height 16
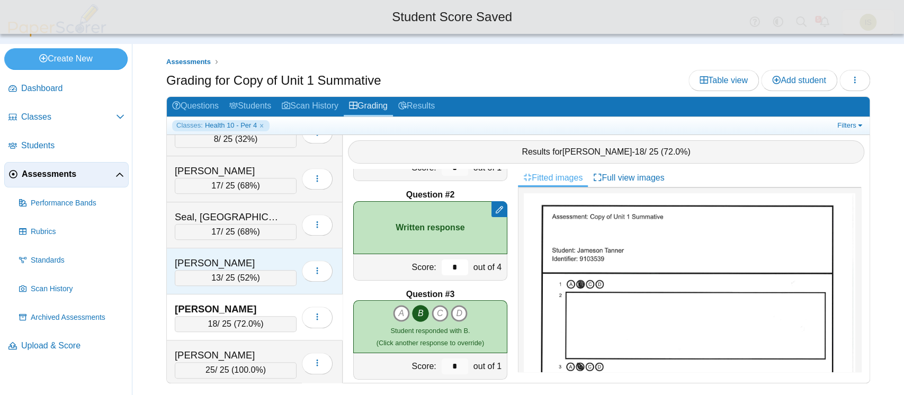
type input "*"
click at [260, 256] on div "Stalcup, Abram" at bounding box center [228, 263] width 106 height 14
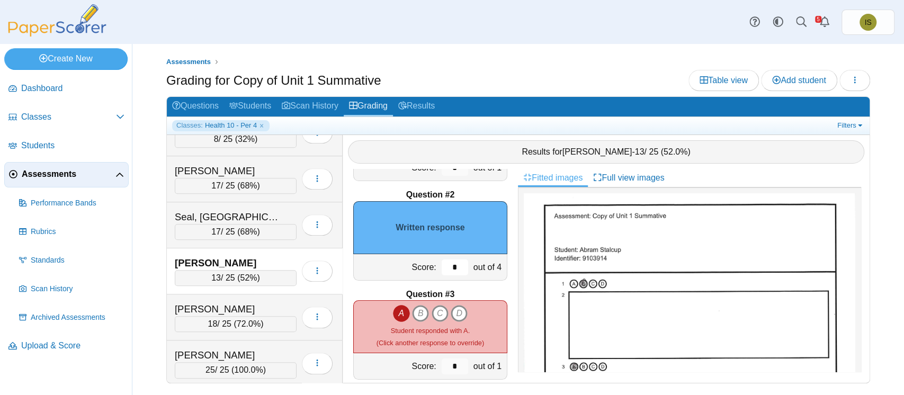
click at [453, 266] on input "*" at bounding box center [455, 267] width 26 height 16
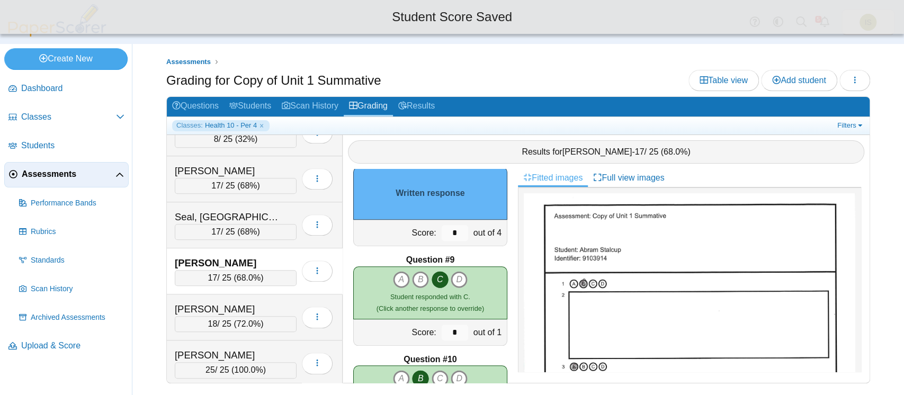
scroll to position [733, 0]
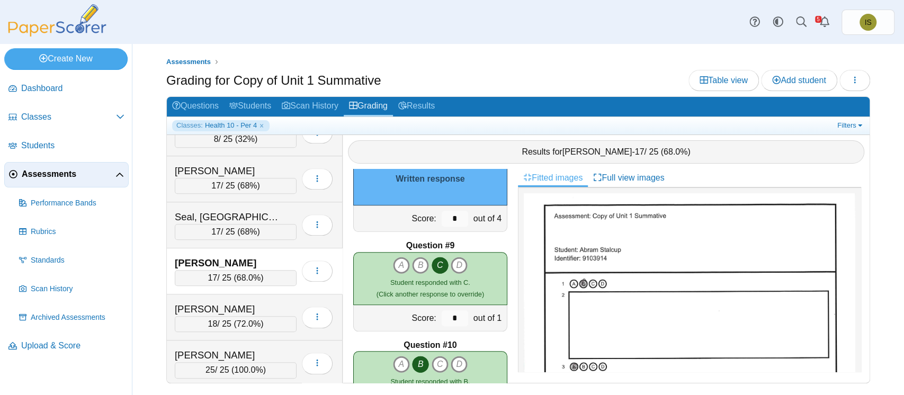
type input "*"
click at [451, 216] on input "*" at bounding box center [455, 219] width 26 height 16
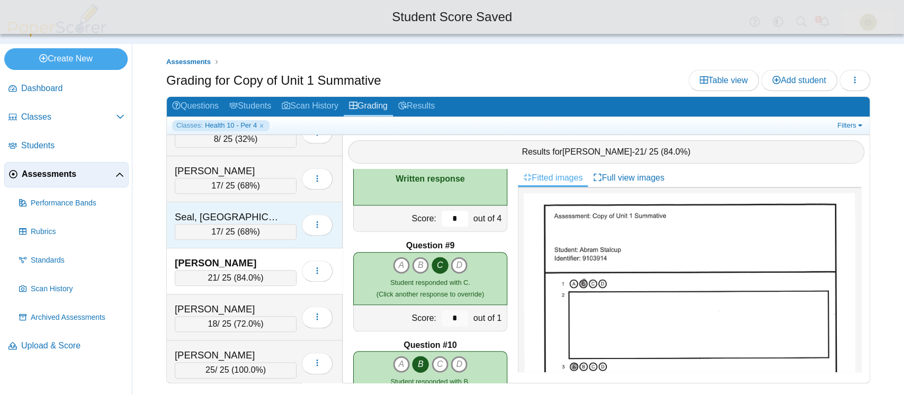
type input "*"
click at [275, 210] on div "Seal, Madison" at bounding box center [228, 217] width 106 height 14
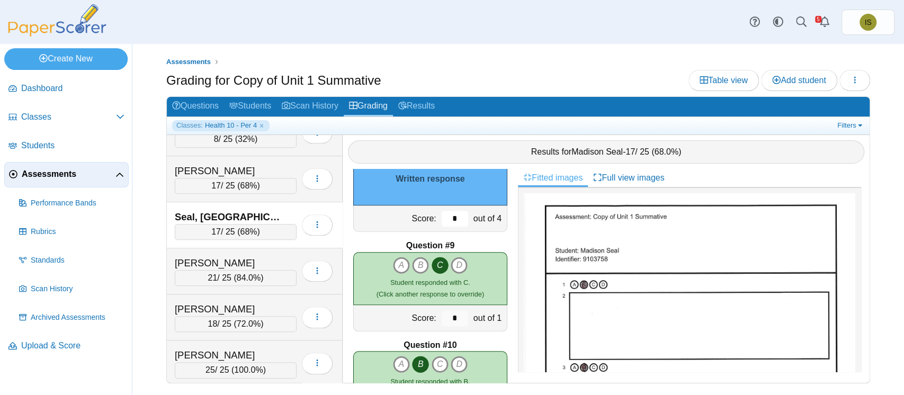
click at [445, 217] on input "*" at bounding box center [455, 219] width 26 height 16
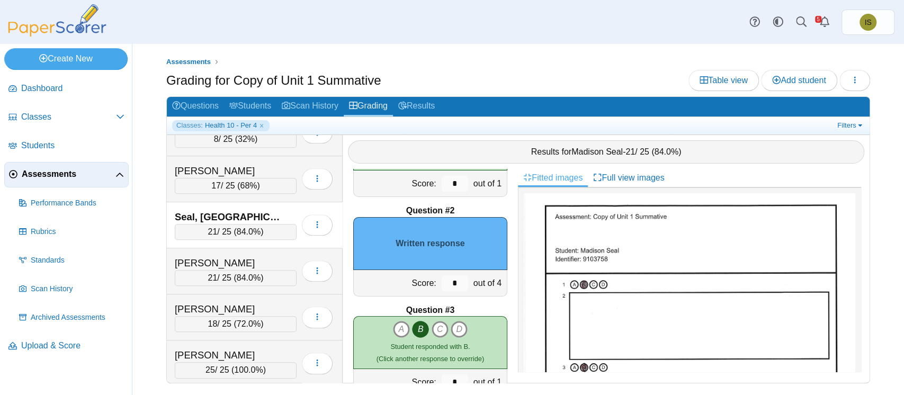
scroll to position [73, 0]
type input "*"
click at [443, 283] on input "*" at bounding box center [455, 284] width 26 height 16
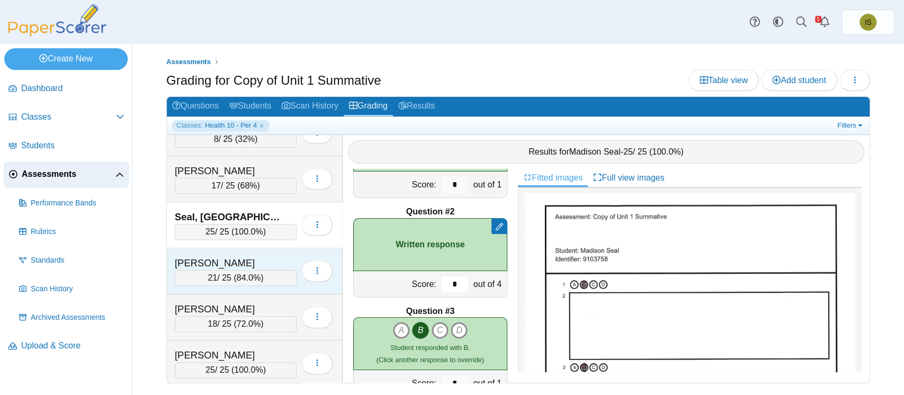
type input "*"
click at [266, 257] on div "Stalcup, Abram" at bounding box center [228, 263] width 106 height 14
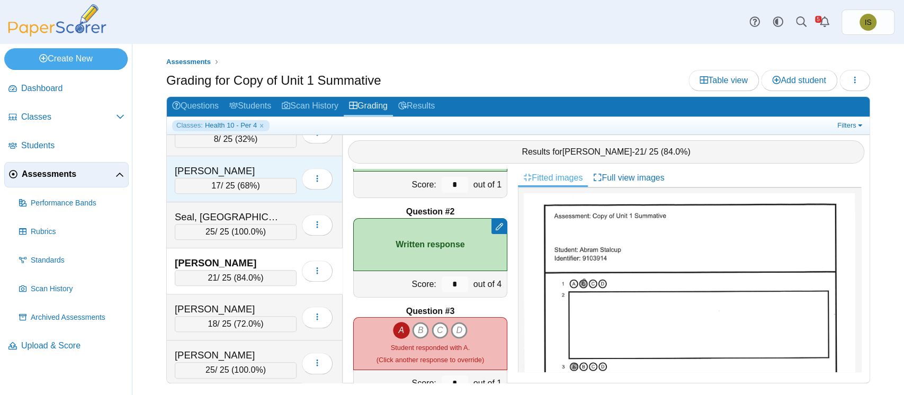
click at [285, 164] on div "Romero, William" at bounding box center [236, 171] width 122 height 14
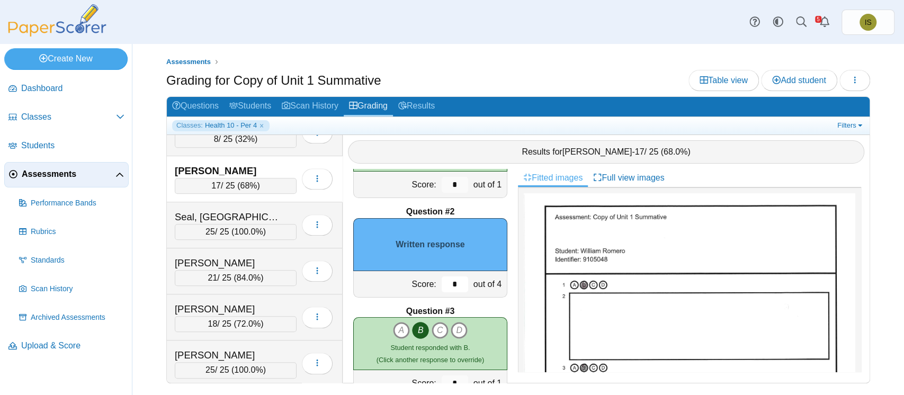
click at [445, 284] on input "*" at bounding box center [455, 284] width 26 height 16
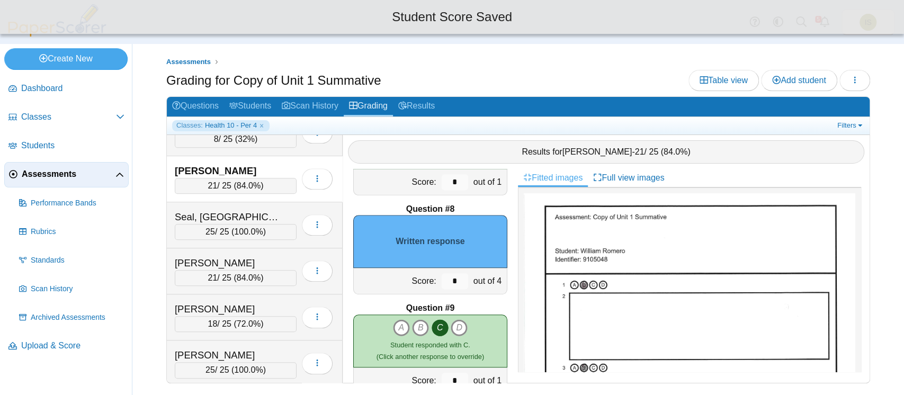
scroll to position [678, 0]
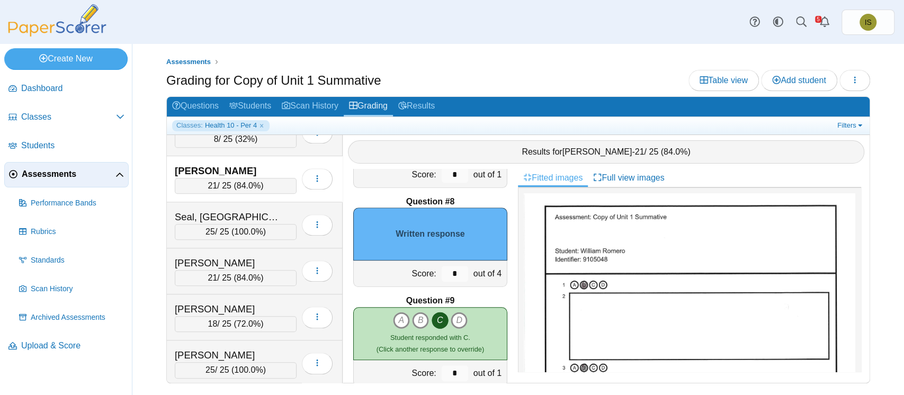
type input "*"
click at [445, 277] on input "*" at bounding box center [455, 274] width 26 height 16
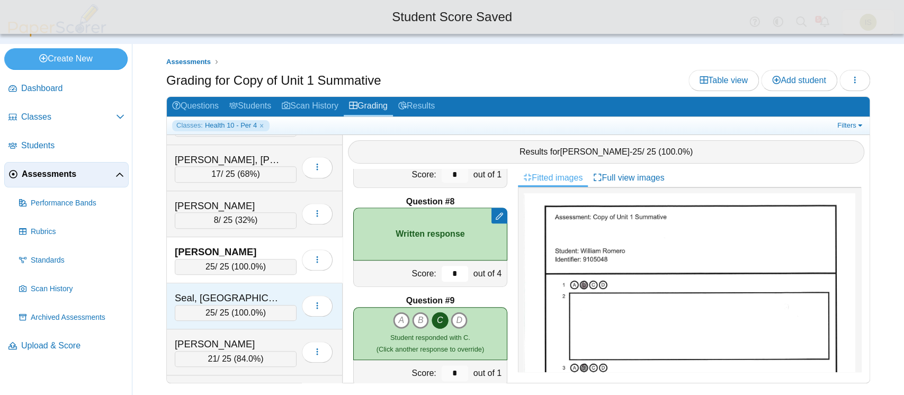
scroll to position [540, 0]
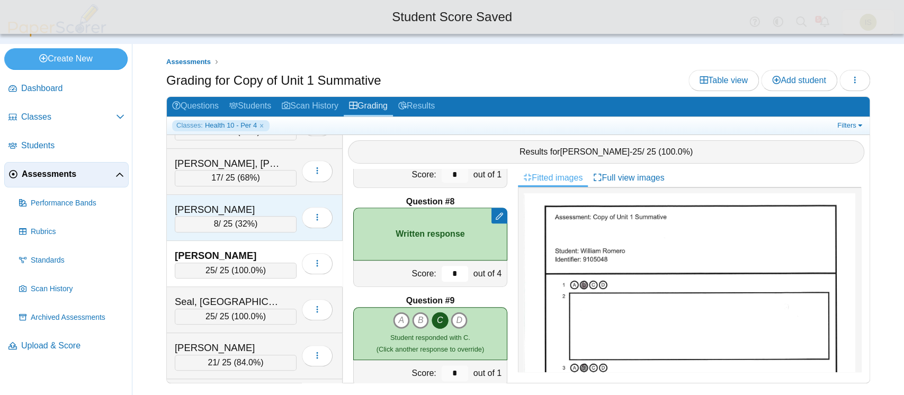
type input "*"
click at [277, 203] on div "Rojas-Orozco, Jose" at bounding box center [228, 210] width 106 height 14
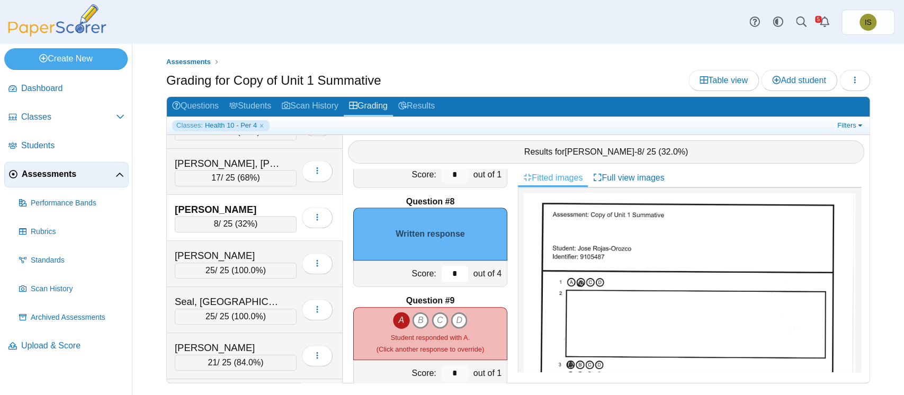
click at [451, 277] on input "*" at bounding box center [455, 274] width 26 height 16
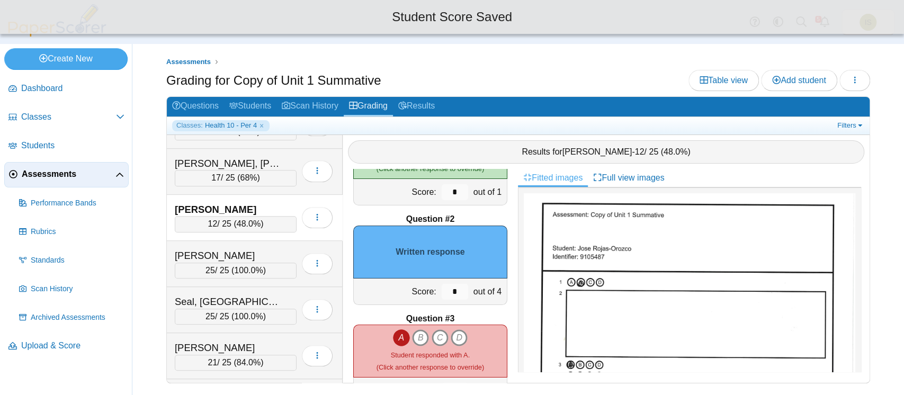
scroll to position [64, 0]
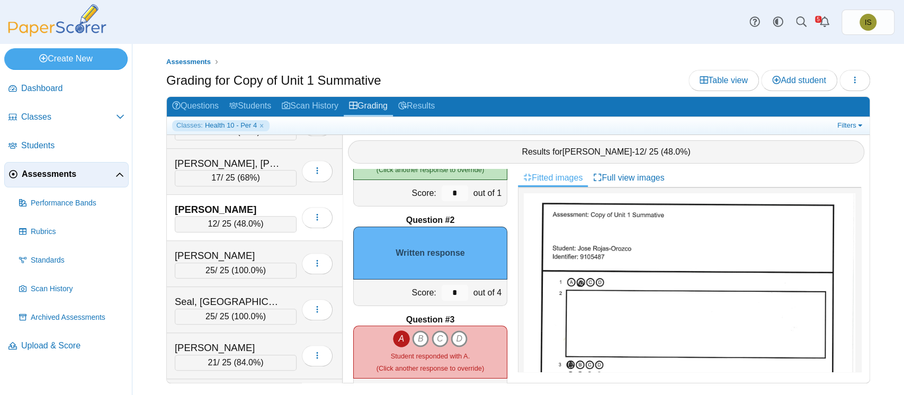
type input "*"
click at [445, 293] on input "*" at bounding box center [455, 293] width 26 height 16
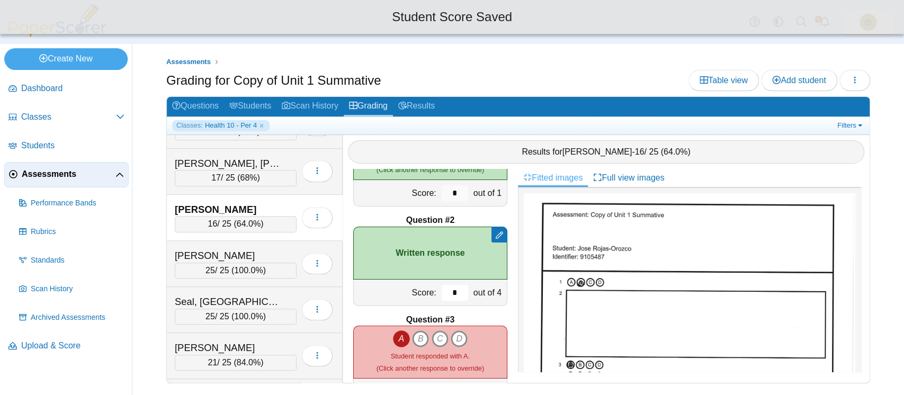
scroll to position [485, 0]
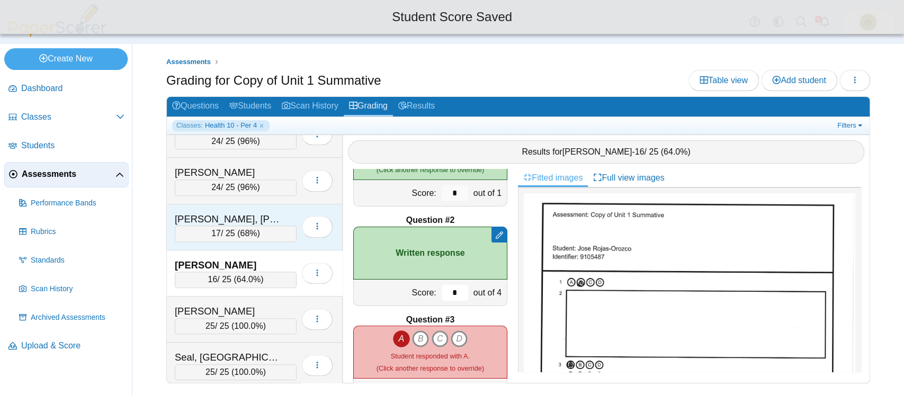
type input "*"
click at [270, 206] on div "Ramirez-Bardell, Adyson 17 / 25 ( 68% ) Loading…" at bounding box center [255, 227] width 176 height 46
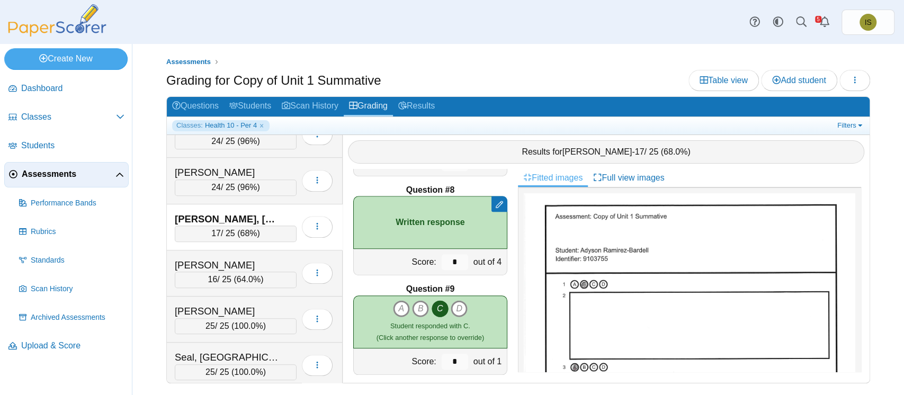
scroll to position [686, 0]
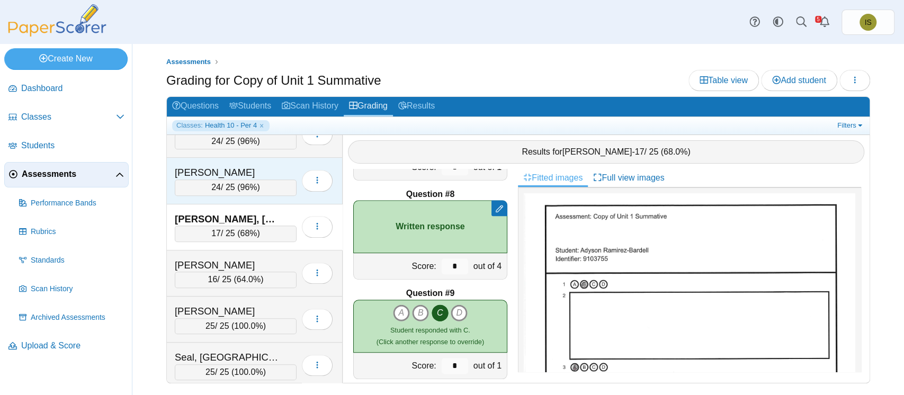
click at [278, 159] on div "Martinez, Liana 24 / 25 ( 96% ) Loading…" at bounding box center [255, 181] width 176 height 46
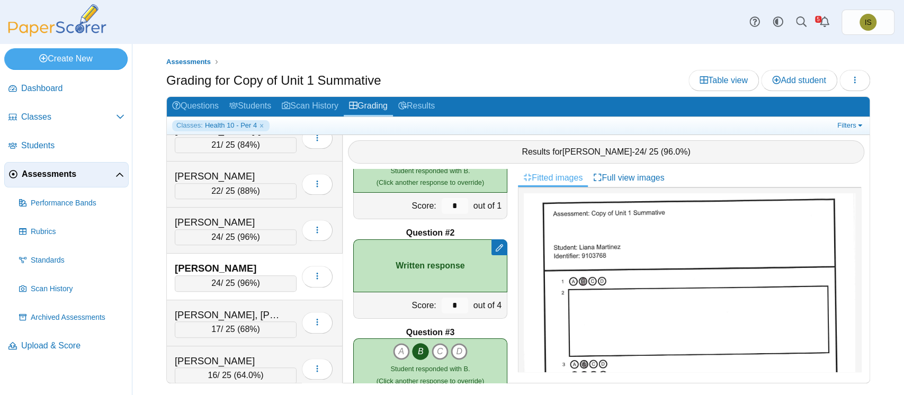
scroll to position [625, 0]
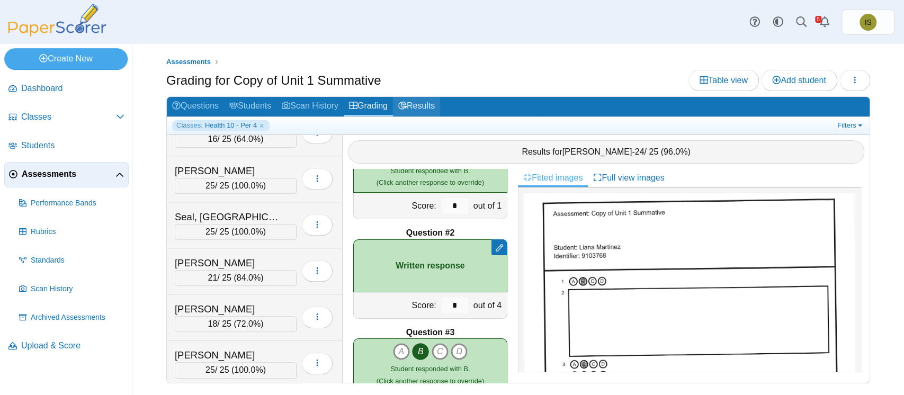
click at [429, 106] on link "Results" at bounding box center [416, 107] width 47 height 20
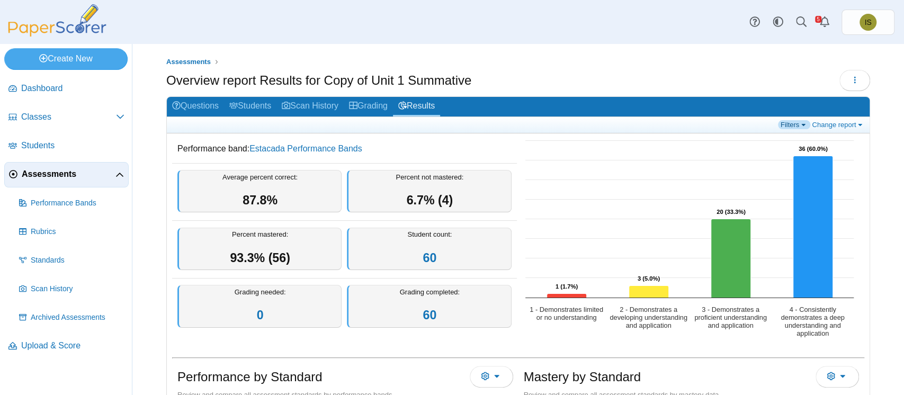
click at [792, 122] on link "Filters" at bounding box center [794, 124] width 32 height 9
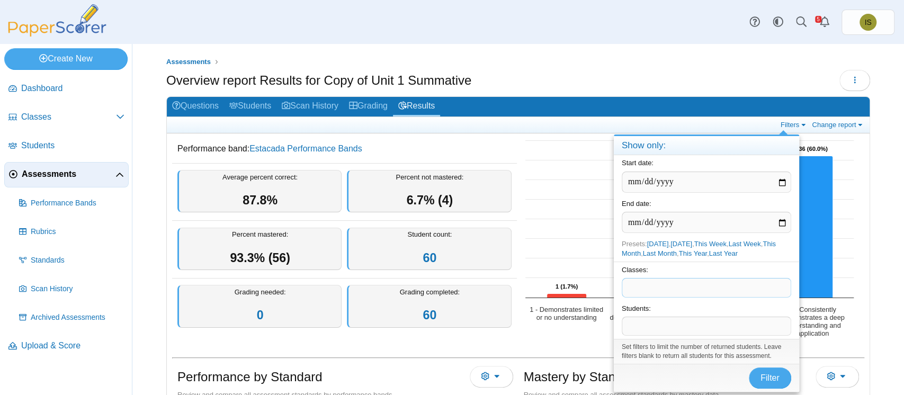
click at [692, 289] on span at bounding box center [706, 288] width 168 height 18
click at [767, 377] on span "Filter" at bounding box center [769, 377] width 19 height 9
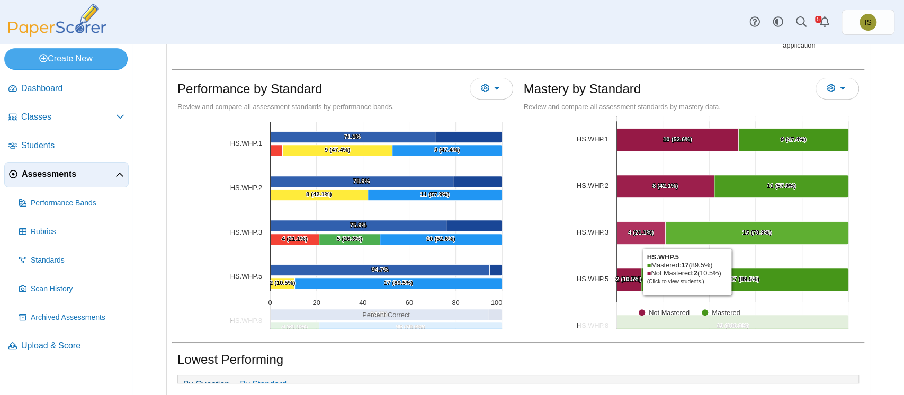
scroll to position [52, 0]
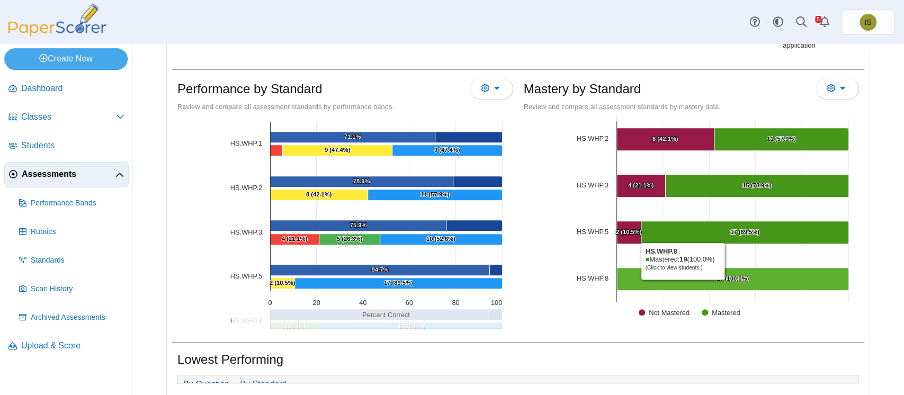
click at [677, 281] on Mastered "[object Object], 19. Mastered." at bounding box center [732, 279] width 232 height 23
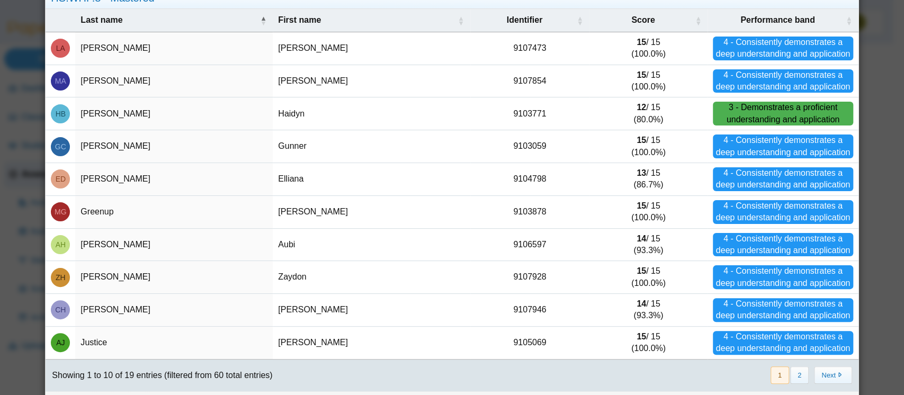
scroll to position [83, 0]
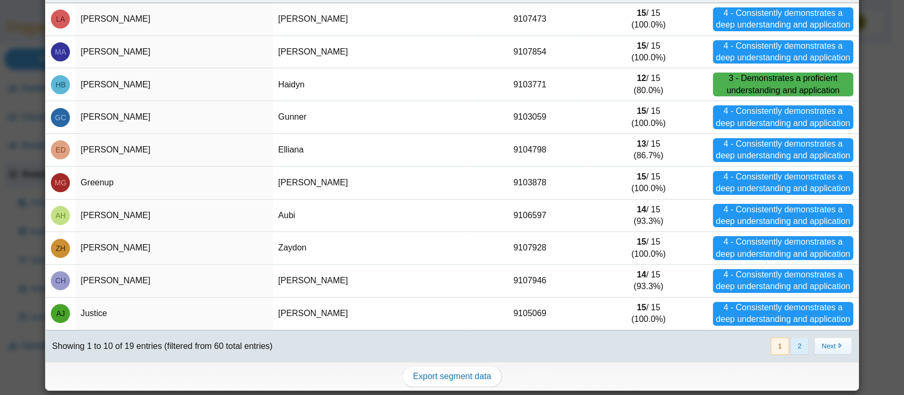
click at [790, 337] on button "2" at bounding box center [799, 345] width 19 height 17
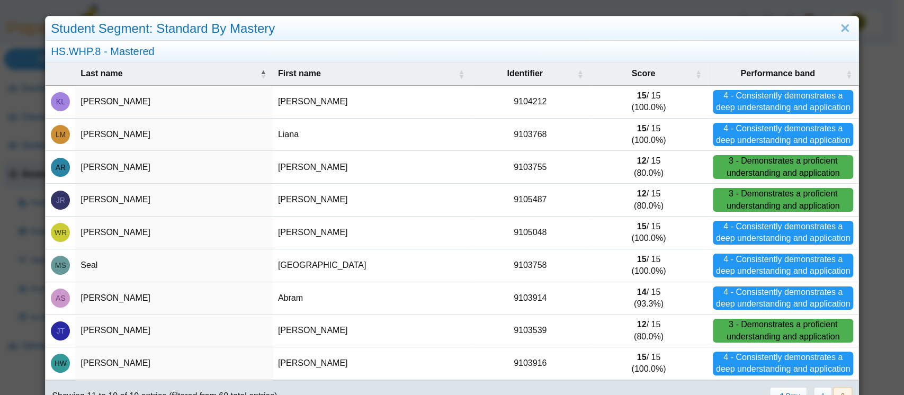
scroll to position [50, 0]
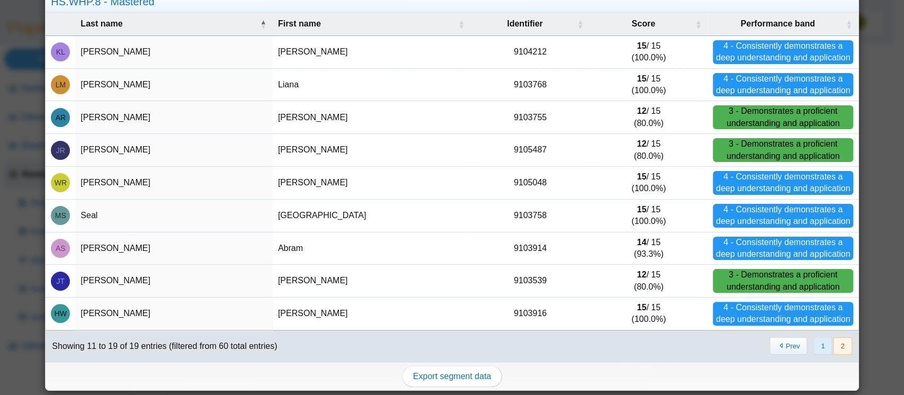
click at [814, 343] on button "1" at bounding box center [822, 345] width 19 height 17
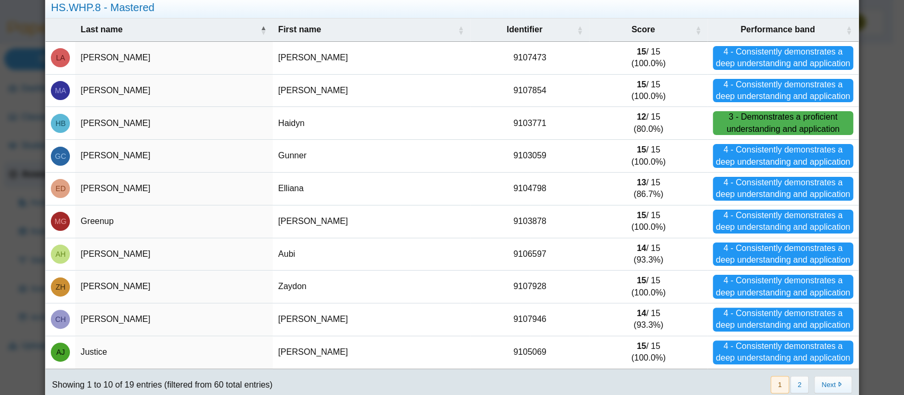
scroll to position [44, 0]
click at [790, 384] on button "2" at bounding box center [799, 384] width 19 height 17
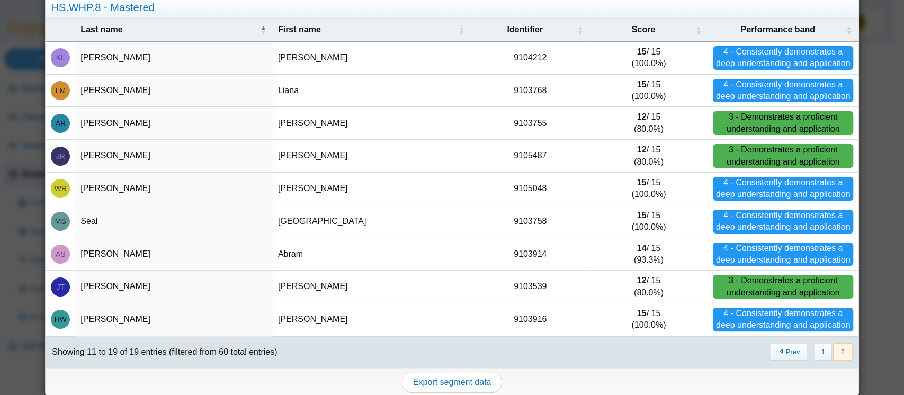
scroll to position [0, 0]
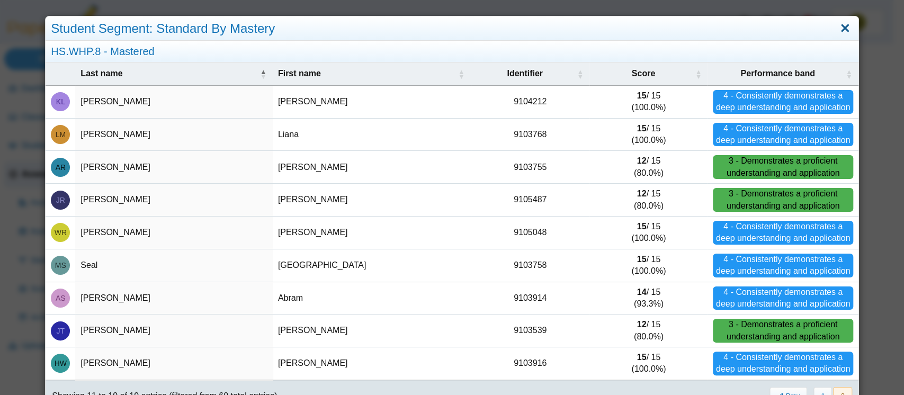
click at [837, 29] on link "Close" at bounding box center [845, 29] width 16 height 18
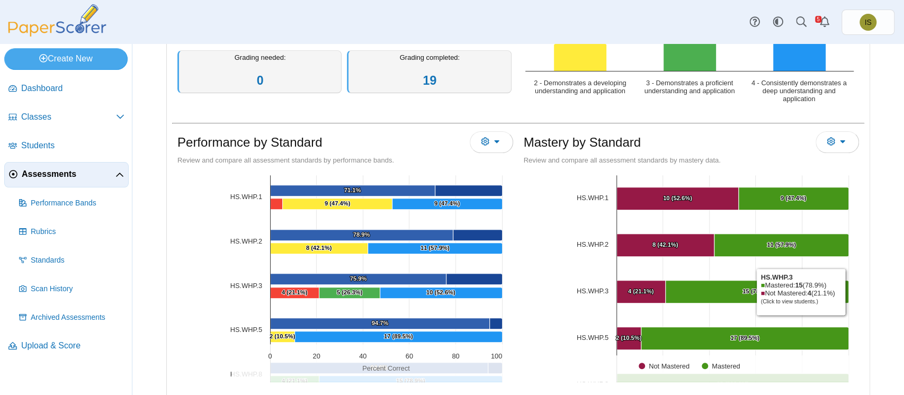
scroll to position [237, 0]
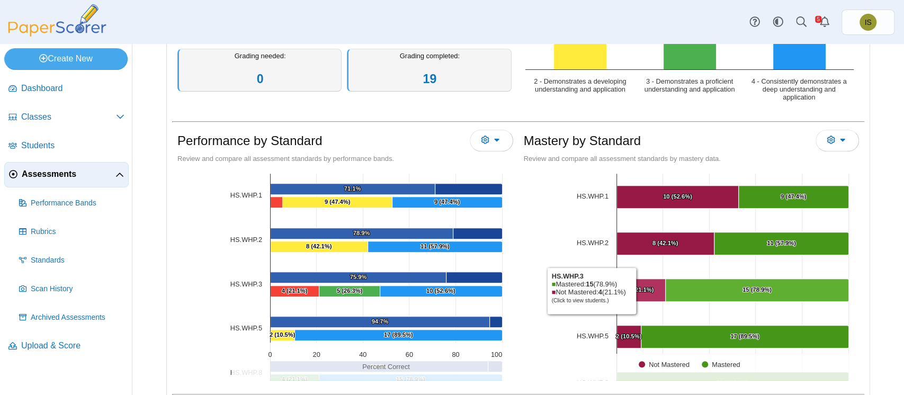
click at [633, 290] on text "4 (21.1%) ​ 4 (21.1%)" at bounding box center [641, 289] width 26 height 6
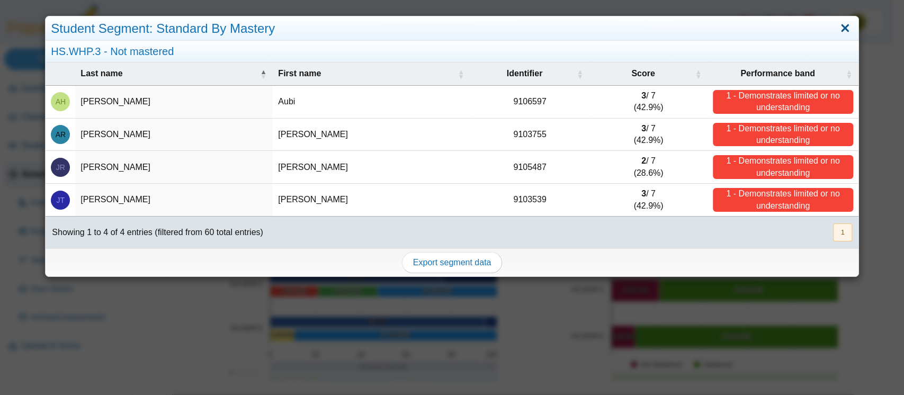
click at [837, 30] on link "Close" at bounding box center [845, 29] width 16 height 18
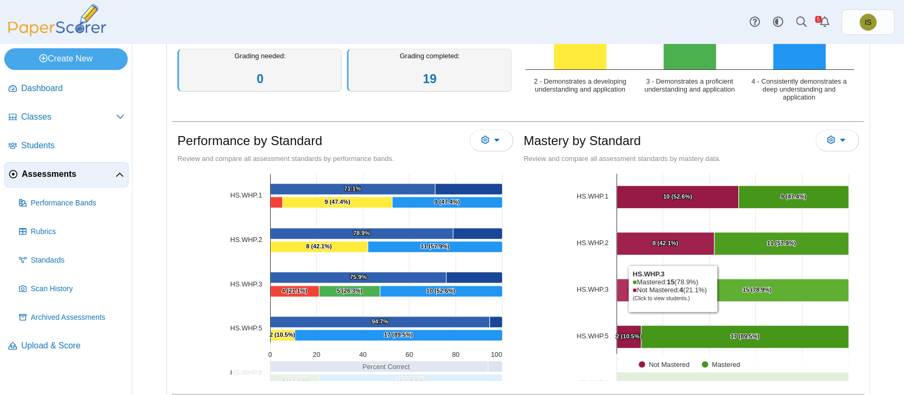
click at [715, 288] on Mastered "[object Object], 15. Mastered." at bounding box center [756, 290] width 183 height 23
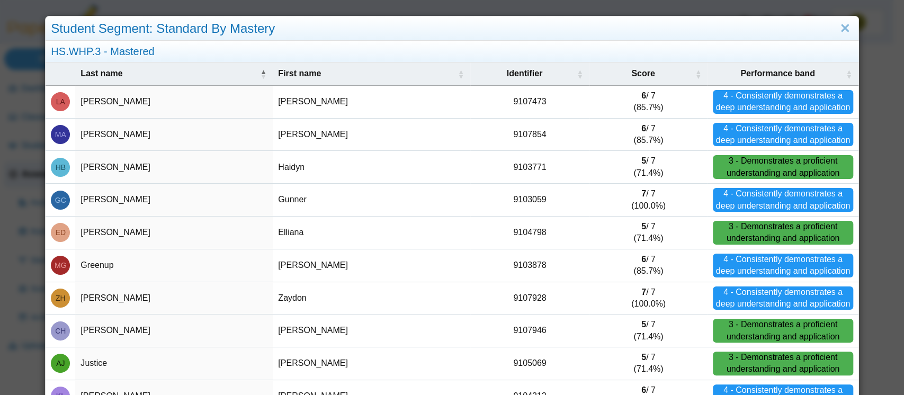
scroll to position [83, 0]
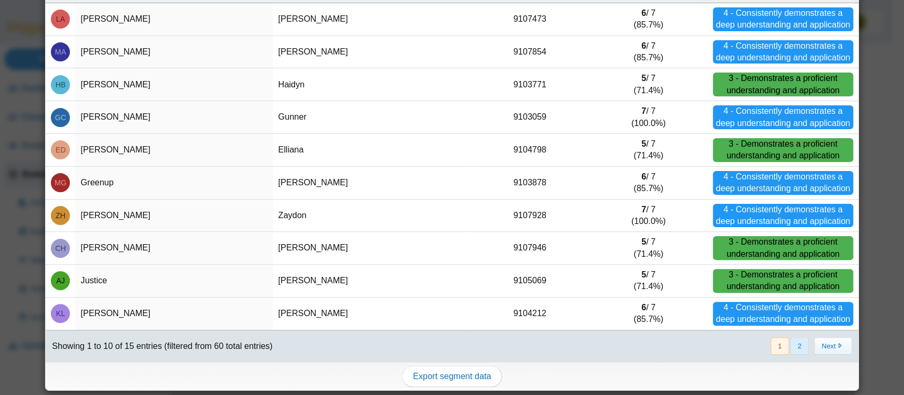
click at [790, 346] on button "2" at bounding box center [799, 345] width 19 height 17
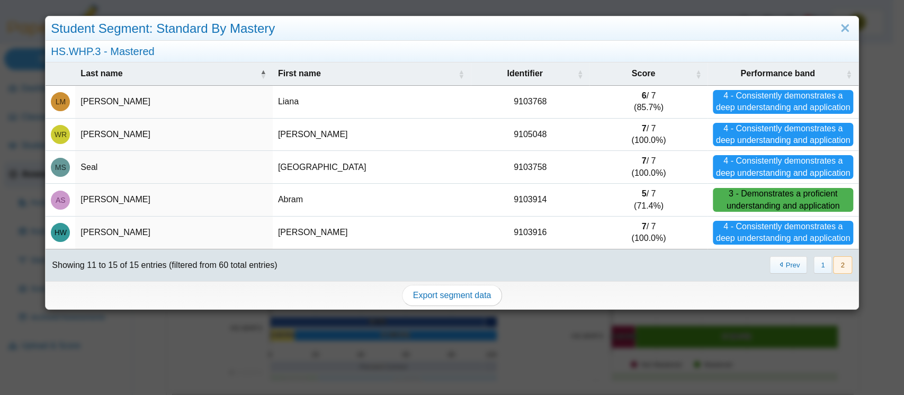
scroll to position [0, 0]
click at [813, 261] on button "1" at bounding box center [822, 264] width 19 height 17
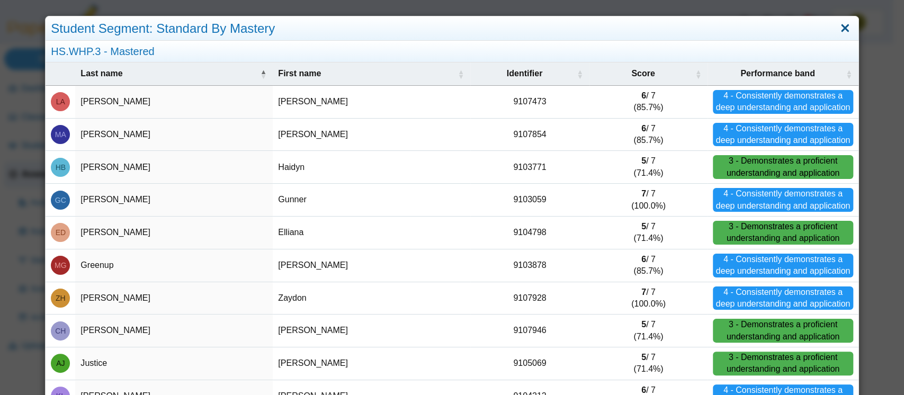
click at [837, 23] on link "Close" at bounding box center [845, 29] width 16 height 18
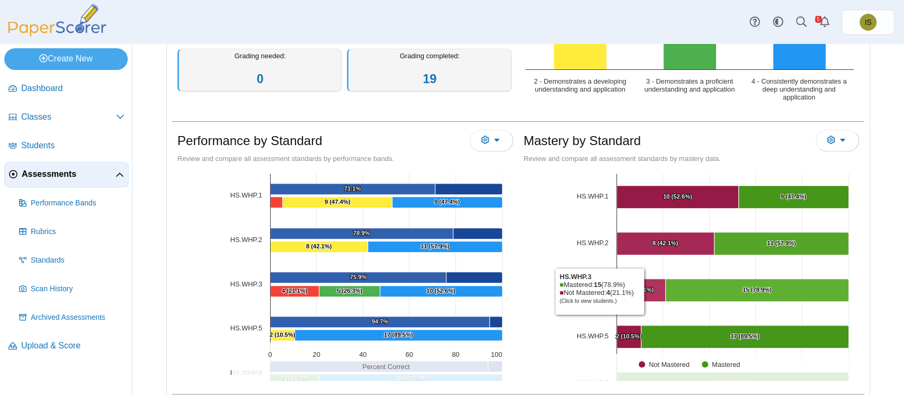
click at [637, 297] on Mastered "[object Object], 4. Not Mastered." at bounding box center [640, 290] width 49 height 23
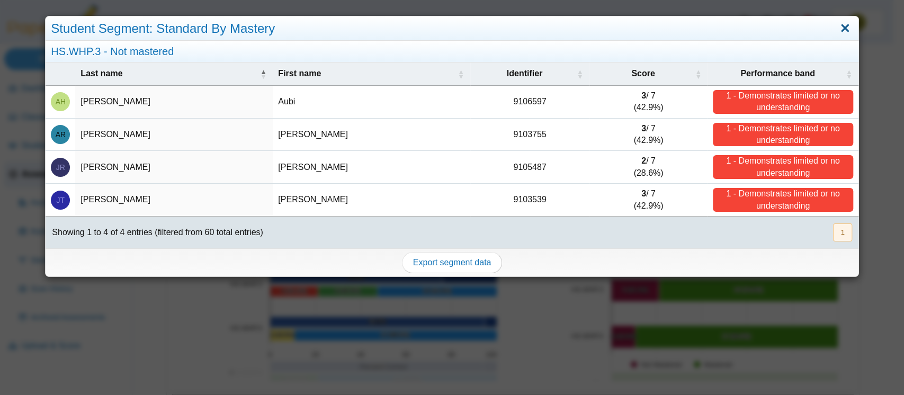
click at [837, 24] on link "Close" at bounding box center [845, 29] width 16 height 18
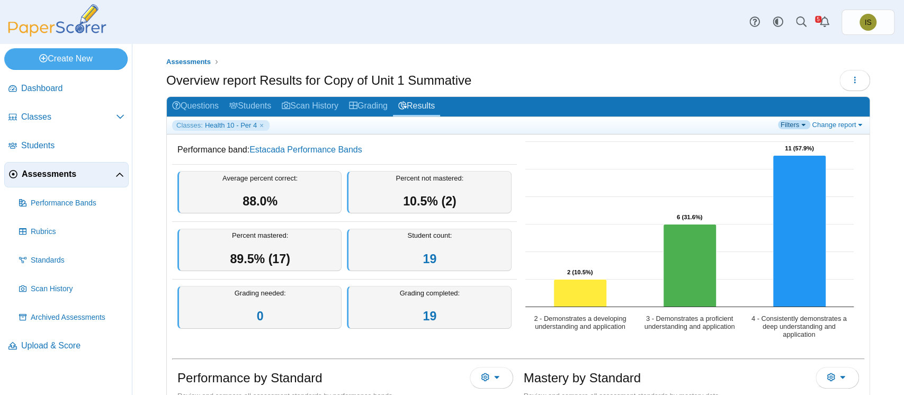
click at [788, 121] on link "Filters" at bounding box center [794, 124] width 32 height 9
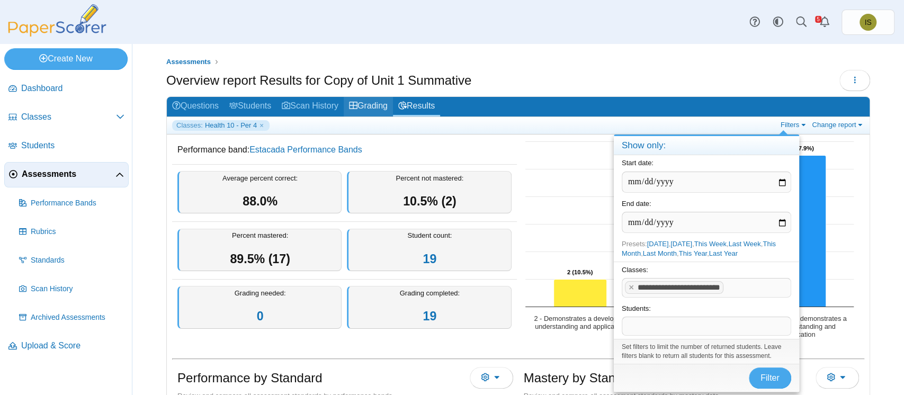
click at [369, 108] on link "Grading" at bounding box center [368, 107] width 49 height 20
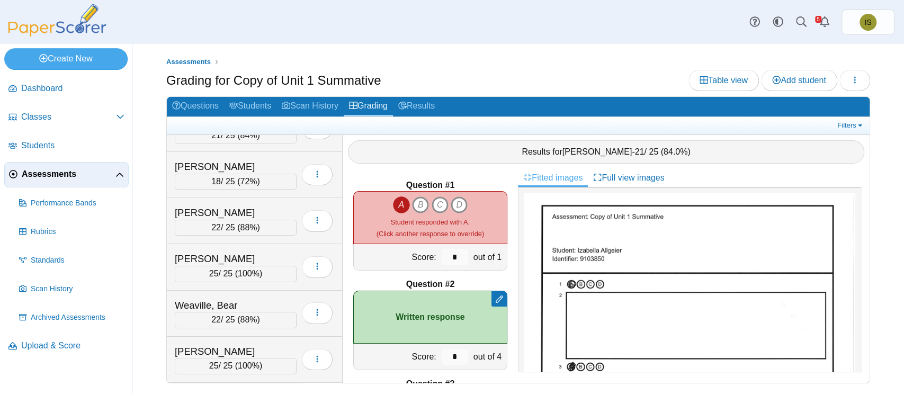
scroll to position [2510, 0]
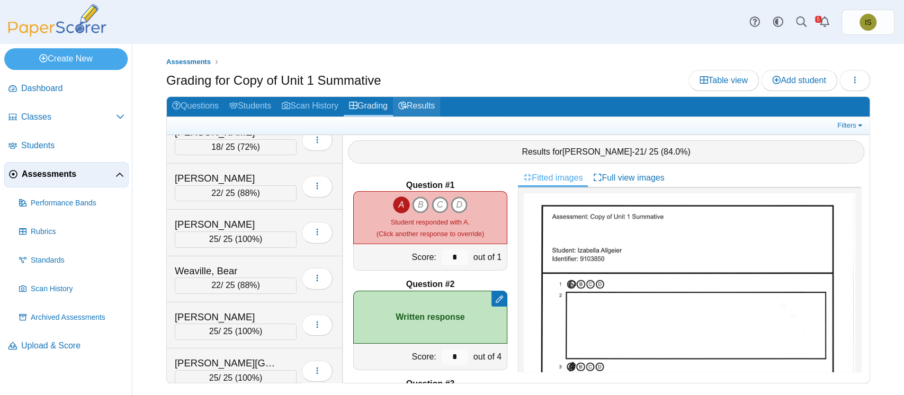
click at [430, 107] on link "Results" at bounding box center [416, 107] width 47 height 20
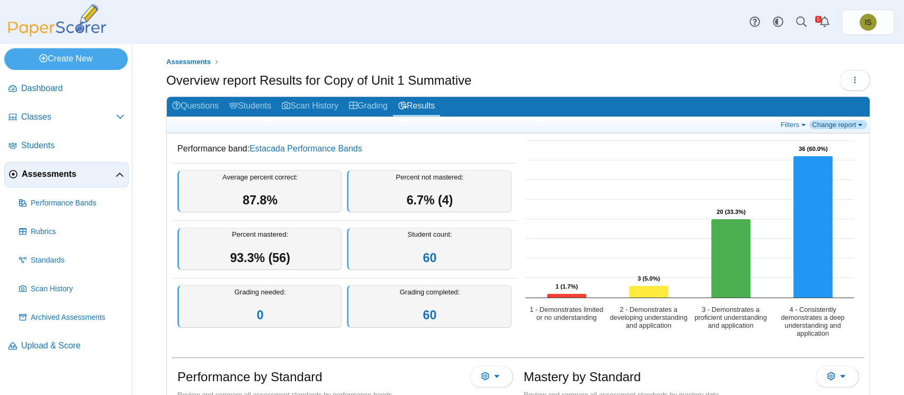
click at [820, 126] on link "Change report" at bounding box center [838, 124] width 58 height 9
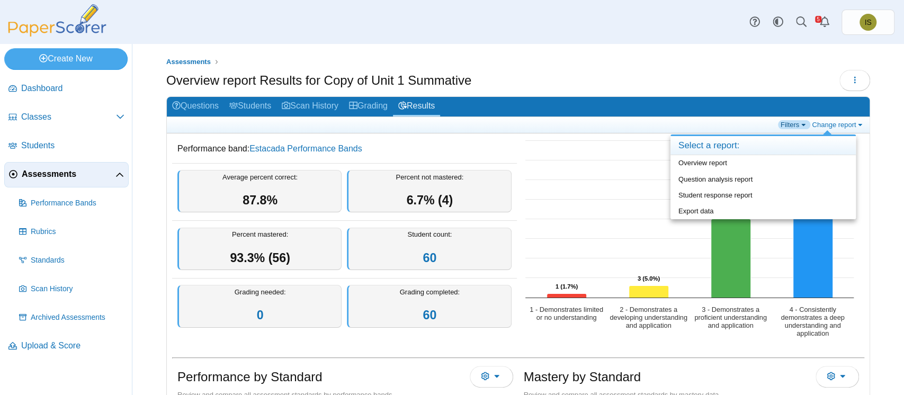
click at [784, 124] on link "Filters" at bounding box center [794, 124] width 32 height 9
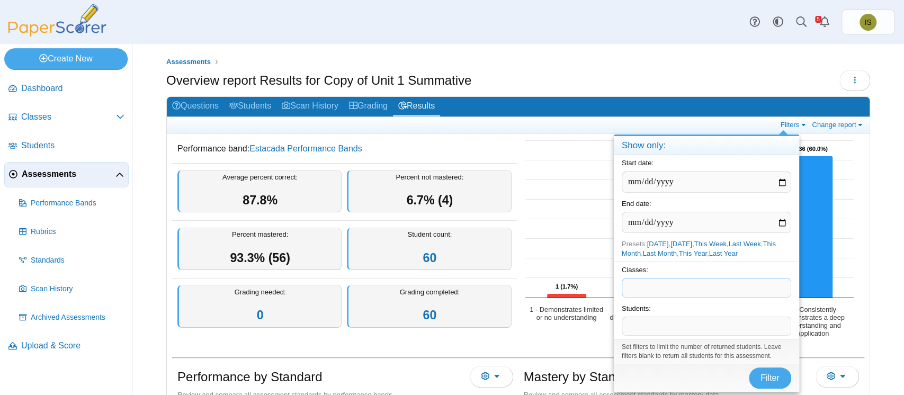
click at [690, 283] on span at bounding box center [706, 288] width 168 height 18
drag, startPoint x: 765, startPoint y: 372, endPoint x: 782, endPoint y: 356, distance: 22.8
click at [782, 356] on form "**********" at bounding box center [706, 273] width 185 height 237
click at [769, 381] on span "Filter" at bounding box center [769, 377] width 19 height 9
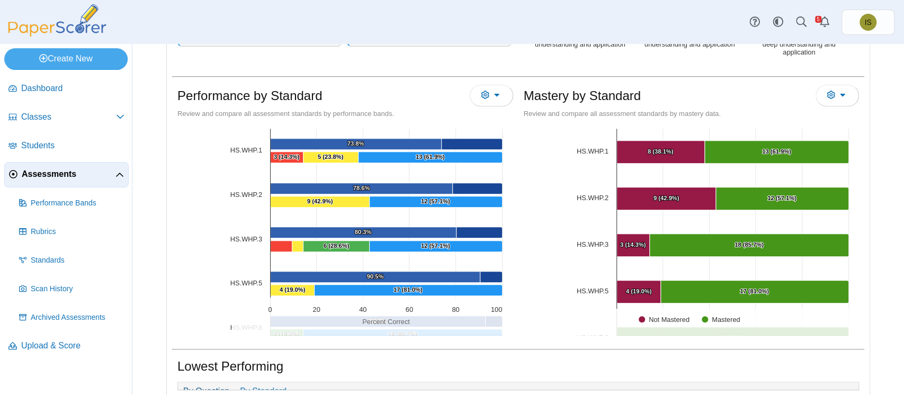
scroll to position [288, 0]
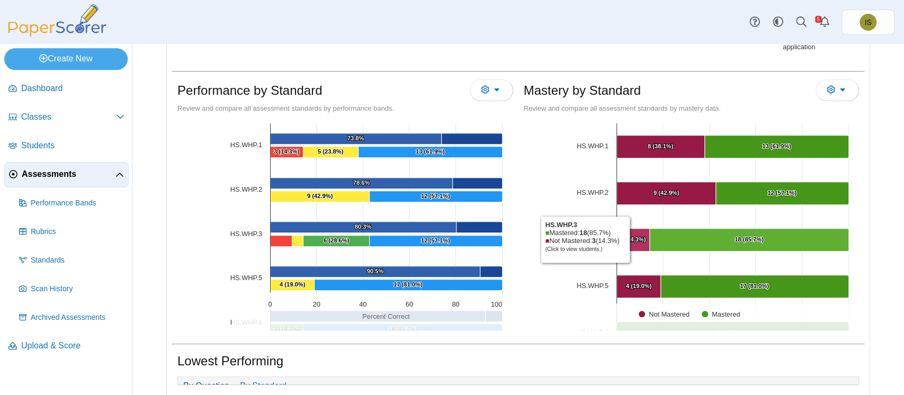
click at [627, 238] on text "3 (14.3%) ​ 3 (14.3%)" at bounding box center [633, 239] width 26 height 6
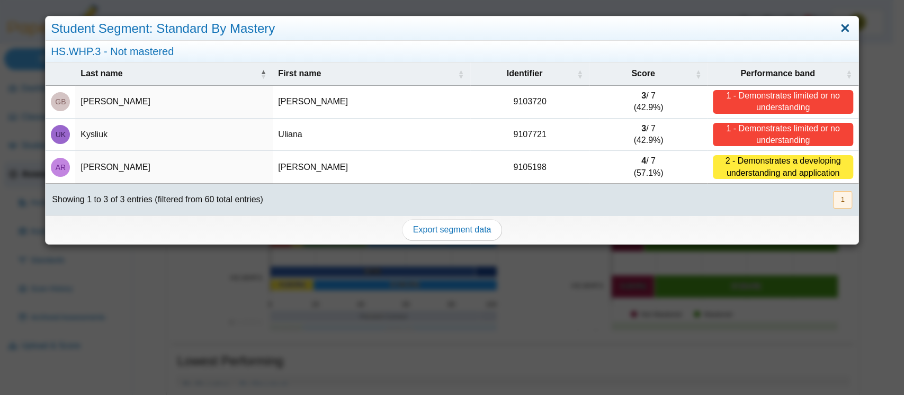
click at [837, 27] on link "Close" at bounding box center [845, 29] width 16 height 18
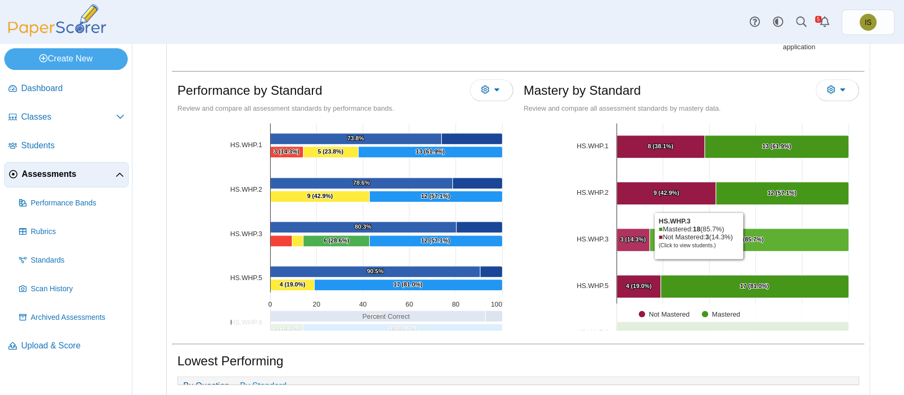
click at [740, 236] on text "18 (85.7%) ​ 18 (85.7%)" at bounding box center [748, 239] width 29 height 6
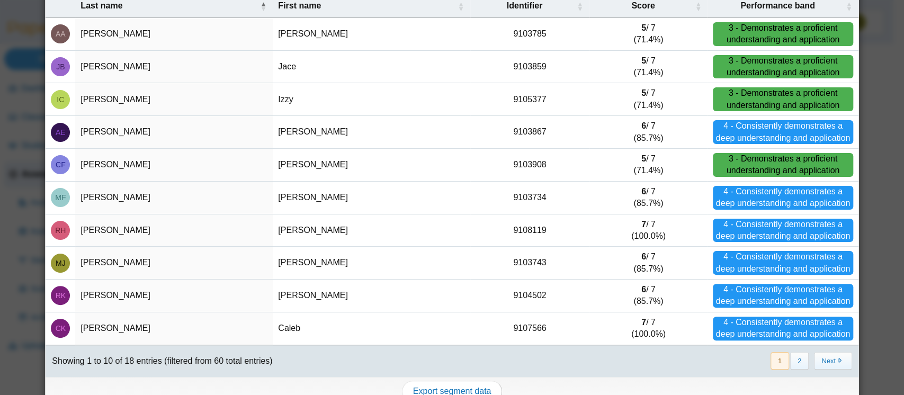
scroll to position [83, 0]
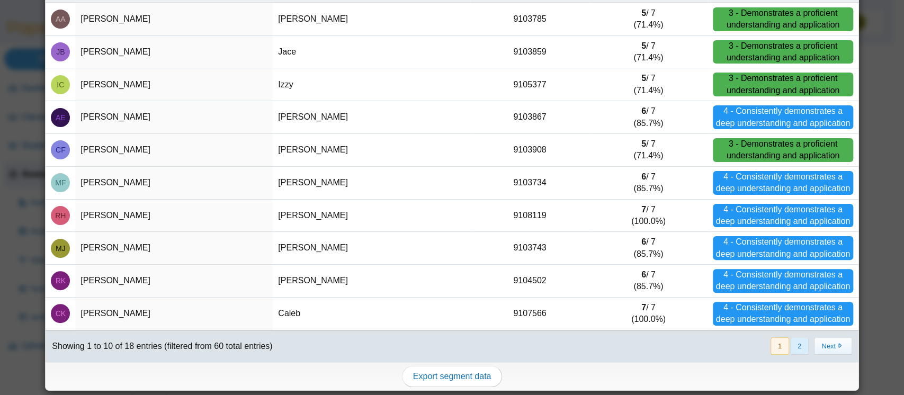
click at [790, 345] on button "2" at bounding box center [799, 345] width 19 height 17
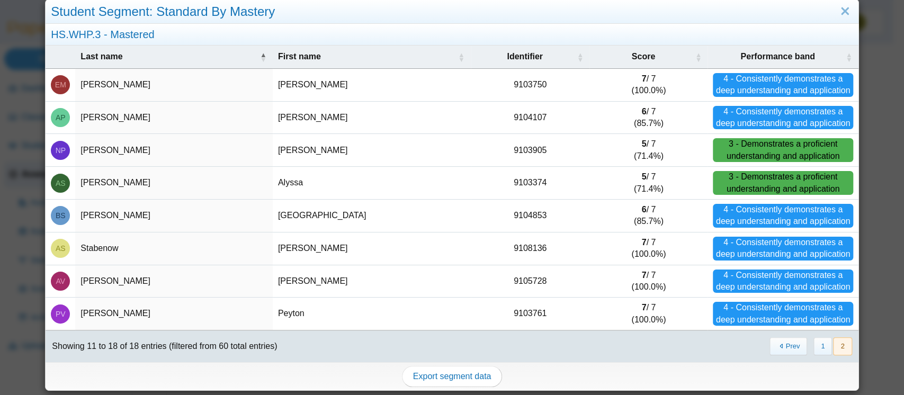
scroll to position [0, 0]
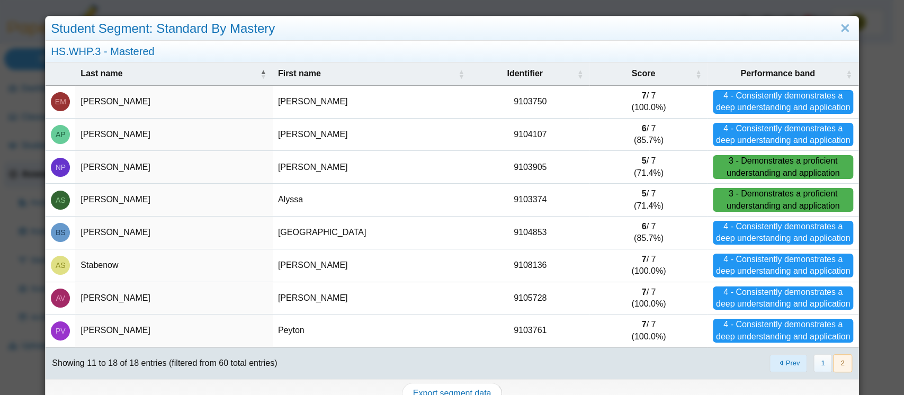
click at [783, 355] on button "Prev" at bounding box center [788, 362] width 38 height 17
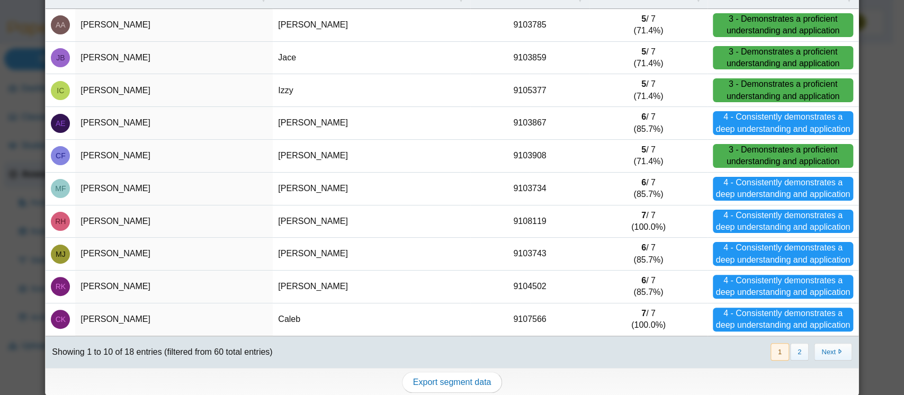
scroll to position [83, 0]
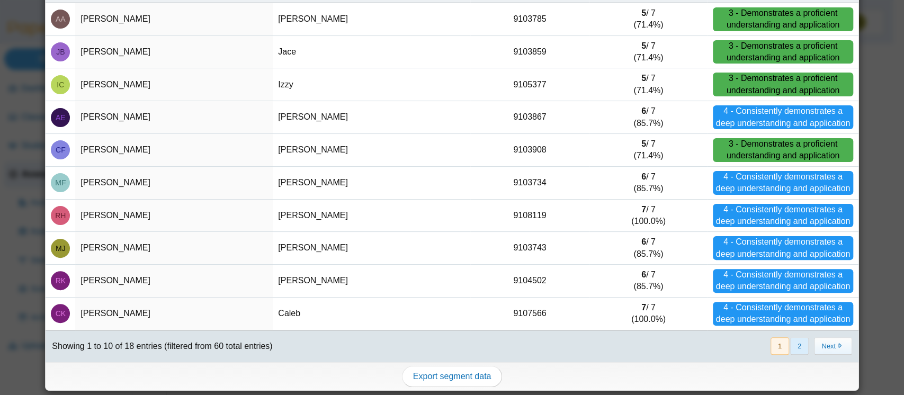
click at [790, 347] on button "2" at bounding box center [799, 345] width 19 height 17
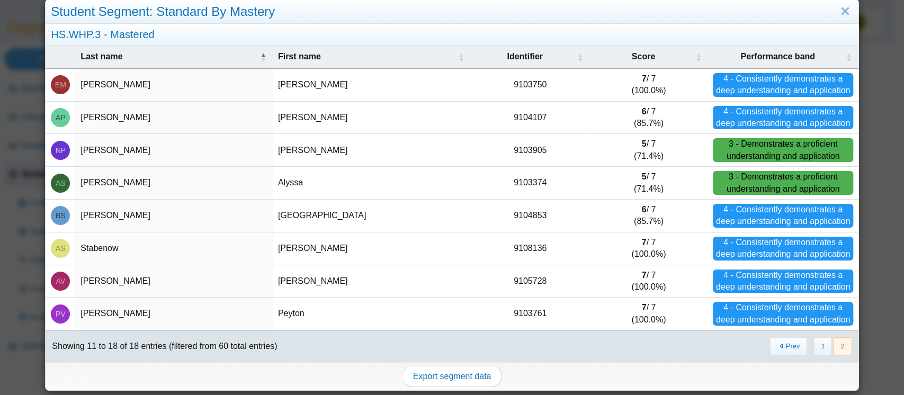
scroll to position [0, 0]
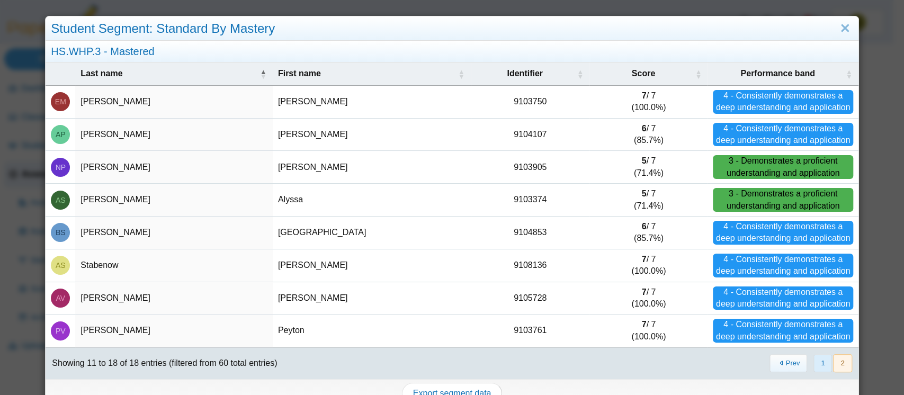
click at [813, 366] on button "1" at bounding box center [822, 362] width 19 height 17
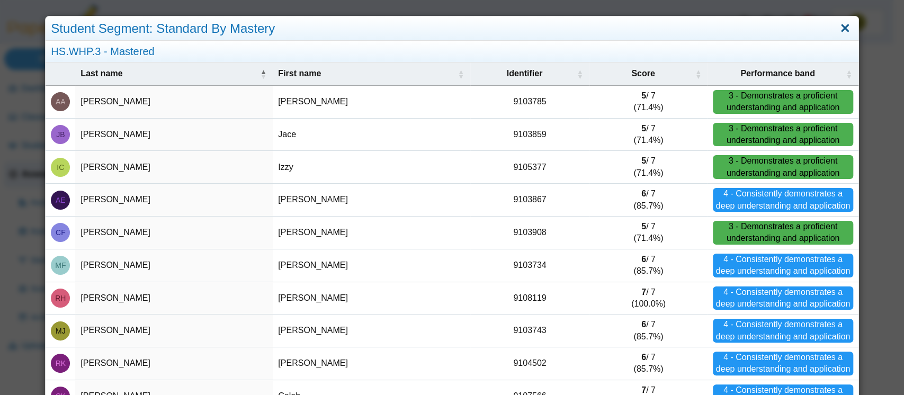
click at [837, 25] on link "Close" at bounding box center [845, 29] width 16 height 18
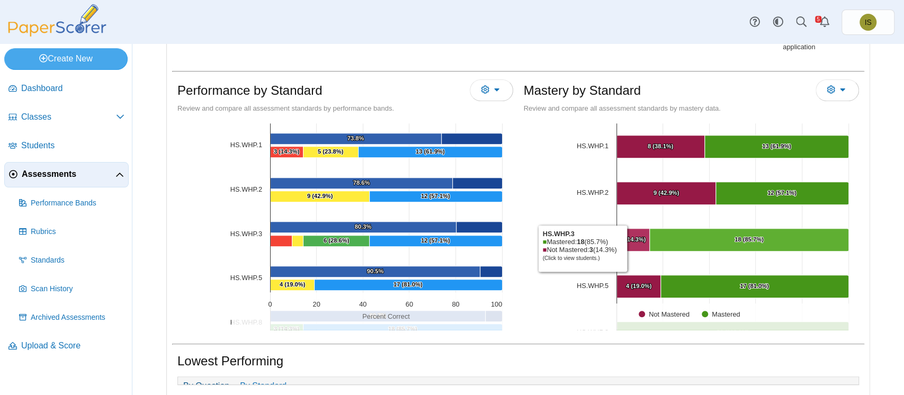
click at [624, 247] on Mastered "[object Object], 3. Not Mastered." at bounding box center [632, 240] width 33 height 23
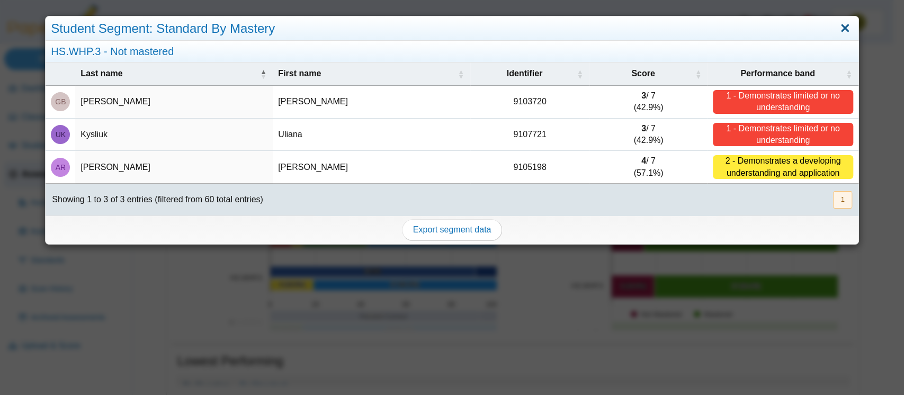
click at [837, 23] on link "Close" at bounding box center [845, 29] width 16 height 18
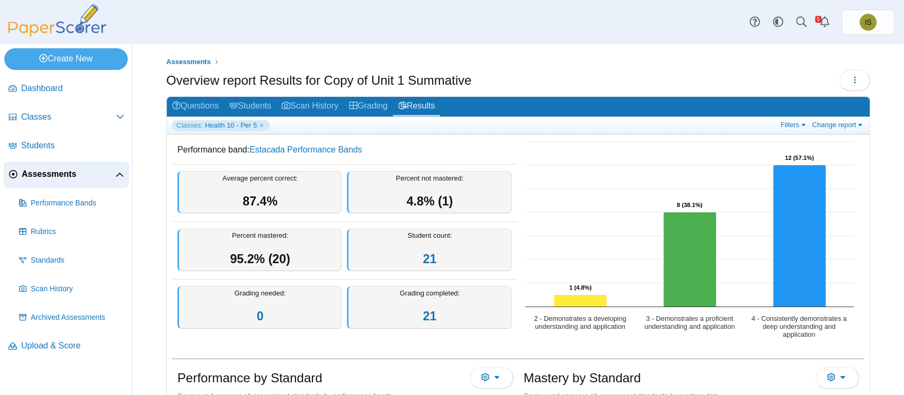
click at [792, 129] on div "Filters Show only: Loading… Change report Select a report: Overview report Ques…" at bounding box center [821, 125] width 86 height 11
click at [790, 123] on link "Filters" at bounding box center [794, 124] width 32 height 9
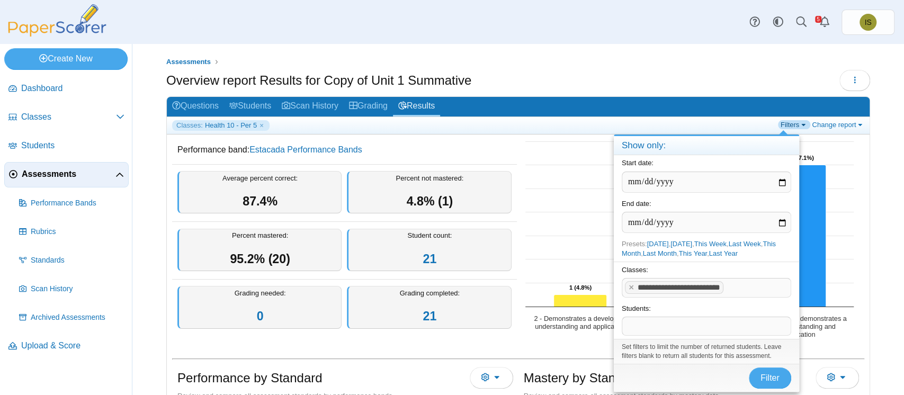
click at [790, 123] on link "Filters" at bounding box center [794, 124] width 32 height 9
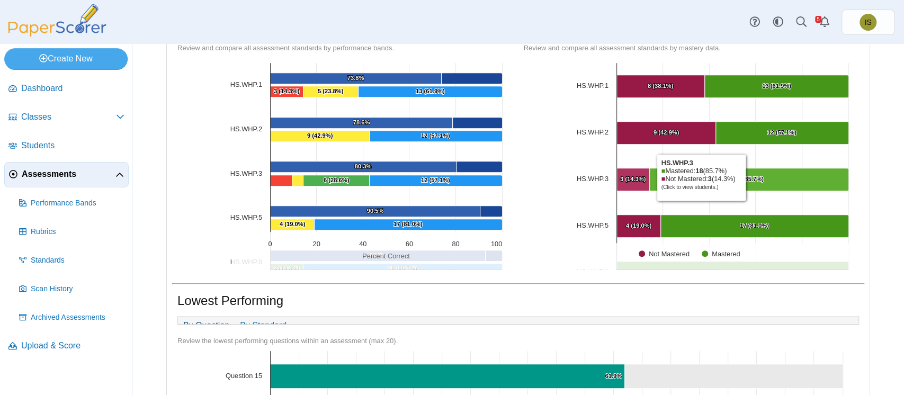
scroll to position [52, 0]
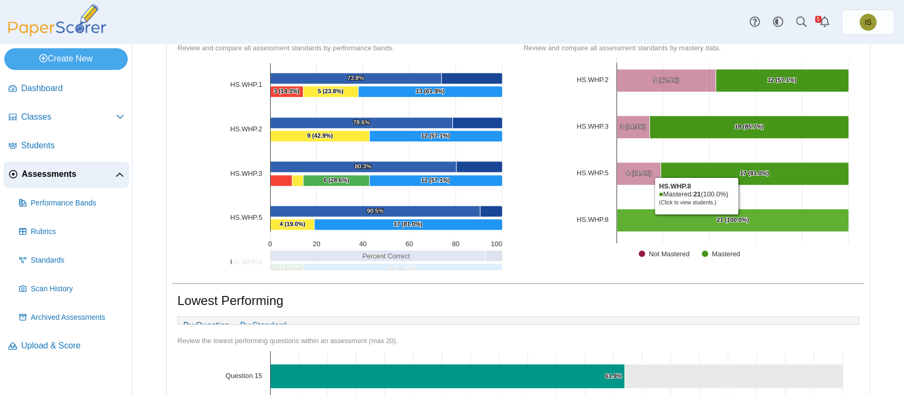
click at [687, 219] on Mastered "[object Object], 21. Mastered." at bounding box center [732, 220] width 232 height 23
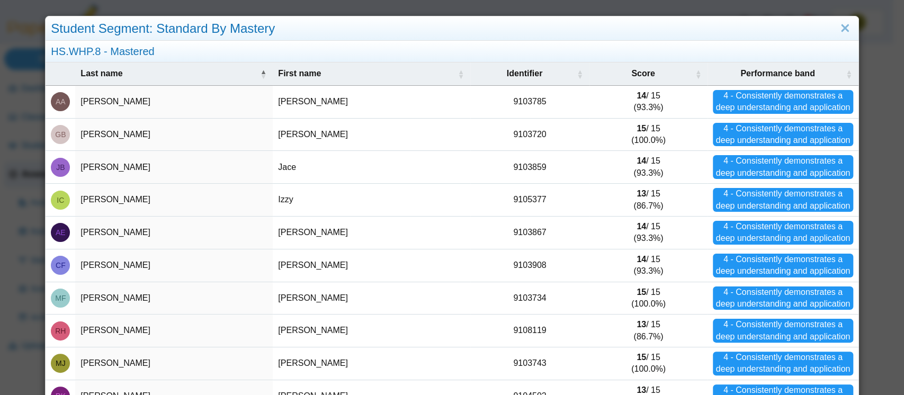
scroll to position [83, 0]
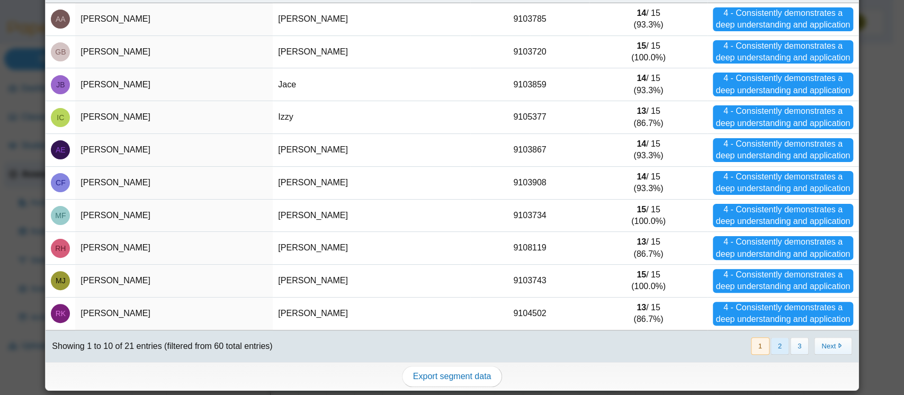
click at [771, 345] on button "2" at bounding box center [780, 345] width 19 height 17
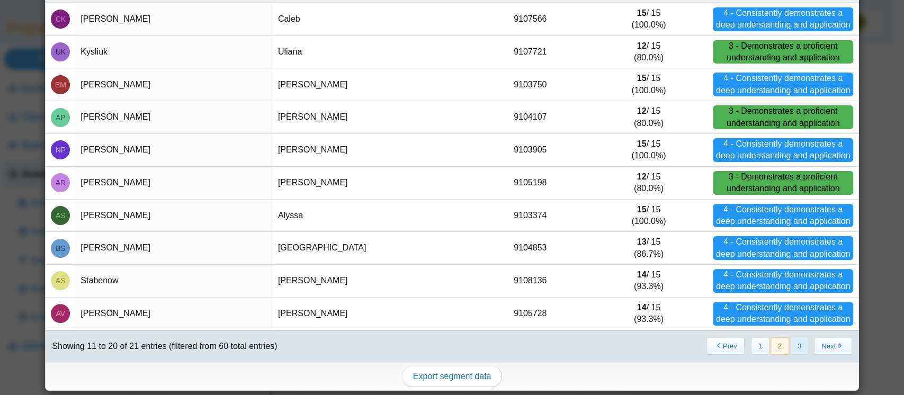
click at [790, 345] on button "3" at bounding box center [799, 345] width 19 height 17
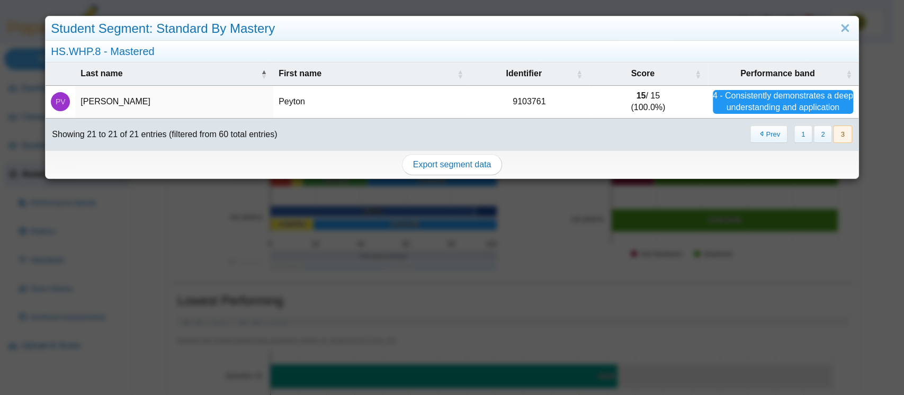
scroll to position [0, 0]
click at [813, 138] on button "2" at bounding box center [822, 134] width 19 height 17
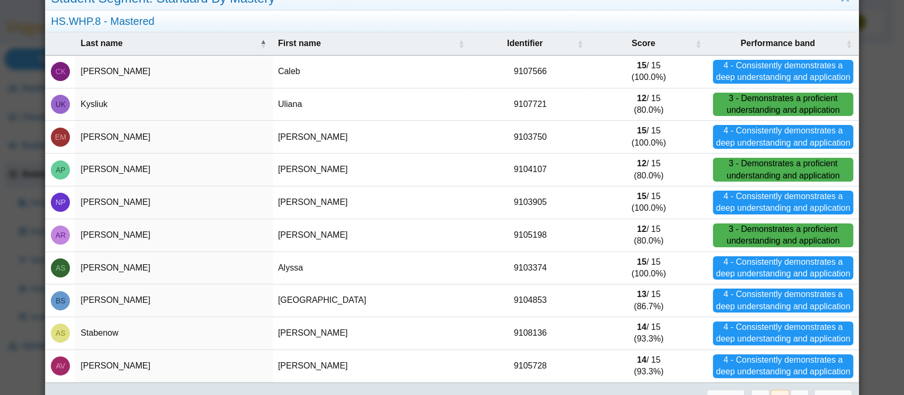
scroll to position [27, 0]
